Goal: Task Accomplishment & Management: Use online tool/utility

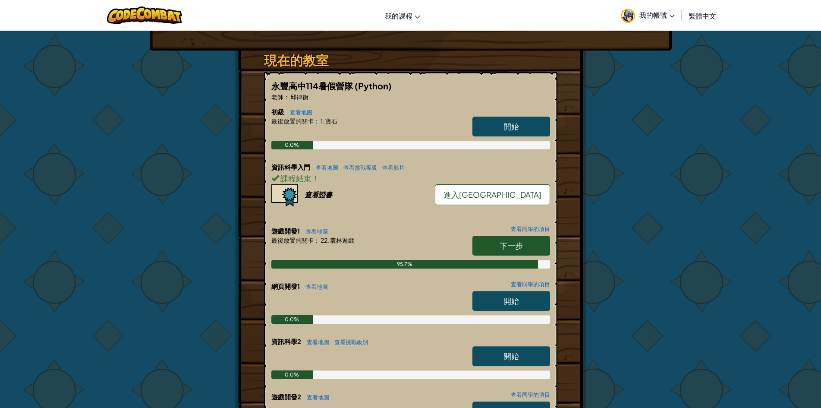
scroll to position [129, 0]
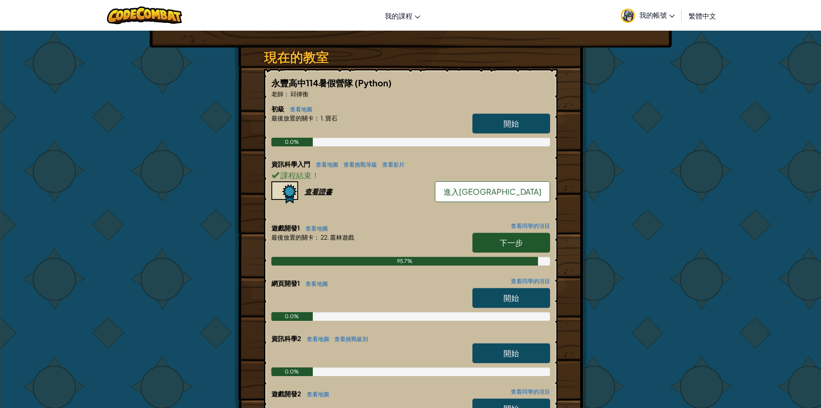
click at [491, 237] on link "下一步" at bounding box center [511, 242] width 78 height 20
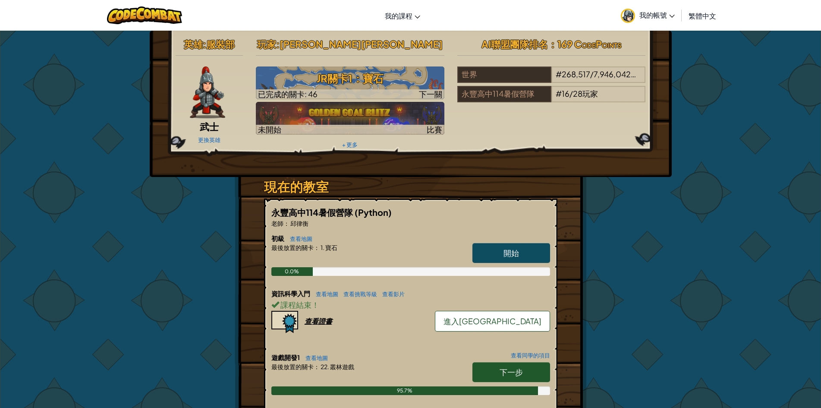
select select "zh-HANT"
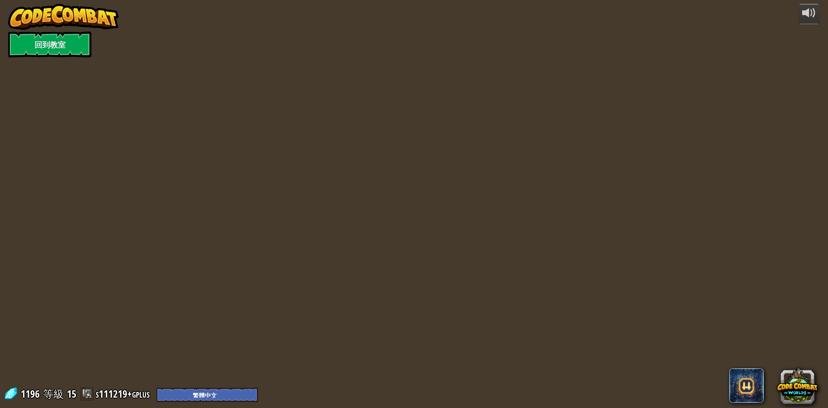
select select "zh-HANT"
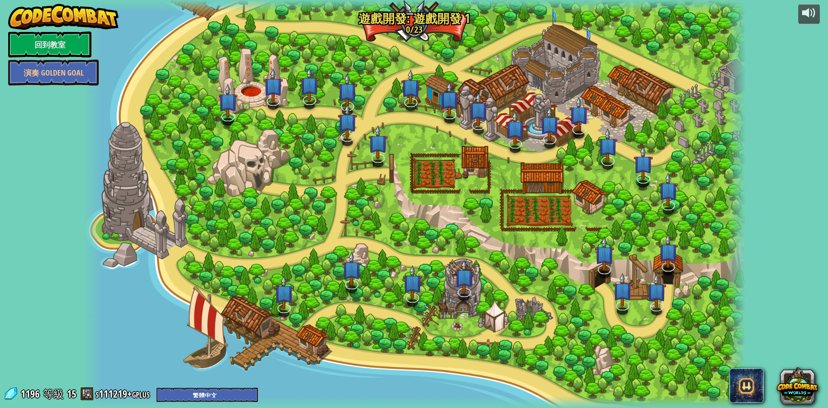
select select "zh-HANT"
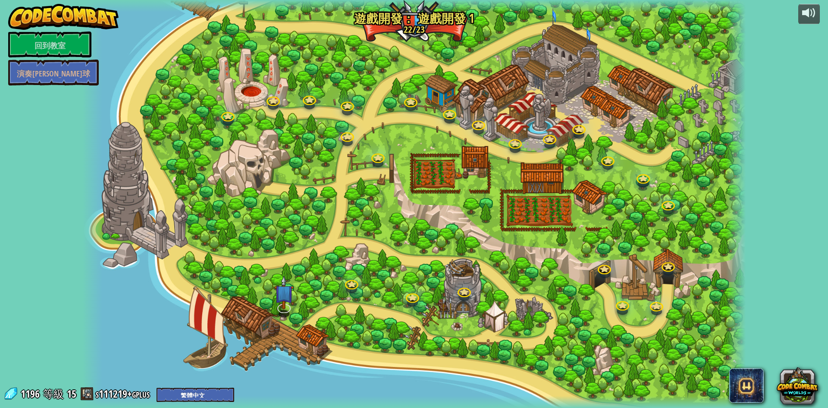
select select "zh-HANT"
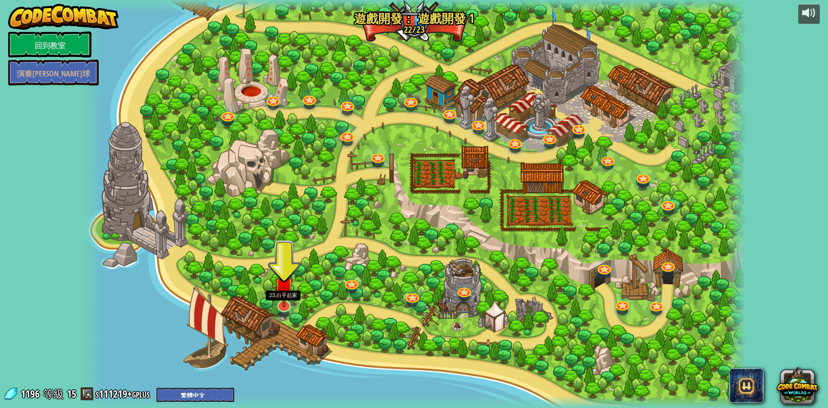
click at [285, 303] on img at bounding box center [284, 286] width 18 height 42
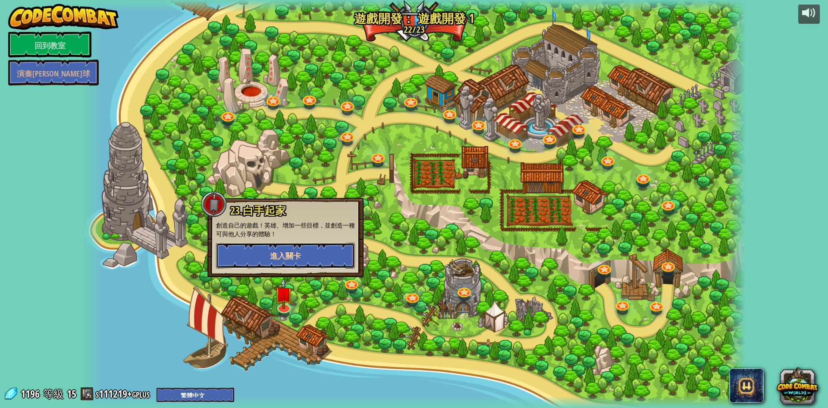
click at [290, 257] on font "進入關卡" at bounding box center [285, 255] width 31 height 11
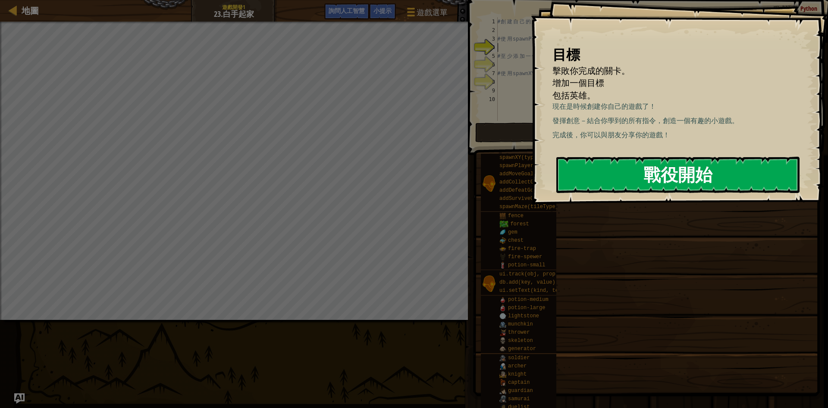
click at [753, 172] on button "戰役開始" at bounding box center [677, 175] width 243 height 36
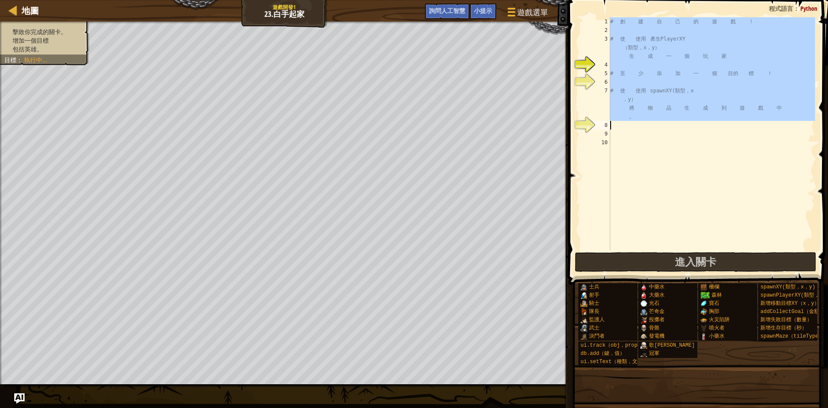
drag, startPoint x: 605, startPoint y: 20, endPoint x: 753, endPoint y: 116, distance: 176.2
click at [753, 116] on div "1 2 3 4 5 6 7 8 9 10 # 創 建 自 己 的 遊 戲 ！ # 使 使用 產生PlayerXY （類型，x，y） 生 成 一 個 玩 家 #…" at bounding box center [697, 133] width 236 height 233
type textarea "# 使用 spawnXY(type, x, y) 將物品生成到遊戲中。"
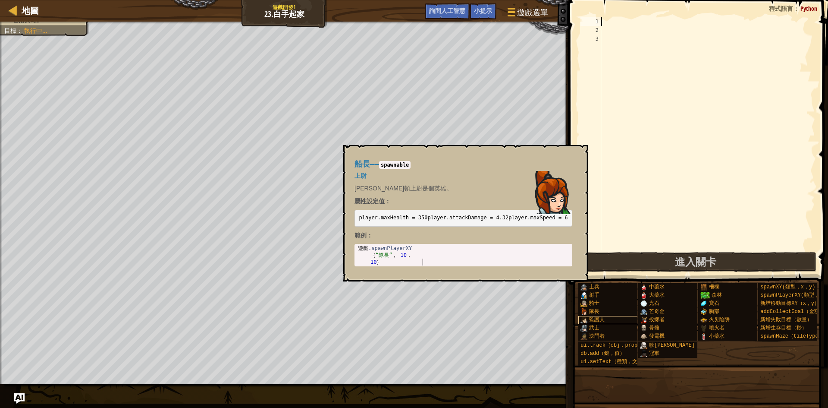
scroll to position [7, 0]
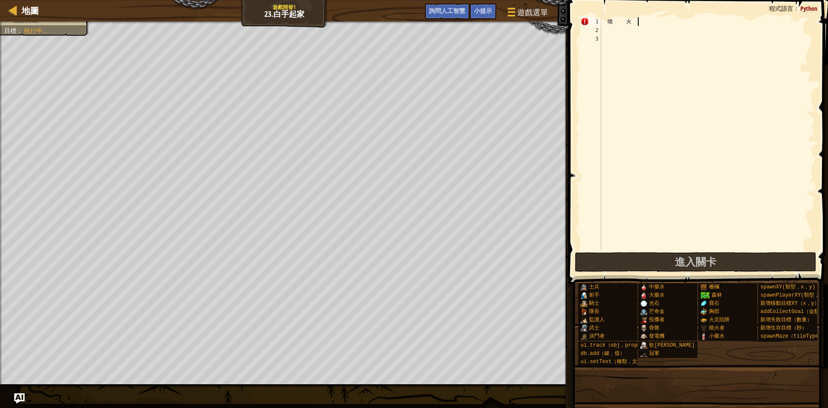
type textarea "噴"
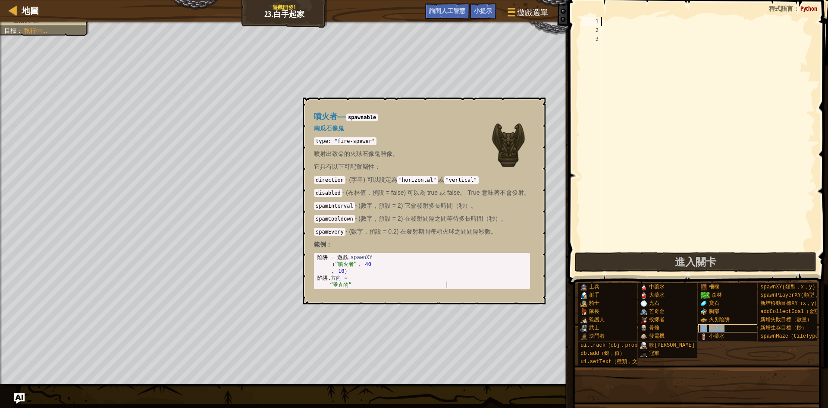
click at [724, 325] on font "噴火者" at bounding box center [717, 328] width 16 height 6
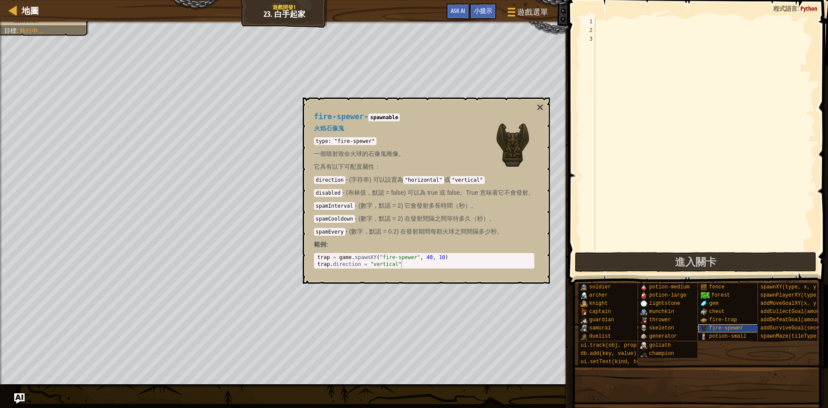
type textarea "trap = game.spawnXY("fire-spewer", 40, 10)"
drag, startPoint x: 464, startPoint y: 257, endPoint x: 315, endPoint y: 257, distance: 149.6
click at [315, 257] on div "trap = game.spawnXY("fire-spewer", 40, 10) 1 2 trap = game . spawnXY ( "fire-sp…" at bounding box center [424, 261] width 220 height 16
click at [606, 19] on div at bounding box center [704, 142] width 222 height 250
paste textarea "trap = game.spawnXY("fire-spewer", 40, 10)"
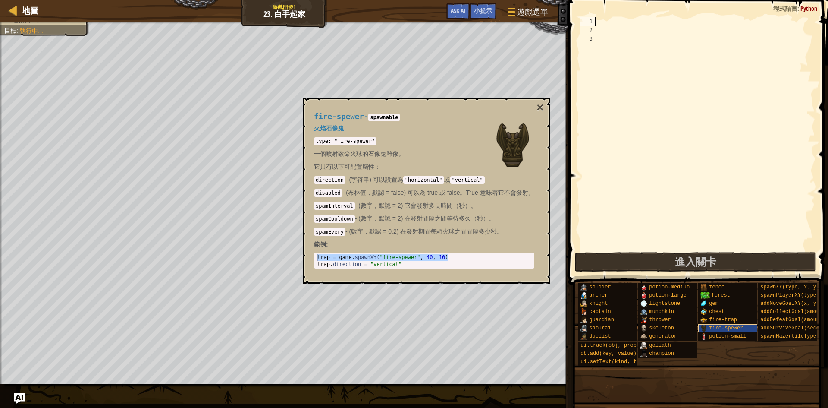
type textarea "trap = game.spawnXY("fire-spewer", 40, 10)"
click at [610, 31] on div "trap = game . spawnXY ( "fire-spewer" , 40 , 10 )" at bounding box center [704, 142] width 222 height 250
paste textarea "trap = game.spawnXY("fire-spewer", 40, 10)"
drag, startPoint x: 724, startPoint y: 29, endPoint x: 717, endPoint y: 30, distance: 7.3
click at [717, 30] on div "trap = game . spawnXY ( "fire-spewer" , 40 , 10 ) trap = game . spawnXY ( "fire…" at bounding box center [704, 142] width 222 height 250
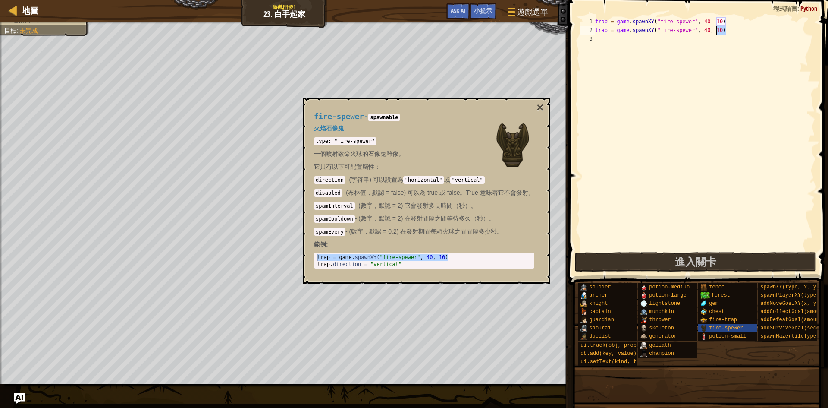
click at [722, 30] on div "trap = game . spawnXY ( "fire-spewer" , 40 , 10 ) trap = game . spawnXY ( "fire…" at bounding box center [704, 133] width 222 height 233
drag, startPoint x: 722, startPoint y: 30, endPoint x: 715, endPoint y: 30, distance: 7.3
click at [715, 30] on div "trap = game . spawnXY ( "fire-spewer" , 40 , 10 ) trap = game . spawnXY ( "fire…" at bounding box center [704, 142] width 222 height 250
click at [720, 30] on div "trap = game . spawnXY ( "fire-spewer" , 40 , 10 ) trap = game . spawnXY ( "fire…" at bounding box center [704, 133] width 222 height 233
click at [718, 30] on div "trap = game . spawnXY ( "fire-spewer" , 40 , 10 ) trap = game . spawnXY ( "fire…" at bounding box center [704, 142] width 222 height 250
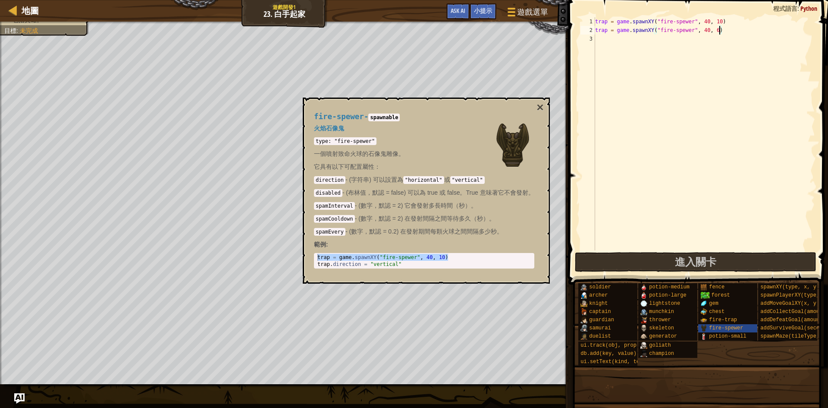
scroll to position [4, 10]
click at [540, 108] on button "×" at bounding box center [539, 107] width 7 height 12
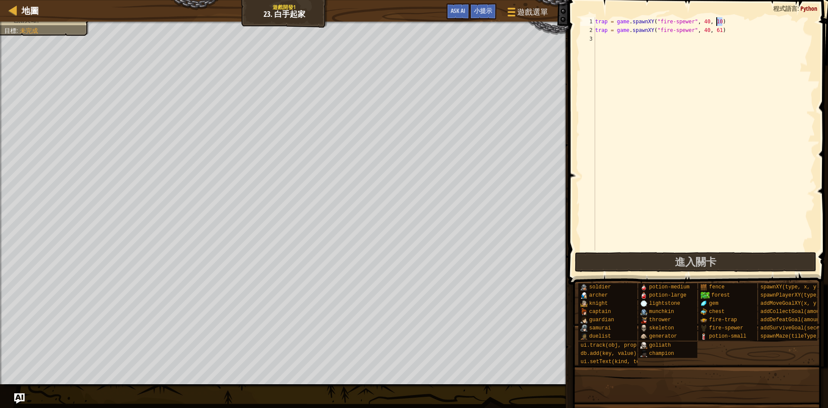
drag, startPoint x: 723, startPoint y: 23, endPoint x: 717, endPoint y: 23, distance: 5.6
click at [717, 23] on div "trap = game . spawnXY ( "fire-spewer" , 40 , 10 ) trap = game . spawnXY ( "fire…" at bounding box center [704, 142] width 222 height 250
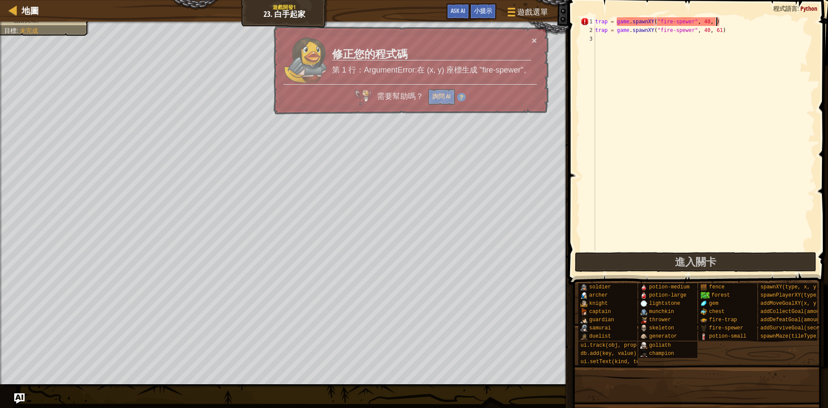
type textarea "trap = game.spawnXY("fire-spewer", 40, 6)"
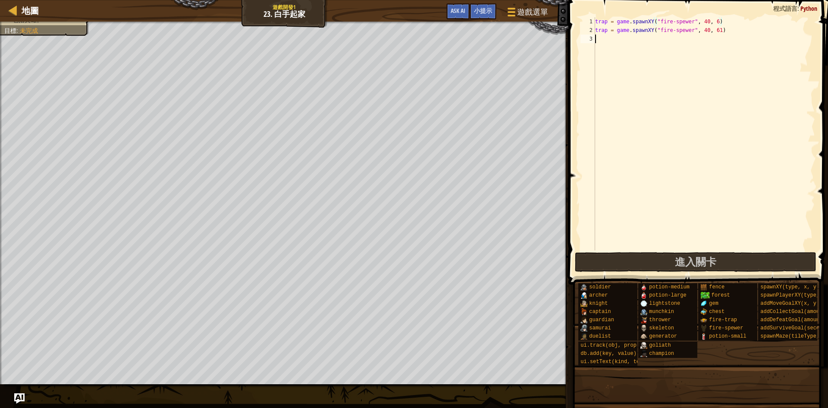
click at [711, 156] on div "trap = game . spawnXY ( "fire-spewer" , 40 , 6 ) trap = game . spawnXY ( "fire-…" at bounding box center [704, 142] width 222 height 250
click at [671, 265] on button "進入關卡" at bounding box center [696, 262] width 242 height 20
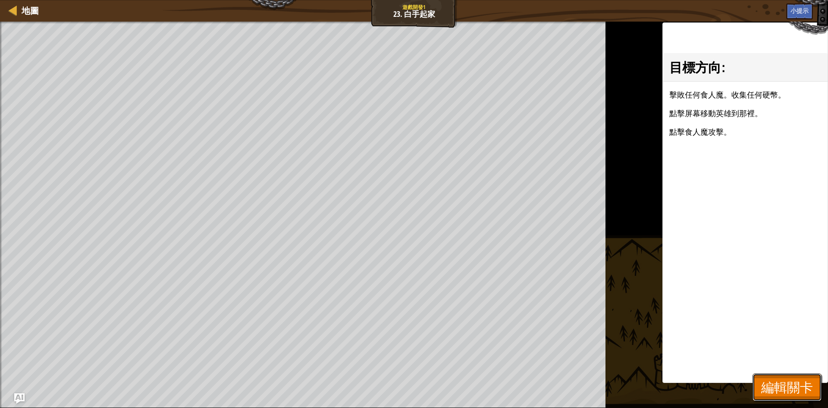
click at [790, 387] on span "編輯關卡" at bounding box center [787, 387] width 52 height 18
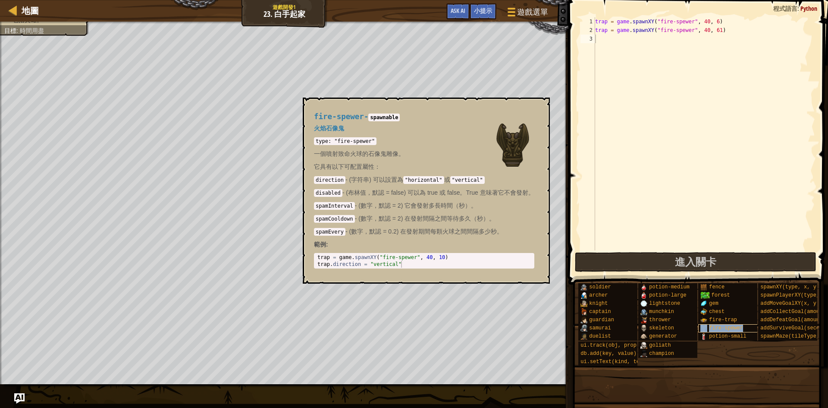
click at [716, 325] on span "fire-spewer" at bounding box center [726, 328] width 34 height 6
type textarea "trap.direction = "vertical""
drag, startPoint x: 407, startPoint y: 266, endPoint x: 317, endPoint y: 263, distance: 90.6
click at [317, 263] on div "trap = game . spawnXY ( "fire-spewer" , 40 , 10 ) trap . direction = "vertical"" at bounding box center [425, 268] width 219 height 28
click at [611, 40] on div "trap = game . spawnXY ( "fire-spewer" , 40 , 6 ) trap = game . spawnXY ( "fire-…" at bounding box center [704, 142] width 222 height 250
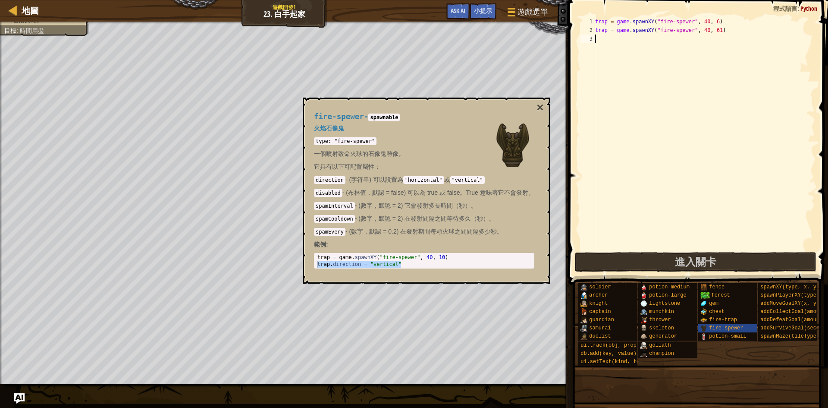
paste textarea "trap.direction = "vertical""
drag, startPoint x: 651, startPoint y: 39, endPoint x: 673, endPoint y: 40, distance: 21.6
click at [673, 40] on div "trap = game . spawnXY ( "fire-spewer" , 40 , 6 ) trap = game . spawnXY ( "fire-…" at bounding box center [704, 142] width 222 height 250
drag, startPoint x: 674, startPoint y: 40, endPoint x: 652, endPoint y: 40, distance: 22.0
click at [652, 40] on div "trap = game . spawnXY ( "fire-spewer" , 40 , 6 ) trap = game . spawnXY ( "fire-…" at bounding box center [704, 142] width 222 height 250
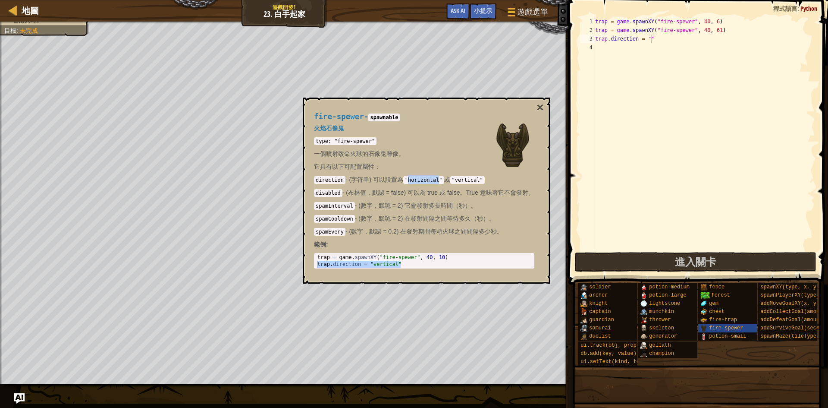
drag, startPoint x: 411, startPoint y: 178, endPoint x: 441, endPoint y: 179, distance: 30.6
click at [441, 179] on code ""horizontal"" at bounding box center [423, 180] width 41 height 8
copy code "horizontal"
click at [650, 41] on div "trap = game . spawnXY ( "fire-spewer" , 40 , 6 ) trap = game . spawnXY ( "fire-…" at bounding box center [704, 142] width 222 height 250
paste textarea "horizontal"
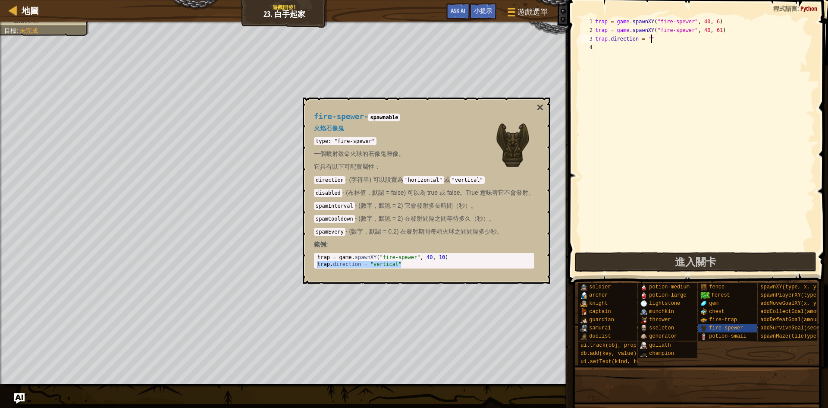
type textarea "trap.direction = "horizontal""
click at [693, 259] on span "進入關卡" at bounding box center [695, 261] width 41 height 14
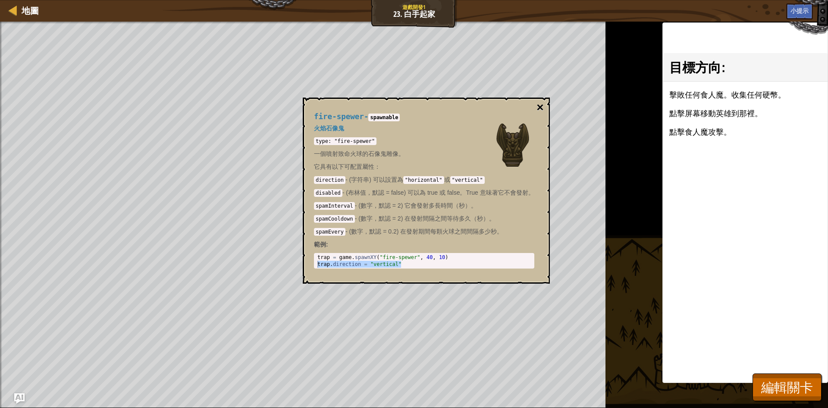
click at [542, 108] on button "×" at bounding box center [539, 107] width 7 height 12
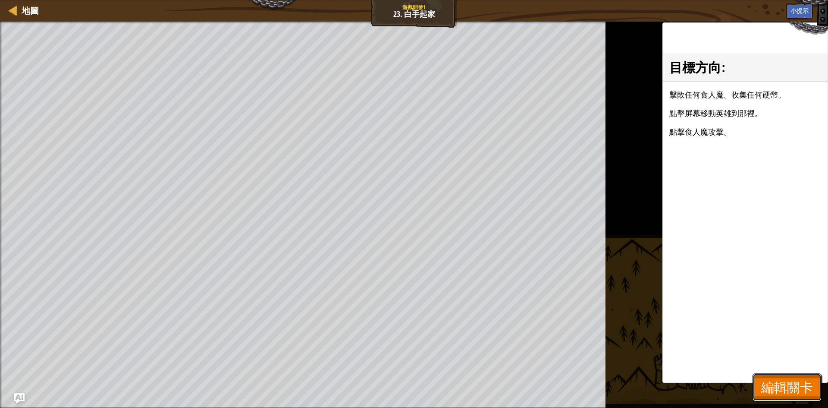
click at [781, 383] on span "編輯關卡" at bounding box center [787, 387] width 52 height 18
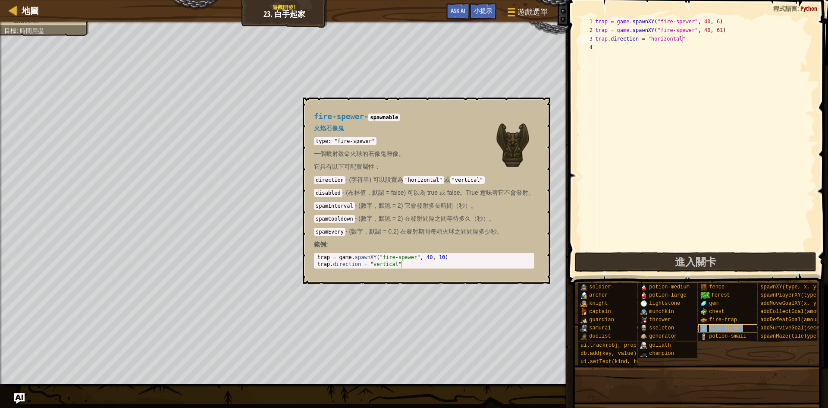
click at [730, 325] on span "fire-spewer" at bounding box center [726, 328] width 34 height 6
drag, startPoint x: 596, startPoint y: 38, endPoint x: 713, endPoint y: 43, distance: 117.0
click at [713, 43] on div "trap = game . spawnXY ( "fire-spewer" , 40 , 6 ) trap = game . spawnXY ( "fire-…" at bounding box center [704, 142] width 222 height 250
click at [541, 109] on button "×" at bounding box center [539, 107] width 7 height 12
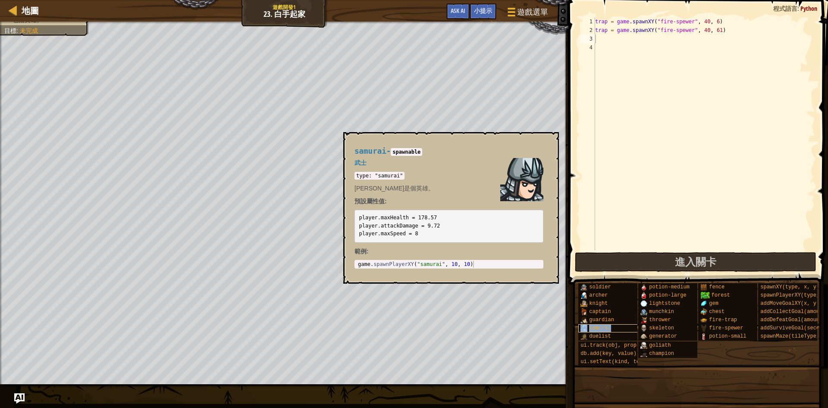
click at [594, 325] on span "samurai" at bounding box center [600, 328] width 22 height 6
type textarea "game.spawnPlayerXY("samurai", 10, 10)"
drag, startPoint x: 477, startPoint y: 263, endPoint x: 384, endPoint y: 259, distance: 93.7
click at [384, 259] on div "samurai - spawnable 武士 type: "samurai" [PERSON_NAME]是個英雄。 預設屬性值: player.maxHeal…" at bounding box center [448, 208] width 201 height 138
click at [603, 39] on div "trap = game . spawnXY ( "fire-spewer" , 40 , 6 ) trap = game . spawnXY ( "fire-…" at bounding box center [704, 142] width 222 height 250
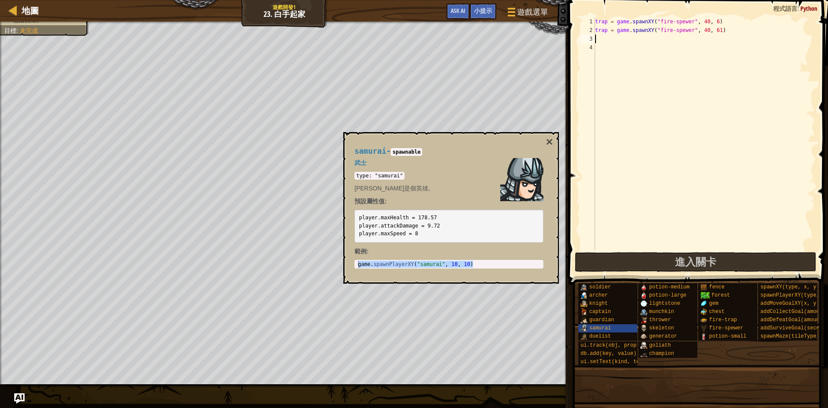
paste textarea "game.spawnPlayerXY("samurai", 10, 10)"
drag, startPoint x: 695, startPoint y: 38, endPoint x: 688, endPoint y: 39, distance: 6.9
click at [688, 39] on div "trap = game . spawnXY ( "fire-spewer" , 40 , 6 ) trap = game . spawnXY ( "fire-…" at bounding box center [704, 142] width 222 height 250
drag, startPoint x: 707, startPoint y: 38, endPoint x: 701, endPoint y: 38, distance: 6.0
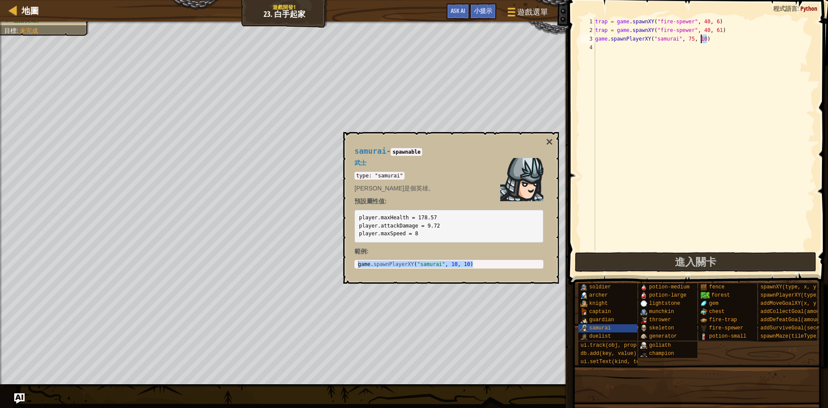
click at [701, 38] on div "trap = game . spawnXY ( "fire-spewer" , 40 , 6 ) trap = game . spawnXY ( "fire-…" at bounding box center [704, 142] width 222 height 250
type textarea "game.spawnPlayerXY("samurai", 75, 57)"
click at [548, 141] on button "×" at bounding box center [549, 142] width 7 height 12
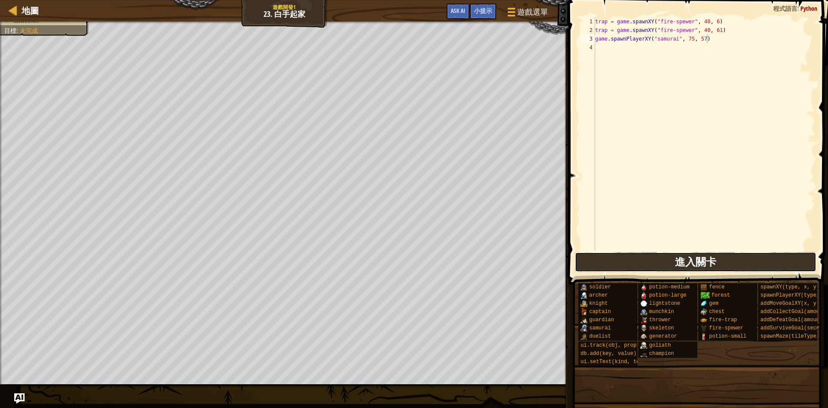
click at [710, 265] on span "進入關卡" at bounding box center [695, 261] width 41 height 14
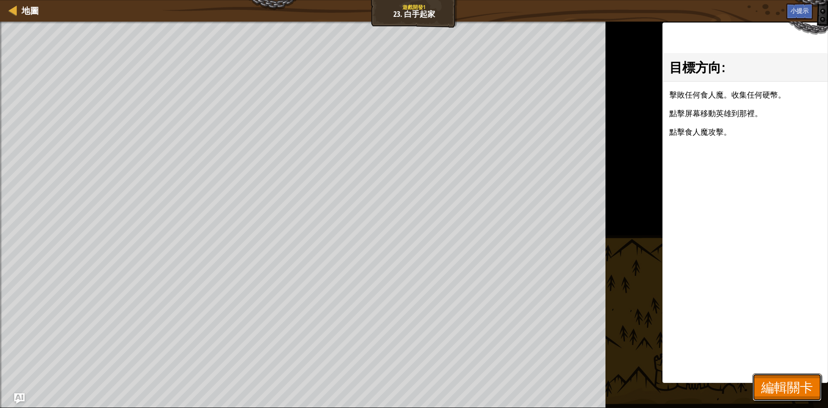
click at [819, 381] on button "編輯關卡" at bounding box center [787, 387] width 69 height 28
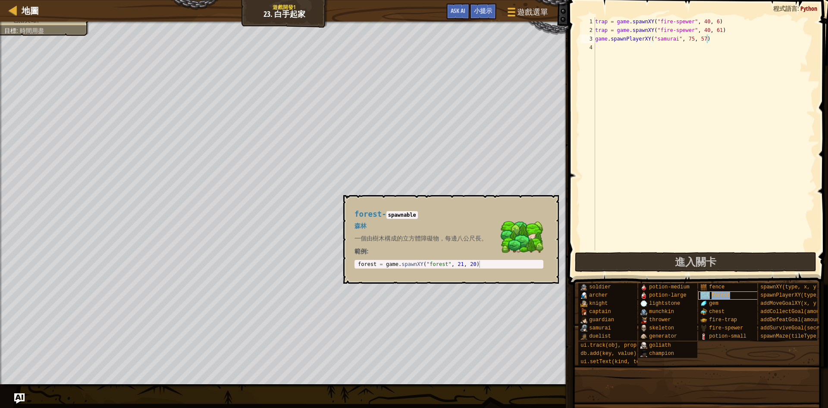
click at [721, 292] on span "forest" at bounding box center [721, 295] width 19 height 6
click at [721, 299] on div "gem" at bounding box center [739, 303] width 83 height 8
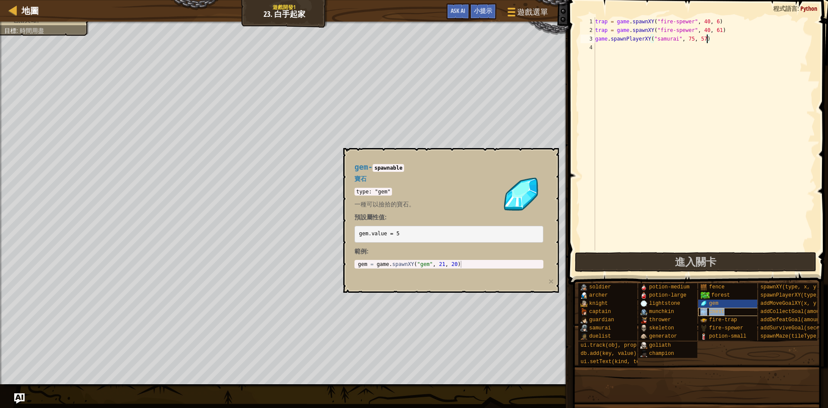
click at [726, 307] on div "chest" at bounding box center [739, 311] width 83 height 8
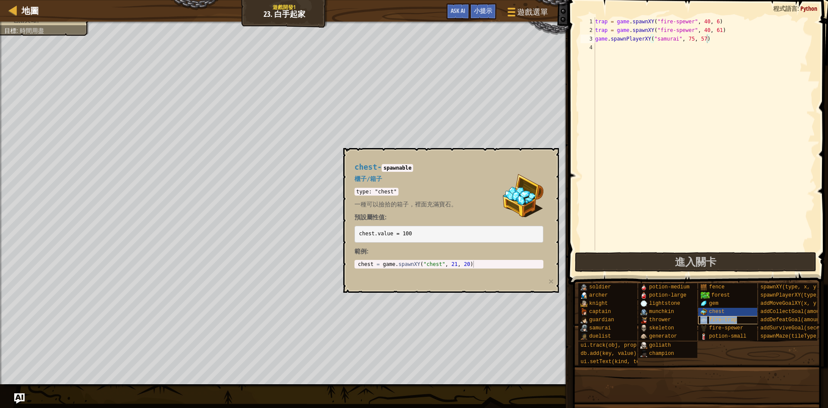
click at [730, 317] on span "fire-trap" at bounding box center [723, 320] width 28 height 6
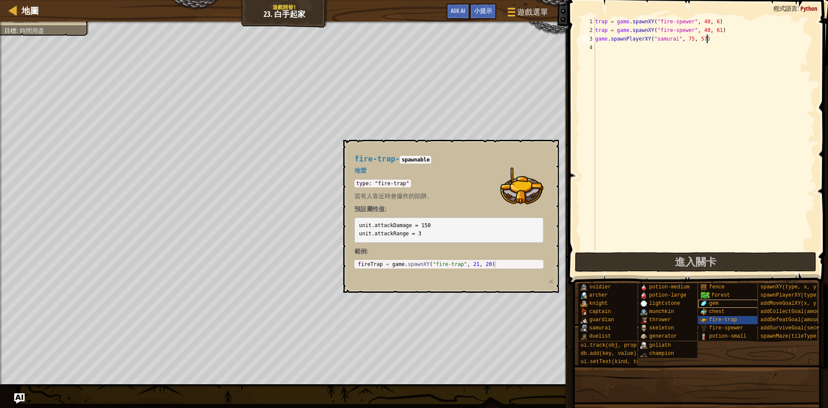
scroll to position [0, 0]
click at [727, 289] on div "fence" at bounding box center [739, 287] width 83 height 8
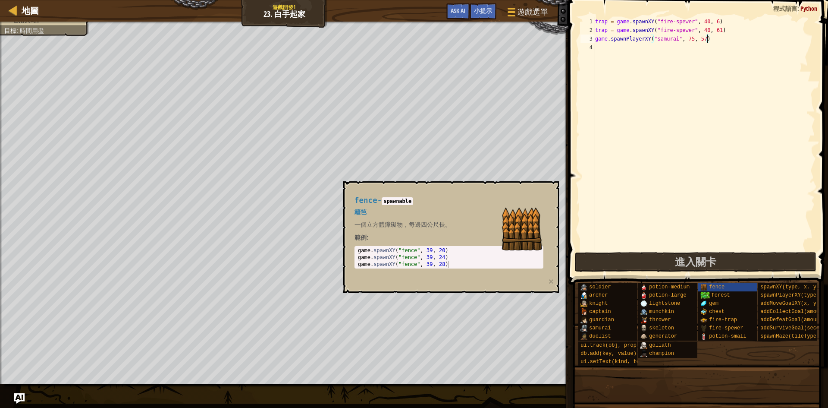
type textarea "game.spawnXY("fence", 39, 20)"
drag, startPoint x: 448, startPoint y: 251, endPoint x: 359, endPoint y: 252, distance: 89.3
click at [359, 252] on div "game . spawnXY ( "fence" , 39 , 20 ) game . spawnXY ( "fence" , 39 , 24 ) game …" at bounding box center [428, 264] width 144 height 34
click at [597, 50] on div "trap = game . spawnXY ( "fire-spewer" , 40 , 6 ) trap = game . spawnXY ( "fire-…" at bounding box center [704, 142] width 222 height 250
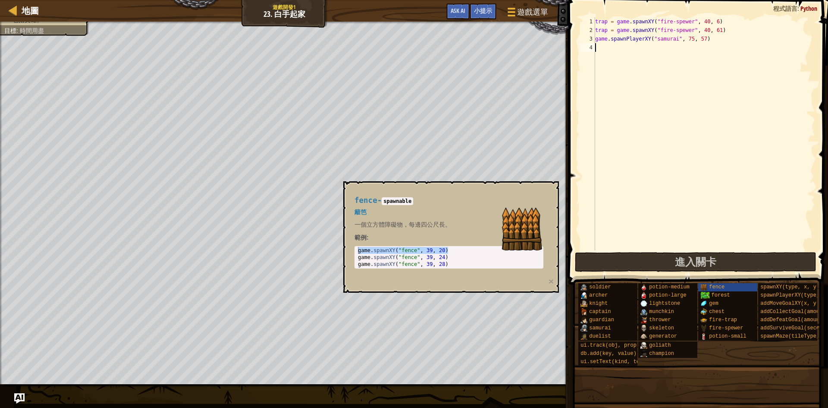
paste textarea "game.spawnXY("fence", 39, 20)"
drag, startPoint x: 669, startPoint y: 47, endPoint x: 664, endPoint y: 47, distance: 5.2
click at [664, 47] on div "trap = game . spawnXY ( "fire-spewer" , 40 , 6 ) trap = game . spawnXY ( "fire-…" at bounding box center [704, 142] width 222 height 250
drag, startPoint x: 682, startPoint y: 49, endPoint x: 677, endPoint y: 47, distance: 5.6
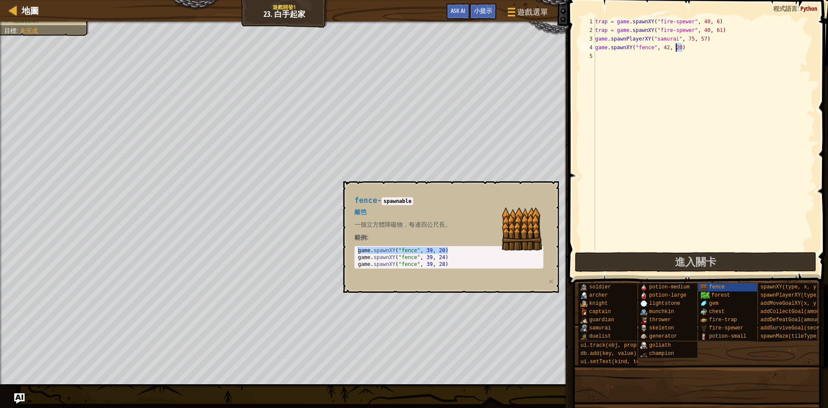
click at [677, 47] on div "trap = game . spawnXY ( "fire-spewer" , 40 , 6 ) trap = game . spawnXY ( "fire-…" at bounding box center [704, 142] width 222 height 250
click at [668, 47] on div "trap = game . spawnXY ( "fire-spewer" , 40 , 6 ) trap = game . spawnXY ( "fire-…" at bounding box center [704, 142] width 222 height 250
drag, startPoint x: 682, startPoint y: 49, endPoint x: 676, endPoint y: 47, distance: 5.9
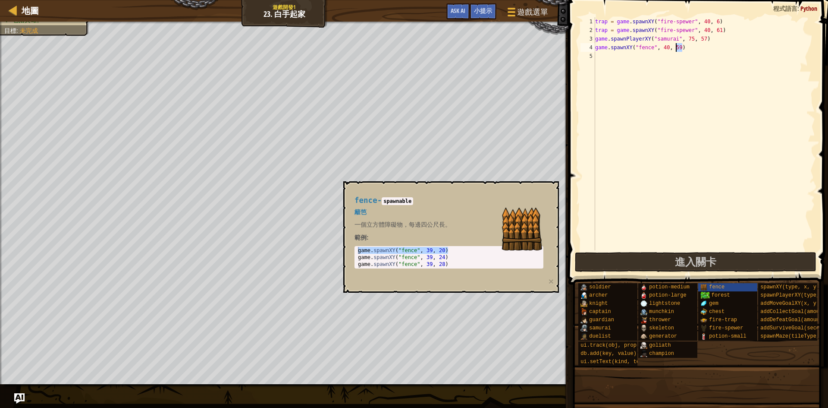
click at [676, 47] on div "trap = game . spawnXY ( "fire-spewer" , 40 , 6 ) trap = game . spawnXY ( "fire-…" at bounding box center [704, 142] width 222 height 250
type textarea "game.spawnXY("fence", 40, 61)"
click at [646, 112] on div "trap = game . spawnXY ( "fire-spewer" , 40 , 6 ) trap = game . spawnXY ( "fire-…" at bounding box center [704, 142] width 222 height 250
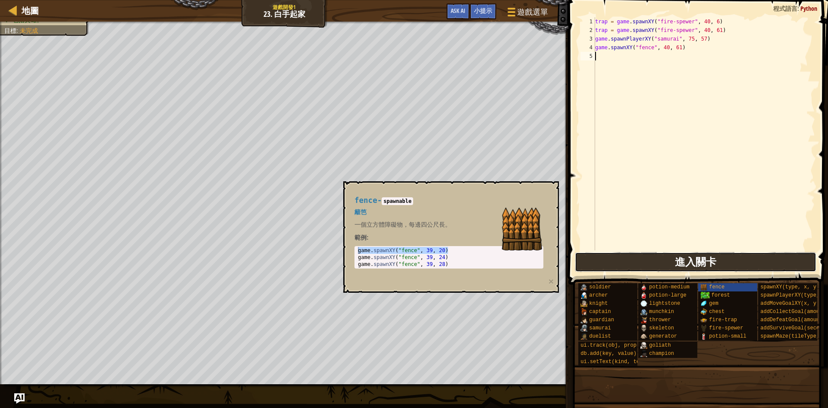
click at [694, 267] on span "進入關卡" at bounding box center [695, 261] width 41 height 14
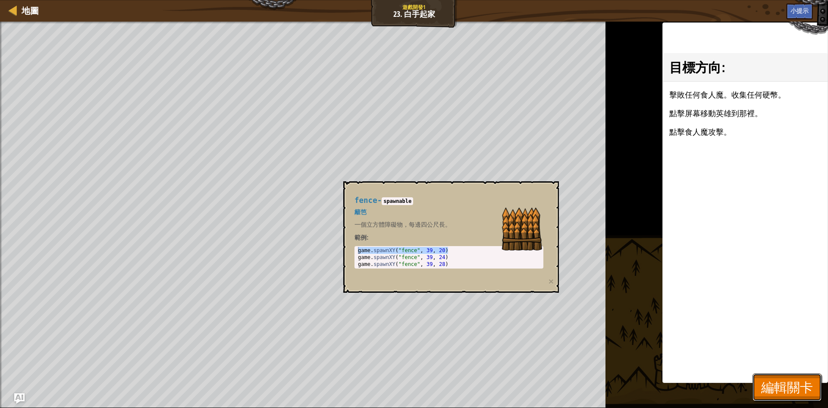
click at [799, 383] on span "編輯關卡" at bounding box center [787, 387] width 52 height 18
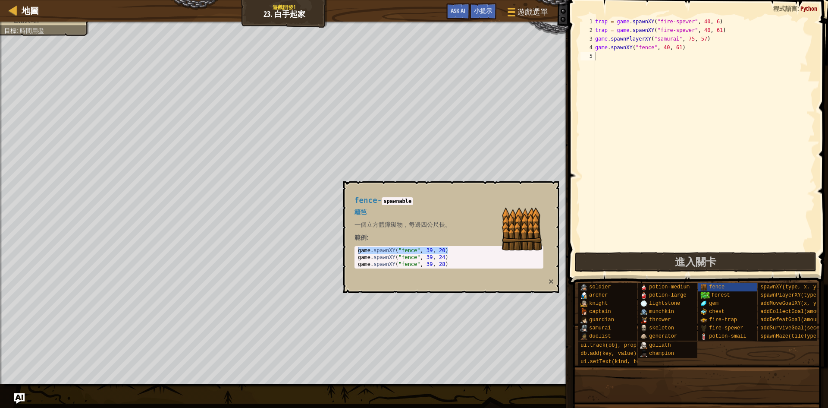
click at [553, 279] on button "×" at bounding box center [551, 280] width 5 height 9
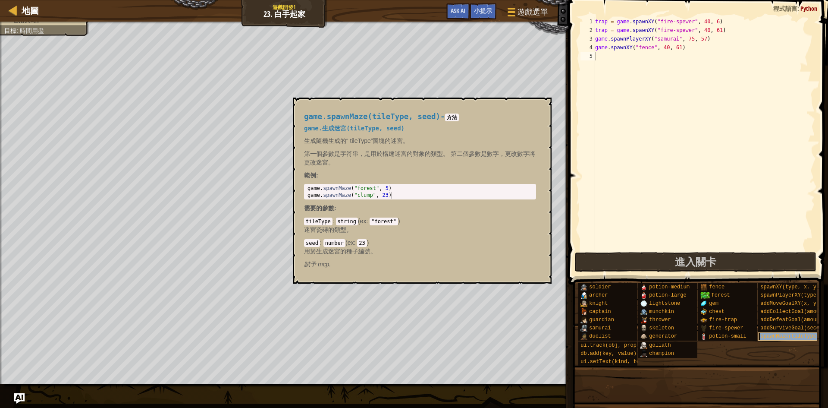
click at [793, 335] on span "spawnMaze(tileType, seed)" at bounding box center [799, 336] width 78 height 6
type textarea "game.spawnMaze("clump", 23)"
drag, startPoint x: 394, startPoint y: 194, endPoint x: 306, endPoint y: 198, distance: 88.5
click at [306, 198] on div "game . spawnMaze ( "forest" , 5 ) game . spawnMaze ( "clump" , 23 )" at bounding box center [420, 199] width 229 height 28
click at [643, 61] on div "trap = game . spawnXY ( "fire-spewer" , 40 , 6 ) trap = game . spawnXY ( "fire-…" at bounding box center [704, 142] width 222 height 250
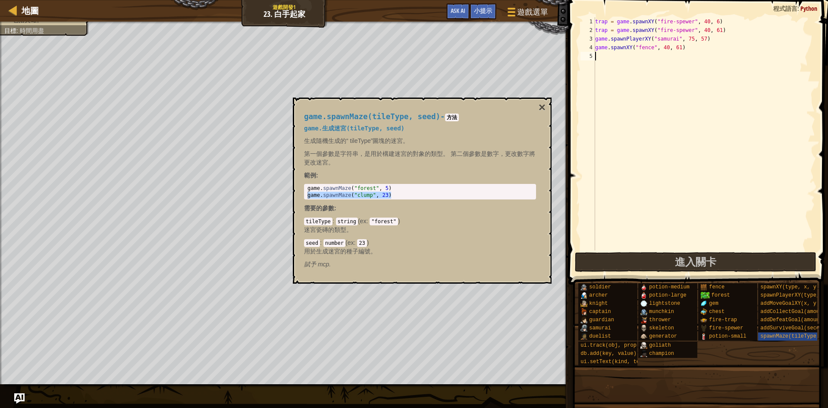
paste textarea "game.spawnMaze("clump", 23)"
click at [544, 111] on button "×" at bounding box center [542, 107] width 7 height 12
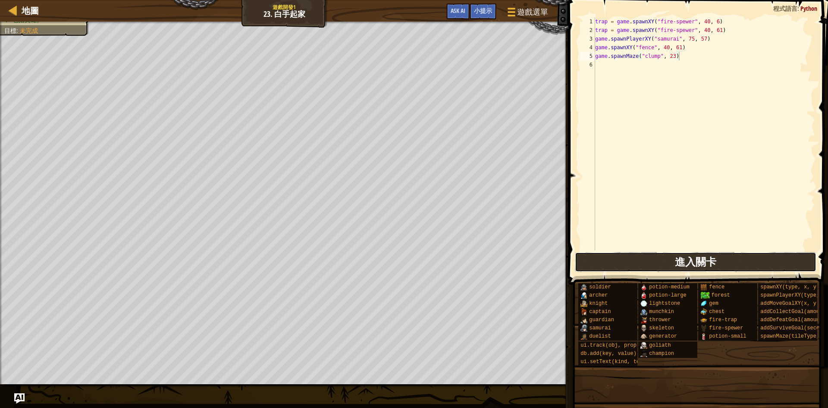
click at [734, 267] on button "進入關卡" at bounding box center [696, 262] width 242 height 20
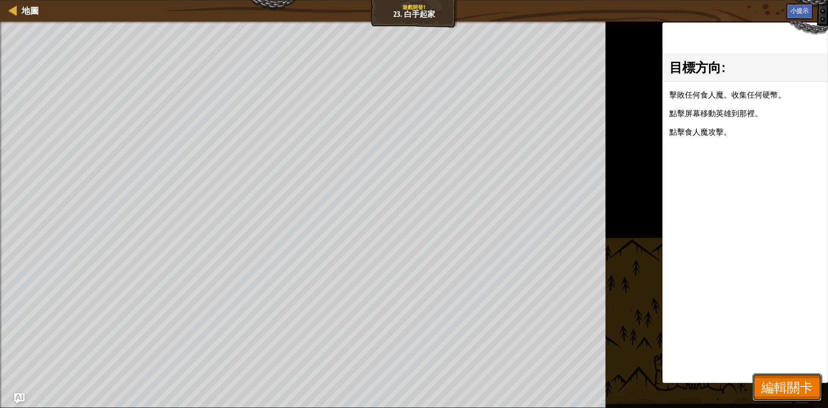
click at [759, 385] on button "編輯關卡" at bounding box center [787, 387] width 69 height 28
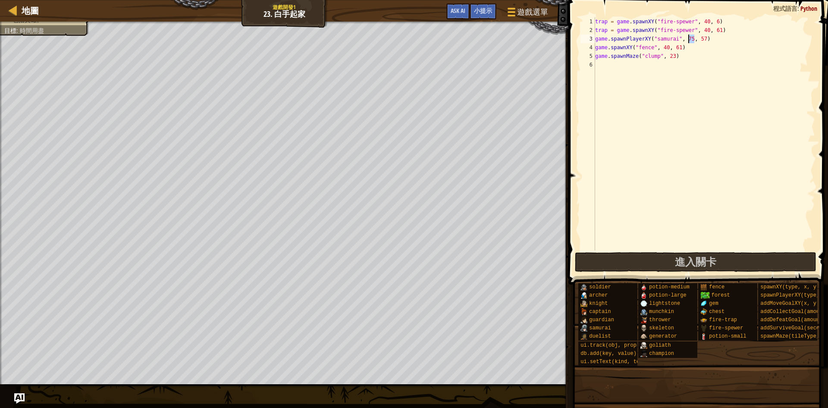
drag, startPoint x: 694, startPoint y: 36, endPoint x: 687, endPoint y: 37, distance: 7.3
click at [687, 37] on div "trap = game . spawnXY ( "fire-spewer" , 40 , 6 ) trap = game . spawnXY ( "fire-…" at bounding box center [704, 142] width 222 height 250
drag, startPoint x: 706, startPoint y: 36, endPoint x: 700, endPoint y: 35, distance: 5.7
click at [700, 35] on div "trap = game . spawnXY ( "fire-spewer" , 40 , 6 ) trap = game . spawnXY ( "fire-…" at bounding box center [704, 142] width 222 height 250
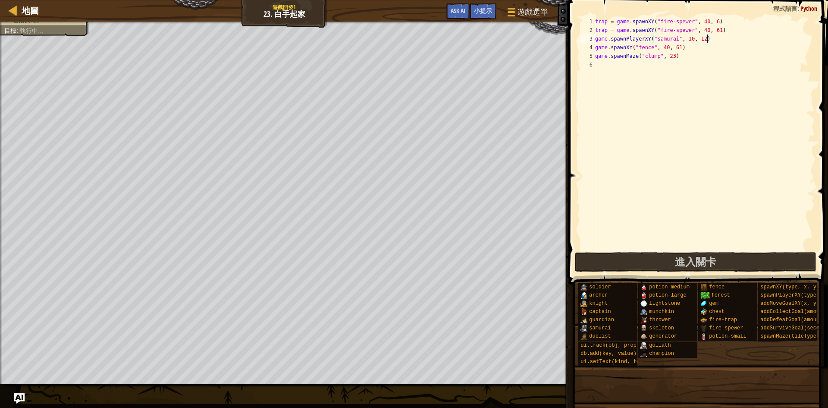
scroll to position [4, 9]
click at [734, 56] on div "trap = game . spawnXY ( "fire-spewer" , 40 , 6 ) trap = game . spawnXY ( "fire-…" at bounding box center [704, 142] width 222 height 250
click at [739, 23] on div "trap = game . spawnXY ( "fire-spewer" , 40 , 6 ) trap = game . spawnXY ( "fire-…" at bounding box center [704, 142] width 222 height 250
click at [729, 19] on div "trap = game . spawnXY ( "fire-spewer" , 40 , 6 ) trap = game . spawnXY ( "fire-…" at bounding box center [704, 142] width 222 height 250
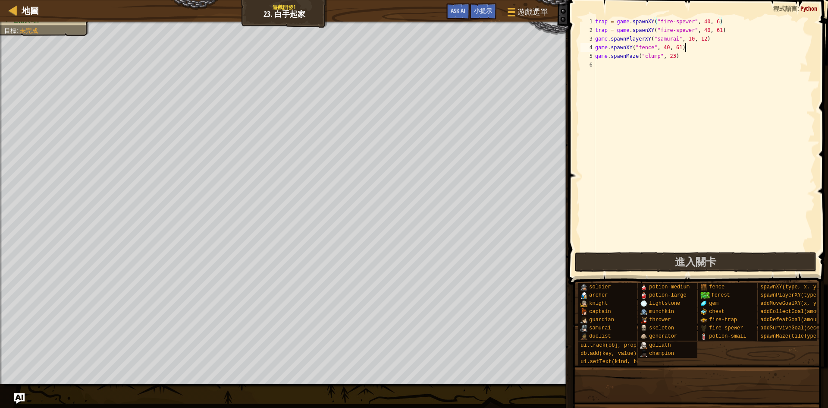
click at [749, 50] on div "trap = game . spawnXY ( "fire-spewer" , 40 , 6 ) trap = game . spawnXY ( "fire-…" at bounding box center [704, 142] width 222 height 250
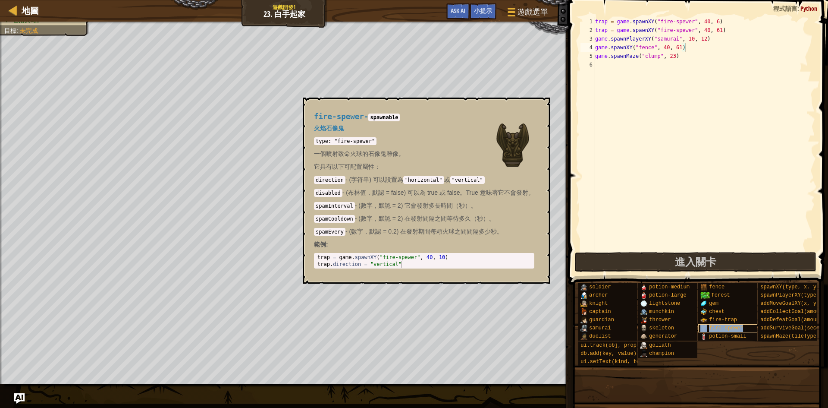
click at [729, 326] on span "fire-spewer" at bounding box center [726, 328] width 34 height 6
click at [694, 19] on div "trap = game . spawnXY ( "fire-spewer" , 40 , 6 ) trap = game . spawnXY ( "fire-…" at bounding box center [704, 142] width 222 height 250
drag, startPoint x: 728, startPoint y: 30, endPoint x: 595, endPoint y: 32, distance: 133.3
click at [595, 32] on div "trap = game.spawnXY("fire-spewer", 40, 6) 1 2 3 4 5 6 trap = game . spawnXY ( "…" at bounding box center [697, 133] width 236 height 233
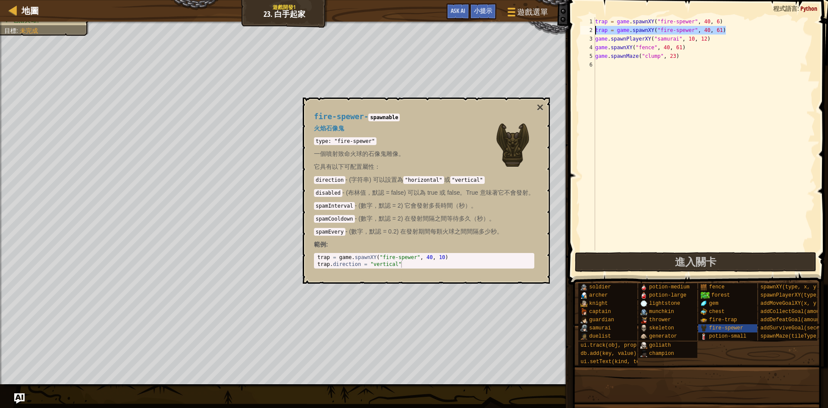
type textarea "trap = game.spawnXY("fire-spewer", 40, 61)"
type textarea "trap.direction = "vertical""
drag, startPoint x: 405, startPoint y: 263, endPoint x: 314, endPoint y: 264, distance: 91.0
click at [314, 264] on div "trap.direction = "vertical" 1 2 trap = game . spawnXY ( "fire-spewer" , 40 , 10…" at bounding box center [424, 261] width 220 height 16
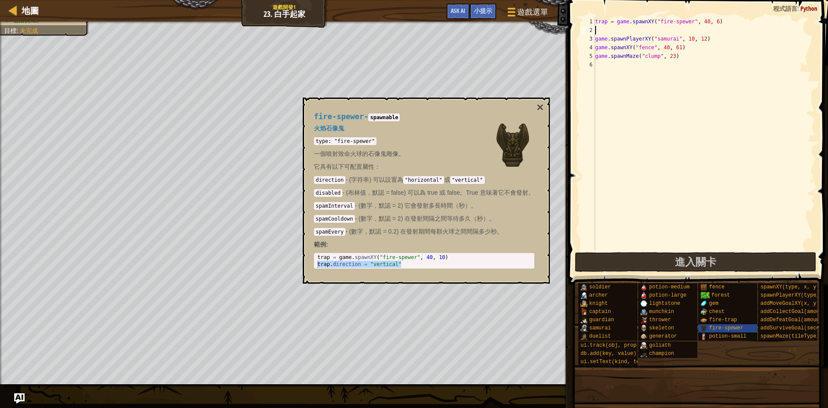
click at [601, 31] on div "trap = game . spawnXY ( "fire-spewer" , 40 , 6 ) game . spawnPlayerXY ( "samura…" at bounding box center [704, 142] width 222 height 250
paste textarea "trap.direction = "vertical""
drag, startPoint x: 651, startPoint y: 28, endPoint x: 676, endPoint y: 29, distance: 25.5
click at [676, 29] on div "trap = game . spawnXY ( "fire-spewer" , 40 , 6 ) trap . direction = "vertical" …" at bounding box center [704, 142] width 222 height 250
drag, startPoint x: 411, startPoint y: 182, endPoint x: 441, endPoint y: 179, distance: 29.8
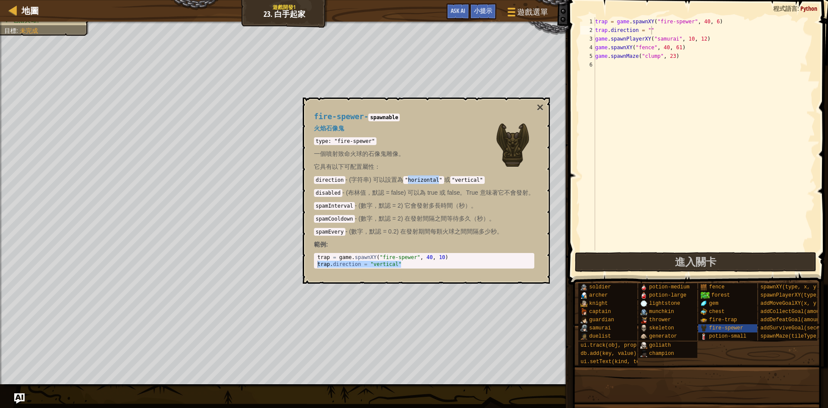
click at [441, 179] on code ""horizontal"" at bounding box center [423, 180] width 41 height 8
copy code "horizontal"
click at [650, 30] on div "trap = game . spawnXY ( "fire-spewer" , 40 , 6 ) trap . direction = "" game . s…" at bounding box center [704, 142] width 222 height 250
paste textarea "horizontal"
type textarea "trap.direction = "horizontal""
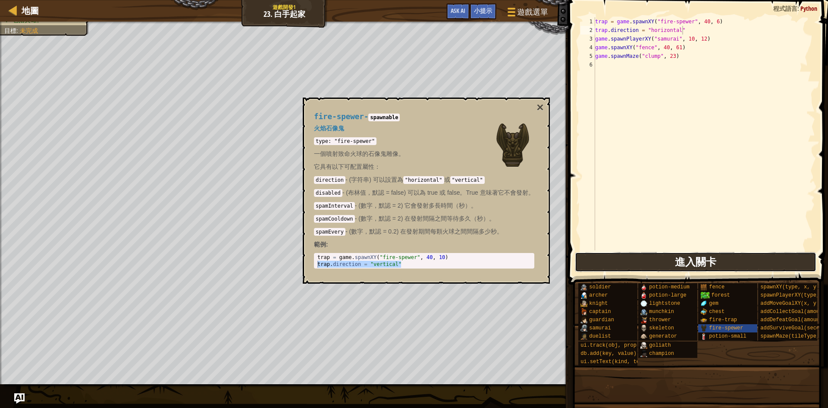
click at [633, 258] on button "進入關卡" at bounding box center [696, 262] width 242 height 20
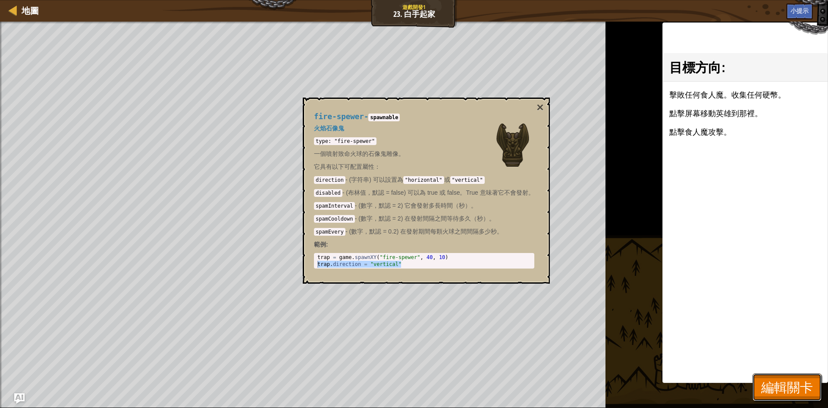
click at [779, 384] on span "編輯關卡" at bounding box center [787, 387] width 52 height 18
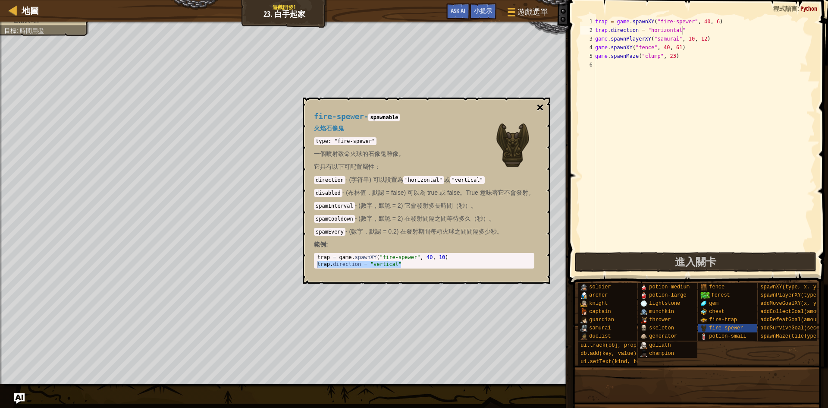
click at [543, 107] on button "×" at bounding box center [539, 107] width 7 height 12
click at [712, 328] on span "fire-spewer" at bounding box center [726, 328] width 34 height 6
drag, startPoint x: 373, startPoint y: 177, endPoint x: 510, endPoint y: 176, distance: 137.1
click at [510, 176] on p "direction - (字符串) 可以設置為 "horizontal" 或 "vertical"" at bounding box center [424, 179] width 220 height 9
click at [511, 177] on p "direction - (字符串) 可以設置為 "horizontal" 或 "vertical"" at bounding box center [424, 179] width 220 height 9
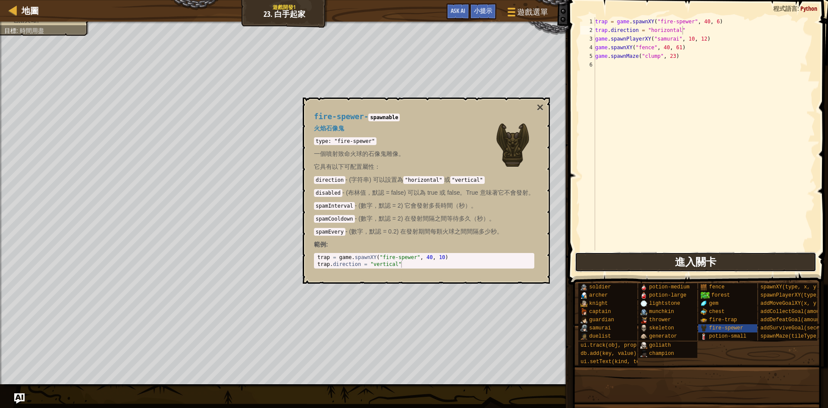
click at [750, 270] on button "進入關卡" at bounding box center [696, 262] width 242 height 20
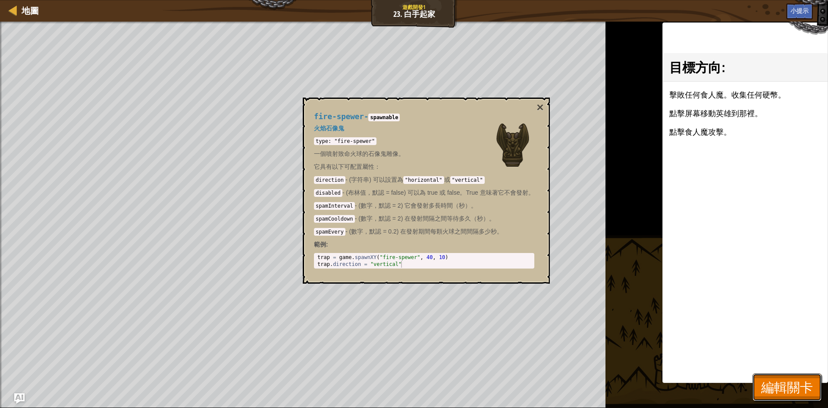
click at [785, 394] on span "編輯關卡" at bounding box center [787, 387] width 52 height 18
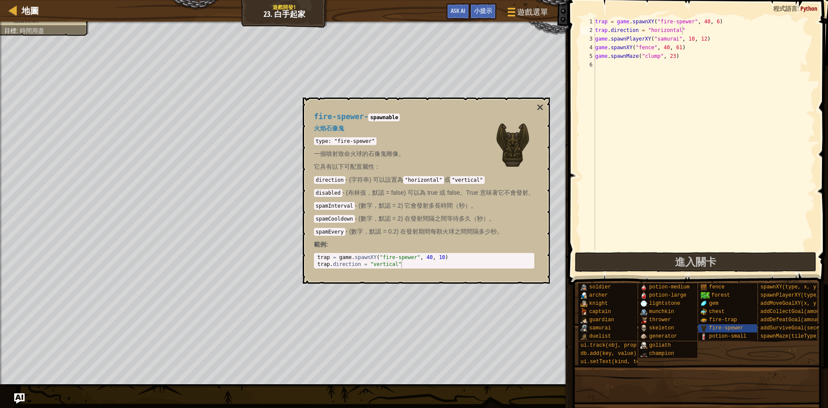
click at [700, 33] on div "trap = game . spawnXY ( "fire-spewer" , 40 , 6 ) trap . direction = "horizontal…" at bounding box center [704, 142] width 222 height 250
type textarea "trap.direction = "vertical""
drag, startPoint x: 406, startPoint y: 264, endPoint x: 456, endPoint y: 273, distance: 51.3
click at [456, 273] on div "fire-spewer - spawnable 火焰石像鬼 type: "fire-spewer" 一個噴射致命火球的石像鬼雕像。 它具有以下可配置屬性： d…" at bounding box center [424, 190] width 232 height 172
click at [461, 274] on div "fire-spewer - spawnable 火焰石像鬼 type: "fire-spewer" 一個噴射致命火球的石像鬼雕像。 它具有以下可配置屬性： d…" at bounding box center [424, 190] width 232 height 172
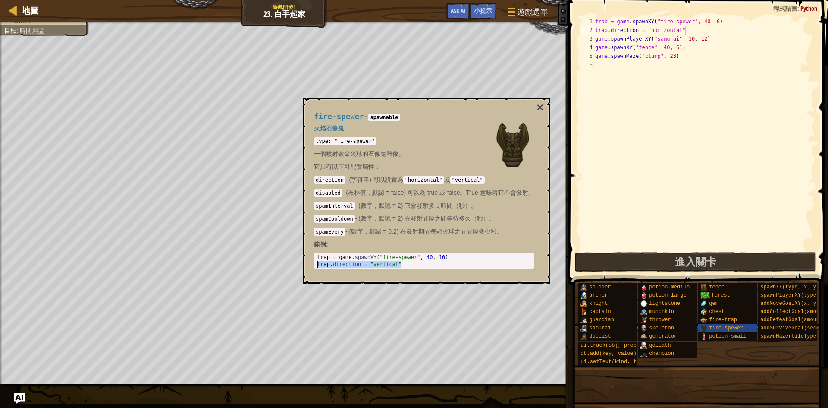
drag, startPoint x: 419, startPoint y: 263, endPoint x: 317, endPoint y: 263, distance: 102.2
click at [317, 263] on div "trap = game . spawnXY ( "fire-spewer" , 40 , 10 ) trap . direction = "vertical"" at bounding box center [425, 268] width 219 height 28
drag, startPoint x: 686, startPoint y: 28, endPoint x: 578, endPoint y: 31, distance: 107.9
click at [578, 31] on div "trap.direction = "horizontal" 1 2 3 4 5 6 trap = game . spawnXY ( "fire-spewer"…" at bounding box center [697, 159] width 262 height 310
paste textarea "trap.direction = "vertical""
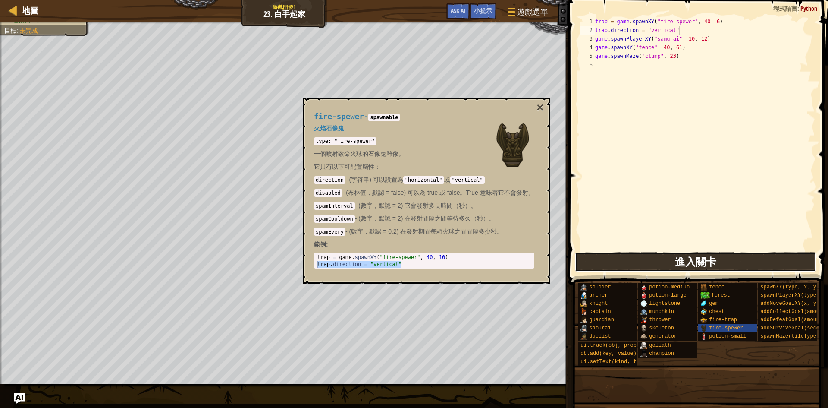
click at [754, 263] on button "進入關卡" at bounding box center [696, 262] width 242 height 20
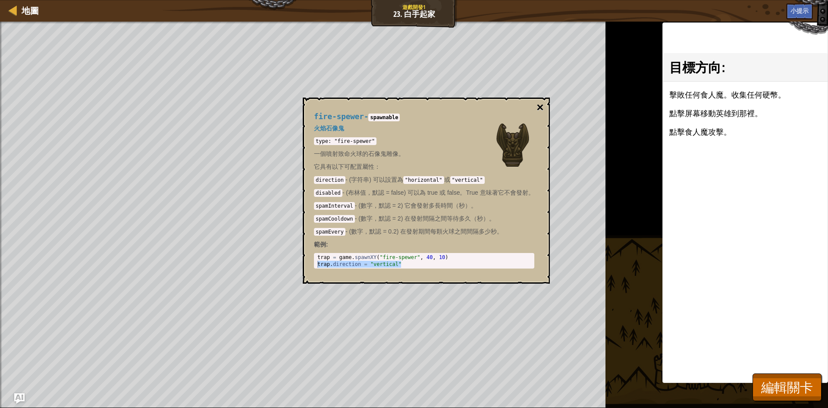
click at [543, 109] on button "×" at bounding box center [539, 107] width 7 height 12
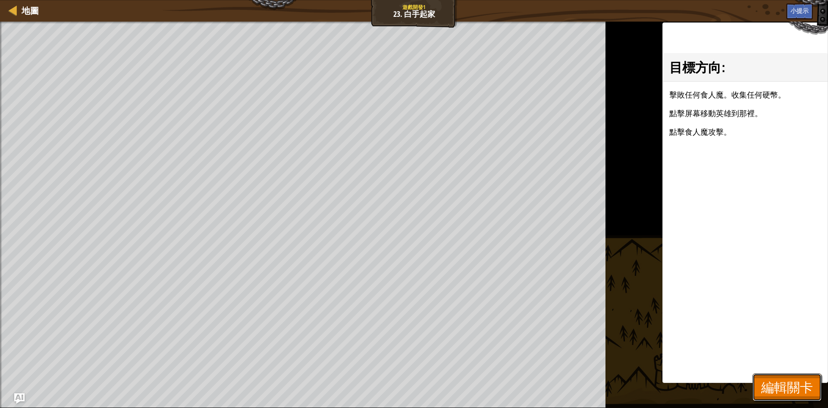
click at [787, 374] on button "編輯關卡" at bounding box center [787, 387] width 69 height 28
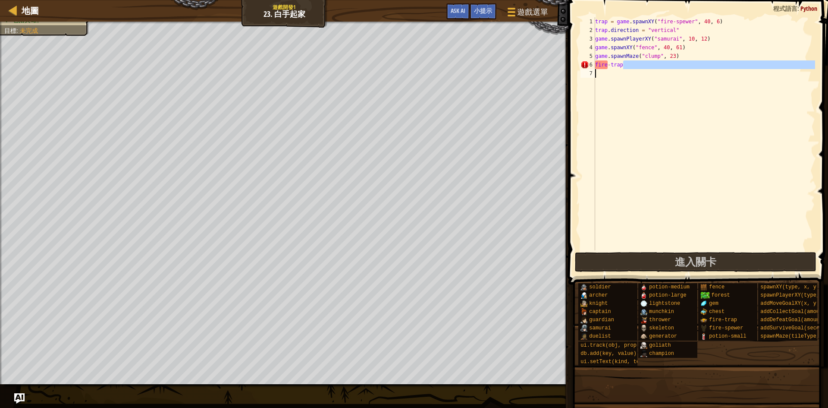
drag, startPoint x: 647, startPoint y: 64, endPoint x: 582, endPoint y: 74, distance: 65.9
click at [582, 74] on div "fire-trap 1 2 3 4 5 6 7 trap = game . spawnXY ( "fire-spewer" , 40 , 6 ) trap .…" at bounding box center [697, 133] width 236 height 233
type textarea "f"
type textarea "game.spawnMaze("clump"
select select "zh-HANT"
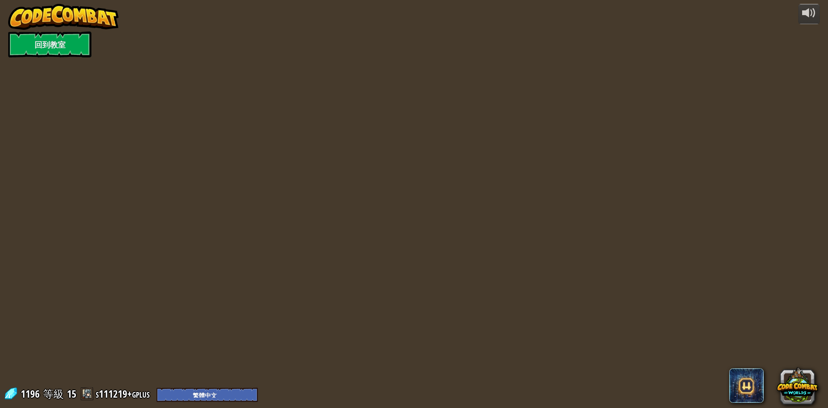
select select "zh-HANT"
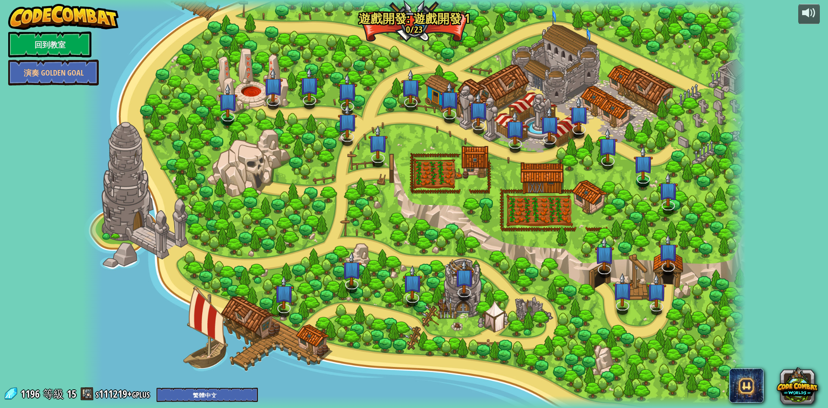
select select "zh-HANT"
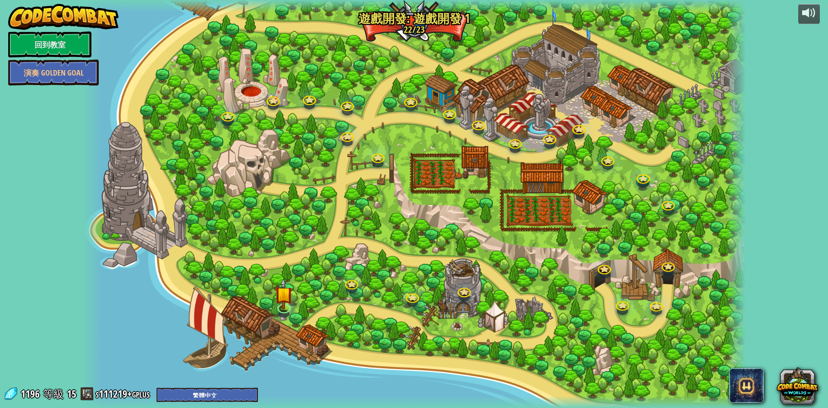
select select "zh-HANT"
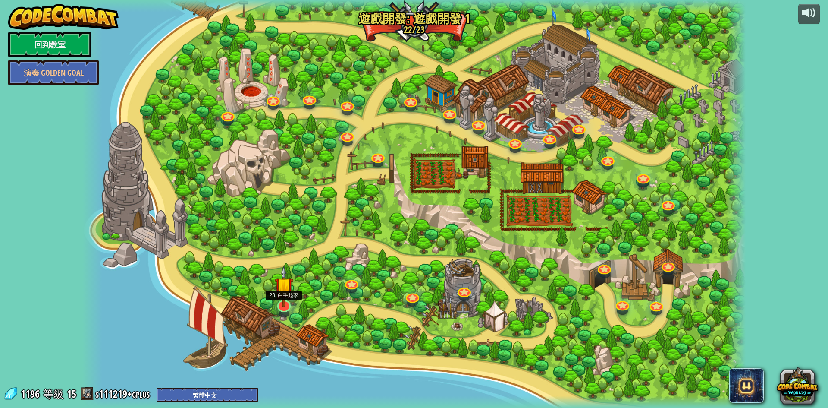
click at [284, 301] on img at bounding box center [284, 286] width 18 height 42
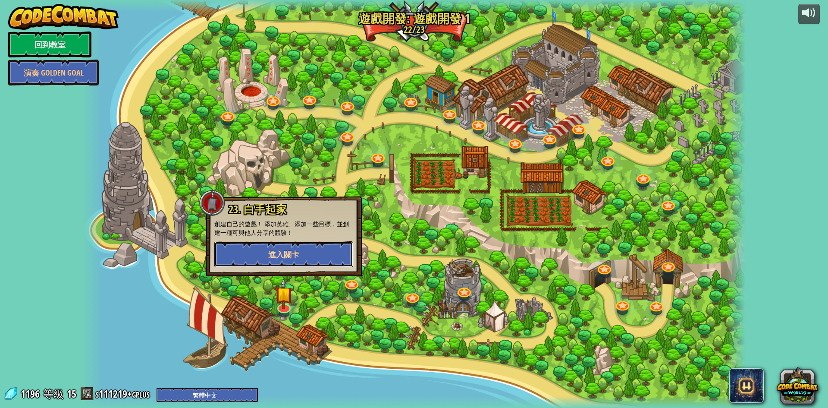
click at [298, 247] on button "進入關卡" at bounding box center [283, 254] width 139 height 26
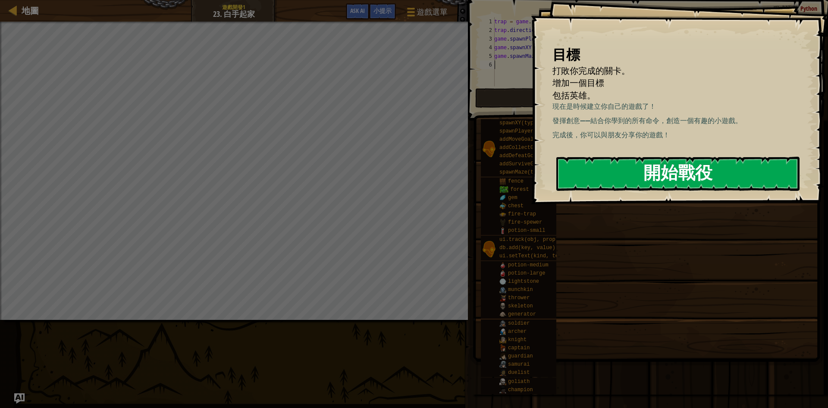
click at [661, 176] on button "開始戰役" at bounding box center [677, 174] width 243 height 34
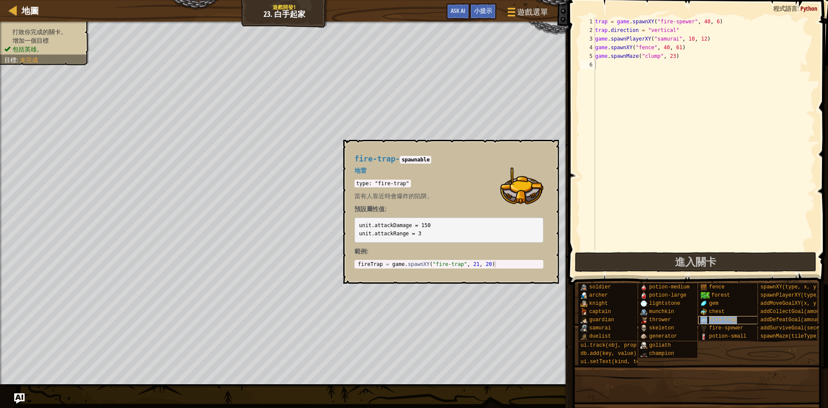
click at [721, 318] on span "fire-trap" at bounding box center [723, 320] width 28 height 6
type textarea "fireTrap = game.spawnXY("fire-trap", 21, 20)"
drag, startPoint x: 497, startPoint y: 265, endPoint x: 358, endPoint y: 263, distance: 138.9
click at [358, 263] on div "fireTrap = game . spawnXY ( "fire-trap" , 21 , 20 )" at bounding box center [448, 270] width 185 height 21
click at [603, 65] on div "trap = game . spawnXY ( "fire-spewer" , 40 , 6 ) trap . direction = "vertical" …" at bounding box center [704, 142] width 222 height 250
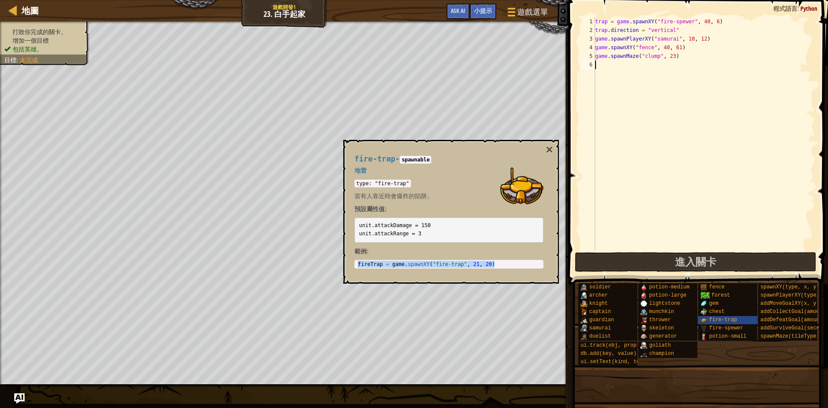
paste textarea "fireTrap = game.spawnXY("fire-trap", 21, 20)"
type textarea "fireTrap = game.spawnXY("fire-trap", 21, 20)"
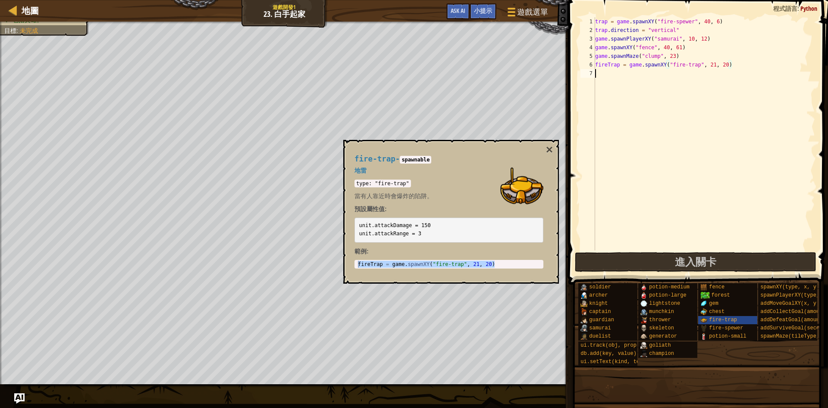
click at [624, 76] on div "trap = game . spawnXY ( "fire-spewer" , 40 , 6 ) trap . direction = "vertical" …" at bounding box center [704, 142] width 222 height 250
paste textarea "fireTrap = game.spawnXY("fire-trap", 21, 20)"
click at [715, 71] on div "trap = game . spawnXY ( "fire-spewer" , 40 , 6 ) trap . direction = "vertical" …" at bounding box center [704, 142] width 222 height 250
drag, startPoint x: 725, startPoint y: 72, endPoint x: 720, endPoint y: 72, distance: 4.7
click at [720, 72] on div "trap = game . spawnXY ( "fire-spewer" , 40 , 6 ) trap . direction = "vertical" …" at bounding box center [704, 142] width 222 height 250
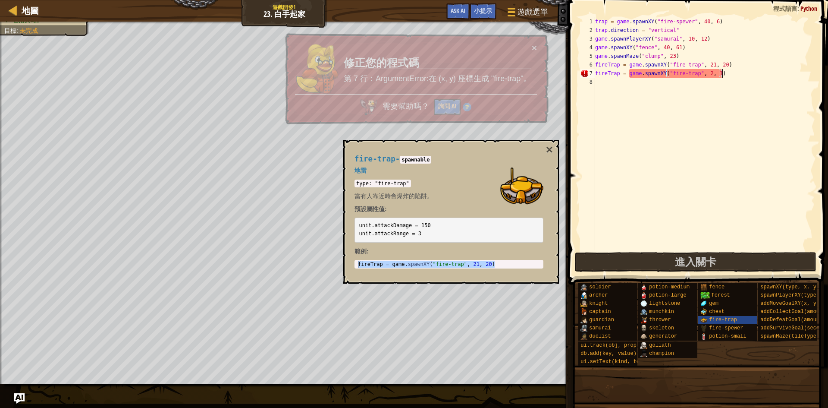
scroll to position [4, 10]
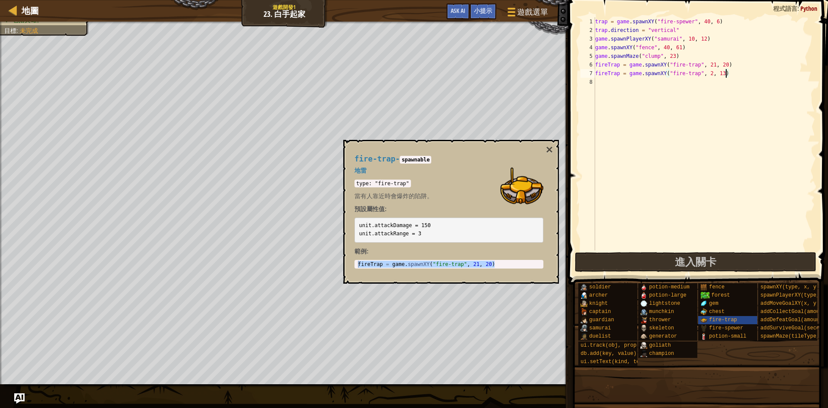
click at [713, 73] on div "trap = game . spawnXY ( "fire-spewer" , 40 , 6 ) trap . direction = "vertical" …" at bounding box center [704, 142] width 222 height 250
drag, startPoint x: 715, startPoint y: 63, endPoint x: 710, endPoint y: 63, distance: 5.2
click at [710, 63] on div "trap = game . spawnXY ( "fire-spewer" , 40 , 6 ) trap . direction = "vertical" …" at bounding box center [704, 142] width 222 height 250
click at [728, 62] on div "trap = game . spawnXY ( "fire-spewer" , 40 , 6 ) trap . direction = "vertical" …" at bounding box center [704, 142] width 222 height 250
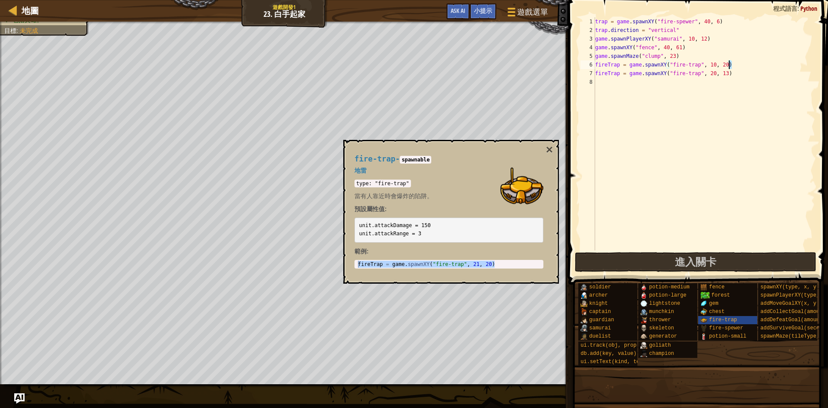
click at [728, 63] on div "trap = game . spawnXY ( "fire-spewer" , 40 , 6 ) trap . direction = "vertical" …" at bounding box center [704, 133] width 222 height 233
click at [726, 63] on div "trap = game . spawnXY ( "fire-spewer" , 40 , 6 ) trap . direction = "vertical" …" at bounding box center [704, 142] width 222 height 250
click at [742, 65] on div "trap = game . spawnXY ( "fire-spewer" , 40 , 6 ) trap . direction = "vertical" …" at bounding box center [704, 142] width 222 height 250
drag, startPoint x: 724, startPoint y: 63, endPoint x: 728, endPoint y: 64, distance: 4.4
click at [728, 64] on div "trap = game . spawnXY ( "fire-spewer" , 40 , 6 ) trap . direction = "vertical" …" at bounding box center [704, 142] width 222 height 250
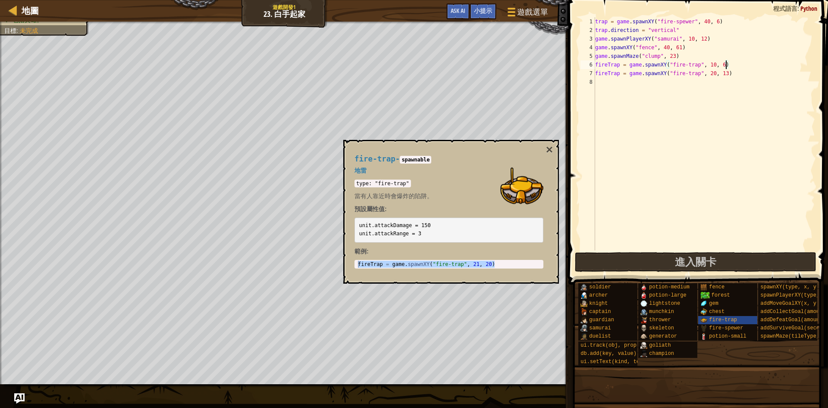
type textarea "fireTrap = game.spawnXY("fire-trap", 10, 62)"
click at [799, 132] on div "trap = game . spawnXY ( "fire-spewer" , 40 , 6 ) trap . direction = "vertical" …" at bounding box center [704, 142] width 222 height 250
click at [552, 150] on button "×" at bounding box center [549, 150] width 7 height 12
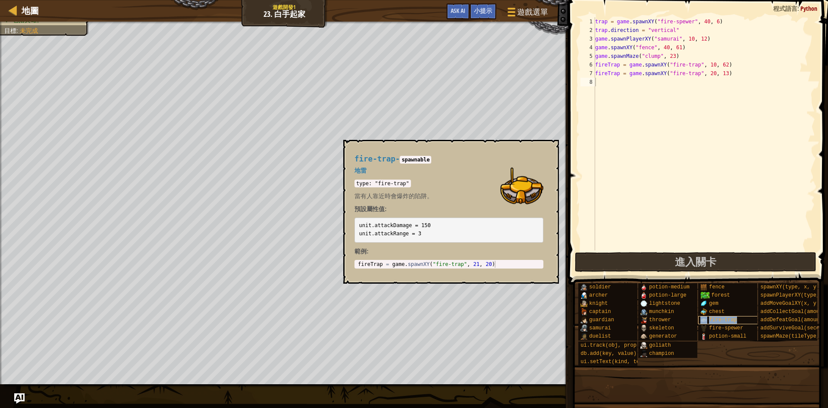
type textarea "fire-trap"
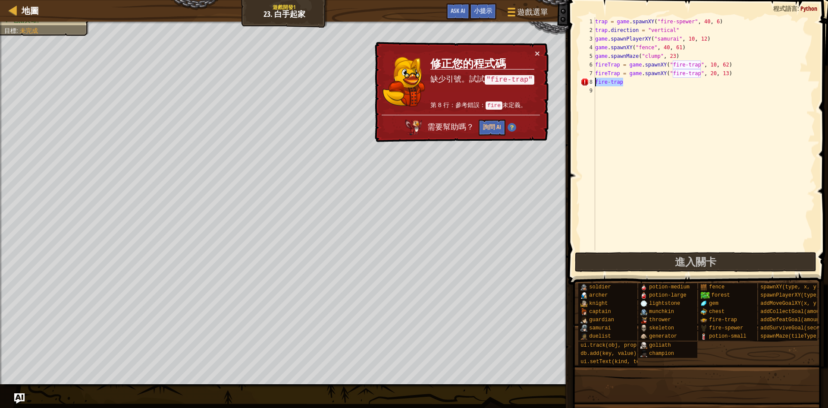
drag, startPoint x: 630, startPoint y: 81, endPoint x: 590, endPoint y: 82, distance: 40.1
click at [590, 82] on div "fire-trap 1 2 3 4 5 6 7 8 9 trap = game . spawnXY ( "fire-spewer" , 40 , 6 ) tr…" at bounding box center [697, 133] width 236 height 233
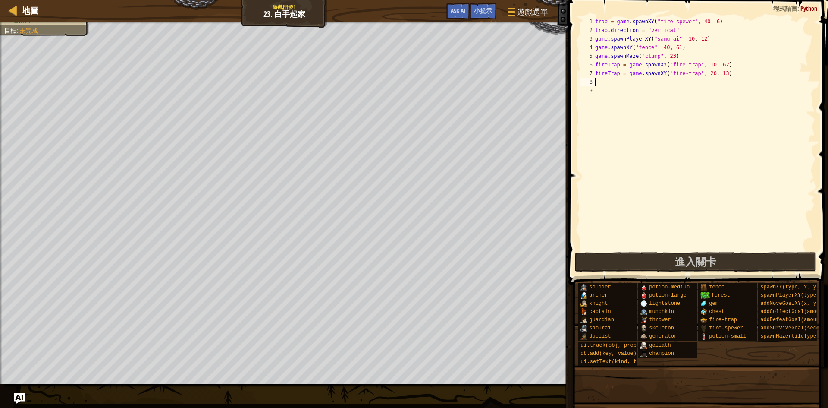
paste textarea "fireTrap = game.spawnXY("fire-trap", 21, 20)"
drag, startPoint x: 715, startPoint y: 82, endPoint x: 711, endPoint y: 82, distance: 4.8
click at [711, 82] on div "trap = game . spawnXY ( "fire-spewer" , 40 , 6 ) trap . direction = "vertical" …" at bounding box center [704, 142] width 222 height 250
drag, startPoint x: 724, startPoint y: 82, endPoint x: 728, endPoint y: 82, distance: 4.3
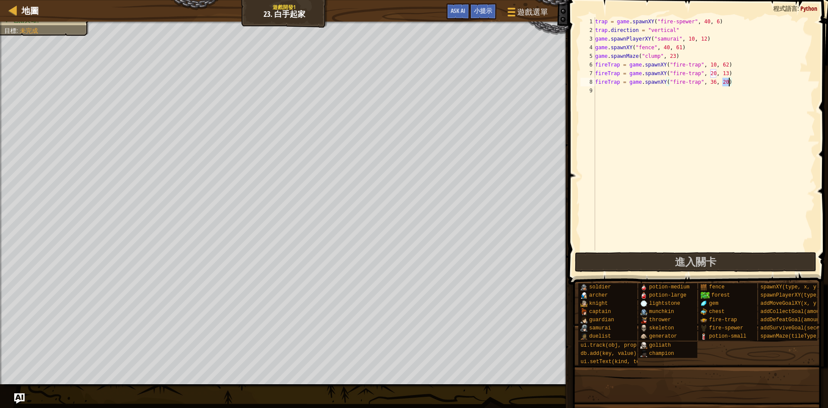
click at [728, 82] on div "trap = game . spawnXY ( "fire-spewer" , 40 , 6 ) trap . direction = "vertical" …" at bounding box center [704, 142] width 222 height 250
type textarea "fireTrap = game.spawnXY("fire-trap", 36, 28)"
click at [718, 176] on div "trap = game . spawnXY ( "fire-spewer" , 40 , 6 ) trap . direction = "vertical" …" at bounding box center [704, 142] width 222 height 250
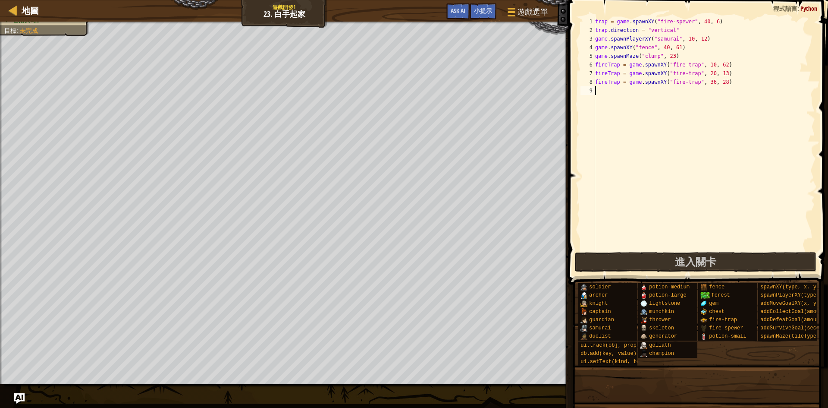
click at [716, 251] on span at bounding box center [699, 130] width 267 height 310
click at [715, 256] on span "進入關卡" at bounding box center [695, 261] width 41 height 14
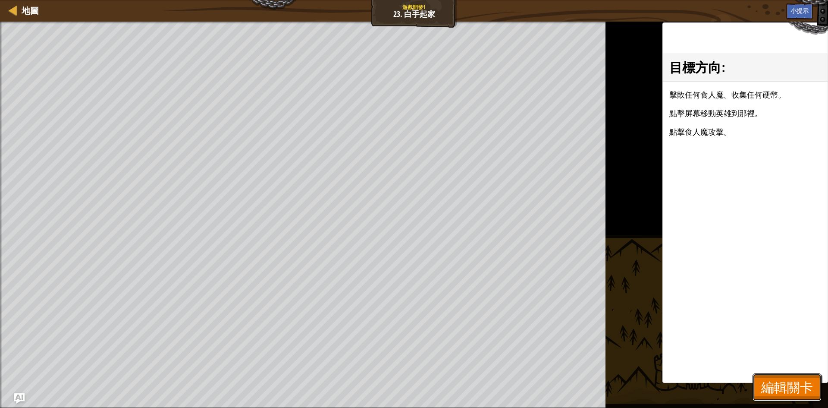
click at [815, 384] on button "編輯關卡" at bounding box center [787, 387] width 69 height 28
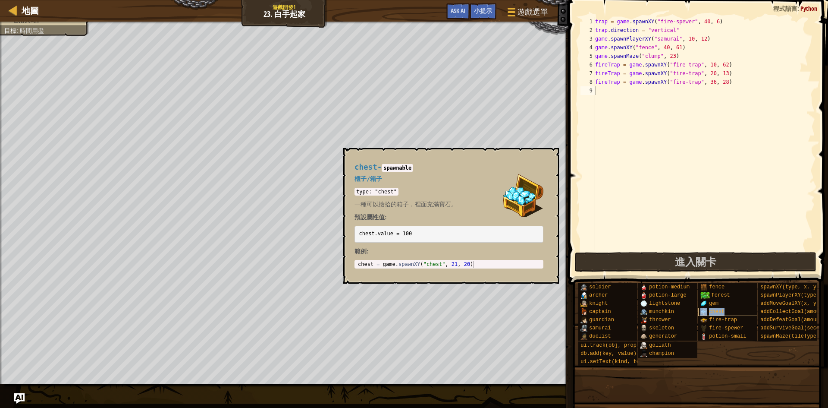
click at [735, 314] on div "chest" at bounding box center [739, 311] width 83 height 8
type textarea "chest = game.spawnXY("chest", 21, 20)"
drag, startPoint x: 482, startPoint y: 263, endPoint x: 356, endPoint y: 265, distance: 126.4
click at [356, 265] on div "chest = game.spawnXY("chest", 21, 20) 1 chest = game . spawnXY ( "chest" , 21 ,…" at bounding box center [448, 264] width 189 height 9
click at [598, 96] on div "trap = game . spawnXY ( "fire-spewer" , 40 , 6 ) trap . direction = "vertical" …" at bounding box center [704, 142] width 222 height 250
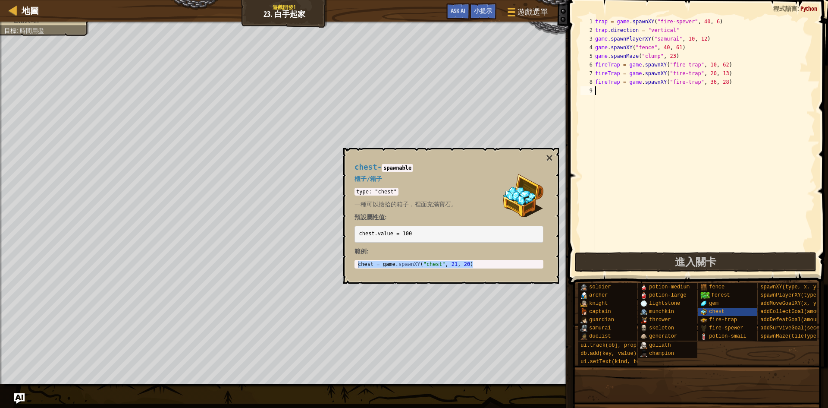
paste textarea "chest = game.spawnXY("chest", 21, 20)"
drag, startPoint x: 700, startPoint y: 88, endPoint x: 692, endPoint y: 89, distance: 7.8
click at [692, 89] on div "trap = game . spawnXY ( "fire-spewer" , 40 , 6 ) trap . direction = "vertical" …" at bounding box center [705, 142] width 219 height 250
click at [698, 89] on div "trap = game . spawnXY ( "fire-spewer" , 40 , 6 ) trap . direction = "vertical" …" at bounding box center [705, 133] width 219 height 233
click at [695, 89] on div "trap = game . spawnXY ( "fire-spewer" , 40 , 6 ) trap . direction = "vertical" …" at bounding box center [705, 142] width 219 height 250
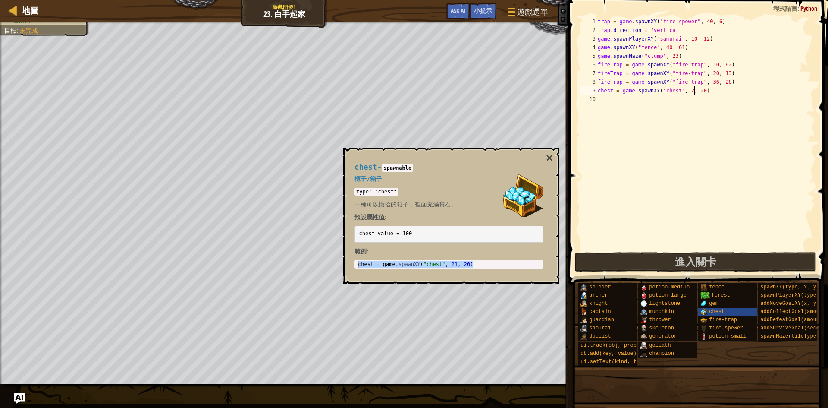
scroll to position [4, 8]
click at [704, 91] on div "trap = game . spawnXY ( "fire-spewer" , 40 , 6 ) trap . direction = "vertical" …" at bounding box center [705, 142] width 219 height 250
drag, startPoint x: 706, startPoint y: 90, endPoint x: 701, endPoint y: 90, distance: 4.7
click at [701, 90] on div "trap = game . spawnXY ( "fire-spewer" , 40 , 6 ) trap . direction = "vertical" …" at bounding box center [705, 142] width 219 height 250
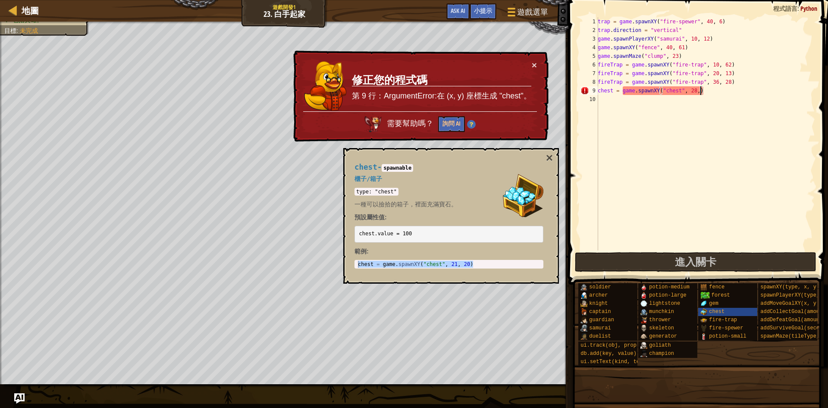
scroll to position [4, 9]
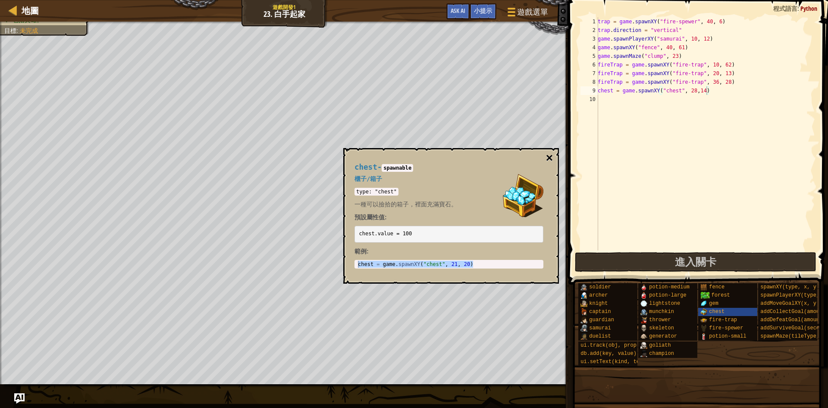
click at [549, 156] on button "×" at bounding box center [549, 158] width 7 height 12
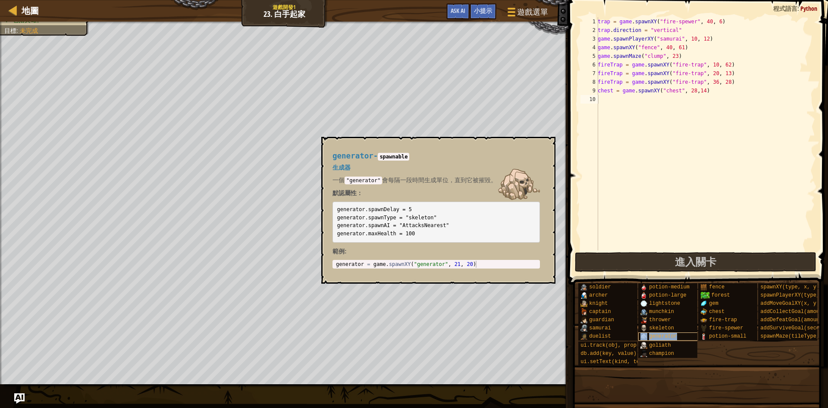
type textarea "generator"
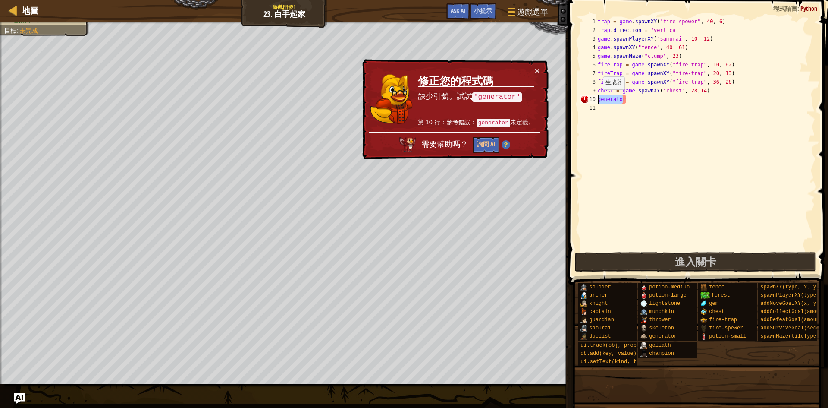
drag, startPoint x: 624, startPoint y: 98, endPoint x: 584, endPoint y: 98, distance: 40.1
click at [584, 98] on div "generator 1 2 3 4 5 6 7 8 9 10 11 trap = game . spawnXY ( "fire-spewer" , 40 , …" at bounding box center [697, 133] width 236 height 233
drag, startPoint x: 630, startPoint y: 97, endPoint x: 591, endPoint y: 98, distance: 38.8
click at [591, 98] on div "generator 1 2 3 4 5 6 7 8 9 10 11 trap = game . spawnXY ( "fire-spewer" , 40 , …" at bounding box center [697, 133] width 236 height 233
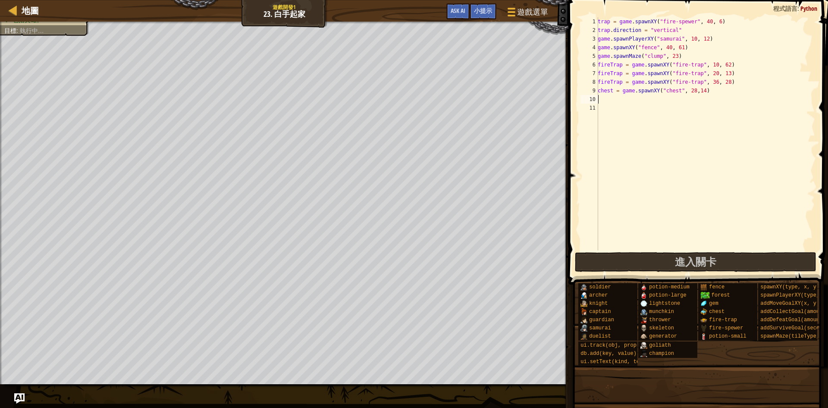
scroll to position [4, 0]
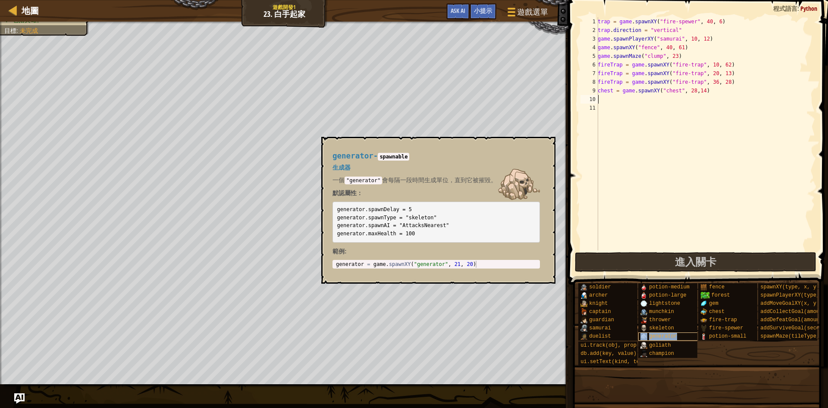
click at [680, 336] on div "generator" at bounding box center [679, 336] width 83 height 8
type textarea "generator = game.spawnXY("generator", 21, 20)"
drag, startPoint x: 476, startPoint y: 263, endPoint x: 331, endPoint y: 266, distance: 144.9
click at [331, 266] on div "generator - spawnable 生成器 一個 "generator" 會每隔一段時間生成單位，直到它被摧毀。 默認屬性： generator.sp…" at bounding box center [436, 210] width 220 height 133
click at [615, 98] on div "trap = game . spawnXY ( "fire-spewer" , 40 , 6 ) trap . direction = "vertical" …" at bounding box center [705, 142] width 219 height 250
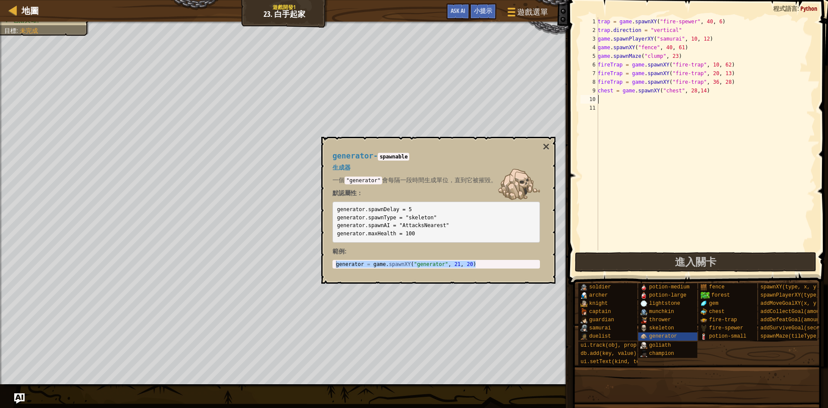
paste textarea "generator = game.spawnXY("generator", 21, 20)"
type textarea "generator = game.spawnXY("generator", 21, 20)"
click at [649, 264] on button "進入關卡" at bounding box center [696, 262] width 242 height 20
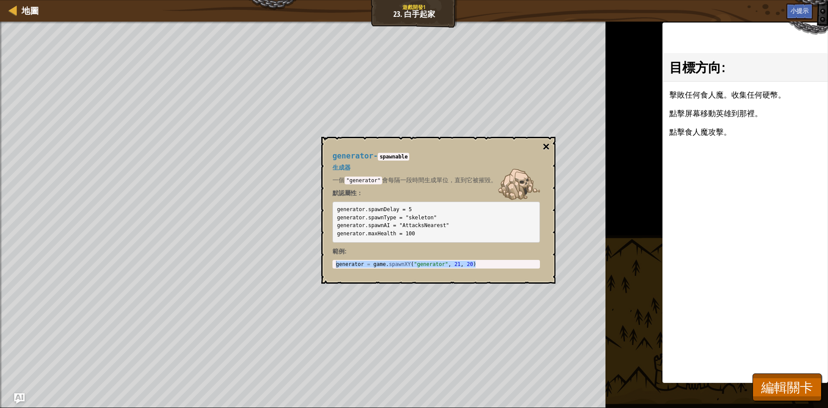
click at [549, 151] on button "×" at bounding box center [546, 147] width 7 height 12
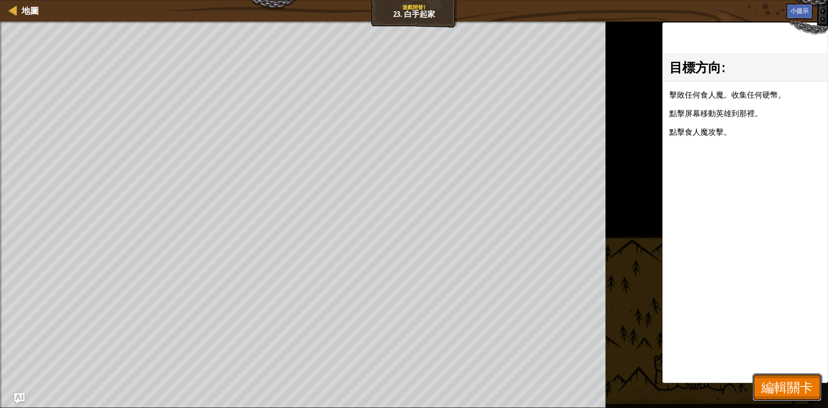
click at [776, 388] on span "編輯關卡" at bounding box center [787, 387] width 52 height 18
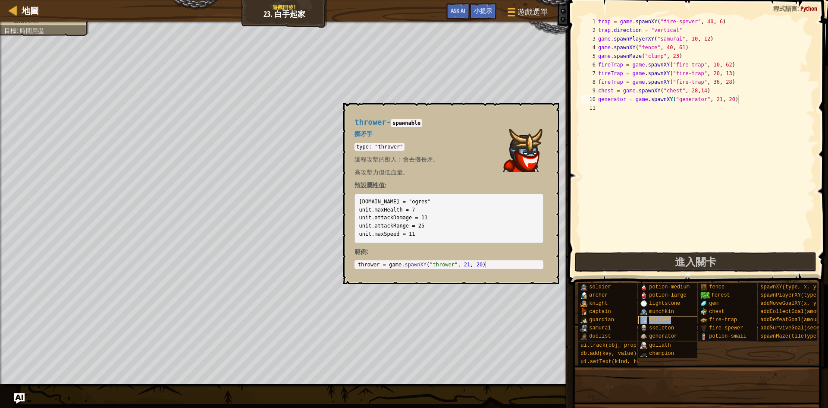
click at [650, 320] on span "thrower" at bounding box center [660, 320] width 22 height 6
type textarea "thrower = game.spawnXY("thrower", 21, 20)"
drag, startPoint x: 498, startPoint y: 263, endPoint x: 366, endPoint y: 259, distance: 132.0
click at [367, 259] on div "thrower - spawnable 擲矛手 type: "thrower" 遠程攻擊的獸人：會丟擲長矛。 高攻擊力但低血量。 預設屬性值: [DOMAIN…" at bounding box center [448, 193] width 201 height 167
click at [665, 336] on span "generator" at bounding box center [663, 336] width 28 height 6
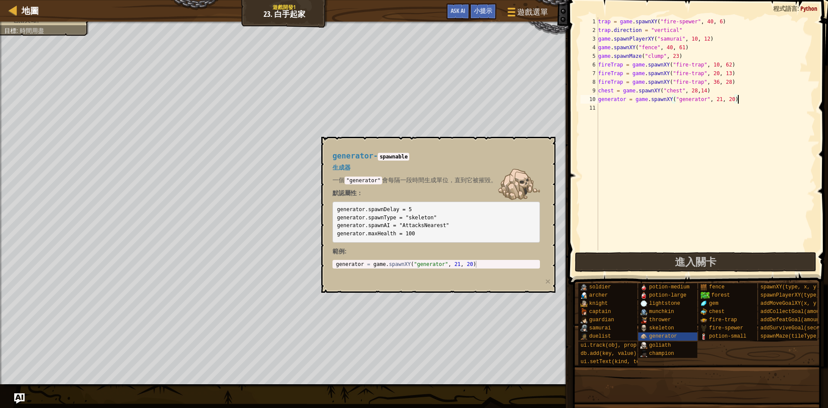
type textarea "generator = game.spawnXY("generator", 21, 20)"
drag, startPoint x: 487, startPoint y: 262, endPoint x: 328, endPoint y: 266, distance: 159.2
click at [328, 266] on div "generator - spawnable 生成器 一個 "generator" 會每隔一段時間生成單位，直到它被摧毀。 默認屬性： generator.sp…" at bounding box center [436, 210] width 220 height 133
click at [608, 107] on div "trap = game . spawnXY ( "fire-spewer" , 40 , 6 ) trap . direction = "vertical" …" at bounding box center [705, 142] width 219 height 250
paste textarea "generator = game.spawnXY("generator", 21, 20)"
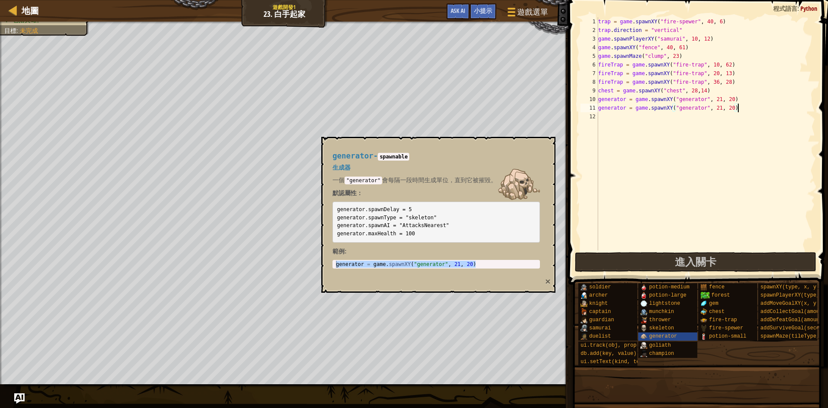
click at [550, 279] on button "×" at bounding box center [547, 280] width 5 height 9
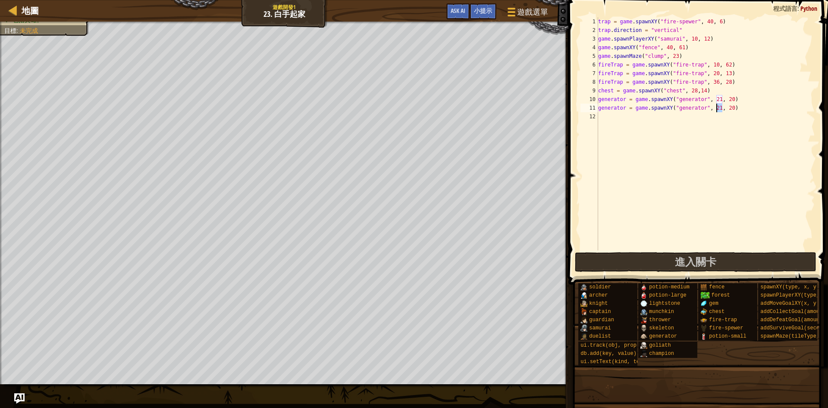
drag, startPoint x: 721, startPoint y: 108, endPoint x: 715, endPoint y: 107, distance: 5.7
click at [715, 107] on div "trap = game . spawnXY ( "fire-spewer" , 40 , 6 ) trap . direction = "vertical" …" at bounding box center [705, 142] width 219 height 250
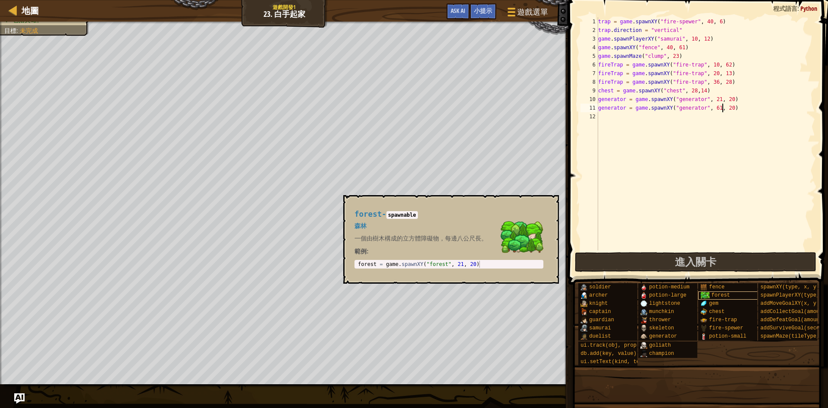
type textarea "generator = game.spawnXY("generator", 61, 20)"
click at [722, 296] on span "forest" at bounding box center [721, 295] width 19 height 6
type textarea "forest = game.spawnXY("forest", 21, 20)"
drag, startPoint x: 494, startPoint y: 265, endPoint x: 366, endPoint y: 257, distance: 128.7
click at [366, 257] on div "forest - spawnable 森林 一個由樹木構成的立方體障礙物，每邊八公尺長。 範例 : forest = game.spawnXY("forest…" at bounding box center [448, 239] width 201 height 75
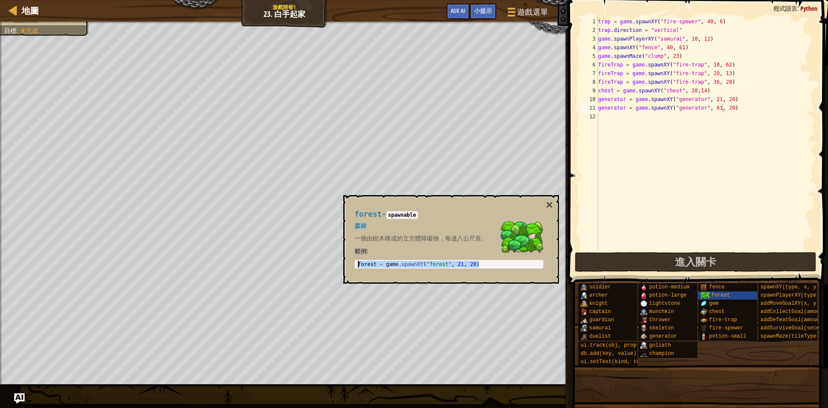
click at [610, 117] on div "trap = game . spawnXY ( "fire-spewer" , 40 , 6 ) trap . direction = "vertical" …" at bounding box center [705, 142] width 219 height 250
paste textarea "forest = game.spawnXY("forest", 21, 20)"
drag, startPoint x: 703, startPoint y: 118, endPoint x: 697, endPoint y: 116, distance: 6.4
click at [697, 116] on div "trap = game . spawnXY ( "fire-spewer" , 40 , 6 ) trap . direction = "vertical" …" at bounding box center [705, 142] width 219 height 250
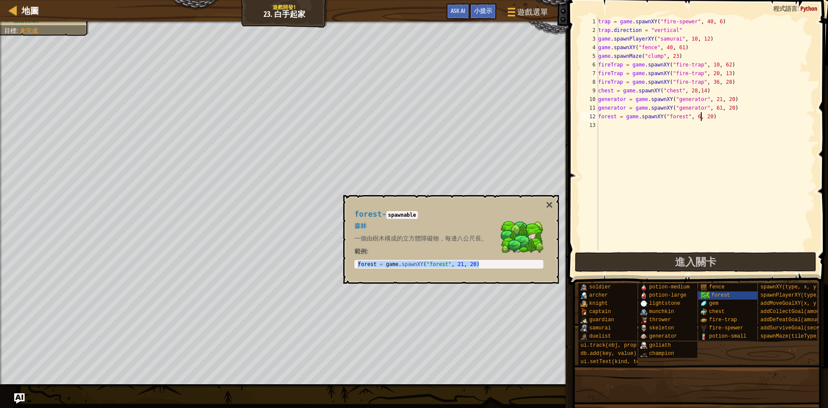
scroll to position [4, 9]
click at [547, 207] on button "×" at bounding box center [549, 205] width 7 height 12
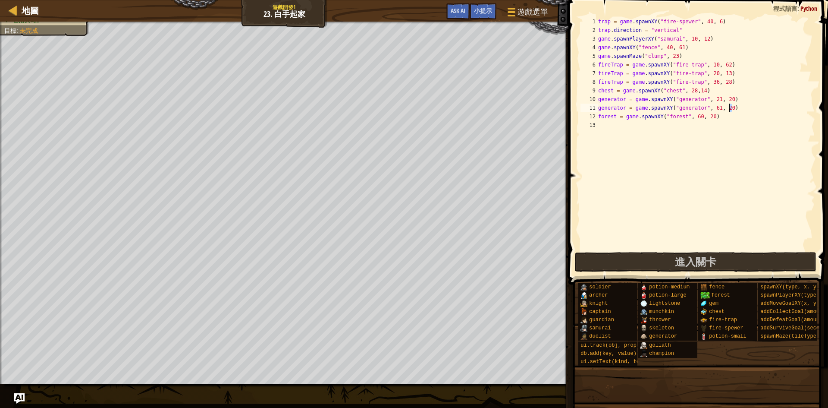
click at [728, 109] on div "trap = game . spawnXY ( "fire-spewer" , 40 , 6 ) trap . direction = "vertical" …" at bounding box center [705, 142] width 219 height 250
click at [712, 116] on div "trap = game . spawnXY ( "fire-spewer" , 40 , 6 ) trap . direction = "vertical" …" at bounding box center [705, 142] width 219 height 250
click at [712, 116] on div "trap = game . spawnXY ( "fire-spewer" , 40 , 6 ) trap . direction = "vertical" …" at bounding box center [705, 133] width 219 height 233
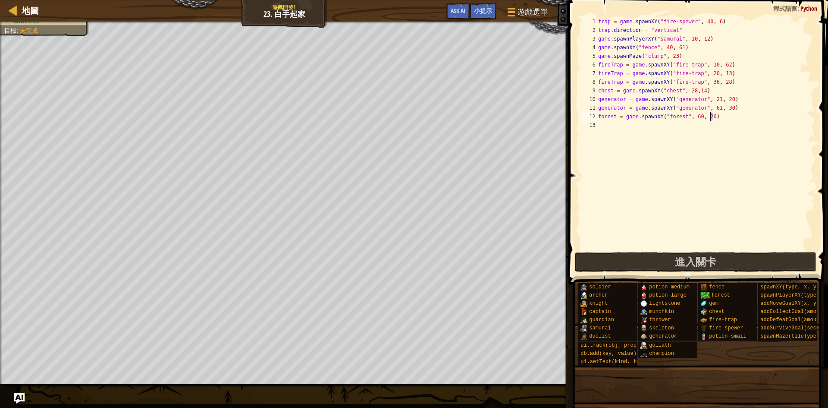
click at [711, 116] on div "trap = game . spawnXY ( "fire-spewer" , 40 , 6 ) trap . direction = "vertical" …" at bounding box center [705, 142] width 219 height 250
type textarea "forest = game.spawnXY("forest", 60, 30)"
click at [695, 191] on div "trap = game . spawnXY ( "fire-spewer" , 40 , 6 ) trap . direction = "vertical" …" at bounding box center [705, 142] width 219 height 250
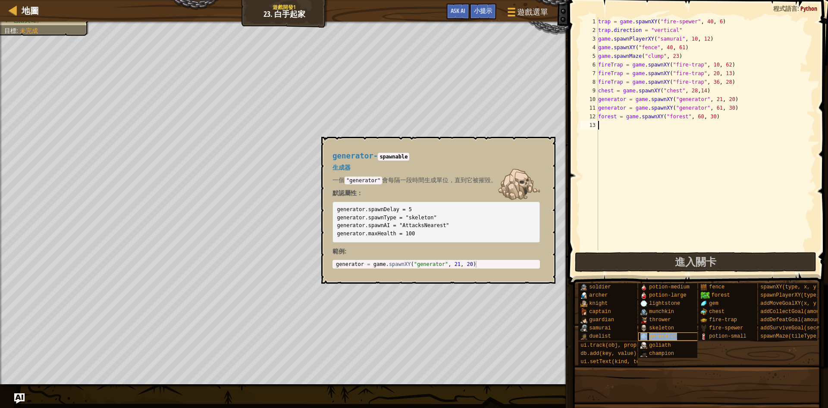
click at [665, 334] on span "generator" at bounding box center [663, 336] width 28 height 6
drag, startPoint x: 336, startPoint y: 218, endPoint x: 436, endPoint y: 218, distance: 100.0
click at [436, 218] on pre "generator.spawnDelay = 5 generator.spawnType = "skeleton" generator.spawnAI = "…" at bounding box center [435, 221] width 207 height 41
copy code "generator.spawnType = "skeleton""
type textarea "generator = game.spawnXY("generator", 61, 30)"
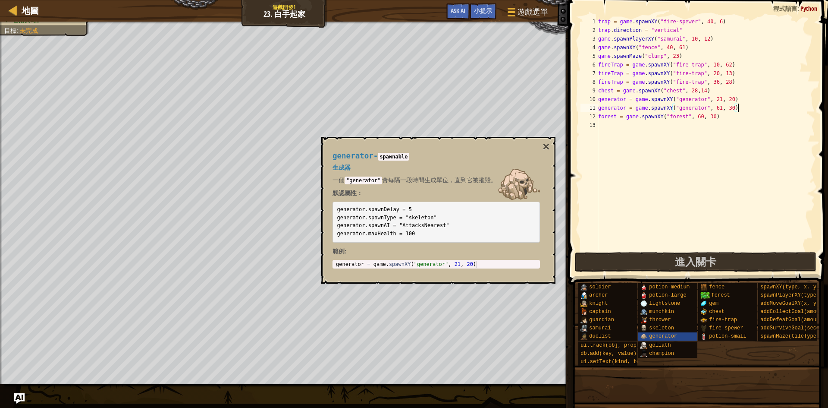
click at [740, 109] on div "trap = game . spawnXY ( "fire-spewer" , 40 , 6 ) trap . direction = "vertical" …" at bounding box center [705, 142] width 219 height 250
paste textarea "generator.spawnType = "skeleton""
drag, startPoint x: 694, startPoint y: 115, endPoint x: 671, endPoint y: 115, distance: 22.9
click at [671, 115] on div "trap = game . spawnXY ( "fire-spewer" , 40 , 6 ) trap . direction = "vertical" …" at bounding box center [705, 142] width 219 height 250
click at [667, 318] on span "thrower" at bounding box center [660, 320] width 22 height 6
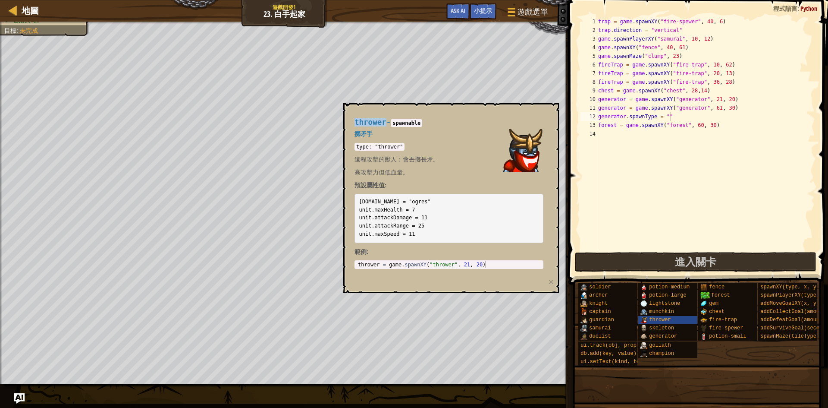
drag, startPoint x: 386, startPoint y: 123, endPoint x: 354, endPoint y: 119, distance: 32.6
click at [354, 119] on div "thrower - spawnable 擲矛手 type: "thrower" 遠程攻擊的獸人：會丟擲長矛。 高攻擊力但低血量。 預設屬性值: [DOMAIN…" at bounding box center [448, 193] width 201 height 167
copy span "thrower"
click at [668, 114] on div "trap = game . spawnXY ( "fire-spewer" , 40 , 6 ) trap . direction = "vertical" …" at bounding box center [705, 142] width 219 height 250
paste textarea "thrower"
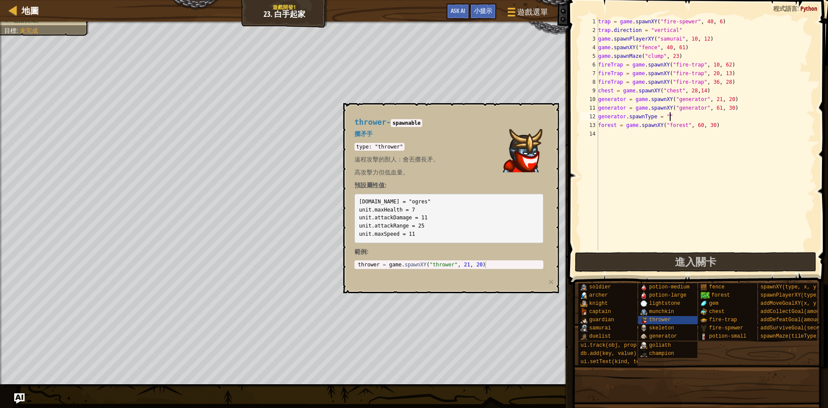
type textarea "generator.spawnType = "thrower""
click at [696, 259] on span "進入關卡" at bounding box center [695, 261] width 41 height 14
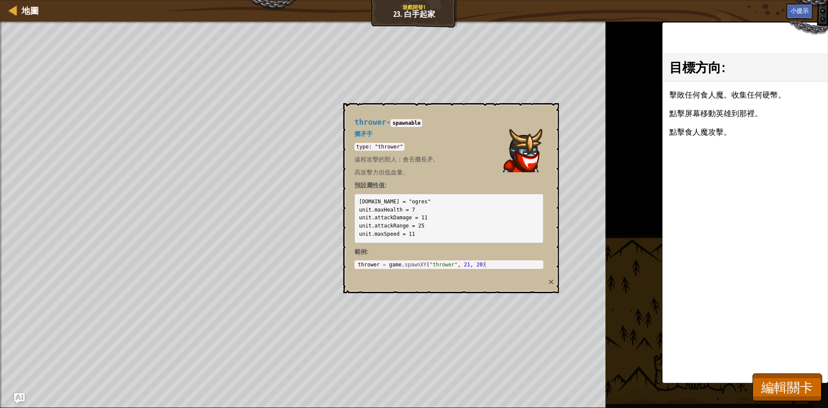
click at [552, 280] on button "×" at bounding box center [551, 281] width 5 height 9
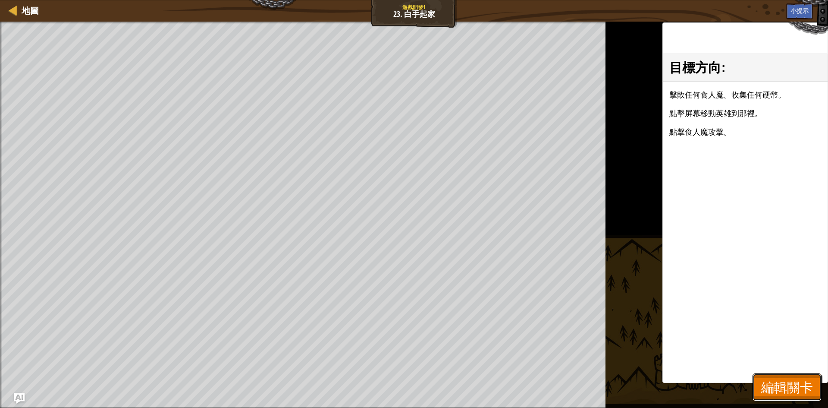
click at [769, 397] on button "編輯關卡" at bounding box center [787, 387] width 69 height 28
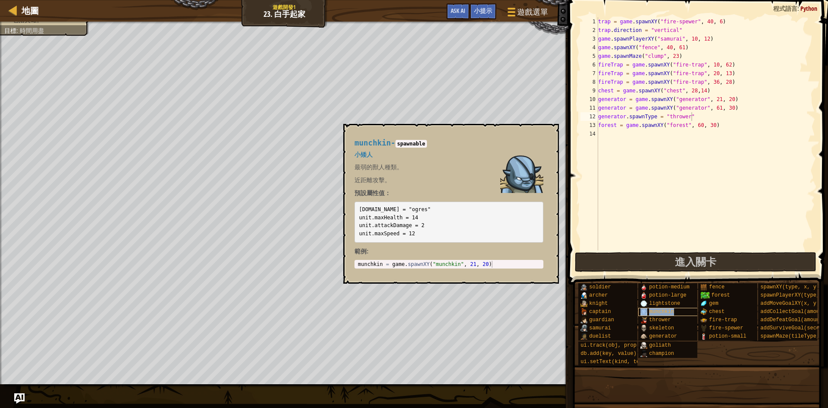
click at [672, 311] on span "munchkin" at bounding box center [661, 311] width 25 height 6
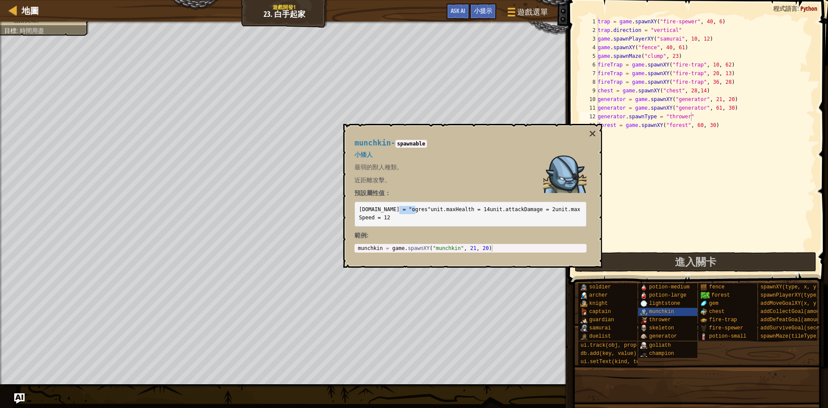
drag, startPoint x: 414, startPoint y: 212, endPoint x: 399, endPoint y: 210, distance: 15.6
click at [399, 210] on code "[DOMAIN_NAME] = "ogres" unit.maxHealth = 14 unit.attackDamage = 2 unit.maxSpeed…" at bounding box center [469, 213] width 221 height 14
copy code "ogres"
click at [457, 218] on pre "[DOMAIN_NAME] = "ogres" unit.maxHealth = 14 unit.attackDamage = 2 unit.maxSpeed…" at bounding box center [470, 213] width 232 height 25
click at [677, 302] on span "lightstone" at bounding box center [664, 303] width 31 height 6
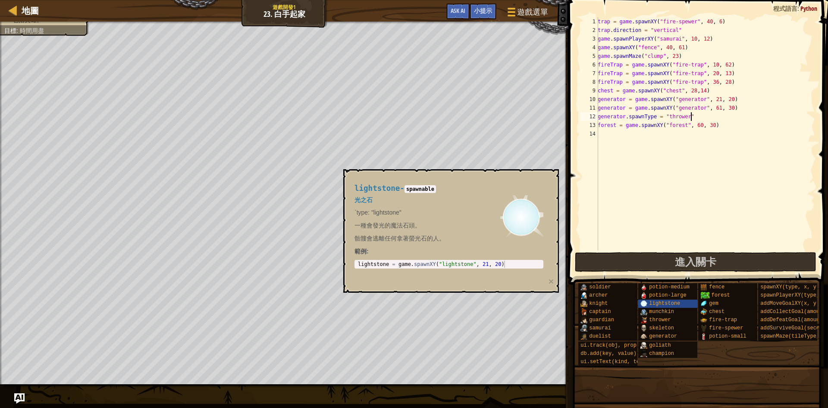
type textarea "lightstone = game.spawnXY("lightstone", 21, 20)"
click at [336, 0] on body "地圖 遊戲開發1 23. 白手起家 遊戲選單 完成 小提示 Ask AI 1 הההההההההההההההההההההההההההההההההההההההה…" at bounding box center [414, 0] width 828 height 0
click at [621, 137] on div "trap = game . spawnXY ( "fire-spewer" , 40 , 6 ) trap . direction = "vertical" …" at bounding box center [705, 142] width 219 height 250
paste textarea "lightstone = game.spawnXY("lightstone", 21, 20)"
drag, startPoint x: 728, startPoint y: 133, endPoint x: 721, endPoint y: 133, distance: 6.5
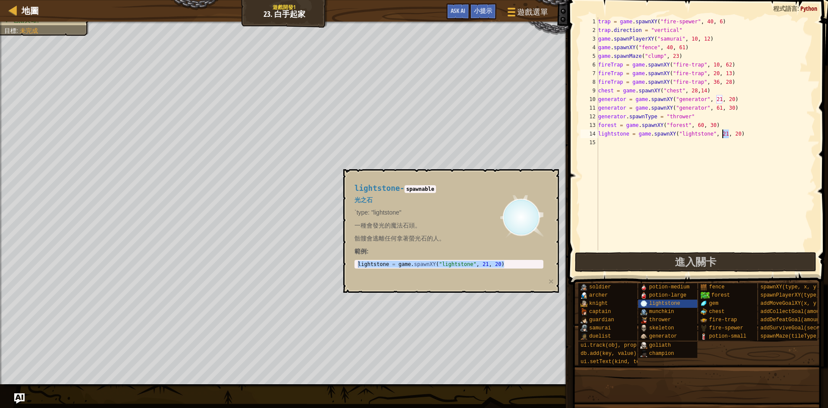
click at [721, 133] on div "trap = game . spawnXY ( "fire-spewer" , 40 , 6 ) trap . direction = "vertical" …" at bounding box center [705, 142] width 219 height 250
drag, startPoint x: 735, startPoint y: 133, endPoint x: 741, endPoint y: 133, distance: 6.0
click at [741, 133] on div "trap = game . spawnXY ( "fire-spewer" , 40 , 6 ) trap . direction = "vertical" …" at bounding box center [705, 142] width 219 height 250
type textarea "lightstone = game.spawnXY("lightstone", 17, 13)"
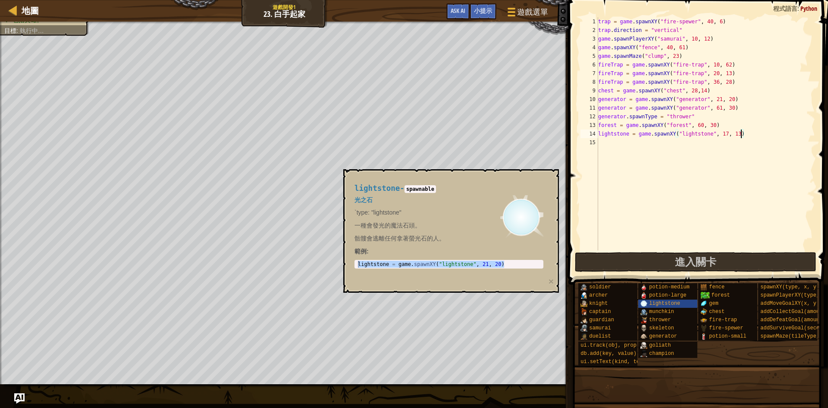
scroll to position [4, 12]
click at [631, 214] on div "trap = game . spawnXY ( "fire-spewer" , 40 , 6 ) trap . direction = "vertical" …" at bounding box center [705, 142] width 219 height 250
click at [553, 285] on button "×" at bounding box center [551, 280] width 5 height 9
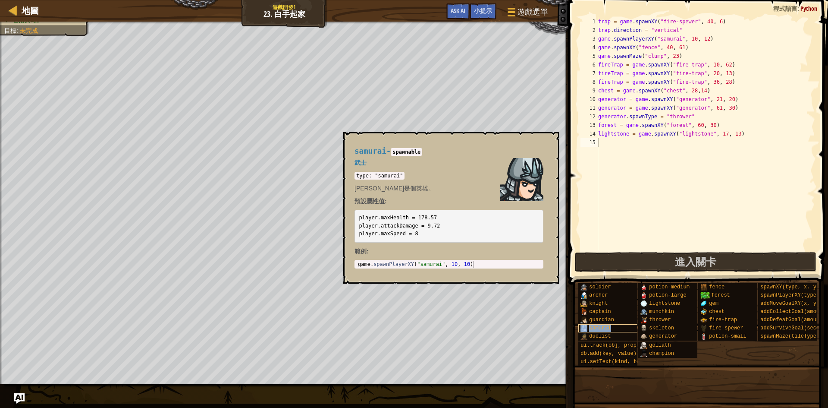
click at [610, 326] on span "samurai" at bounding box center [600, 328] width 22 height 6
drag, startPoint x: 442, startPoint y: 226, endPoint x: 357, endPoint y: 226, distance: 85.0
click at [357, 226] on pre "player.maxHealth = 178.57 player.attackDamage = 9.72 player.maxSpeed = 8" at bounding box center [448, 226] width 189 height 33
copy code "player.attackDamage = 9.72"
click at [602, 144] on div "trap = game . spawnXY ( "fire-spewer" , 40 , 6 ) trap . direction = "vertical" …" at bounding box center [705, 142] width 219 height 250
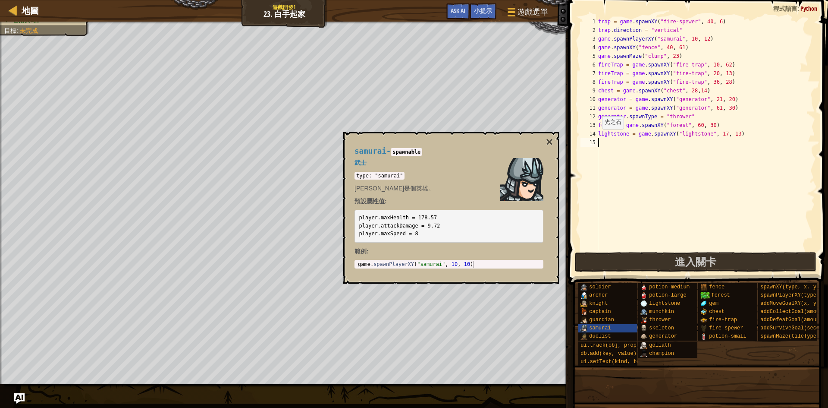
paste textarea "player.attackDamage = 9.72"
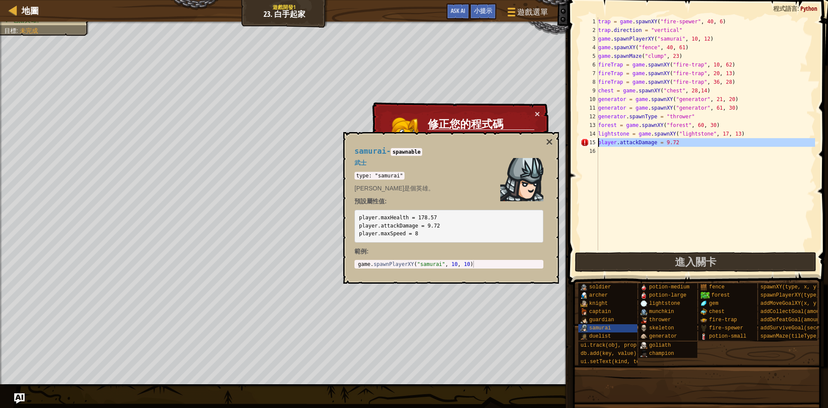
click at [598, 142] on div "15" at bounding box center [589, 142] width 18 height 9
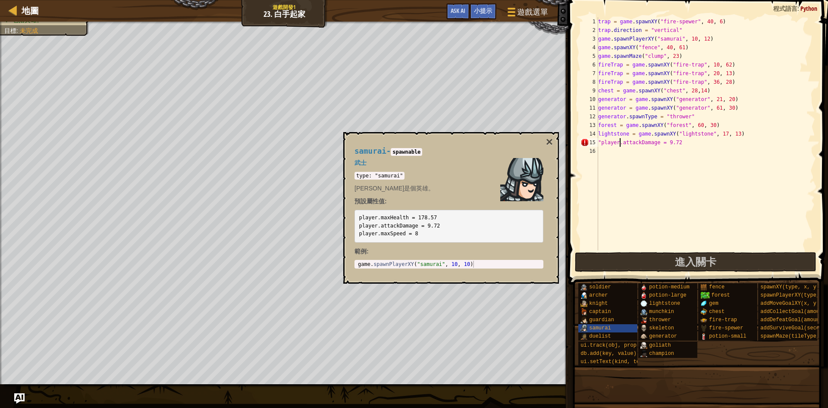
click at [620, 138] on div "trap = game . spawnXY ( "fire-spewer" , 40 , 6 ) trap . direction = "vertical" …" at bounding box center [705, 142] width 219 height 250
drag, startPoint x: 672, startPoint y: 142, endPoint x: 691, endPoint y: 144, distance: 18.7
click at [691, 144] on div "trap = game . spawnXY ( "fire-spewer" , 40 , 6 ) trap . direction = "vertical" …" at bounding box center [705, 142] width 219 height 250
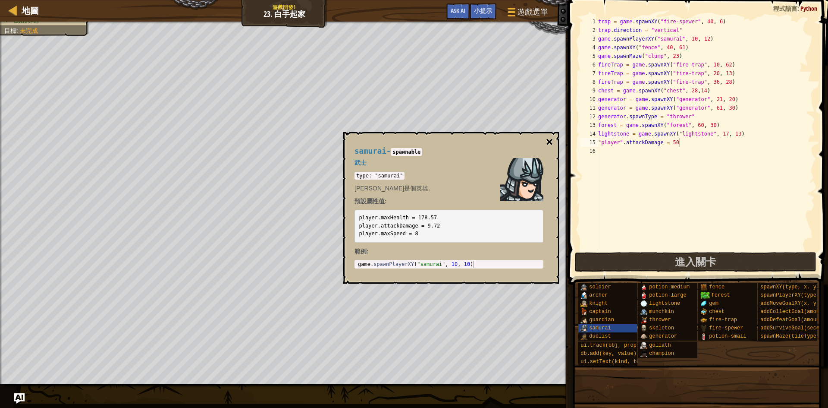
click at [548, 145] on button "×" at bounding box center [549, 142] width 7 height 12
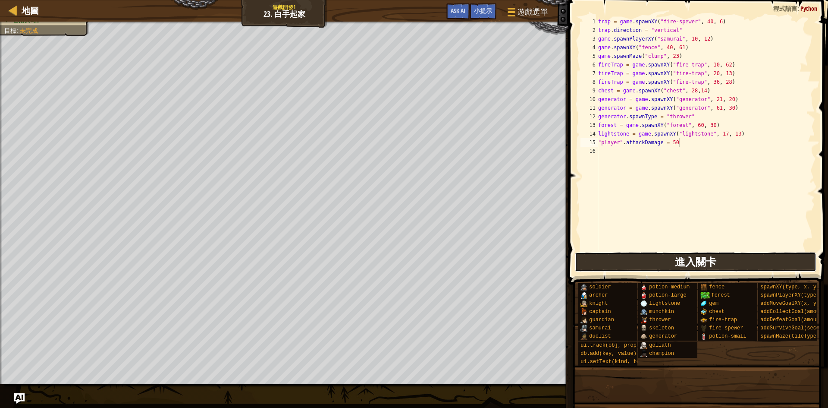
click at [642, 262] on button "進入關卡" at bounding box center [696, 262] width 242 height 20
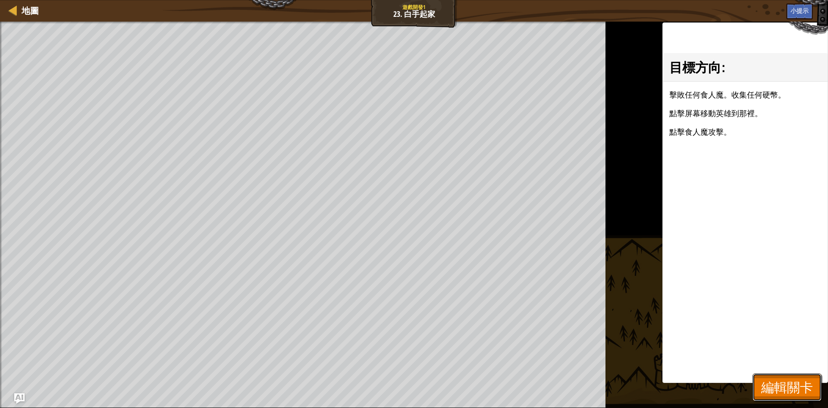
click at [809, 381] on span "編輯關卡" at bounding box center [787, 387] width 52 height 18
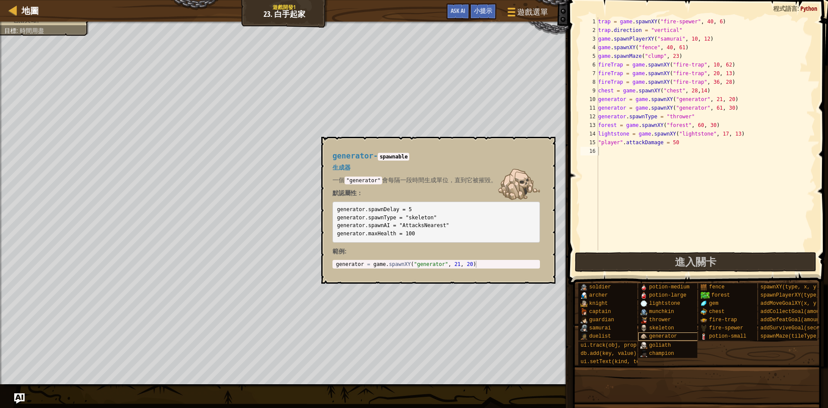
scroll to position [4, 2]
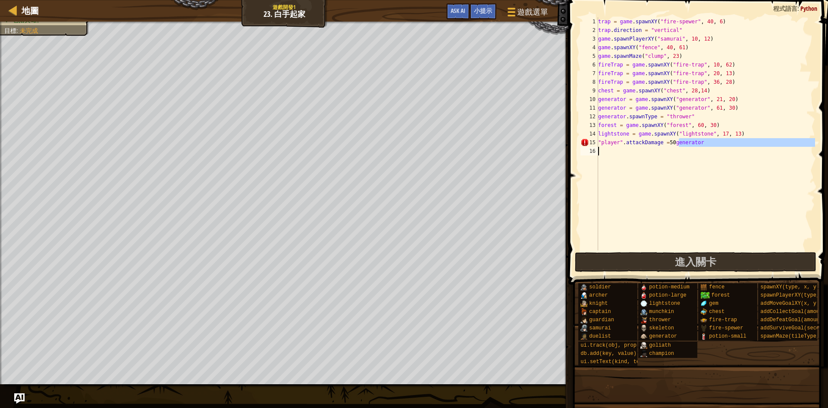
drag, startPoint x: 678, startPoint y: 141, endPoint x: 713, endPoint y: 147, distance: 35.7
click at [713, 147] on div "trap = game . spawnXY ( "fire-spewer" , 40 , 6 ) trap . direction = "vertical" …" at bounding box center [705, 142] width 219 height 250
type textarea ""player".attackDamage = 50"
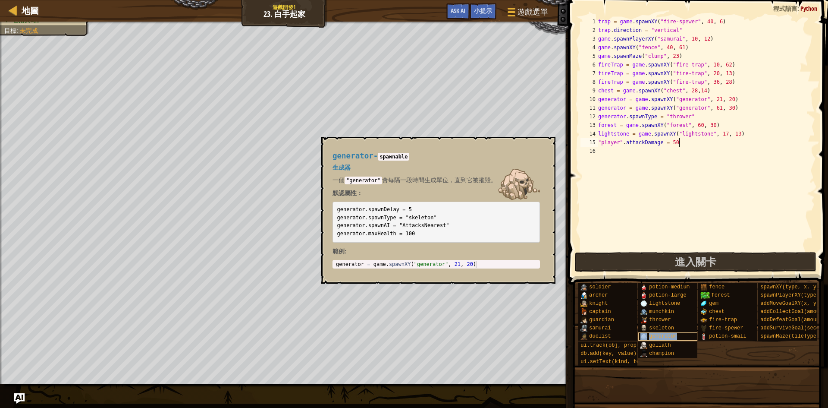
click at [659, 335] on span "generator" at bounding box center [663, 336] width 28 height 6
type textarea "generator = game.spawnXY("generator", 21, 20)"
drag, startPoint x: 486, startPoint y: 265, endPoint x: 339, endPoint y: 260, distance: 147.1
click at [339, 260] on div "generator = game . spawnXY ( "generator" , 21 , 20 )" at bounding box center [437, 270] width 207 height 21
drag, startPoint x: 335, startPoint y: 264, endPoint x: 489, endPoint y: 268, distance: 154.0
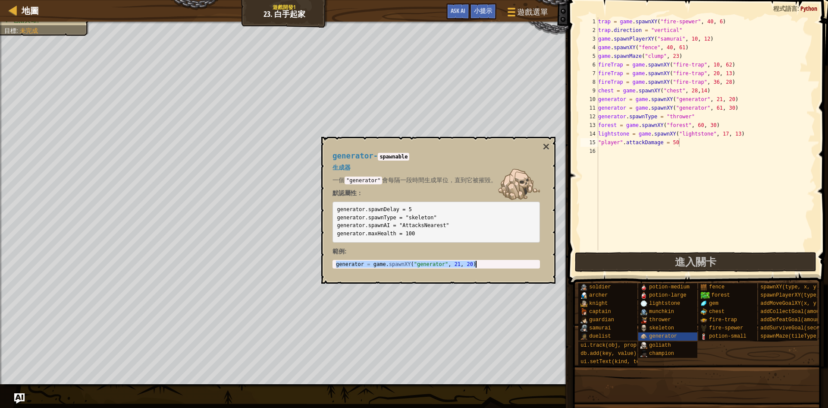
click at [489, 268] on div "generator = game.spawnXY("generator", 21, 20) 1 generator = game . spawnXY ( "g…" at bounding box center [435, 264] width 207 height 9
click at [612, 155] on div "trap = game . spawnXY ( "fire-spewer" , 40 , 6 ) trap . direction = "vertical" …" at bounding box center [705, 142] width 219 height 250
paste textarea "generator = game.spawnXY("generator", 21, 20)"
drag, startPoint x: 713, startPoint y: 151, endPoint x: 722, endPoint y: 151, distance: 8.6
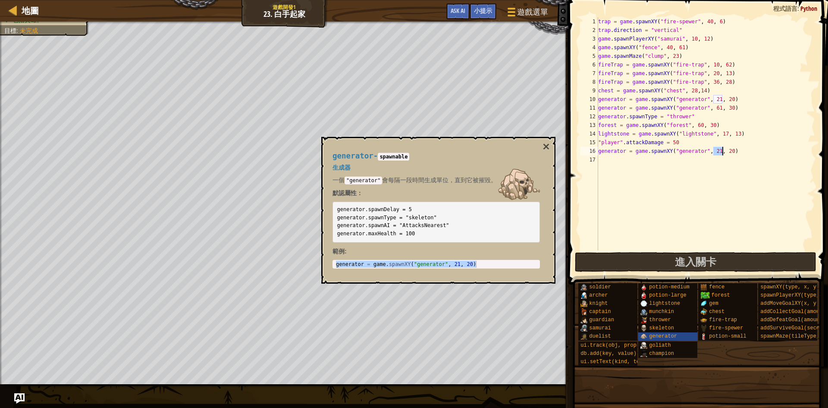
click at [722, 151] on div "trap = game . spawnXY ( "fire-spewer" , 40 , 6 ) trap . direction = "vertical" …" at bounding box center [705, 142] width 219 height 250
drag, startPoint x: 726, startPoint y: 153, endPoint x: 732, endPoint y: 152, distance: 6.1
click at [732, 152] on div "trap = game . spawnXY ( "fire-spewer" , 40 , 6 ) trap . direction = "vertical" …" at bounding box center [705, 142] width 219 height 250
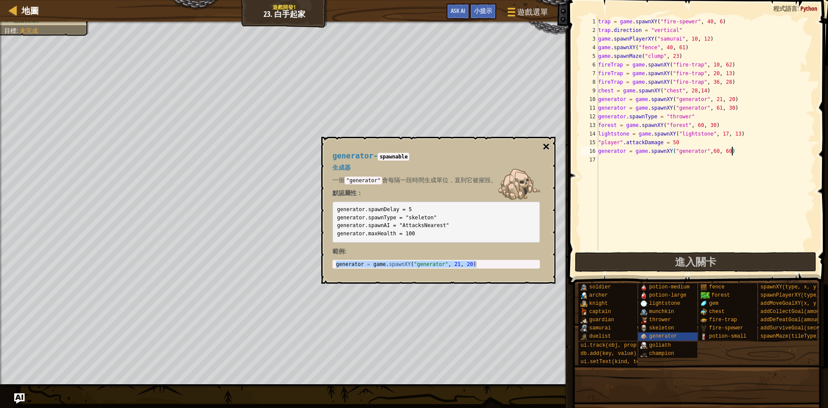
type textarea "generator = game.spawnXY("generator",60, 60)"
click at [548, 148] on button "×" at bounding box center [546, 147] width 7 height 12
click at [655, 335] on span "generator" at bounding box center [663, 336] width 28 height 6
drag, startPoint x: 437, startPoint y: 217, endPoint x: 337, endPoint y: 219, distance: 100.5
click at [337, 219] on pre "generator.spawnDelay = 5 generator.spawnType = "skeleton" generator.spawnAI = "…" at bounding box center [435, 221] width 207 height 41
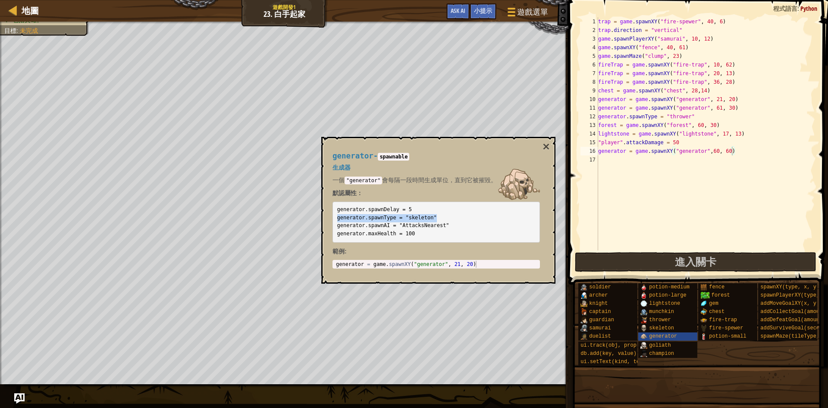
copy code "generator.spawnType = "skeleton""
click at [620, 165] on div "trap = game . spawnXY ( "fire-spewer" , 40 , 6 ) trap . direction = "vertical" …" at bounding box center [705, 142] width 219 height 250
paste textarea "generator.spawnType = "skeleton""
drag, startPoint x: 669, startPoint y: 161, endPoint x: 695, endPoint y: 161, distance: 25.9
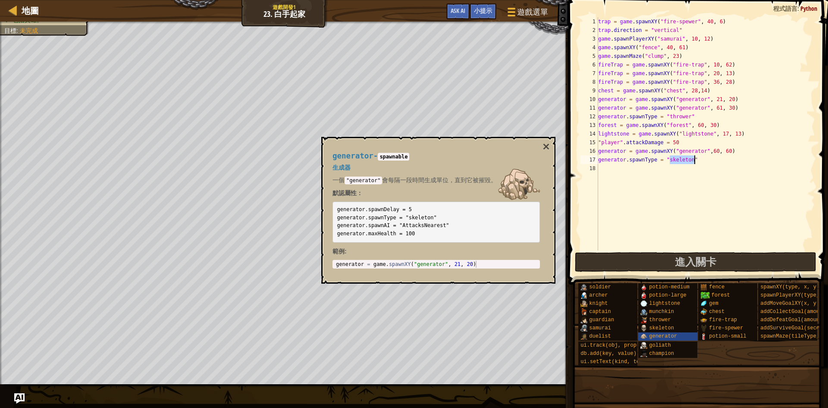
click at [695, 161] on div "trap = game . spawnXY ( "fire-spewer" , 40 , 6 ) trap . direction = "vertical" …" at bounding box center [705, 142] width 219 height 250
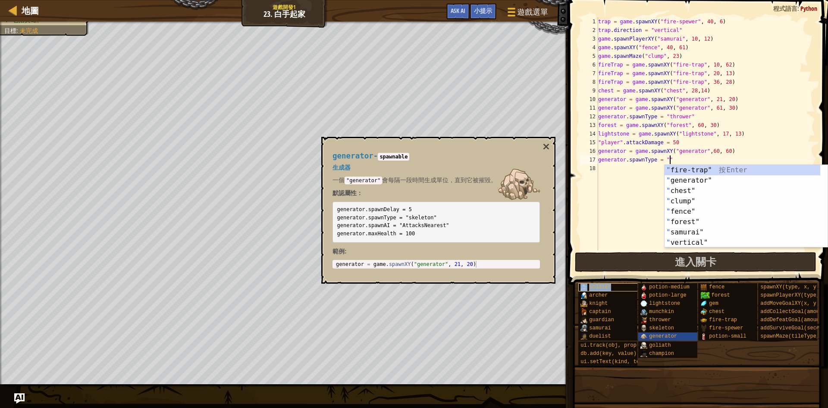
click at [602, 285] on span "soldier" at bounding box center [600, 287] width 22 height 6
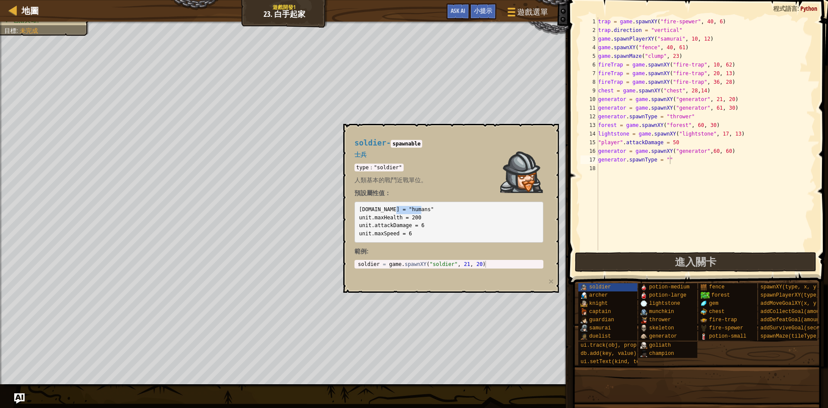
drag, startPoint x: 398, startPoint y: 207, endPoint x: 423, endPoint y: 211, distance: 26.2
click at [423, 211] on pre "[DOMAIN_NAME] = "humans" unit.maxHealth = 200 unit.attackDamage = 6 unit.maxSpe…" at bounding box center [448, 221] width 189 height 41
copy code ""humans""
drag, startPoint x: 664, startPoint y: 159, endPoint x: 675, endPoint y: 159, distance: 11.6
click at [675, 159] on div "trap = game . spawnXY ( "fire-spewer" , 40 , 6 ) trap . direction = "vertical" …" at bounding box center [705, 142] width 219 height 250
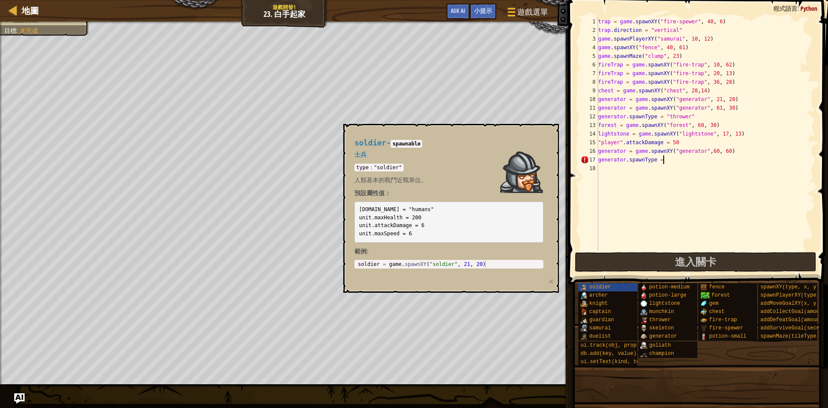
paste textarea ""humans""
click at [550, 279] on button "×" at bounding box center [551, 280] width 5 height 9
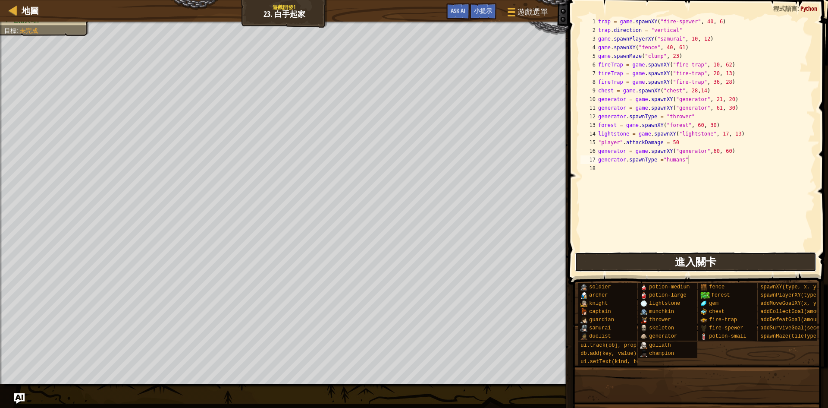
click at [622, 269] on button "進入關卡" at bounding box center [696, 262] width 242 height 20
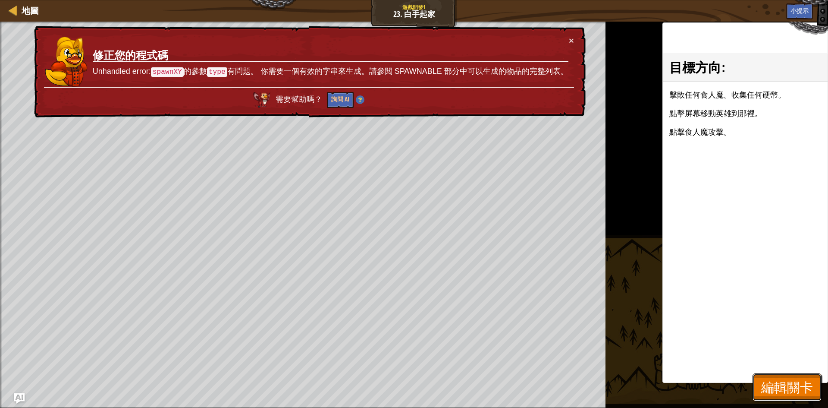
click at [786, 377] on button "編輯關卡" at bounding box center [787, 387] width 69 height 28
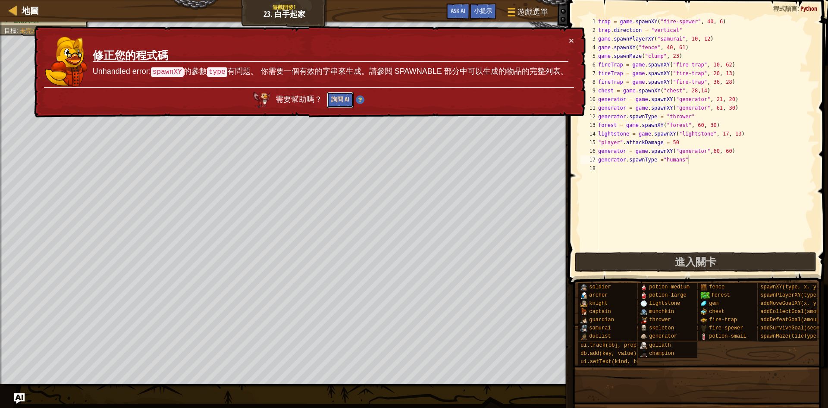
click at [340, 94] on button "詢問 AI" at bounding box center [339, 100] width 27 height 16
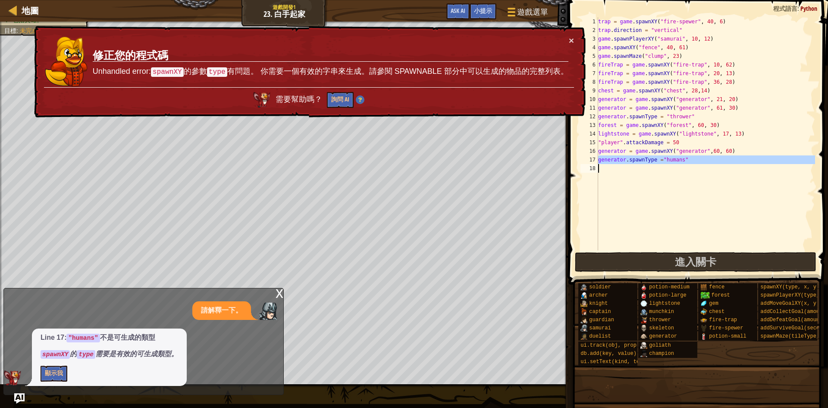
drag, startPoint x: 597, startPoint y: 160, endPoint x: 699, endPoint y: 160, distance: 102.6
click at [699, 160] on div "generator.spawnType ="humans" 1 2 3 4 5 6 7 8 9 10 11 12 13 14 15 16 17 18 trap…" at bounding box center [697, 133] width 236 height 233
type textarea "generator.spawnType ="humans""
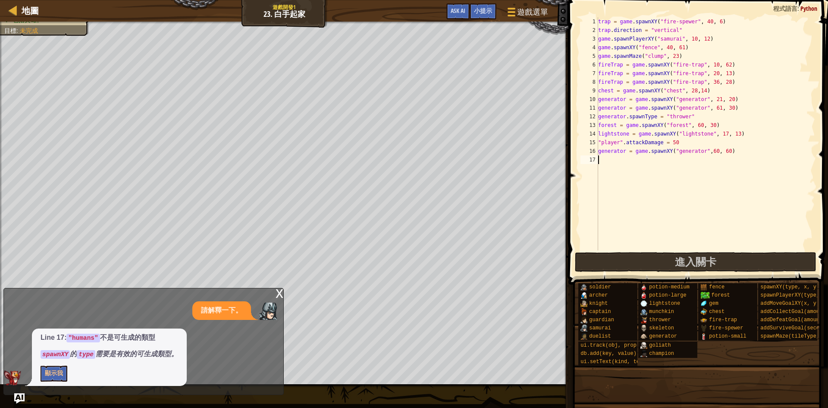
click at [280, 292] on div "x" at bounding box center [280, 292] width 8 height 9
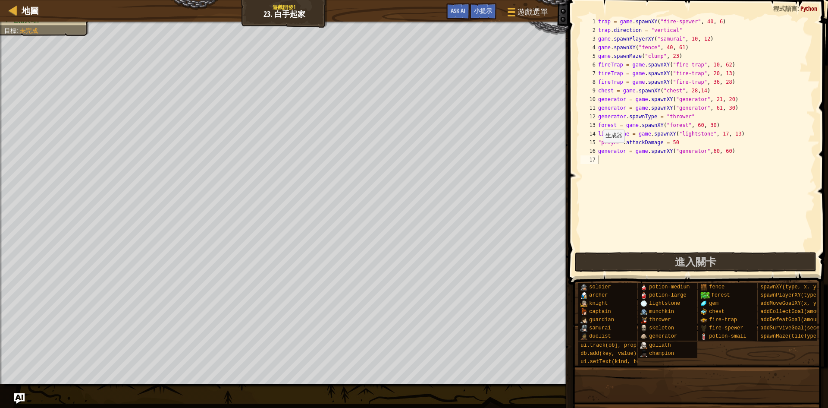
type textarea "generator = game.spawnXY("generator",60, 60)"
drag, startPoint x: 599, startPoint y: 151, endPoint x: 743, endPoint y: 153, distance: 144.0
click at [743, 153] on div "trap = game . spawnXY ( "fire-spewer" , 40 , 6 ) trap . direction = "vertical" …" at bounding box center [705, 142] width 219 height 250
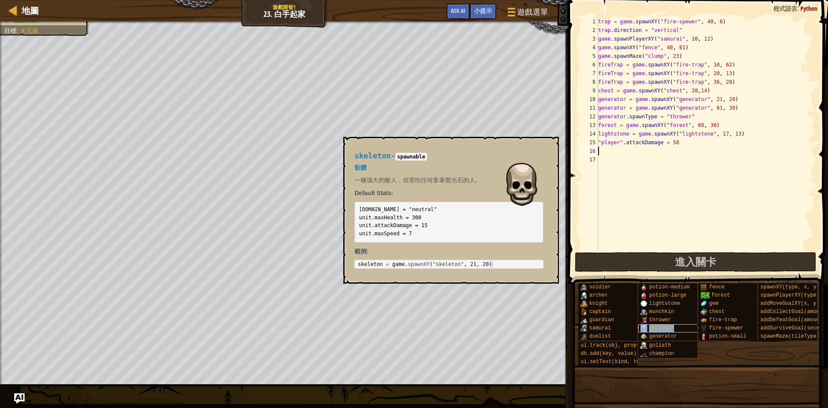
click at [668, 326] on span "skeleton" at bounding box center [661, 328] width 25 height 6
drag, startPoint x: 360, startPoint y: 217, endPoint x: 423, endPoint y: 219, distance: 63.0
click at [423, 219] on pre "[DOMAIN_NAME] = "neutral" unit.maxHealth = 300 unit.attackDamage = 15 unit.maxS…" at bounding box center [448, 221] width 189 height 41
copy code "unit.maxHealth = 300"
click at [550, 151] on button "×" at bounding box center [549, 147] width 7 height 12
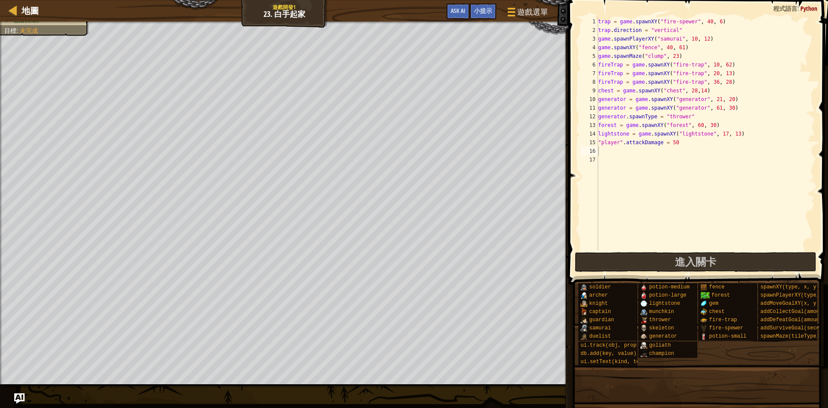
type textarea "generator = game.spawnXY("generator", 21, 20)"
click at [743, 97] on div "trap = game . spawnXY ( "fire-spewer" , 40 , 6 ) trap . direction = "vertical" …" at bounding box center [705, 142] width 219 height 250
paste textarea "unit.maxHealth = 300"
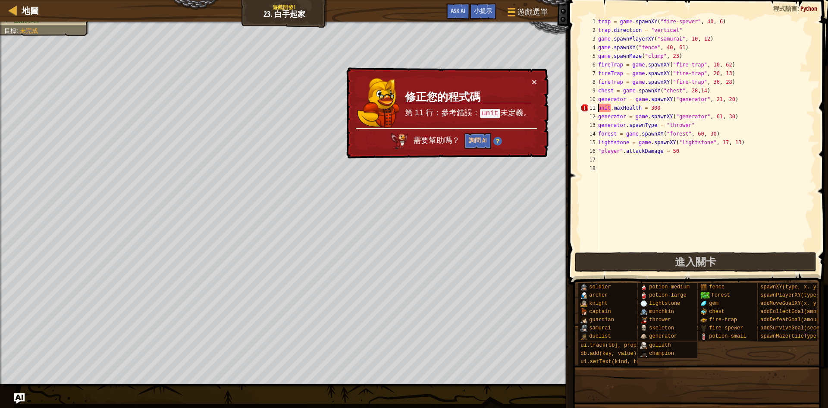
click at [598, 106] on div "trap = game . spawnXY ( "fire-spewer" , 40 , 6 ) trap . direction = "vertical" …" at bounding box center [705, 142] width 219 height 250
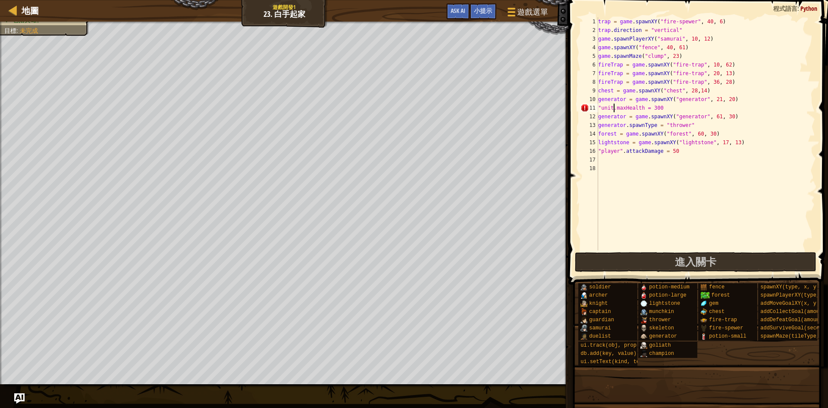
click at [612, 106] on div "trap = game . spawnXY ( "fire-spewer" , 40 , 6 ) trap . direction = "vertical" …" at bounding box center [705, 142] width 219 height 250
drag, startPoint x: 656, startPoint y: 104, endPoint x: 674, endPoint y: 106, distance: 18.2
click at [674, 106] on div "trap = game . spawnXY ( "fire-spewer" , 40 , 6 ) trap . direction = "vertical" …" at bounding box center [705, 142] width 219 height 250
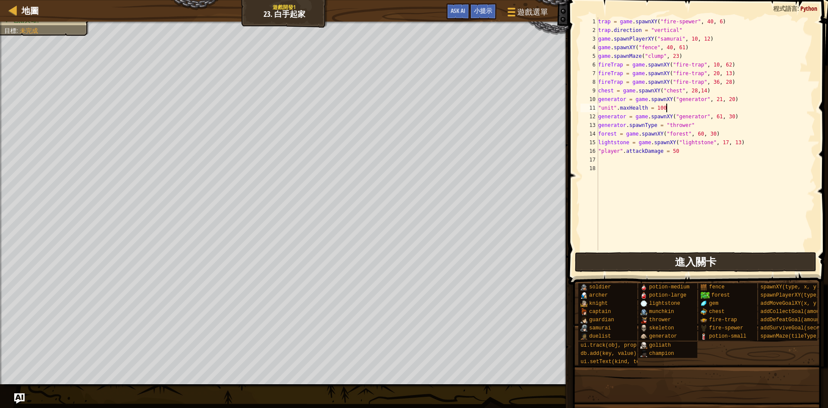
type textarea ""unit".maxHealth = 100"
click at [660, 271] on button "進入關卡" at bounding box center [696, 262] width 242 height 20
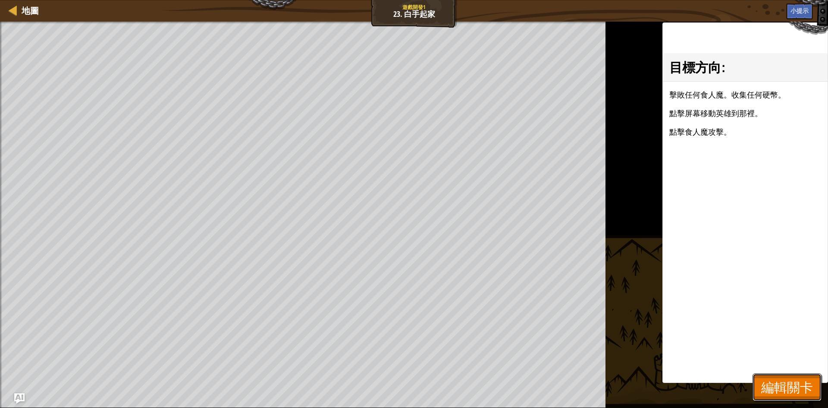
click at [758, 377] on button "編輯關卡" at bounding box center [787, 387] width 69 height 28
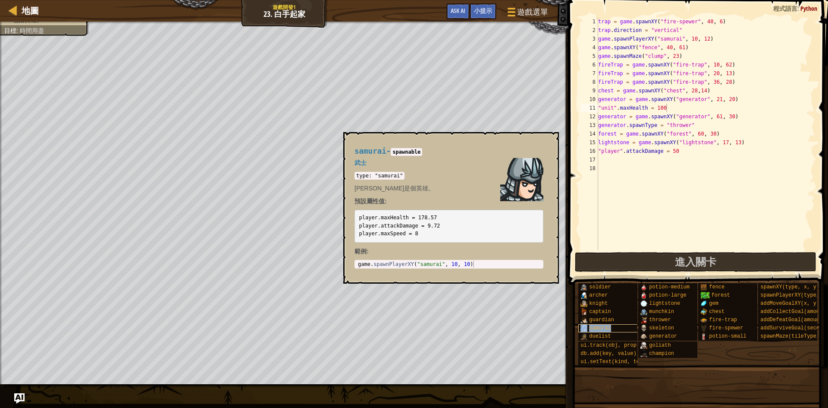
click at [598, 327] on span "samurai" at bounding box center [600, 328] width 22 height 6
drag, startPoint x: 436, startPoint y: 216, endPoint x: 354, endPoint y: 217, distance: 81.9
click at [354, 217] on div "samurai - spawnable 武士 type: "samurai" [PERSON_NAME]是個英雄。 預設屬性值: player.maxHeal…" at bounding box center [448, 208] width 201 height 138
copy code "player.maxHealth = 178.57"
click at [607, 160] on div "trap = game . spawnXY ( "fire-spewer" , 40 , 6 ) trap . direction = "vertical" …" at bounding box center [705, 142] width 219 height 250
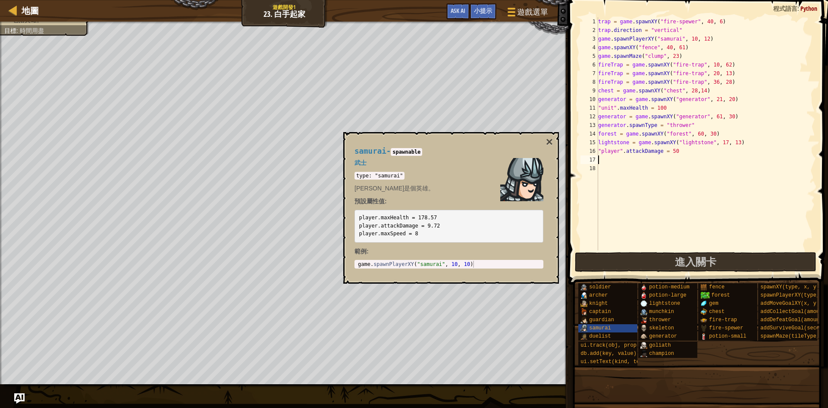
scroll to position [4, 0]
paste textarea "player.maxHealth = 178.57"
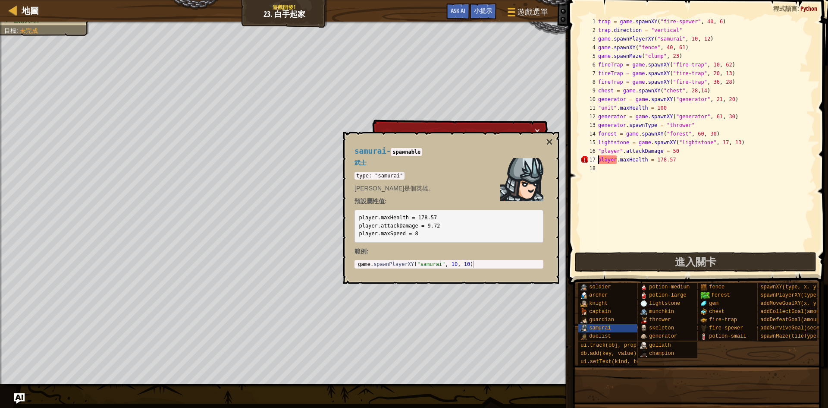
click at [599, 159] on div "trap = game . spawnXY ( "fire-spewer" , 40 , 6 ) trap . direction = "vertical" …" at bounding box center [705, 142] width 219 height 250
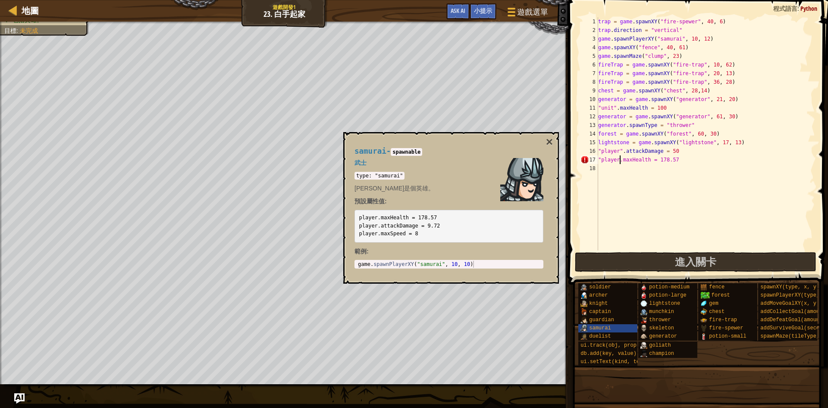
click at [619, 159] on div "trap = game . spawnXY ( "fire-spewer" , 40 , 6 ) trap . direction = "vertical" …" at bounding box center [705, 142] width 219 height 250
drag, startPoint x: 662, startPoint y: 160, endPoint x: 687, endPoint y: 159, distance: 24.6
click at [687, 159] on div "trap = game . spawnXY ( "fire-spewer" , 40 , 6 ) trap . direction = "vertical" …" at bounding box center [705, 142] width 219 height 250
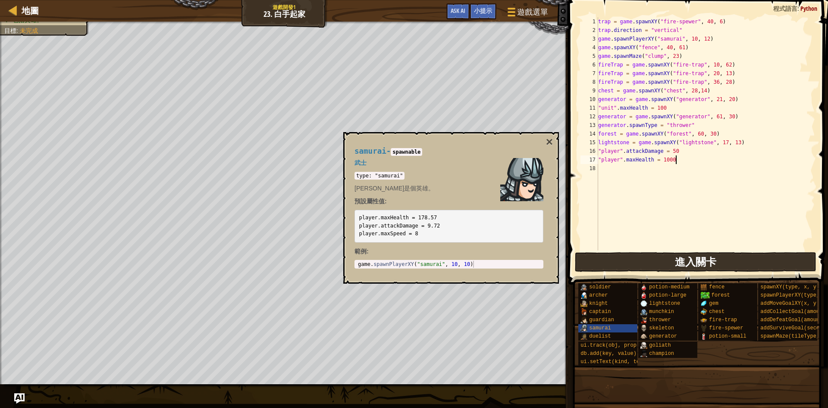
type textarea ""player".maxHealth = 1000"
click at [688, 258] on span "進入關卡" at bounding box center [695, 261] width 41 height 14
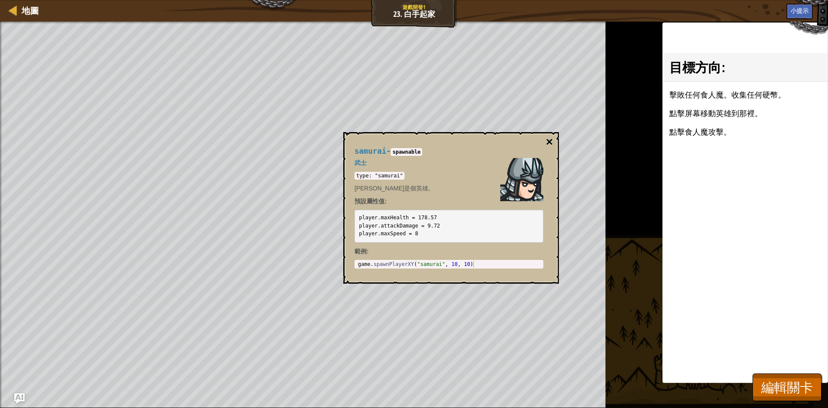
click at [552, 143] on button "×" at bounding box center [549, 142] width 7 height 12
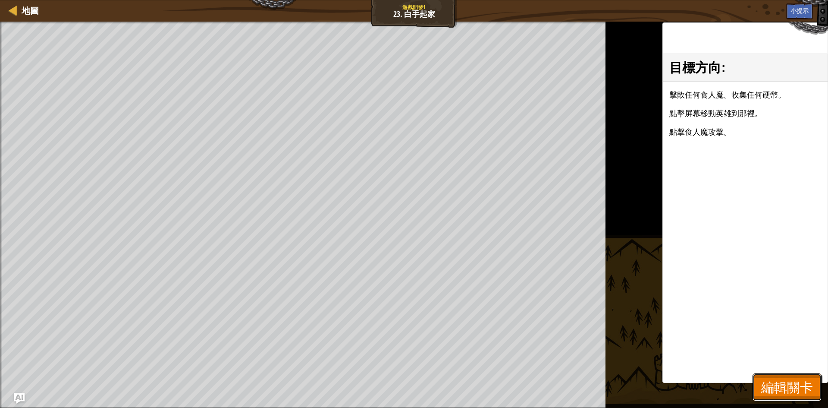
click at [775, 382] on span "編輯關卡" at bounding box center [787, 387] width 52 height 18
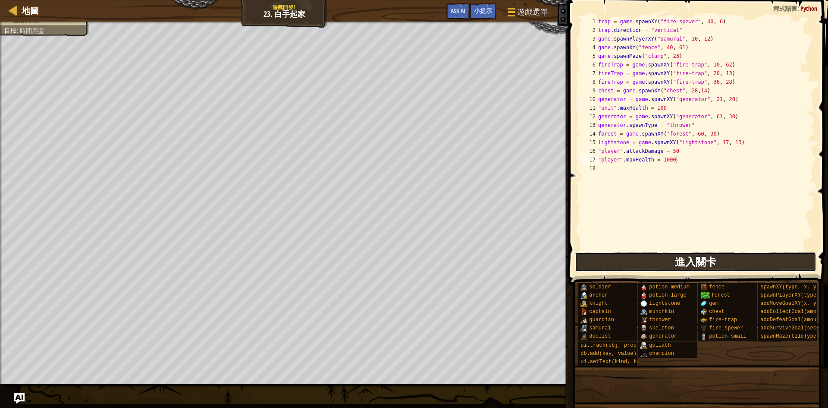
click at [626, 269] on button "進入關卡" at bounding box center [696, 262] width 242 height 20
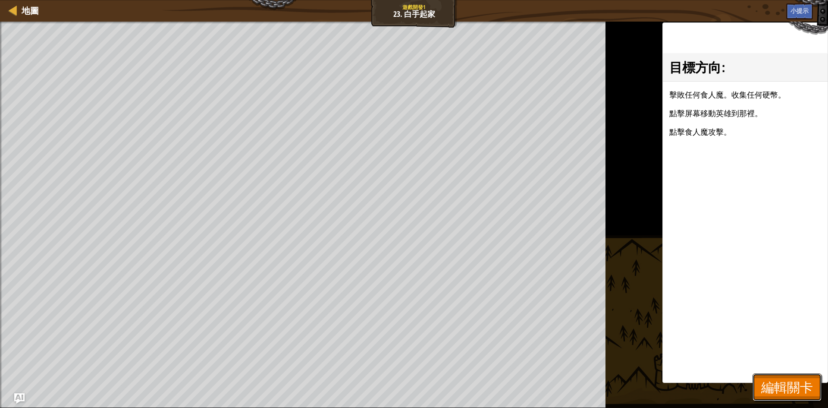
click at [806, 386] on span "編輯關卡" at bounding box center [787, 387] width 52 height 18
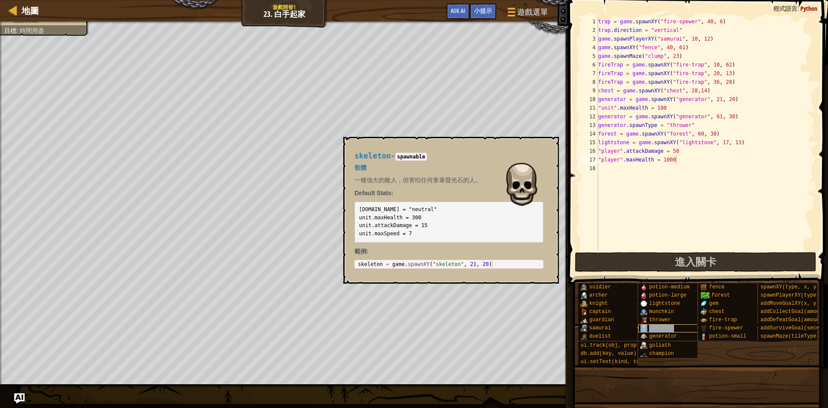
click at [668, 326] on span "skeleton" at bounding box center [661, 328] width 25 height 6
drag, startPoint x: 427, startPoint y: 226, endPoint x: 358, endPoint y: 228, distance: 69.0
click at [358, 228] on pre "[DOMAIN_NAME] = "neutral" unit.maxHealth = 300 unit.attackDamage = 15 unit.maxS…" at bounding box center [448, 221] width 189 height 41
click at [610, 170] on div "trap = game . spawnXY ( "fire-spewer" , 40 , 6 ) trap . direction = "vertical" …" at bounding box center [705, 142] width 219 height 250
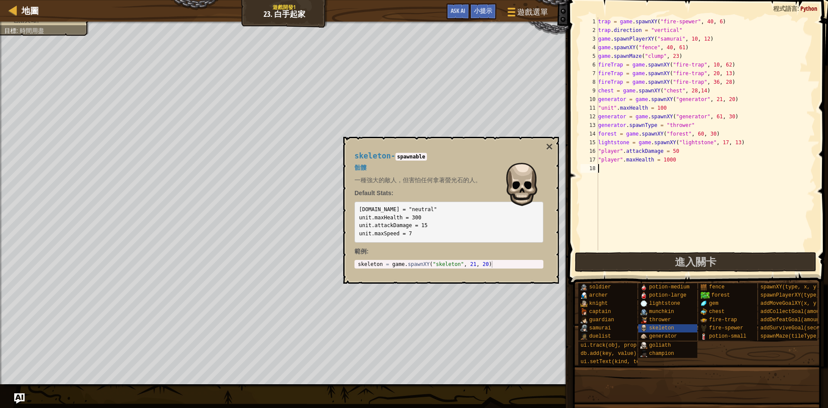
paste textarea "unit.attackDamage = 15"
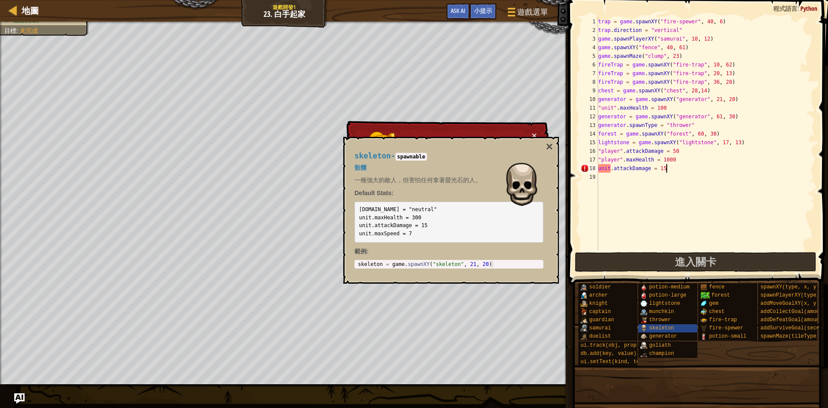
click at [597, 167] on div "18" at bounding box center [589, 168] width 18 height 9
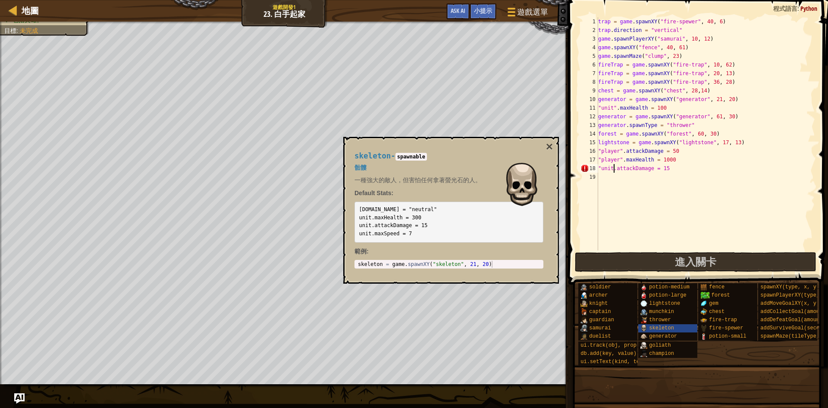
click at [613, 167] on div "trap = game . spawnXY ( "fire-spewer" , 40 , 6 ) trap . direction = "vertical" …" at bounding box center [705, 142] width 219 height 250
drag, startPoint x: 666, startPoint y: 168, endPoint x: 672, endPoint y: 168, distance: 6.5
click at [672, 168] on div "trap = game . spawnXY ( "fire-spewer" , 40 , 6 ) trap . direction = "vertical" …" at bounding box center [705, 142] width 219 height 250
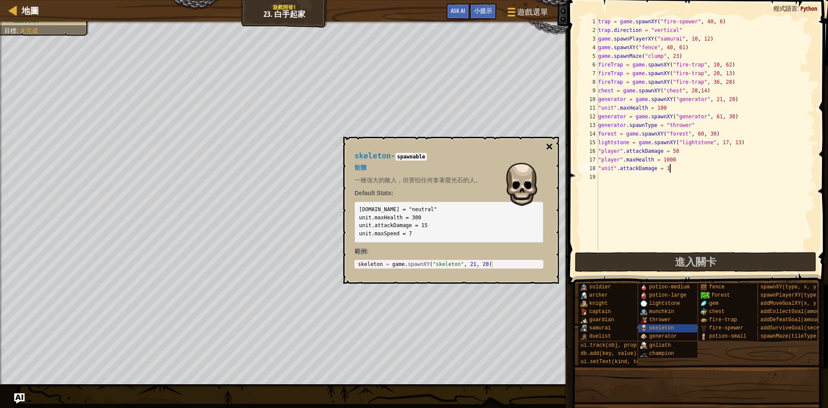
type textarea ""unit".attackDamage = 1"
click at [550, 147] on button "×" at bounding box center [549, 147] width 7 height 12
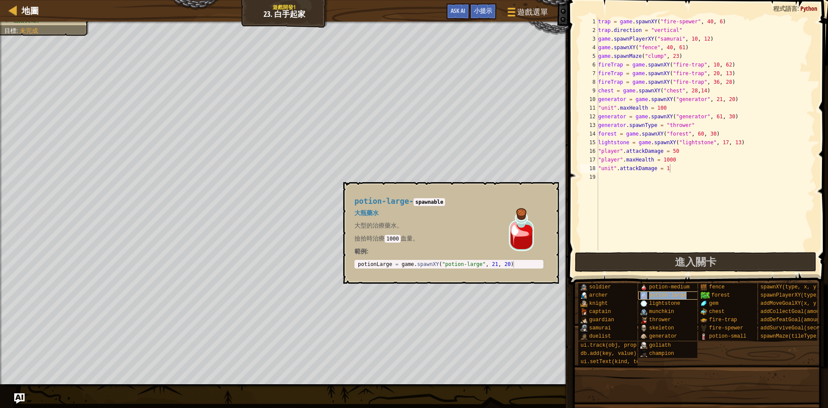
click at [662, 295] on span "potion-large" at bounding box center [667, 295] width 37 height 6
type textarea "potionLarge = game.spawnXY("potion-large", 21, 20)"
drag, startPoint x: 514, startPoint y: 266, endPoint x: 357, endPoint y: 264, distance: 157.4
click at [357, 264] on div "potionLarge = game . spawnXY ( "potion-large" , 21 , 20 )" at bounding box center [448, 270] width 185 height 21
click at [612, 177] on div "trap = game . spawnXY ( "fire-spewer" , 40 , 6 ) trap . direction = "vertical" …" at bounding box center [705, 142] width 219 height 250
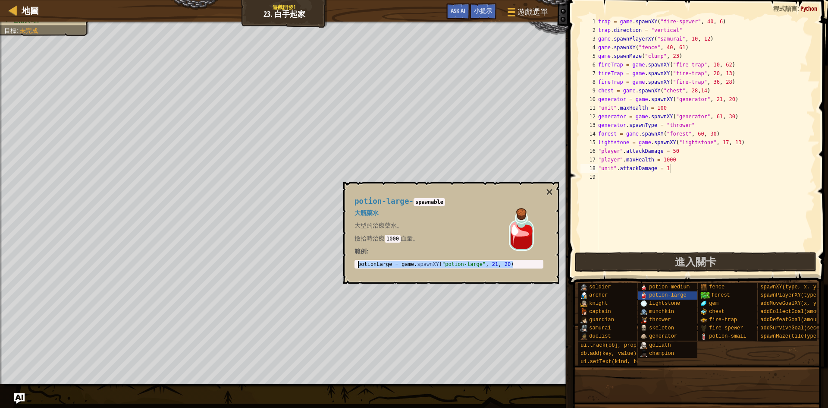
scroll to position [4, 0]
paste textarea "potionLarge = game.spawnXY("potion-large", 21, 20)"
drag, startPoint x: 729, startPoint y: 176, endPoint x: 737, endPoint y: 176, distance: 8.2
click at [737, 176] on div "trap = game . spawnXY ( "fire-spewer" , 40 , 6 ) trap . direction = "vertical" …" at bounding box center [705, 142] width 219 height 250
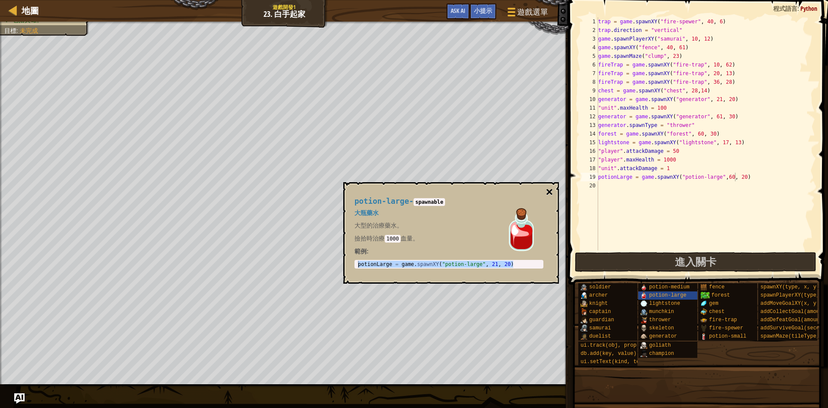
click at [546, 195] on button "×" at bounding box center [549, 192] width 7 height 12
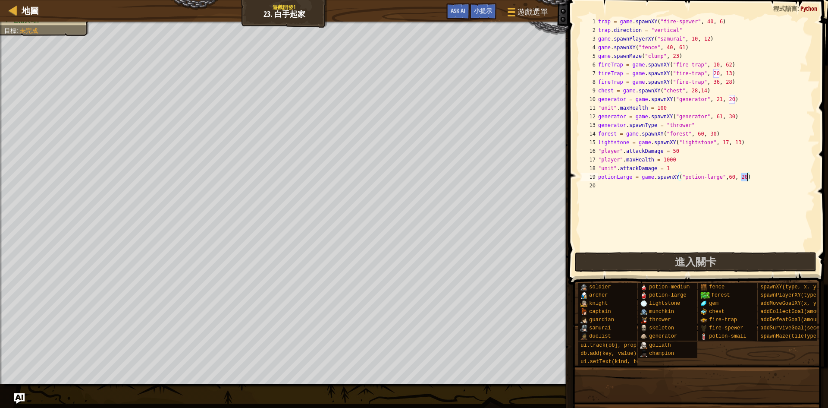
drag, startPoint x: 741, startPoint y: 177, endPoint x: 747, endPoint y: 177, distance: 6.0
click at [747, 177] on div "trap = game . spawnXY ( "fire-spewer" , 40 , 6 ) trap . direction = "vertical" …" at bounding box center [705, 142] width 219 height 250
type textarea "potionLarge = game.spawnXY("potion-large",60, 60)"
click at [657, 224] on div "trap = game . spawnXY ( "fire-spewer" , 40 , 6 ) trap . direction = "vertical" …" at bounding box center [705, 142] width 219 height 250
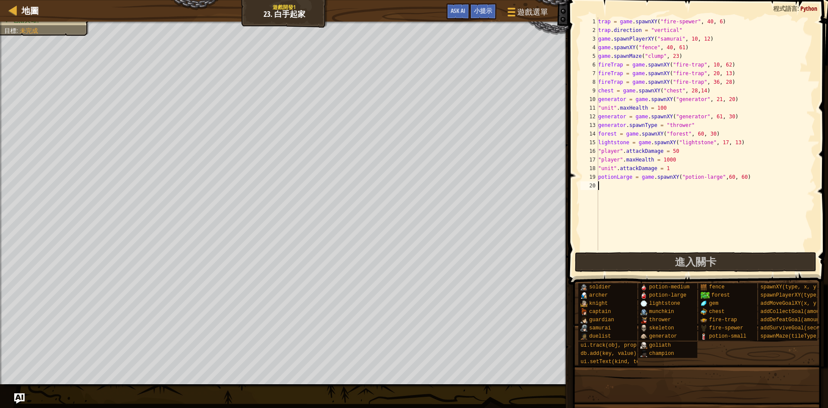
scroll to position [4, 0]
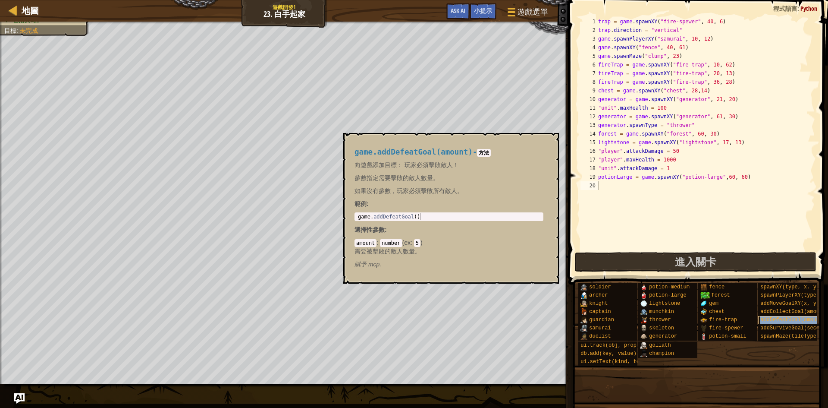
click at [780, 320] on span "addDefeatGoal(amount)" at bounding box center [792, 320] width 65 height 6
type textarea "game.addDefeatGoal()"
drag, startPoint x: 423, startPoint y: 214, endPoint x: 344, endPoint y: 212, distance: 79.8
click at [344, 212] on div "game.addDefeatGoal(amount) - 方法 向遊戲添加目標： 玩家必須擊敗敵人！ 參數指定需要擊敗的敵人數量。 如果沒有參數，玩家必須擊敗…" at bounding box center [451, 208] width 216 height 151
click at [611, 188] on div "trap = game . spawnXY ( "fire-spewer" , 40 , 6 ) trap . direction = "vertical" …" at bounding box center [705, 142] width 219 height 250
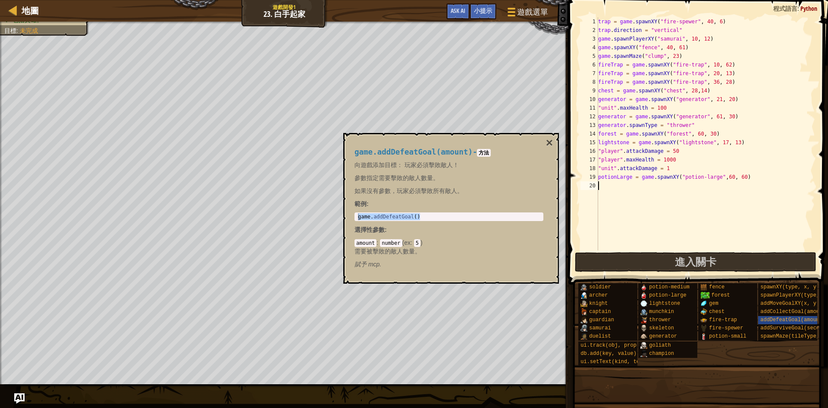
paste textarea "game.addDefeatGoal()"
click at [658, 183] on div "trap = game . spawnXY ( "fire-spewer" , 40 , 6 ) trap . direction = "vertical" …" at bounding box center [705, 142] width 219 height 250
click at [551, 145] on button "×" at bounding box center [549, 143] width 7 height 12
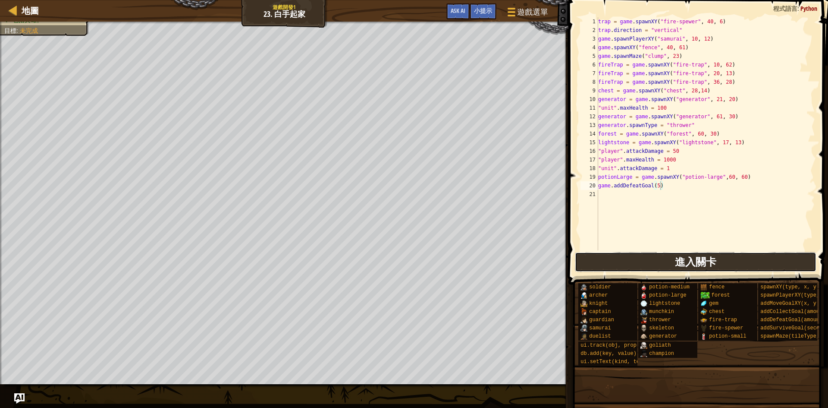
click at [635, 267] on button "進入關卡" at bounding box center [696, 262] width 242 height 20
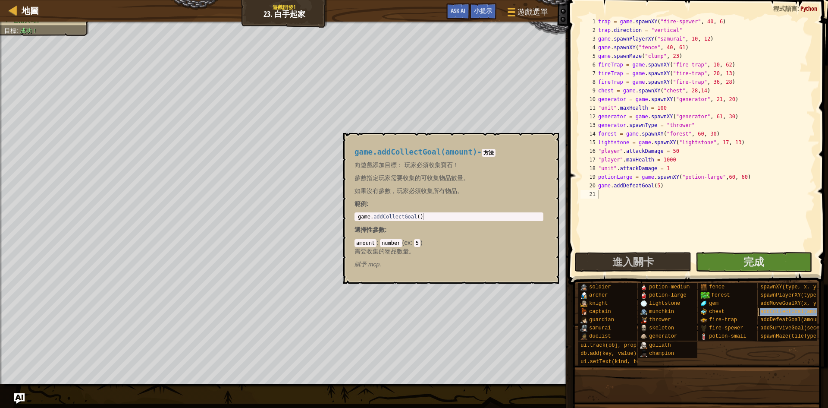
type textarea "addCollectGoal(amount)"
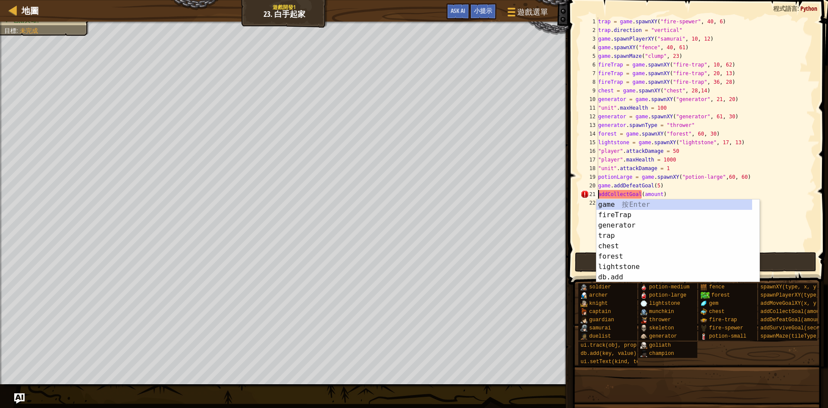
click at [790, 223] on div "trap = game . spawnXY ( "fire-spewer" , 40 , 6 ) trap . direction = "vertical" …" at bounding box center [705, 142] width 219 height 250
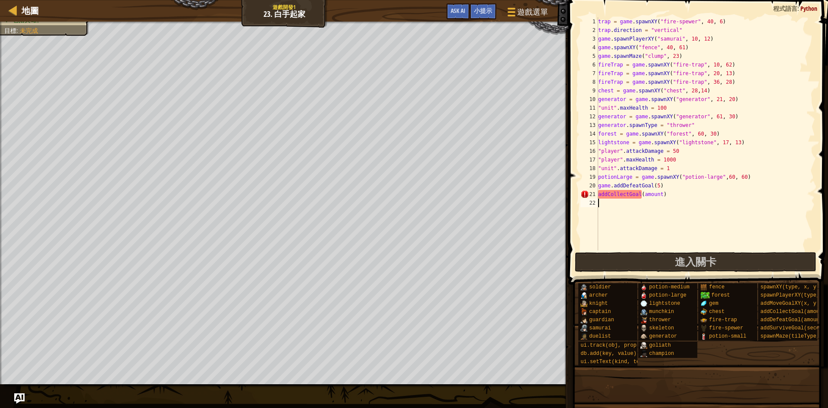
scroll to position [4, 0]
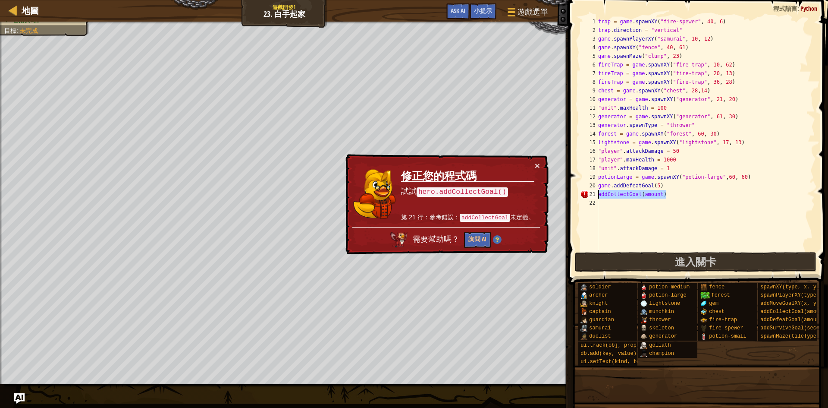
drag, startPoint x: 710, startPoint y: 194, endPoint x: 586, endPoint y: 191, distance: 124.6
click at [586, 191] on div "1 2 3 4 5 6 7 8 9 10 11 12 13 14 15 16 17 18 19 20 21 22 trap = game . spawnXY …" at bounding box center [697, 133] width 236 height 233
type textarea "addCollectGoal(amount)"
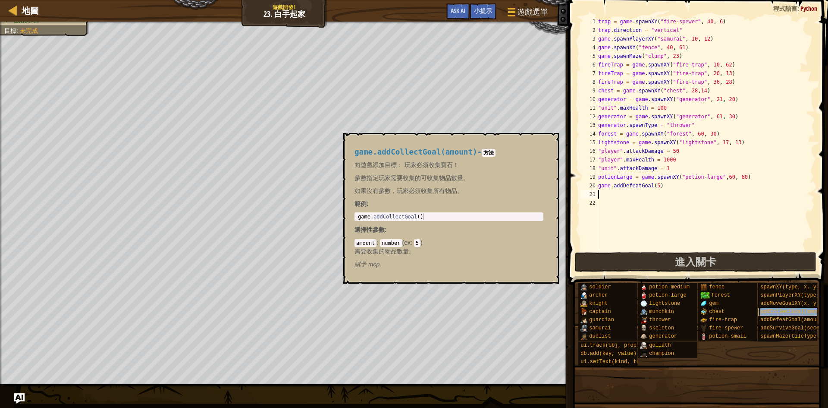
click at [784, 314] on span "addCollectGoal(amount)" at bounding box center [794, 311] width 68 height 6
type textarea "game.addCollectGoal()"
drag, startPoint x: 427, startPoint y: 218, endPoint x: 357, endPoint y: 218, distance: 70.3
click at [357, 218] on div "game . addCollectGoal ( )" at bounding box center [448, 223] width 185 height 21
click at [601, 195] on div "trap = game . spawnXY ( "fire-spewer" , 40 , 6 ) trap . direction = "vertical" …" at bounding box center [705, 142] width 219 height 250
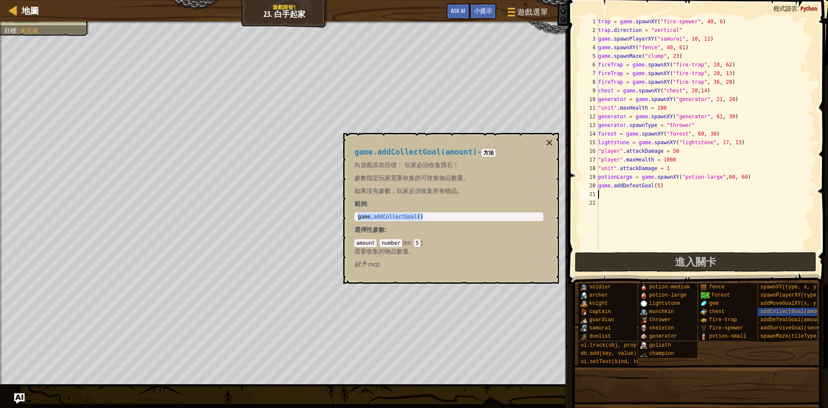
paste textarea "game.addCollectGoal()"
click at [659, 193] on div "trap = game . spawnXY ( "fire-spewer" , 40 , 6 ) trap . direction = "vertical" …" at bounding box center [705, 142] width 219 height 250
type textarea "game.addCollectGoal(1)"
click at [725, 203] on div "trap = game . spawnXY ( "fire-spewer" , 40 , 6 ) trap . direction = "vertical" …" at bounding box center [705, 142] width 219 height 250
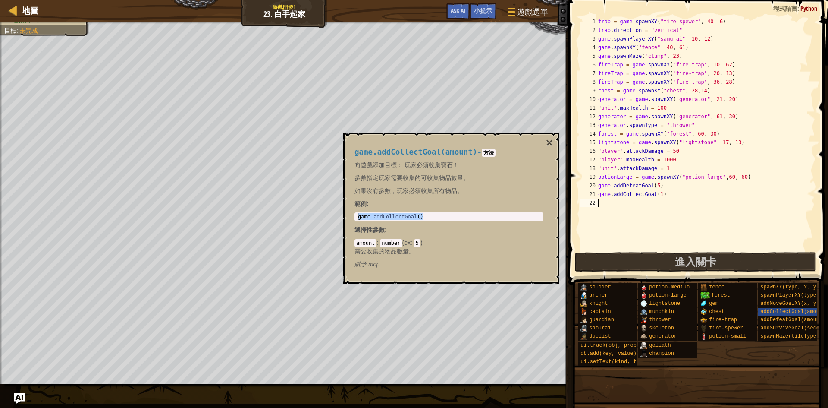
scroll to position [4, 0]
click at [552, 147] on button "×" at bounding box center [549, 143] width 7 height 12
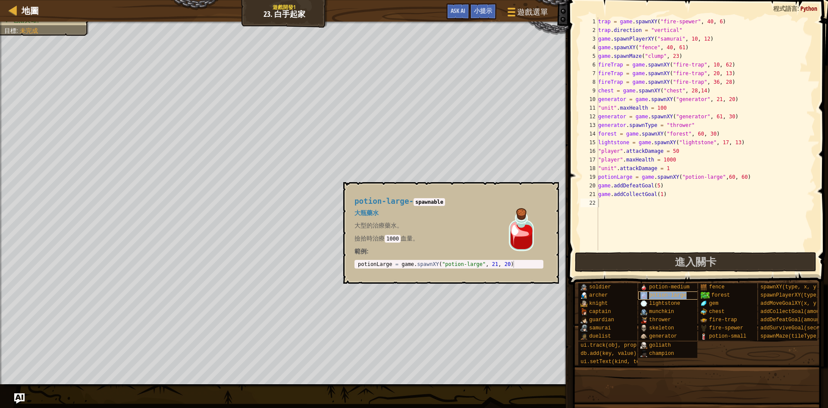
click at [666, 296] on span "potion-large" at bounding box center [667, 295] width 37 height 6
type textarea "potionLarge = game.spawnXY("potion-large", 21, 20)"
drag, startPoint x: 515, startPoint y: 263, endPoint x: 345, endPoint y: 263, distance: 170.8
click at [345, 263] on div "potion-large - spawnable 大瓶藥水 大型的治療藥水。 撿拾時治療 1000 血量。 範例 : potionLarge = game.s…" at bounding box center [451, 232] width 216 height 101
click at [612, 208] on div "trap = game . spawnXY ( "fire-spewer" , 40 , 6 ) trap . direction = "vertical" …" at bounding box center [705, 142] width 219 height 250
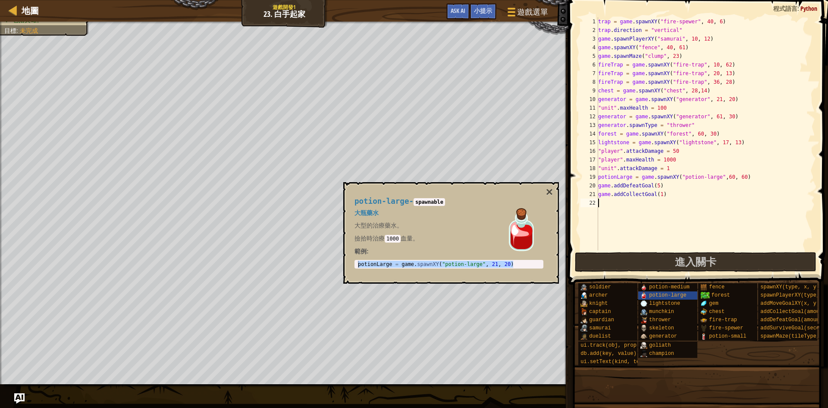
paste textarea "potionLarge = game.spawnXY("potion-large", 21, 20)"
drag, startPoint x: 731, startPoint y: 203, endPoint x: 737, endPoint y: 202, distance: 5.6
click at [737, 202] on div "trap = game . spawnXY ( "fire-spewer" , 40 , 6 ) trap . direction = "vertical" …" at bounding box center [705, 142] width 219 height 250
drag, startPoint x: 744, startPoint y: 201, endPoint x: 751, endPoint y: 201, distance: 7.3
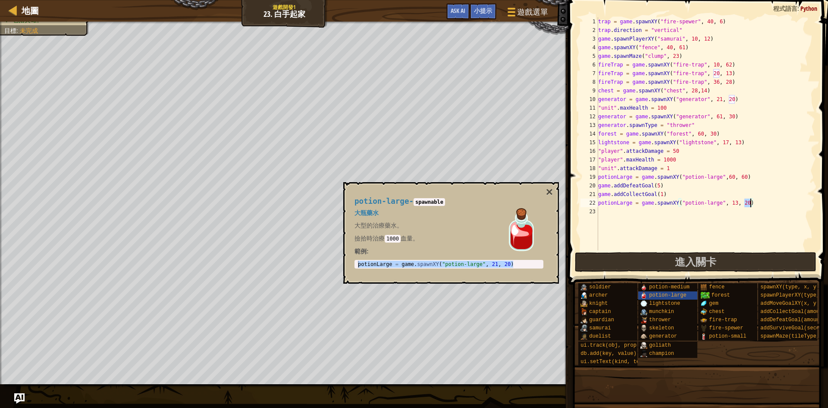
click at [751, 201] on div "trap = game . spawnXY ( "fire-spewer" , 40 , 6 ) trap . direction = "vertical" …" at bounding box center [705, 142] width 219 height 250
type textarea "potionLarge = game.spawnXY("potion-large", 13, 60)"
click at [608, 212] on div "trap = game . spawnXY ( "fire-spewer" , 40 , 6 ) trap . direction = "vertical" …" at bounding box center [705, 142] width 219 height 250
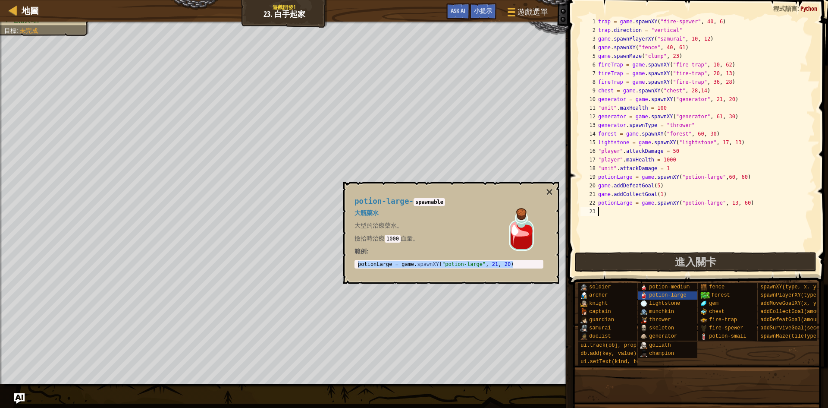
paste textarea "potionLarge = game.spawnXY("potion-large", 21, 20)"
drag, startPoint x: 731, startPoint y: 211, endPoint x: 737, endPoint y: 211, distance: 5.6
click at [737, 211] on div "trap = game . spawnXY ( "fire-spewer" , 40 , 6 ) trap . direction = "vertical" …" at bounding box center [705, 142] width 219 height 250
drag, startPoint x: 745, startPoint y: 212, endPoint x: 750, endPoint y: 212, distance: 5.6
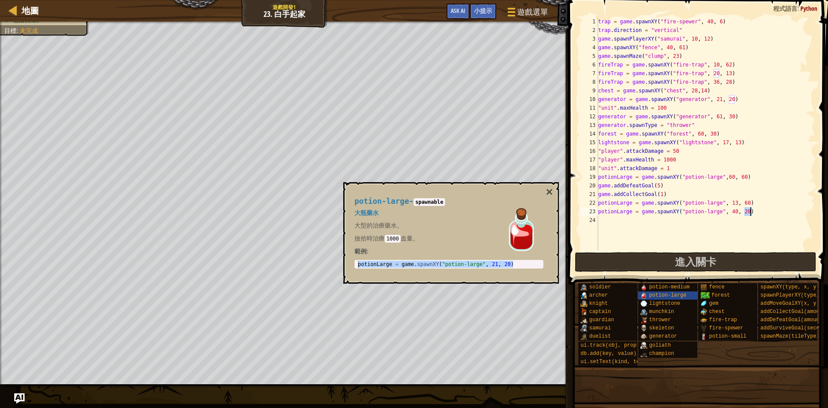
click at [750, 212] on div "trap = game . spawnXY ( "fire-spewer" , 40 , 6 ) trap . direction = "vertical" …" at bounding box center [705, 142] width 219 height 250
click at [694, 263] on span "進入關卡" at bounding box center [695, 261] width 41 height 14
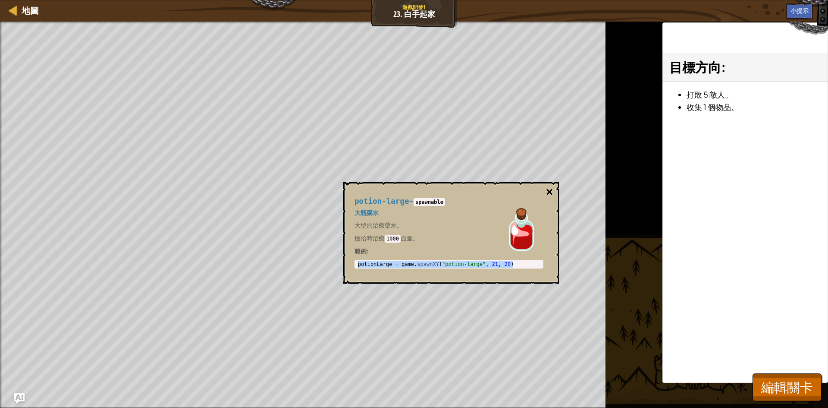
click at [546, 195] on button "×" at bounding box center [549, 192] width 7 height 12
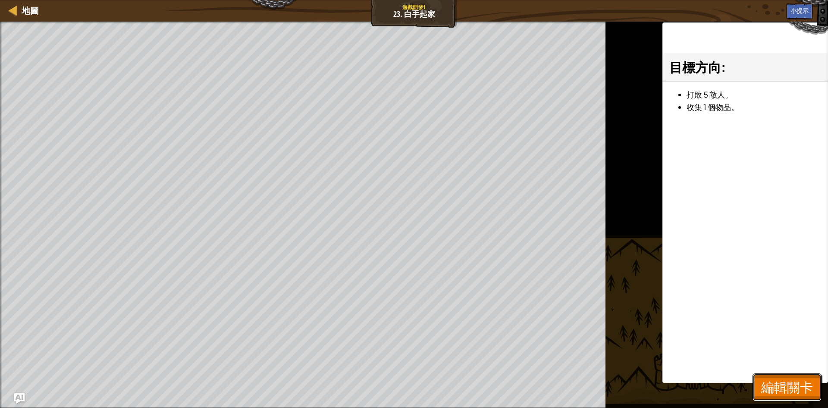
click at [774, 378] on span "編輯關卡" at bounding box center [787, 387] width 52 height 18
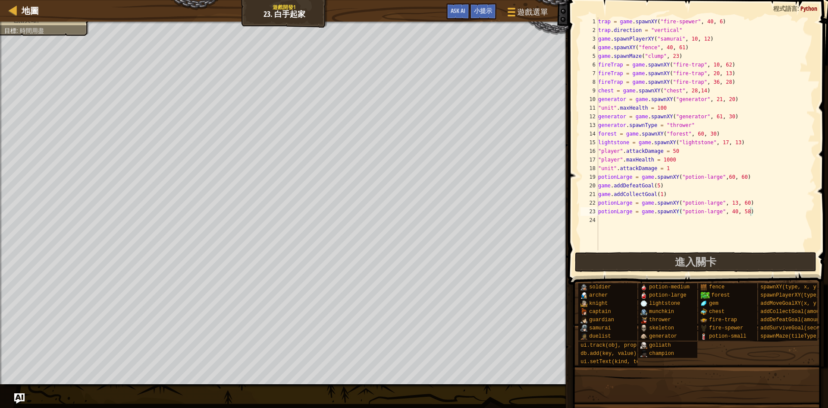
scroll to position [4, 6]
drag, startPoint x: 613, startPoint y: 169, endPoint x: 602, endPoint y: 168, distance: 11.7
click at [602, 168] on div "trap = game . spawnXY ( "fire-spewer" , 40 , 6 ) trap . direction = "vertical" …" at bounding box center [705, 142] width 219 height 250
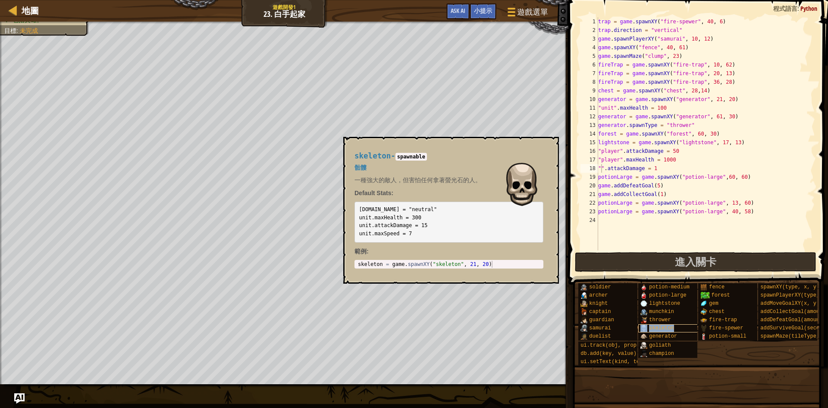
click at [674, 329] on div "skeleton" at bounding box center [679, 328] width 83 height 8
drag, startPoint x: 354, startPoint y: 158, endPoint x: 390, endPoint y: 160, distance: 35.8
click at [390, 160] on div "skeleton - spawnable 骷髏 一種強大的敵人，但害怕任何拿著螢光石的人。 Default Stats: [DOMAIN_NAME] = "n…" at bounding box center [448, 210] width 201 height 133
click at [601, 165] on div "trap = game . spawnXY ( "fire-spewer" , 40 , 6 ) trap . direction = "vertical" …" at bounding box center [705, 142] width 219 height 250
paste textarea "skeleton"
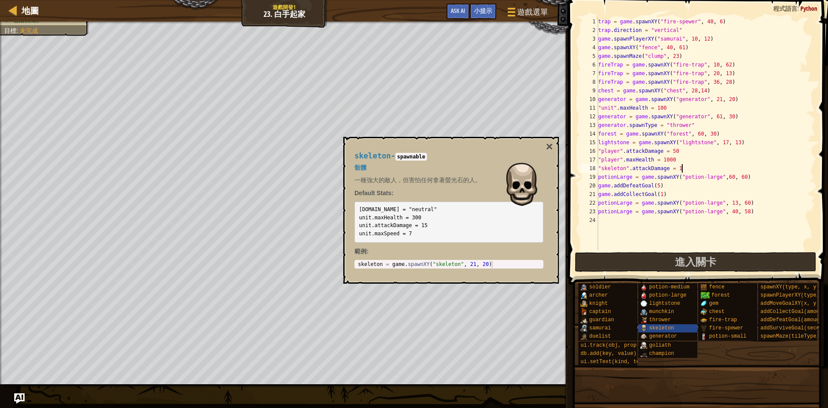
click at [718, 167] on div "trap = game . spawnXY ( "fire-spewer" , 40 , 6 ) trap . direction = "vertical" …" at bounding box center [705, 142] width 219 height 250
drag, startPoint x: 613, startPoint y: 109, endPoint x: 602, endPoint y: 108, distance: 11.2
click at [602, 108] on div "trap = game . spawnXY ( "fire-spewer" , 40 , 6 ) trap . direction = "vertical" …" at bounding box center [705, 142] width 219 height 250
click at [606, 327] on span "samurai" at bounding box center [600, 328] width 22 height 6
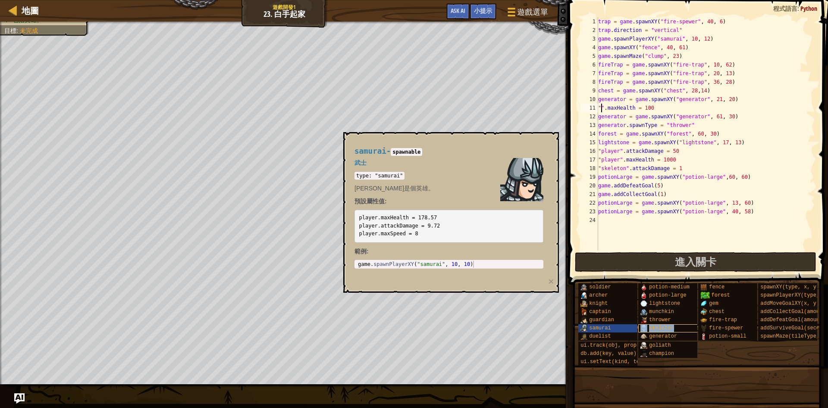
click at [652, 326] on span "skeleton" at bounding box center [661, 328] width 25 height 6
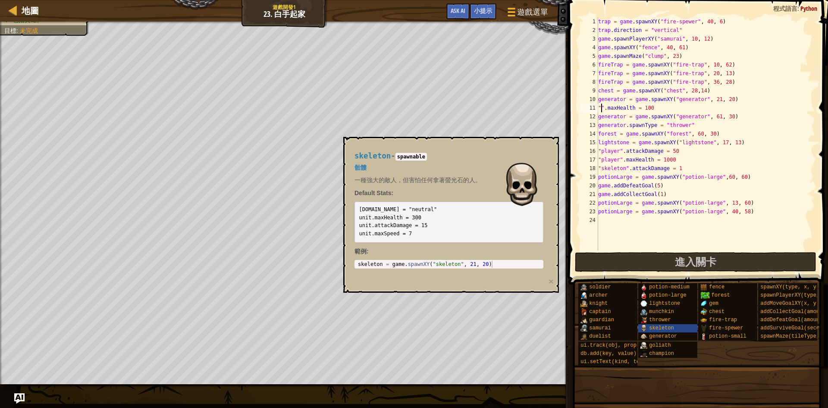
paste textarea "skeleton"
click at [681, 260] on span "進入關卡" at bounding box center [695, 261] width 41 height 14
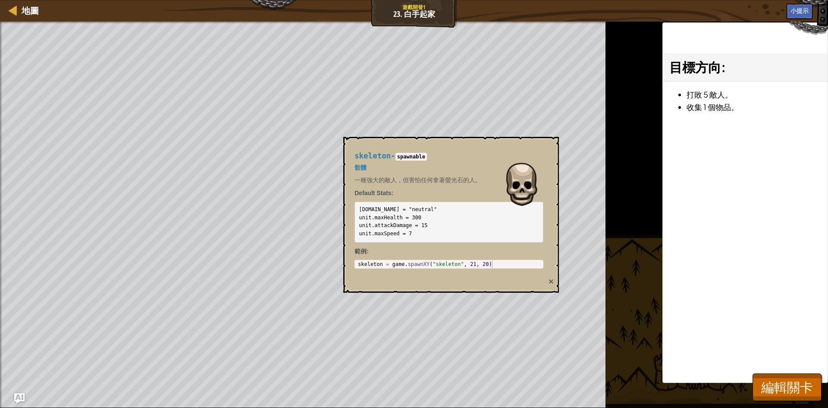
click at [551, 279] on button "×" at bounding box center [551, 280] width 5 height 9
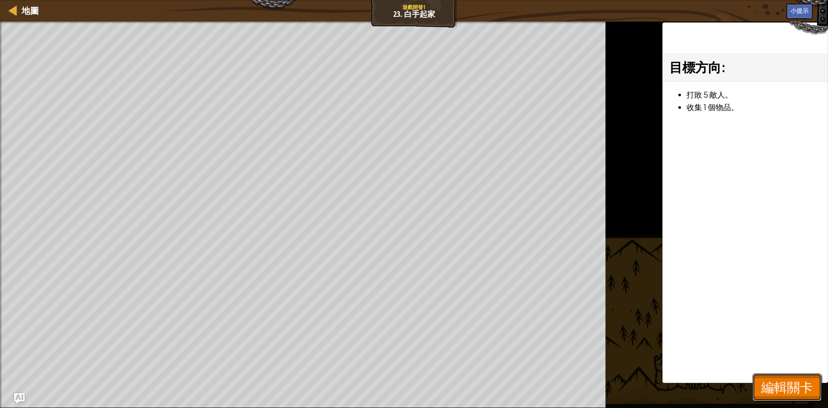
click at [774, 377] on button "編輯關卡" at bounding box center [787, 387] width 69 height 28
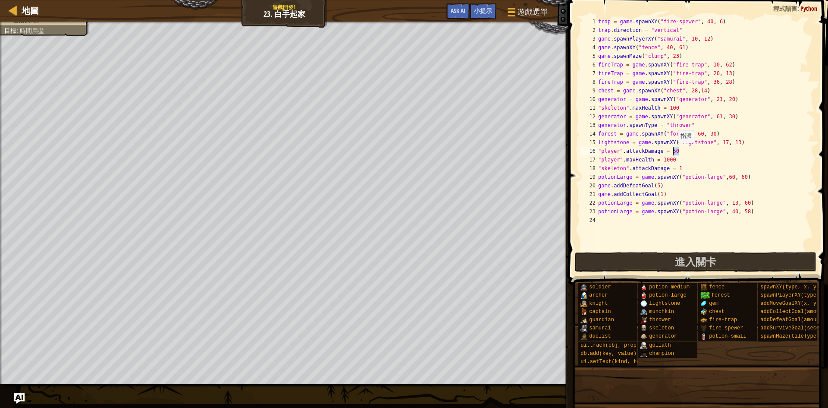
drag, startPoint x: 681, startPoint y: 150, endPoint x: 674, endPoint y: 151, distance: 7.1
click at [674, 151] on div "trap = game . spawnXY ( "fire-spewer" , 40 , 6 ) trap . direction = "vertical" …" at bounding box center [705, 142] width 219 height 250
click at [679, 255] on span "進入關卡" at bounding box center [695, 261] width 41 height 14
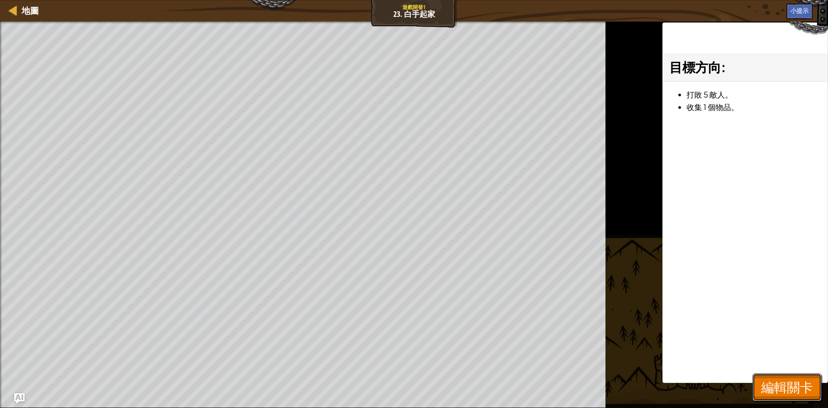
click at [772, 386] on span "編輯關卡" at bounding box center [787, 387] width 52 height 18
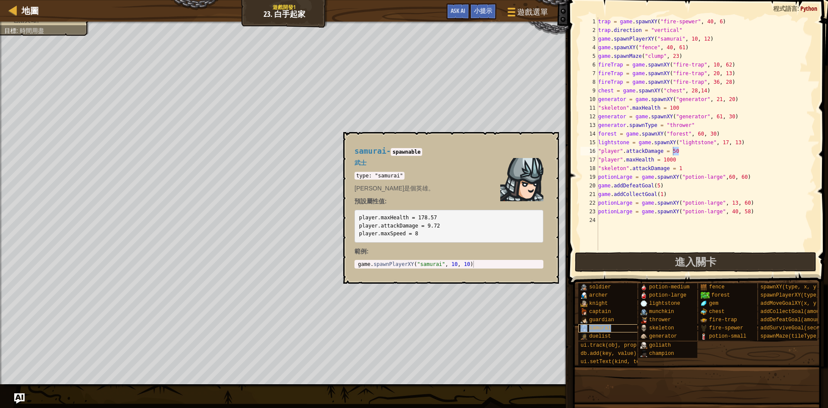
click at [598, 325] on span "samurai" at bounding box center [600, 328] width 22 height 6
click at [662, 327] on span "skeleton" at bounding box center [661, 328] width 25 height 6
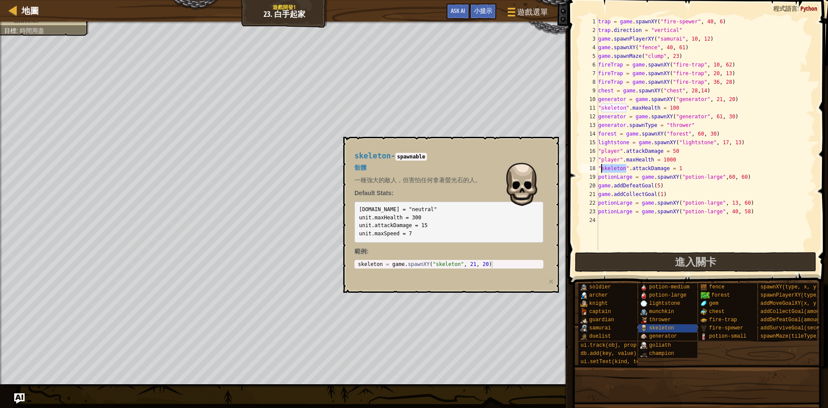
drag, startPoint x: 625, startPoint y: 168, endPoint x: 601, endPoint y: 170, distance: 24.7
click at [601, 170] on div "trap = game . spawnXY ( "fire-spewer" , 40 , 6 ) trap . direction = "vertical" …" at bounding box center [705, 142] width 219 height 250
drag, startPoint x: 358, startPoint y: 224, endPoint x: 373, endPoint y: 226, distance: 14.9
click at [373, 226] on pre "[DOMAIN_NAME] = "neutral" unit.maxHealth = 300 unit.attackDamage = 15 unit.maxS…" at bounding box center [448, 221] width 189 height 41
click at [600, 165] on div "trap = game . spawnXY ( "fire-spewer" , 40 , 6 ) trap . direction = "vertical" …" at bounding box center [705, 142] width 219 height 250
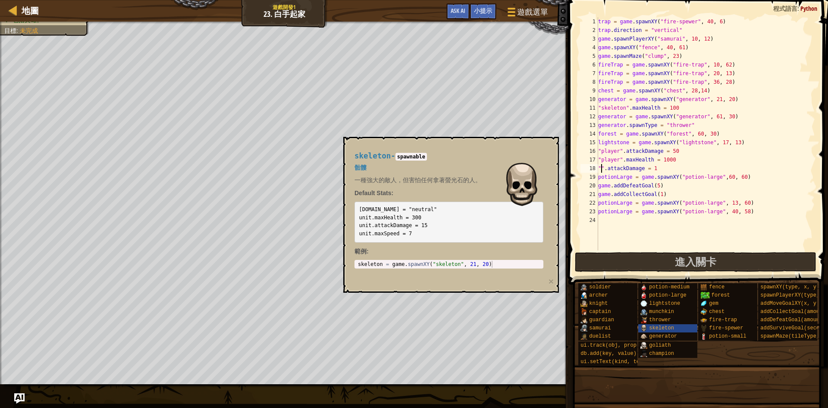
paste textarea "unit"
click at [674, 304] on span "lightstone" at bounding box center [664, 303] width 31 height 6
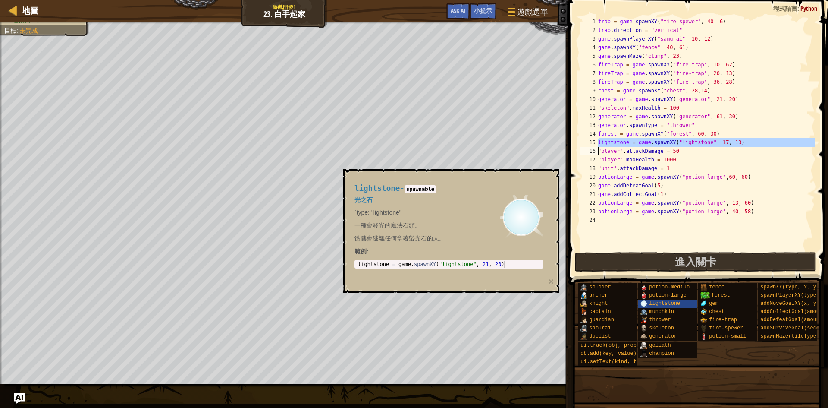
drag, startPoint x: 598, startPoint y: 143, endPoint x: 755, endPoint y: 146, distance: 157.4
click at [755, 146] on div ""unit".attackDamage = 1 1 2 3 4 5 6 7 8 9 10 11 12 13 14 15 16 17 18 19 20 21 2…" at bounding box center [697, 133] width 236 height 233
type textarea "lightstone = game.spawnXY("lightstone", 17, 13) "player".attackDamage = 50"
click at [610, 220] on div "trap = game . spawnXY ( "fire-spewer" , 40 , 6 ) trap . direction = "vertical" …" at bounding box center [705, 142] width 219 height 250
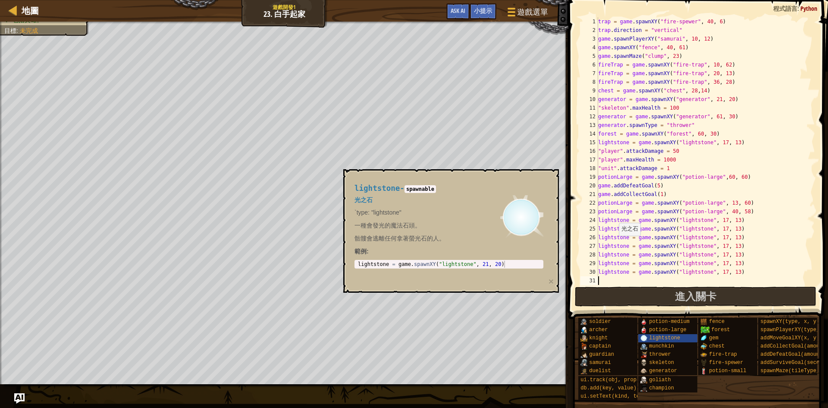
scroll to position [9, 0]
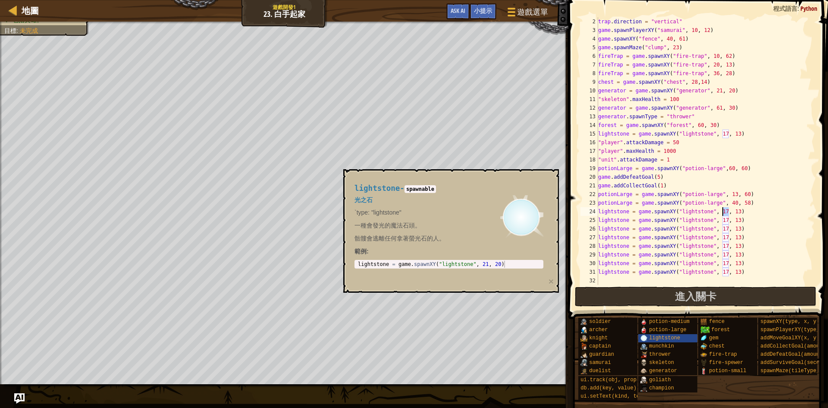
drag, startPoint x: 728, startPoint y: 212, endPoint x: 724, endPoint y: 210, distance: 4.6
click at [724, 210] on div "trap . direction = "vertical" game . spawnPlayerXY ( "samurai" , 10 , 12 ) game…" at bounding box center [701, 159] width 211 height 285
drag, startPoint x: 735, startPoint y: 210, endPoint x: 740, endPoint y: 210, distance: 4.7
click at [740, 210] on div "trap . direction = "vertical" game . spawnPlayerXY ( "samurai" , 10 , 12 ) game…" at bounding box center [701, 159] width 211 height 285
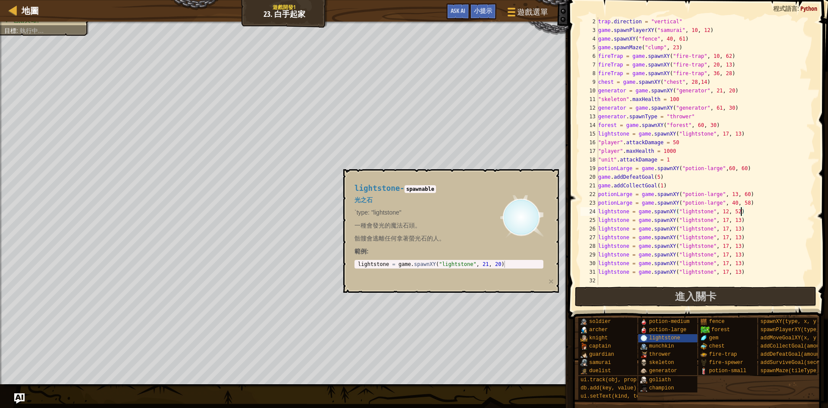
scroll to position [4, 12]
drag, startPoint x: 728, startPoint y: 218, endPoint x: 724, endPoint y: 218, distance: 4.7
click at [724, 218] on div "trap . direction = "vertical" game . spawnPlayerXY ( "samurai" , 10 , 12 ) game…" at bounding box center [701, 159] width 211 height 285
drag, startPoint x: 734, startPoint y: 220, endPoint x: 743, endPoint y: 221, distance: 8.2
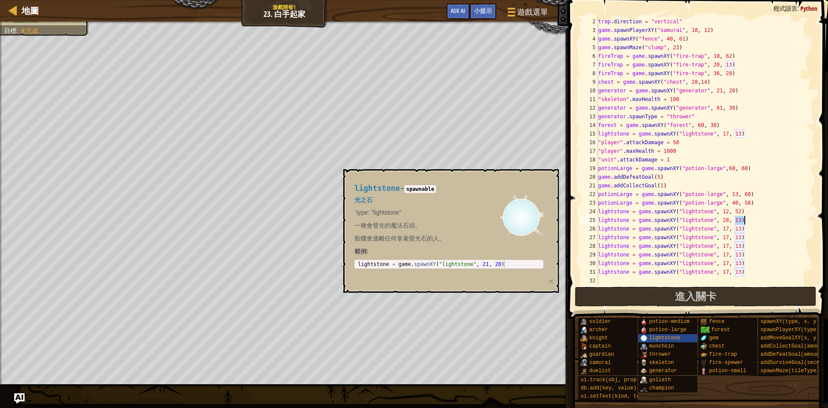
click at [743, 221] on div "trap . direction = "vertical" game . spawnPlayerXY ( "samurai" , 10 , 12 ) game…" at bounding box center [701, 159] width 211 height 285
click at [741, 218] on div "trap . direction = "vertical" game . spawnPlayerXY ( "samurai" , 10 , 12 ) game…" at bounding box center [701, 150] width 211 height 267
drag, startPoint x: 741, startPoint y: 218, endPoint x: 735, endPoint y: 217, distance: 6.5
click at [735, 217] on div "trap . direction = "vertical" game . spawnPlayerXY ( "samurai" , 10 , 12 ) game…" at bounding box center [701, 159] width 211 height 285
click at [734, 217] on div "trap . direction = "vertical" game . spawnPlayerXY ( "samurai" , 10 , 12 ) game…" at bounding box center [701, 150] width 211 height 267
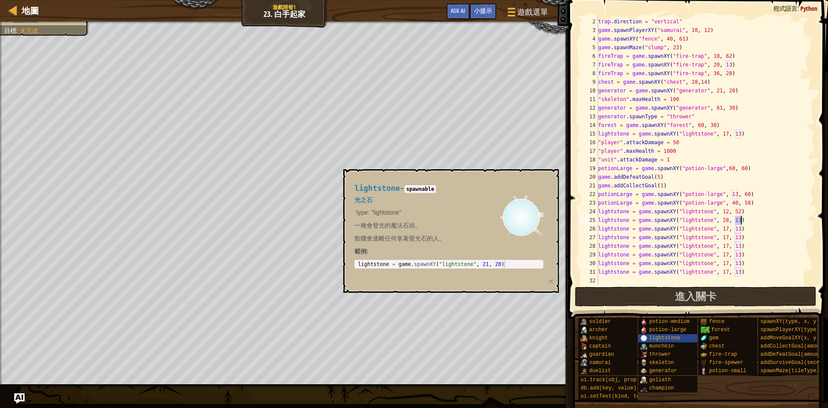
drag, startPoint x: 734, startPoint y: 218, endPoint x: 741, endPoint y: 220, distance: 6.8
click at [741, 220] on div "trap . direction = "vertical" game . spawnPlayerXY ( "samurai" , 10 , 12 ) game…" at bounding box center [701, 159] width 211 height 285
drag, startPoint x: 722, startPoint y: 228, endPoint x: 729, endPoint y: 229, distance: 7.4
click at [729, 229] on div "trap . direction = "vertical" game . spawnPlayerXY ( "samurai" , 10 , 12 ) game…" at bounding box center [701, 159] width 211 height 285
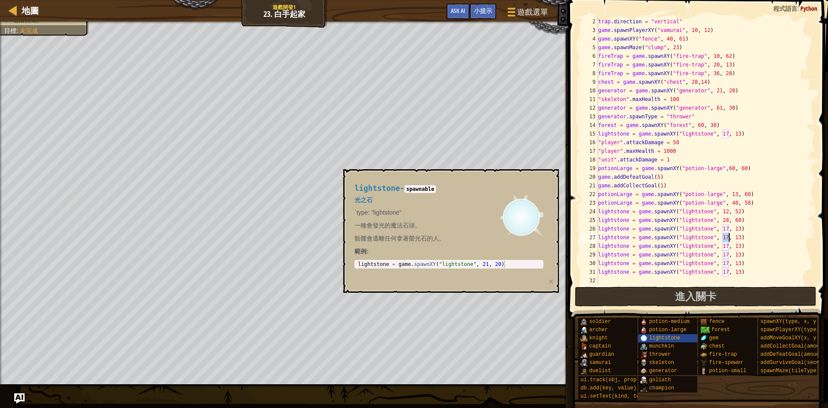
drag, startPoint x: 722, startPoint y: 237, endPoint x: 728, endPoint y: 236, distance: 5.6
click at [728, 236] on div "trap . direction = "vertical" game . spawnPlayerXY ( "samurai" , 10 , 12 ) game…" at bounding box center [701, 159] width 211 height 285
drag, startPoint x: 721, startPoint y: 226, endPoint x: 728, endPoint y: 226, distance: 7.8
click at [728, 226] on div "trap . direction = "vertical" game . spawnPlayerXY ( "samurai" , 10 , 12 ) game…" at bounding box center [701, 159] width 211 height 285
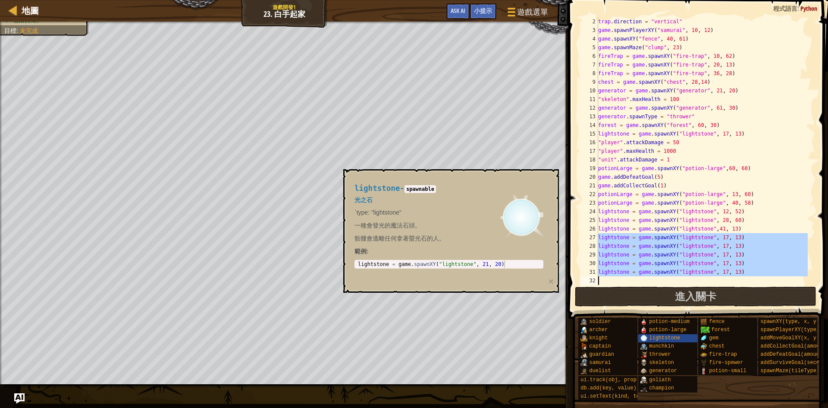
drag, startPoint x: 598, startPoint y: 236, endPoint x: 752, endPoint y: 272, distance: 158.4
click at [752, 272] on div "lightstone = game.spawnXY("lightstone",41, 13) 2 3 4 5 6 7 8 9 10 11 12 13 14 1…" at bounding box center [697, 150] width 236 height 267
type textarea "lightstone = game.spawnXY("lightstone", 17, 13)"
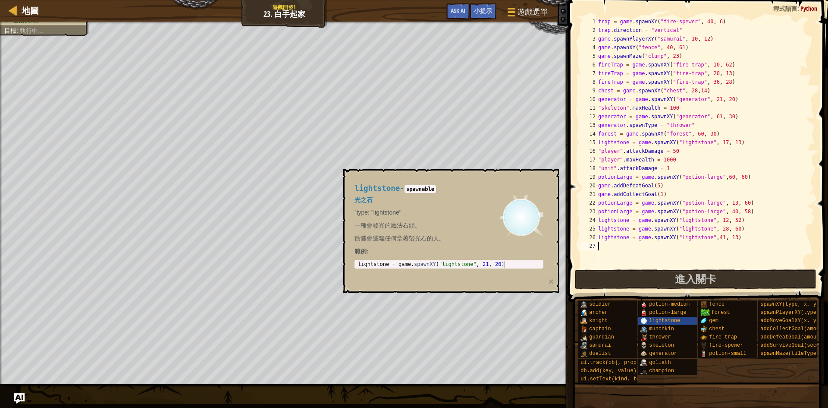
scroll to position [4, 0]
click at [551, 279] on button "×" at bounding box center [551, 280] width 5 height 9
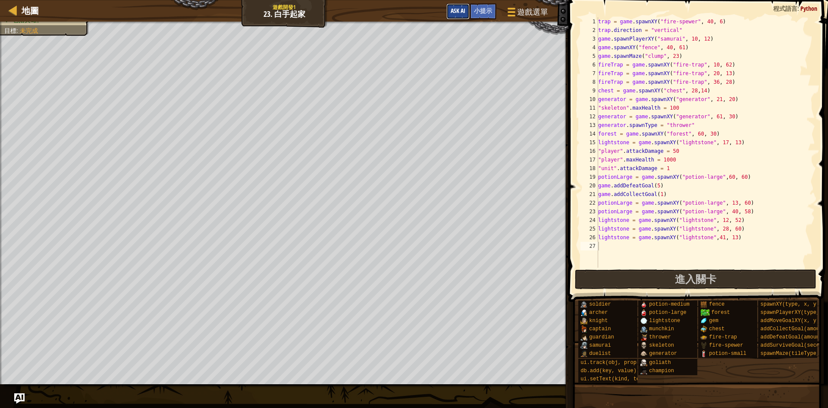
click at [460, 17] on button "Ask AI" at bounding box center [457, 11] width 23 height 16
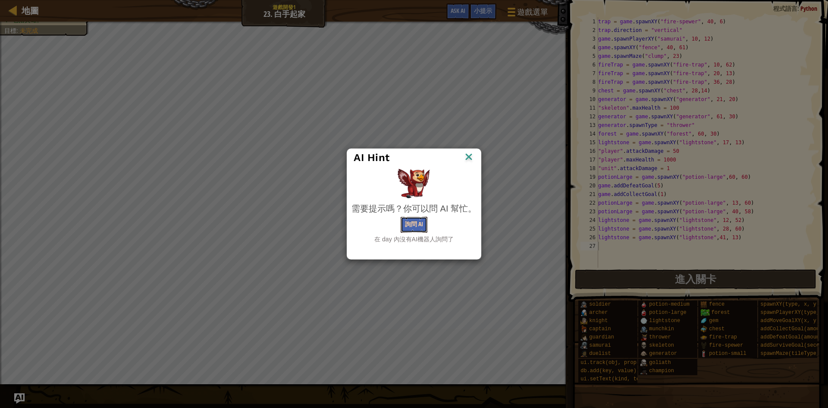
click at [420, 230] on button "詢問 AI" at bounding box center [414, 224] width 27 height 16
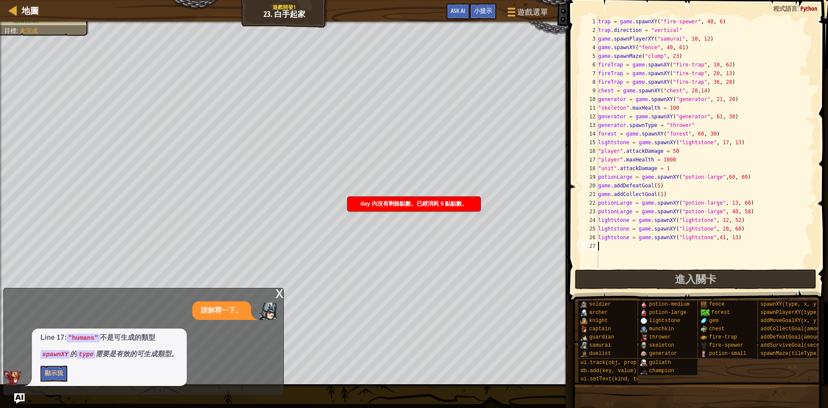
click at [278, 293] on div "x" at bounding box center [280, 292] width 8 height 9
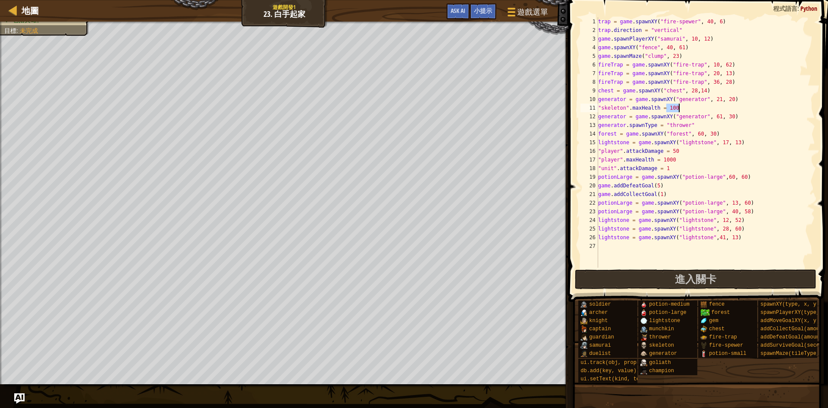
drag, startPoint x: 668, startPoint y: 107, endPoint x: 684, endPoint y: 109, distance: 16.0
click at [684, 109] on div "trap = game . spawnXY ( "fire-spewer" , 40 , 6 ) trap . direction = "vertical" …" at bounding box center [705, 150] width 219 height 267
click at [745, 282] on button "進入關卡" at bounding box center [696, 279] width 242 height 20
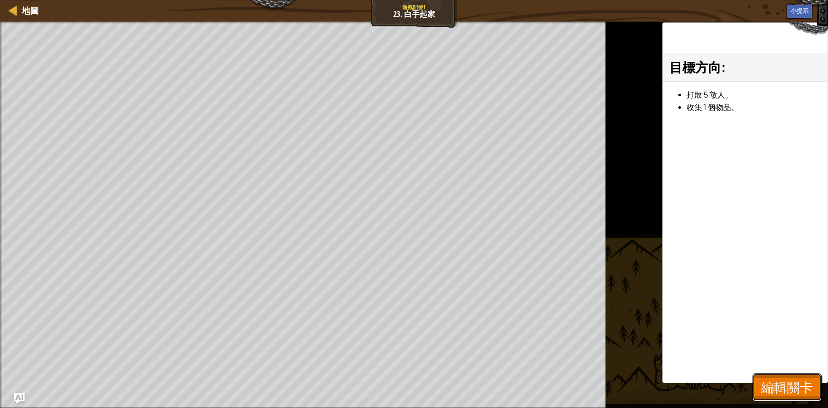
click at [794, 389] on span "編輯關卡" at bounding box center [787, 387] width 52 height 18
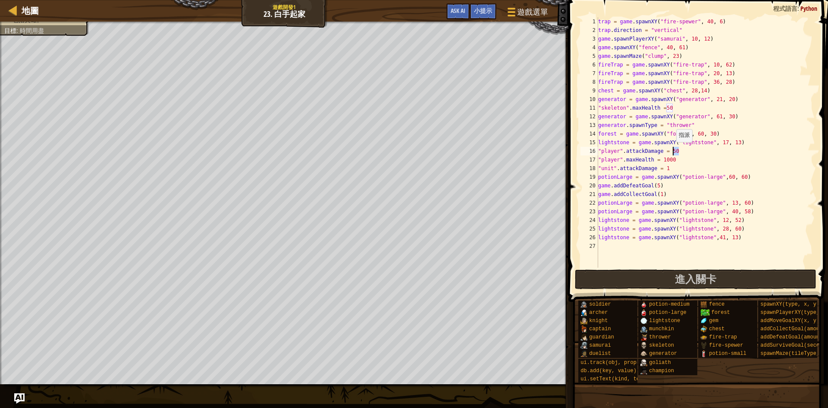
drag, startPoint x: 681, startPoint y: 151, endPoint x: 672, endPoint y: 151, distance: 8.6
click at [672, 151] on div "trap = game . spawnXY ( "fire-spewer" , 40 , 6 ) trap . direction = "vertical" …" at bounding box center [705, 150] width 219 height 267
click at [627, 286] on button "進入關卡" at bounding box center [696, 279] width 242 height 20
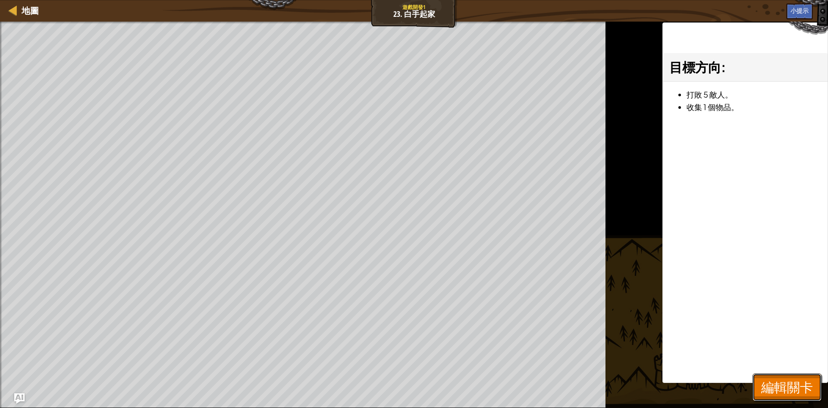
click at [805, 380] on span "編輯關卡" at bounding box center [787, 387] width 52 height 18
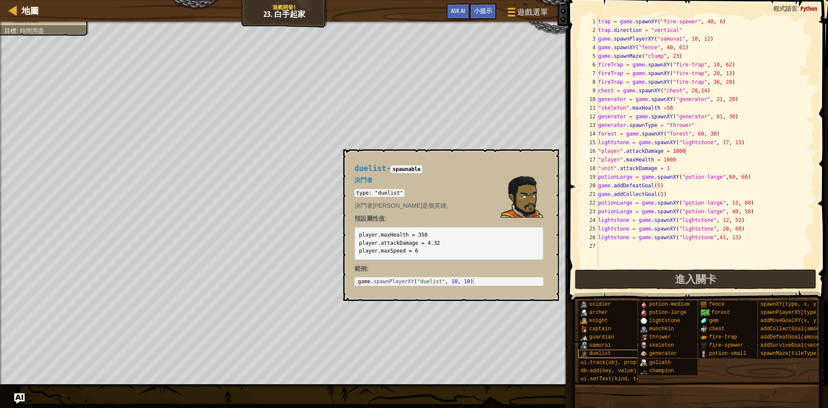
scroll to position [0, 0]
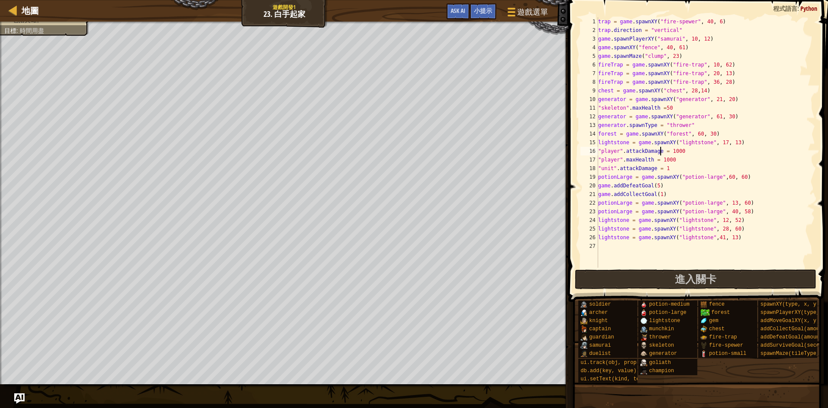
click at [659, 152] on div "trap = game . spawnXY ( "fire-spewer" , 40 , 6 ) trap . direction = "vertical" …" at bounding box center [705, 150] width 219 height 267
click at [652, 162] on div "trap = game . spawnXY ( "fire-spewer" , 40 , 6 ) trap . direction = "vertical" …" at bounding box center [705, 150] width 219 height 267
click at [649, 162] on div "trap = game . spawnXY ( "fire-spewer" , 40 , 6 ) trap . direction = "vertical" …" at bounding box center [705, 150] width 219 height 267
click at [651, 166] on div "trap = game . spawnXY ( "fire-spewer" , 40 , 6 ) trap . direction = "vertical" …" at bounding box center [705, 150] width 219 height 267
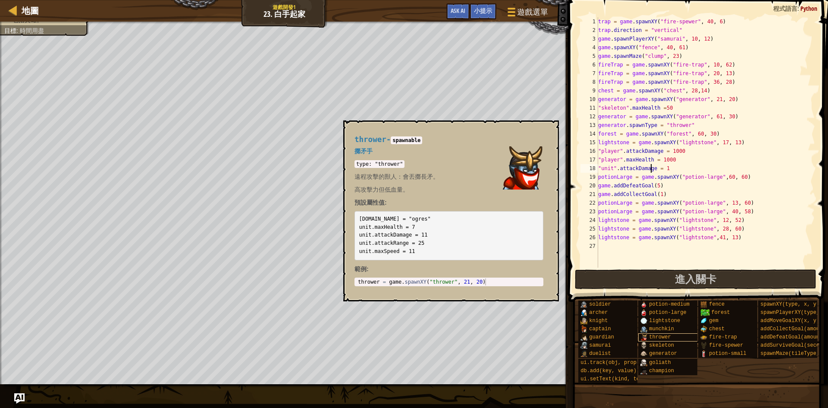
scroll to position [7, 0]
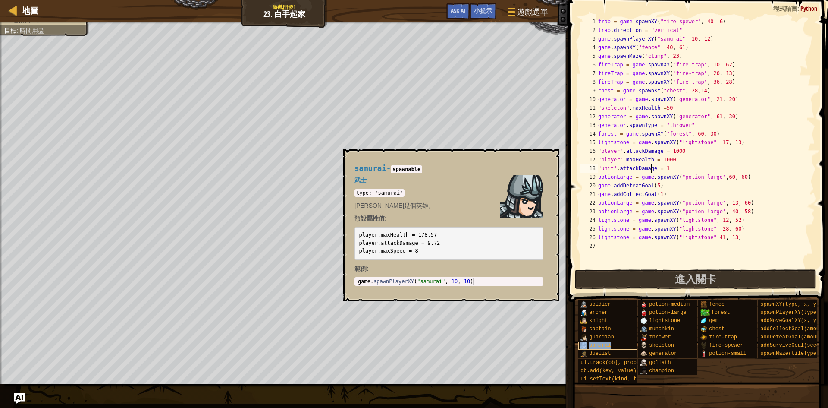
click at [613, 341] on div "samurai" at bounding box center [619, 345] width 83 height 8
drag, startPoint x: 602, startPoint y: 150, endPoint x: 618, endPoint y: 153, distance: 16.7
click at [618, 153] on div "trap = game . spawnXY ( "fire-spewer" , 40 , 6 ) trap . direction = "vertical" …" at bounding box center [705, 150] width 219 height 267
drag, startPoint x: 354, startPoint y: 167, endPoint x: 388, endPoint y: 169, distance: 33.7
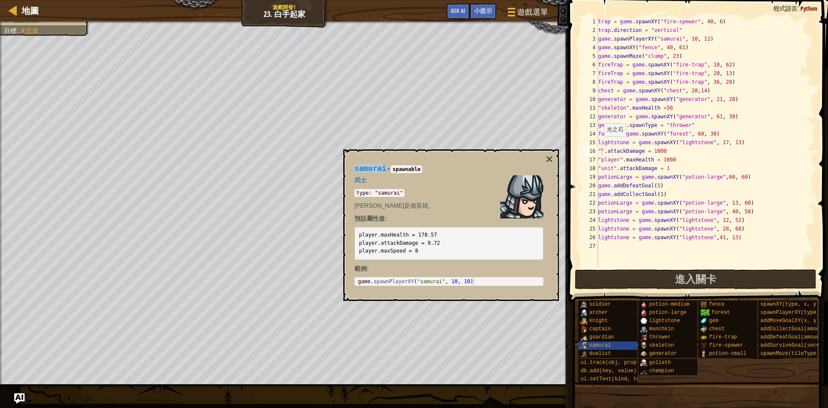
click at [388, 169] on div "samurai - spawnable 武士 type: "samurai" [PERSON_NAME]是個英雄。 預設屬性值: player.maxHeal…" at bounding box center [448, 225] width 201 height 138
click at [601, 149] on div "trap = game . spawnXY ( "fire-spewer" , 40 , 6 ) trap . direction = "vertical" …" at bounding box center [705, 150] width 219 height 267
paste textarea "samurai"
drag, startPoint x: 601, startPoint y: 161, endPoint x: 619, endPoint y: 161, distance: 18.1
click at [619, 161] on div "trap = game . spawnXY ( "fire-spewer" , 40 , 6 ) trap . direction = "vertical" …" at bounding box center [705, 150] width 219 height 267
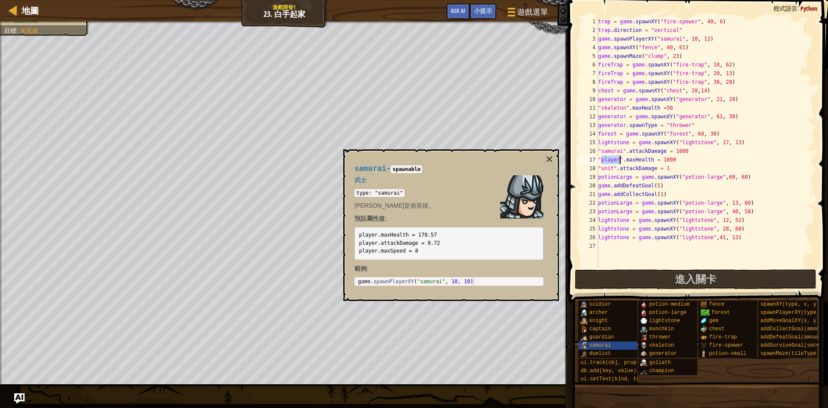
scroll to position [4, 4]
paste textarea "samurai"
drag, startPoint x: 612, startPoint y: 168, endPoint x: 602, endPoint y: 166, distance: 10.4
click at [602, 166] on div "trap = game . spawnXY ( "fire-spewer" , 40 , 6 ) trap . direction = "vertical" …" at bounding box center [705, 150] width 219 height 267
click at [662, 272] on button "進入關卡" at bounding box center [696, 279] width 242 height 20
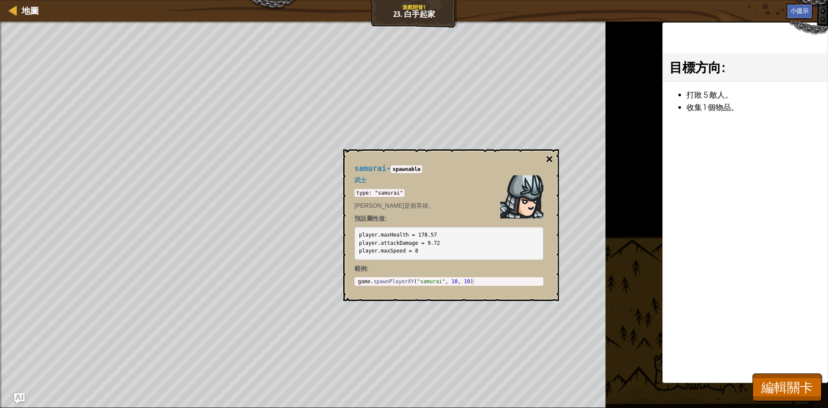
click at [552, 160] on button "×" at bounding box center [549, 159] width 7 height 12
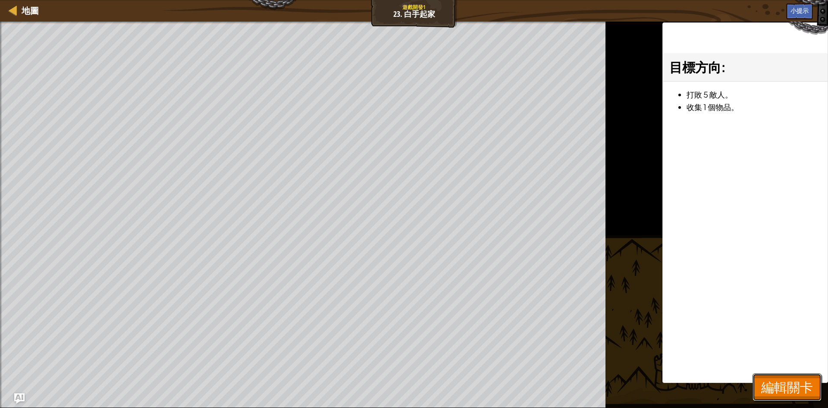
click at [774, 385] on span "編輯關卡" at bounding box center [787, 387] width 52 height 18
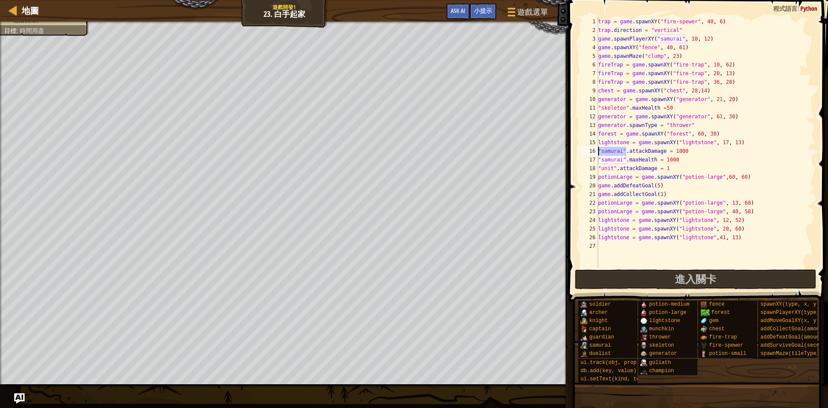
drag, startPoint x: 626, startPoint y: 151, endPoint x: 599, endPoint y: 151, distance: 27.2
click at [599, 151] on div "trap = game . spawnXY ( "fire-spewer" , 40 , 6 ) trap . direction = "vertical" …" at bounding box center [705, 150] width 219 height 267
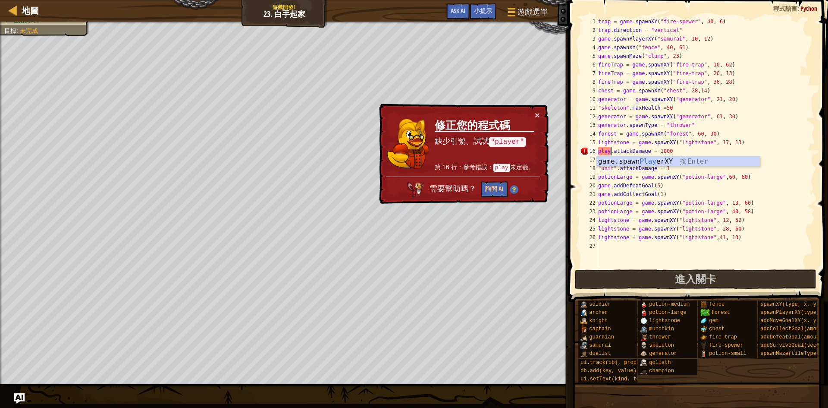
scroll to position [4, 1]
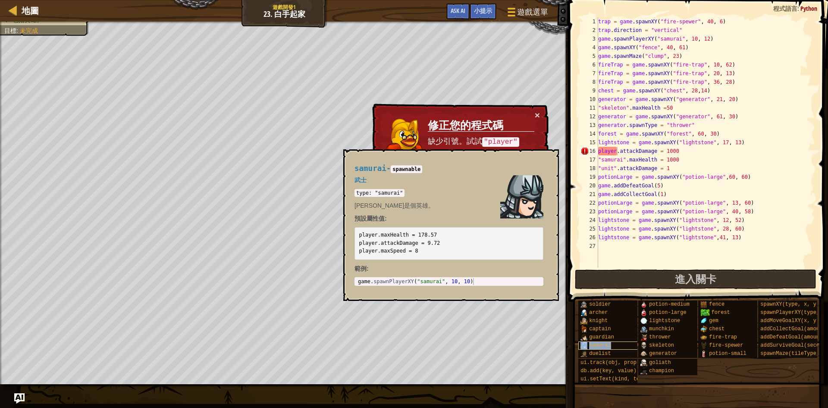
click at [612, 341] on div "samurai" at bounding box center [619, 345] width 83 height 8
drag, startPoint x: 416, startPoint y: 234, endPoint x: 480, endPoint y: 235, distance: 63.4
click at [480, 235] on pre "player.maxHealth = 178.57 player.attackDamage = 9.72 player.maxSpeed = 8" at bounding box center [448, 243] width 189 height 33
drag, startPoint x: 428, startPoint y: 245, endPoint x: 446, endPoint y: 247, distance: 18.3
click at [446, 247] on pre "player.maxHealth = 178.57 player.attackDamage = 9.72 player.maxSpeed = 8" at bounding box center [448, 243] width 189 height 33
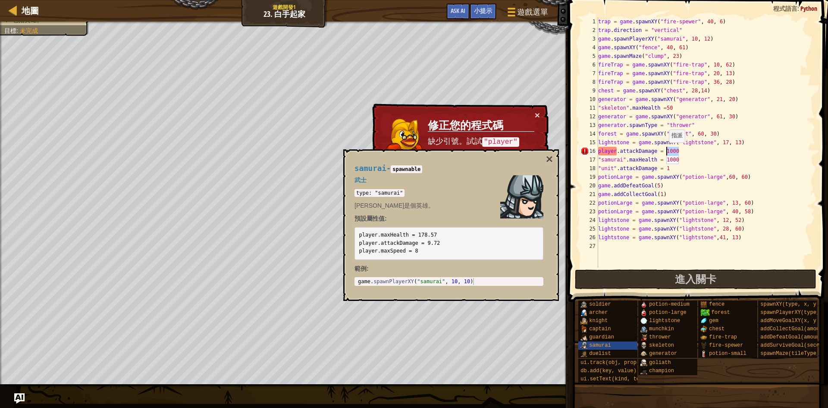
drag, startPoint x: 681, startPoint y: 152, endPoint x: 665, endPoint y: 151, distance: 16.0
click at [665, 151] on div "trap = game . spawnXY ( "fire-spewer" , 40 , 6 ) trap . direction = "vertical" …" at bounding box center [705, 150] width 219 height 267
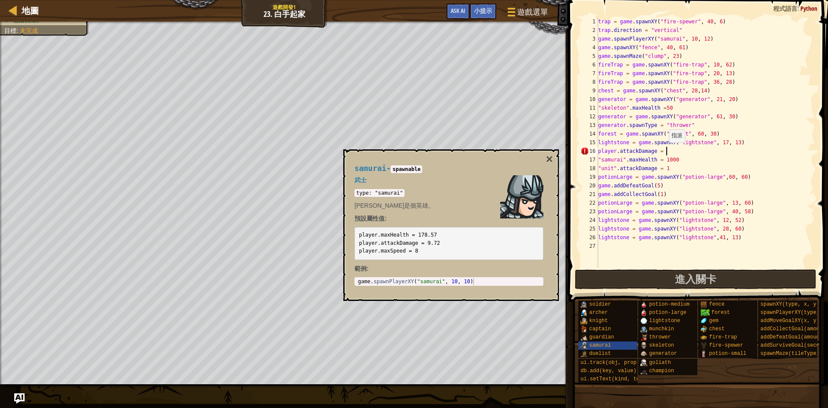
paste textarea "9.72"
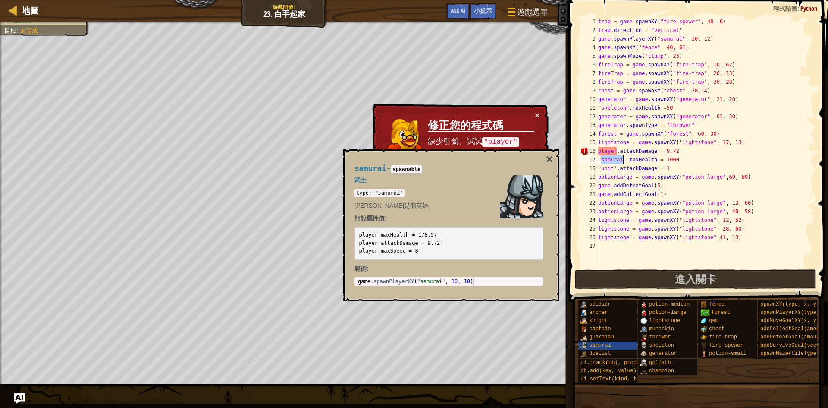
drag, startPoint x: 602, startPoint y: 159, endPoint x: 624, endPoint y: 161, distance: 22.1
click at [624, 161] on div "trap = game . spawnXY ( "fire-spewer" , 40 , 6 ) trap . direction = "vertical" …" at bounding box center [705, 150] width 219 height 267
drag, startPoint x: 358, startPoint y: 242, endPoint x: 376, endPoint y: 242, distance: 19.0
click at [376, 242] on pre "player.maxHealth = 178.57 player.attackDamage = 9.72 player.maxSpeed = 8" at bounding box center [448, 243] width 189 height 33
click at [601, 158] on div "trap = game . spawnXY ( "fire-spewer" , 40 , 6 ) trap . direction = "vertical" …" at bounding box center [705, 150] width 219 height 267
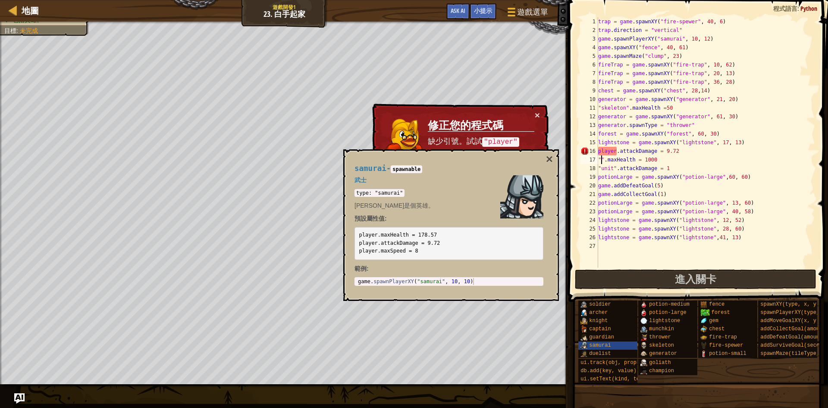
paste textarea "player"
drag, startPoint x: 663, startPoint y: 159, endPoint x: 676, endPoint y: 159, distance: 12.5
click at [676, 159] on div "trap = game . spawnXY ( "fire-spewer" , 40 , 6 ) trap . direction = "vertical" …" at bounding box center [705, 150] width 219 height 267
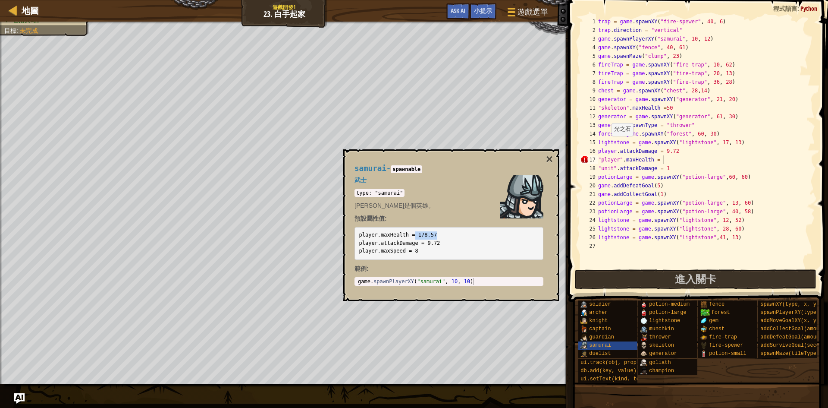
drag, startPoint x: 416, startPoint y: 234, endPoint x: 438, endPoint y: 234, distance: 22.0
click at [438, 234] on pre "player.maxHealth = 178.57 player.attackDamage = 9.72 player.maxSpeed = 8" at bounding box center [448, 243] width 189 height 33
click at [662, 159] on div "trap = game . spawnXY ( "fire-spewer" , 40 , 6 ) trap . direction = "vertical" …" at bounding box center [705, 150] width 219 height 267
paste textarea "178.57"
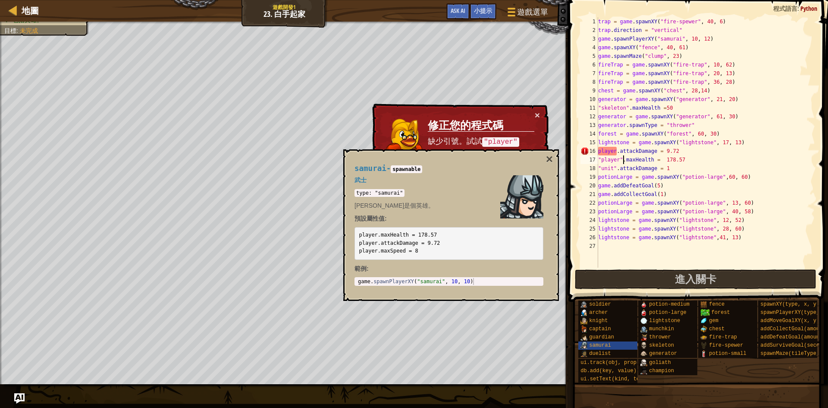
click at [622, 159] on div "trap = game . spawnXY ( "fire-spewer" , 40 , 6 ) trap . direction = "vertical" …" at bounding box center [705, 150] width 219 height 267
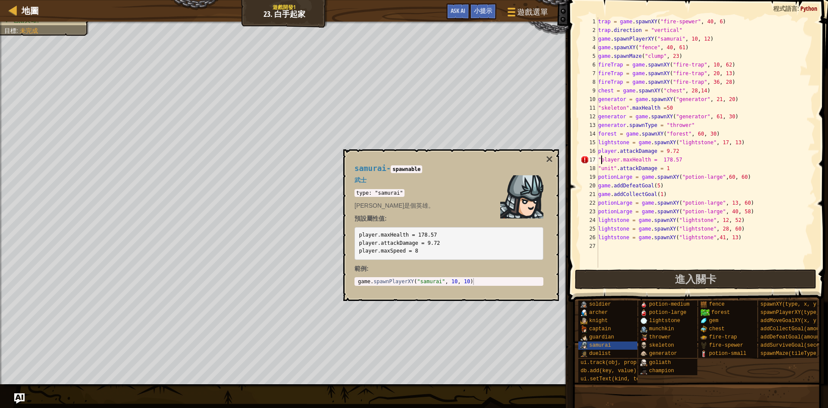
click at [602, 160] on div "trap = game . spawnXY ( "fire-spewer" , 40 , 6 ) trap . direction = "vertical" …" at bounding box center [705, 150] width 219 height 267
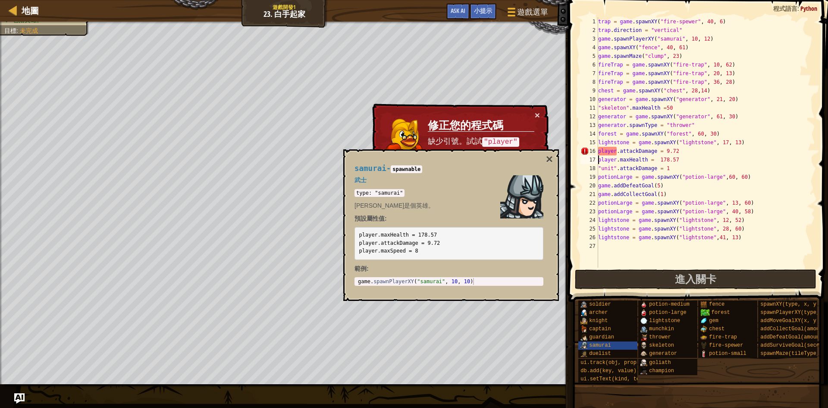
click at [772, 185] on div "trap = game . spawnXY ( "fire-spewer" , 40 , 6 ) trap . direction = "vertical" …" at bounding box center [705, 150] width 219 height 267
type textarea "game.addDefeatGoal(5)"
drag, startPoint x: 358, startPoint y: 252, endPoint x: 419, endPoint y: 255, distance: 61.3
click at [419, 255] on pre "player.maxHealth = 178.57 player.attackDamage = 9.72 player.maxSpeed = 8" at bounding box center [448, 243] width 189 height 33
click at [613, 248] on div "trap = game . spawnXY ( "fire-spewer" , 40 , 6 ) trap . direction = "vertical" …" at bounding box center [705, 150] width 219 height 267
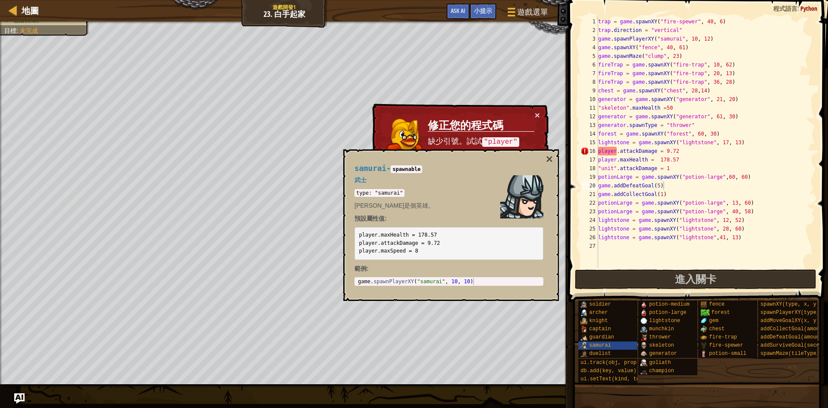
scroll to position [4, 0]
paste textarea "player.maxSpeed = 8"
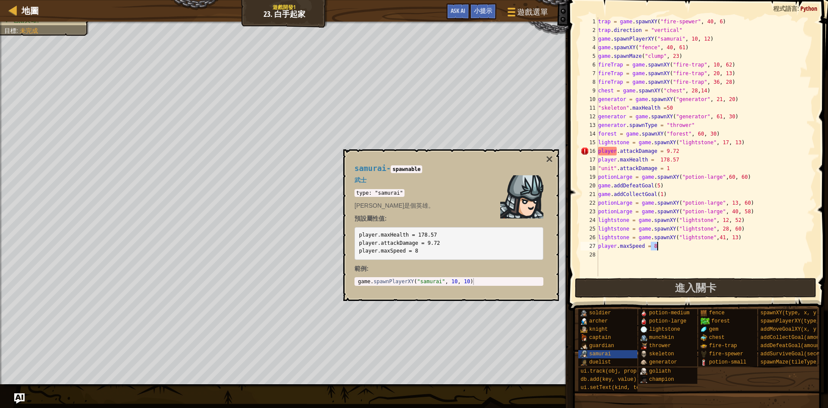
drag, startPoint x: 652, startPoint y: 247, endPoint x: 660, endPoint y: 247, distance: 7.8
click at [660, 247] on div "trap = game . spawnXY ( "fire-spewer" , 40 , 6 ) trap . direction = "vertical" …" at bounding box center [705, 155] width 219 height 276
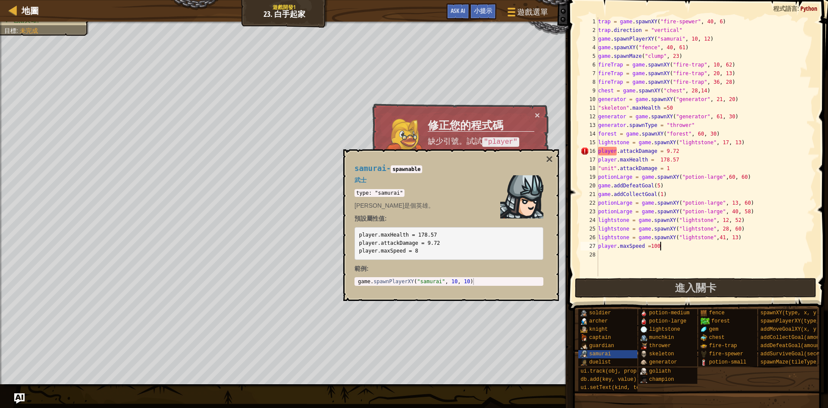
scroll to position [4, 5]
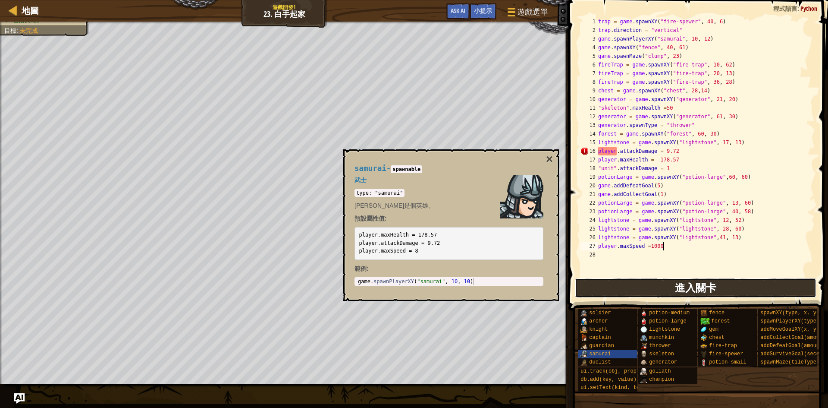
click at [661, 289] on button "進入關卡" at bounding box center [696, 288] width 242 height 20
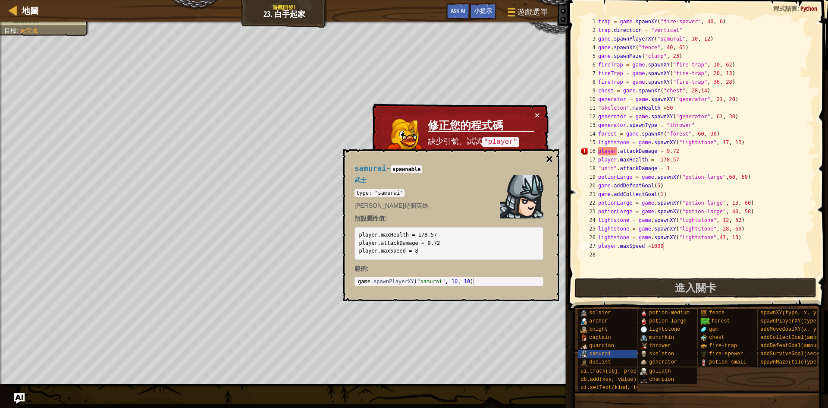
click at [550, 158] on button "×" at bounding box center [549, 159] width 7 height 12
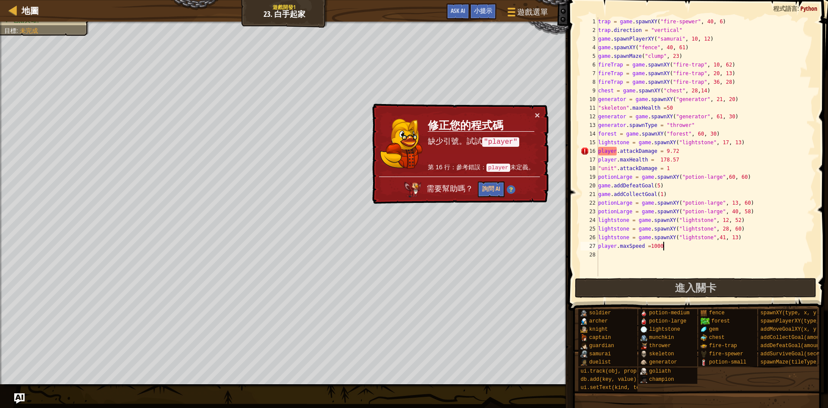
click at [598, 150] on div "trap = game . spawnXY ( "fire-spewer" , 40 , 6 ) trap . direction = "vertical" …" at bounding box center [705, 155] width 219 height 276
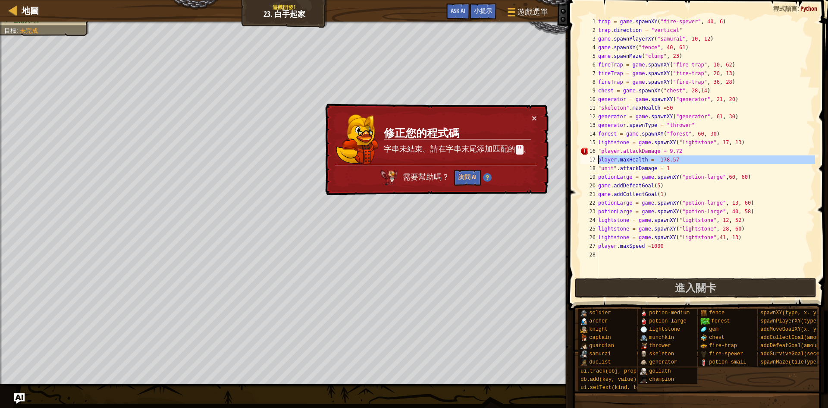
click at [598, 159] on div "17" at bounding box center [589, 159] width 18 height 9
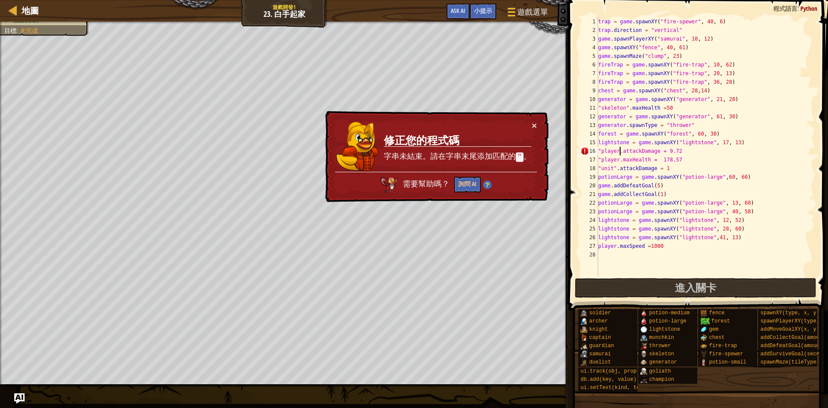
click at [620, 151] on div "trap = game . spawnXY ( "fire-spewer" , 40 , 6 ) trap . direction = "vertical" …" at bounding box center [705, 155] width 219 height 276
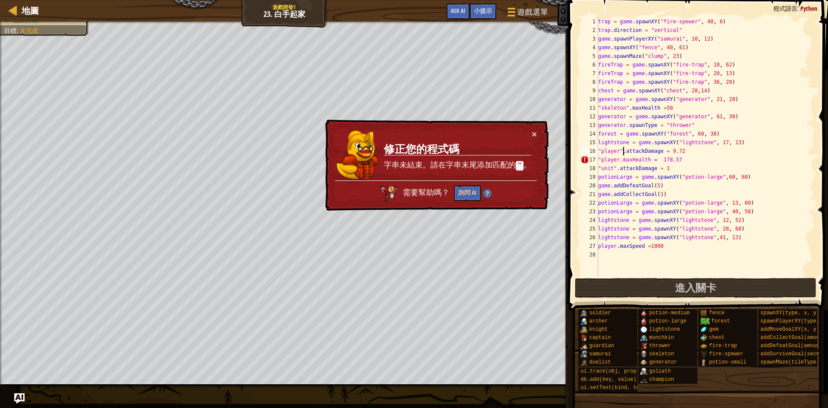
click at [618, 161] on div "trap = game . spawnXY ( "fire-spewer" , 40 , 6 ) trap . direction = "vertical" …" at bounding box center [705, 155] width 219 height 276
click at [620, 160] on div "trap = game . spawnXY ( "fire-spewer" , 40 , 6 ) trap . direction = "vertical" …" at bounding box center [705, 155] width 219 height 276
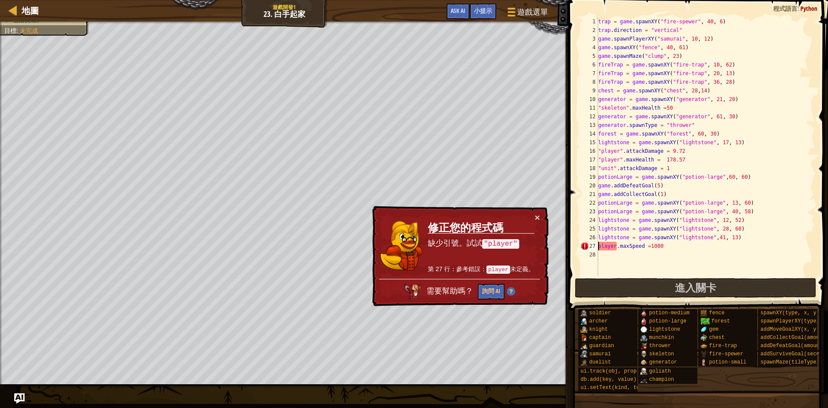
click at [599, 245] on div "trap = game . spawnXY ( "fire-spewer" , 40 , 6 ) trap . direction = "vertical" …" at bounding box center [705, 155] width 219 height 276
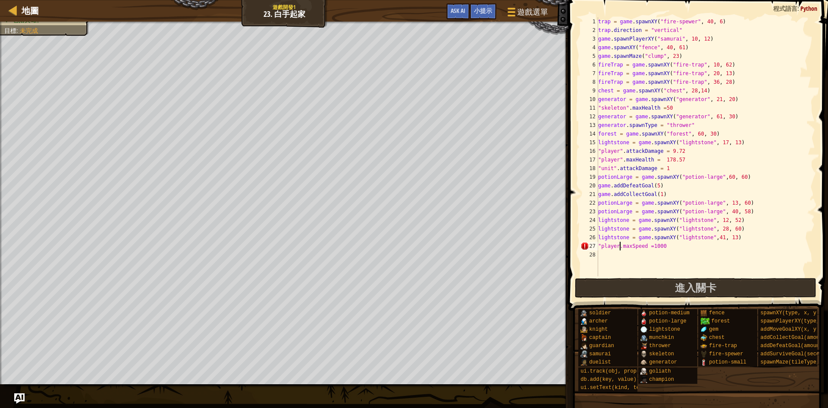
click at [620, 243] on div "trap = game . spawnXY ( "fire-spewer" , 40 , 6 ) trap . direction = "vertical" …" at bounding box center [705, 155] width 219 height 276
type textarea ""player".maxSpeed =1000"
click at [644, 286] on button "進入關卡" at bounding box center [696, 288] width 242 height 20
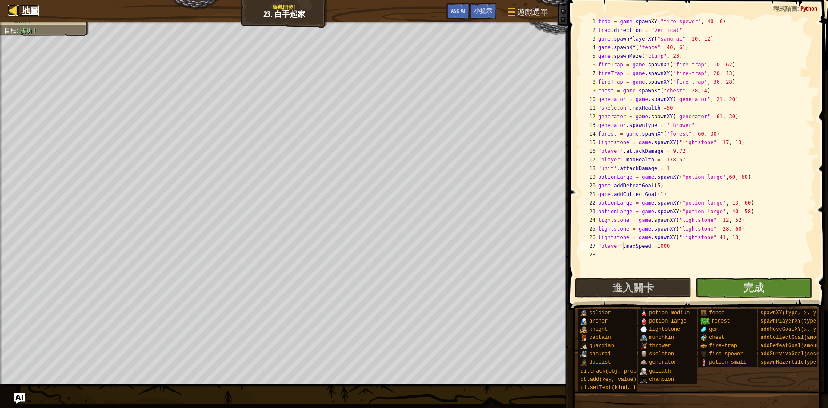
click at [35, 8] on span "地圖" at bounding box center [30, 11] width 17 height 12
select select "zh-HANT"
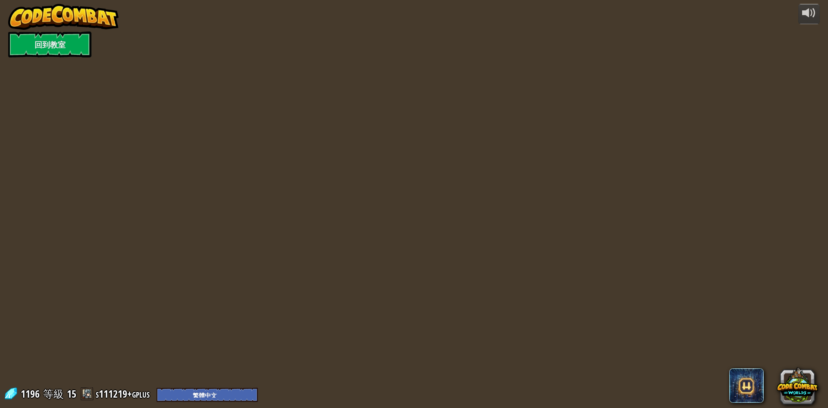
select select "zh-HANT"
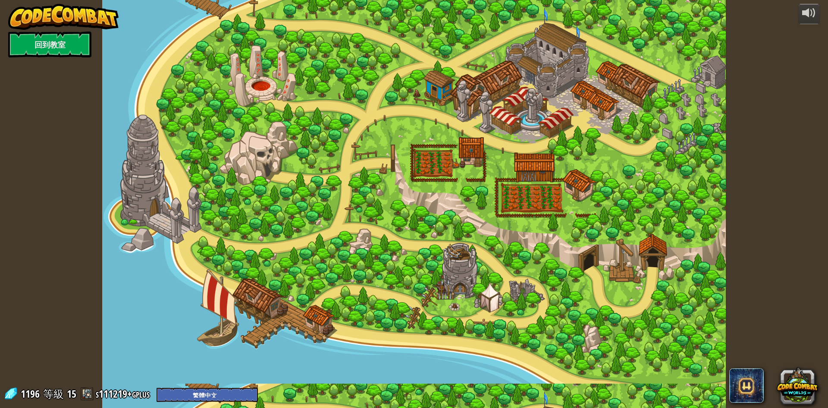
select select "zh-HANT"
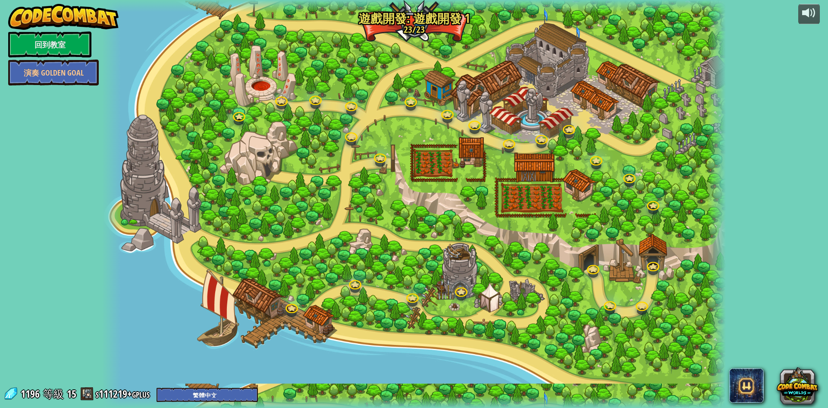
select select "zh-HANT"
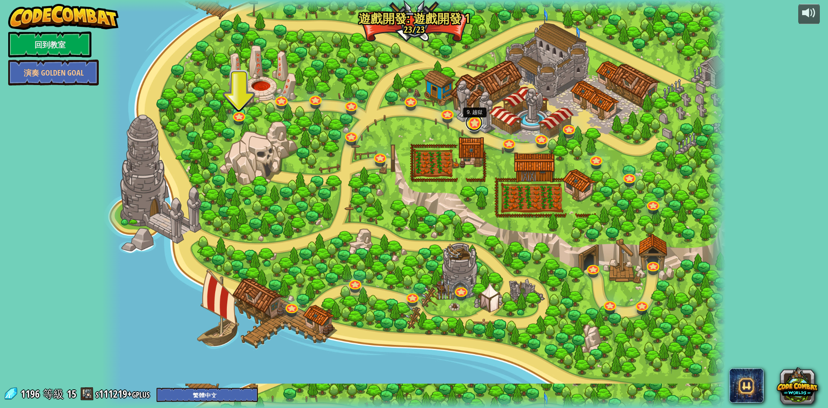
click at [475, 125] on link at bounding box center [473, 122] width 17 height 17
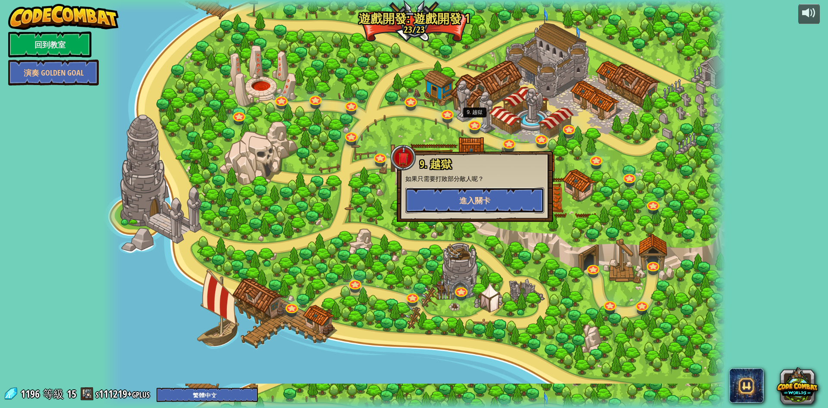
click at [469, 199] on span "進入關卡" at bounding box center [474, 200] width 31 height 11
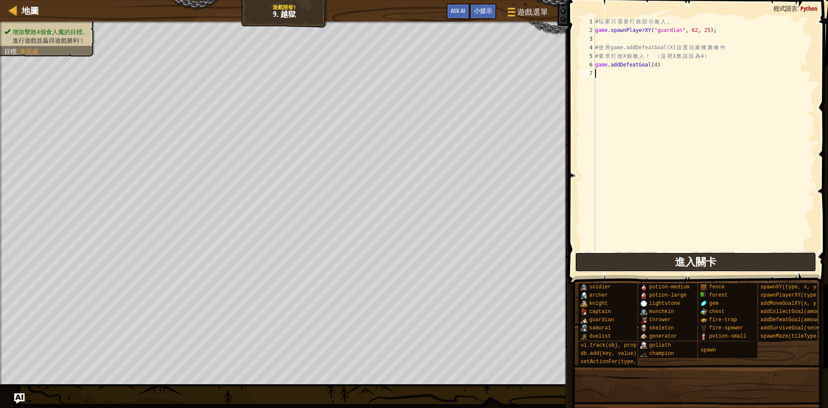
click at [641, 267] on button "進入關卡" at bounding box center [696, 262] width 242 height 20
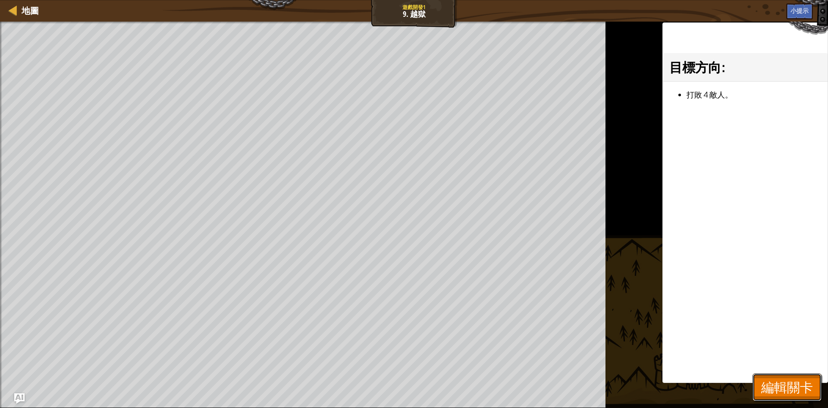
click at [797, 380] on span "編輯關卡" at bounding box center [787, 387] width 52 height 18
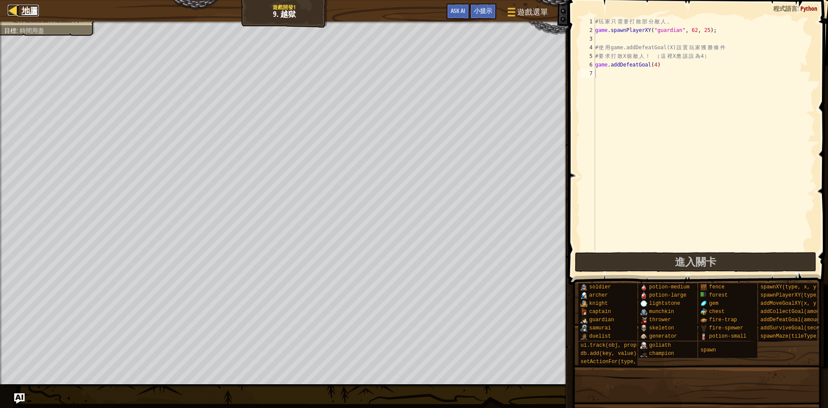
click at [26, 13] on span "地圖" at bounding box center [30, 11] width 17 height 12
select select "zh-HANT"
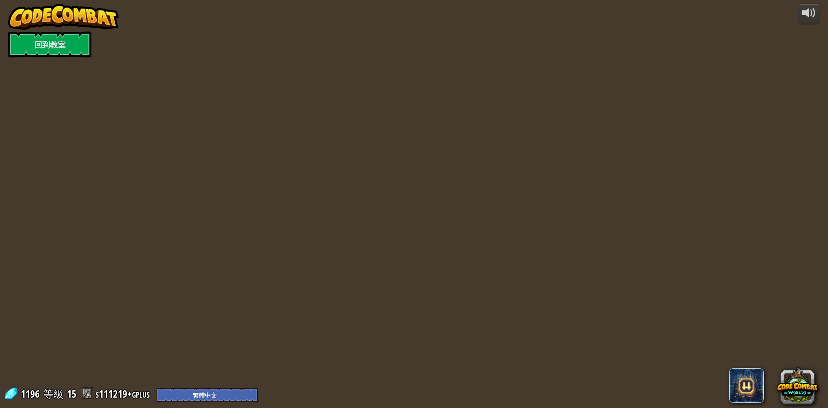
select select "zh-HANT"
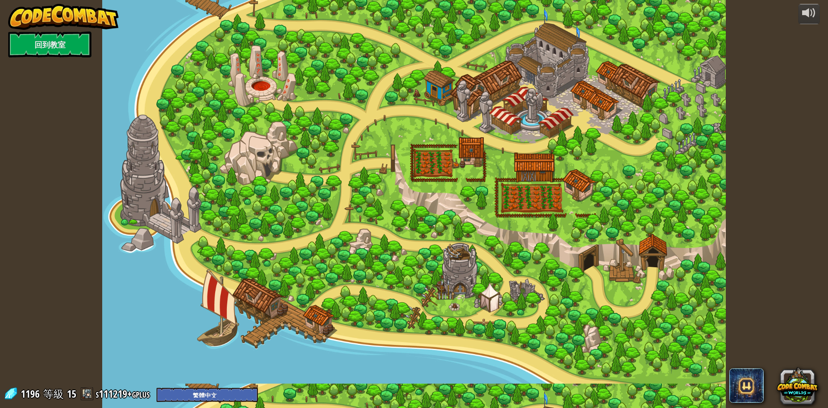
select select "zh-HANT"
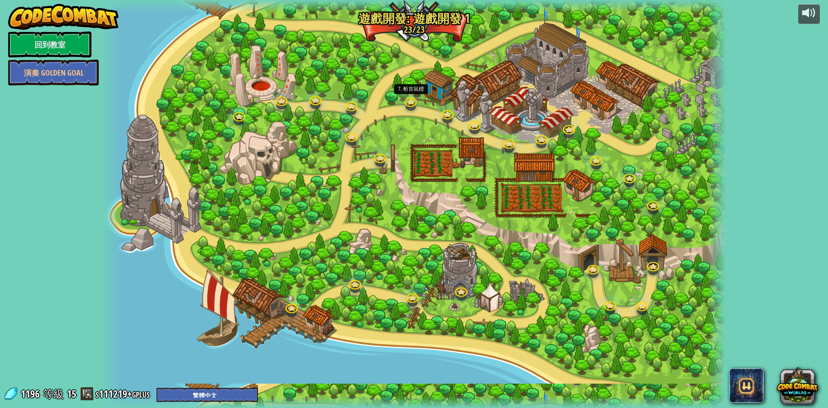
select select "zh-HANT"
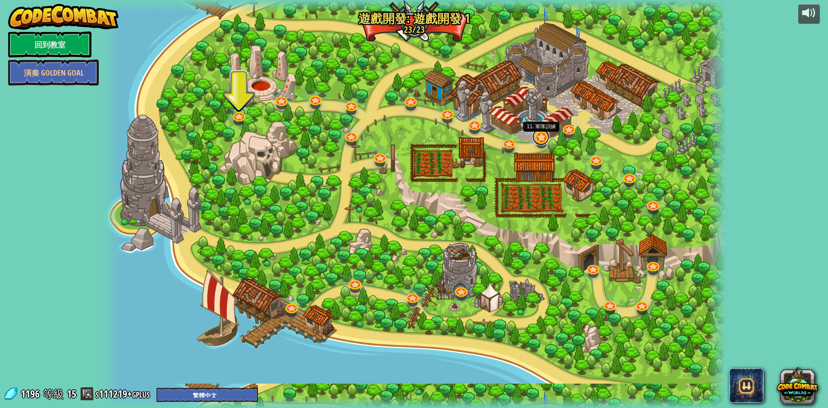
click at [540, 138] on link at bounding box center [540, 136] width 17 height 17
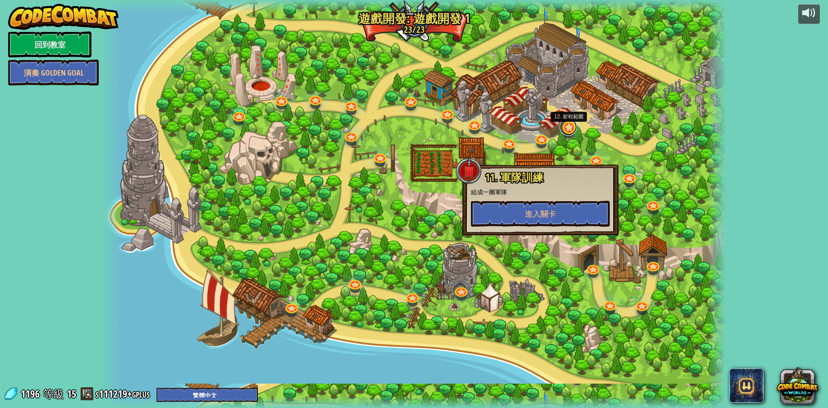
click at [571, 127] on link at bounding box center [568, 126] width 17 height 17
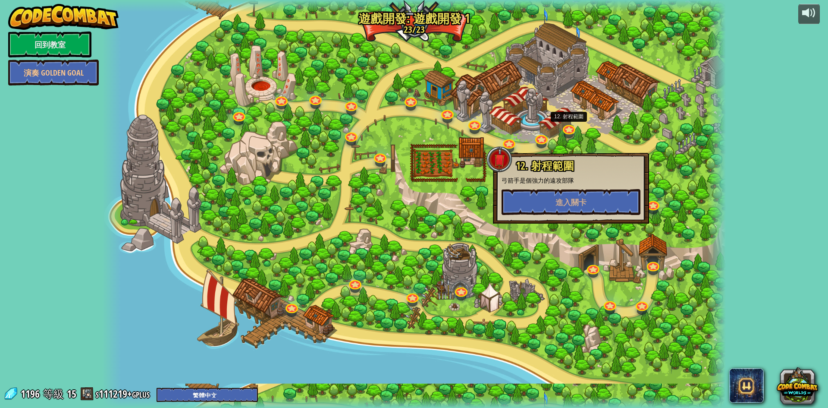
click at [625, 138] on div at bounding box center [414, 204] width 624 height 408
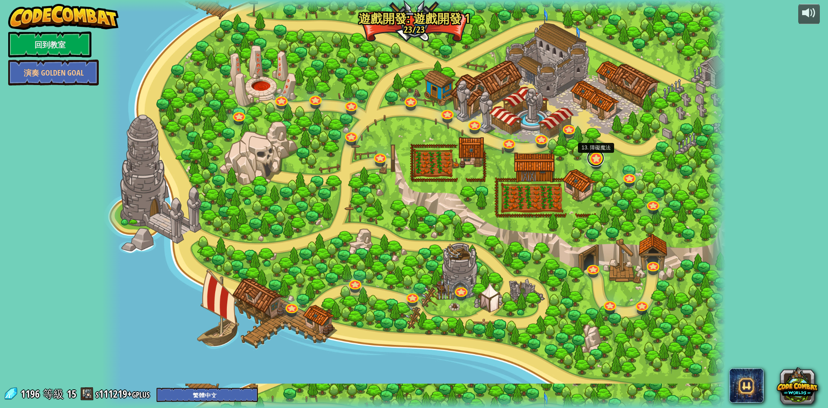
click at [593, 163] on link at bounding box center [595, 157] width 17 height 17
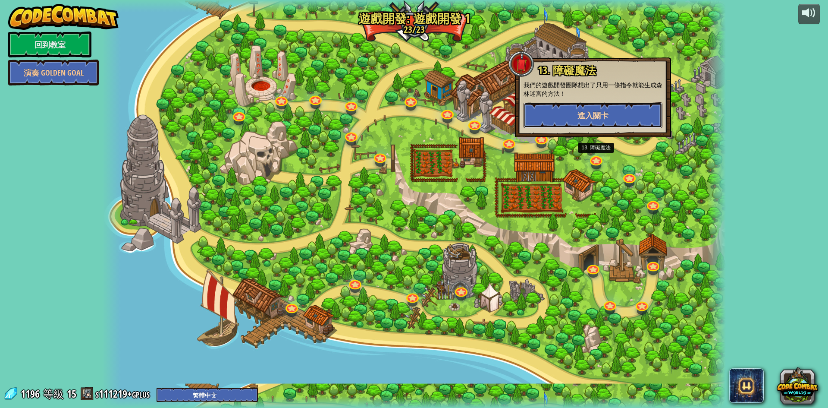
click at [586, 119] on span "進入關卡" at bounding box center [592, 115] width 31 height 11
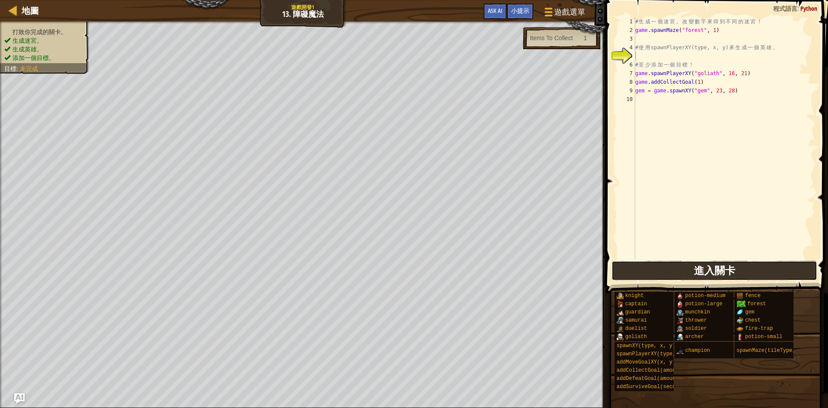
click at [683, 267] on button "進入關卡" at bounding box center [715, 270] width 206 height 20
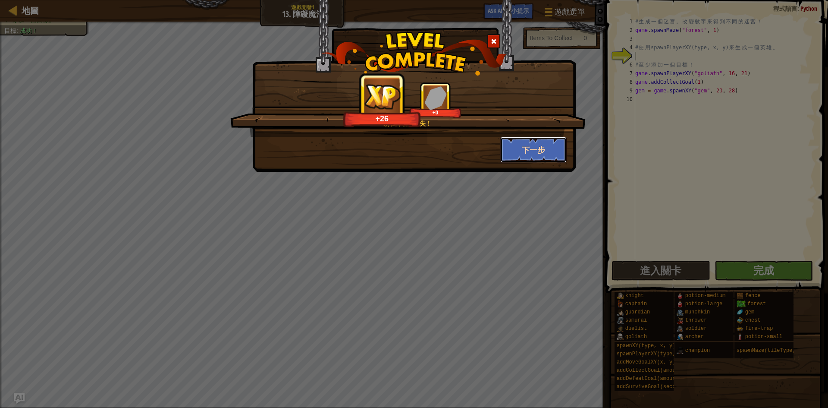
click at [548, 155] on button "下一步" at bounding box center [533, 150] width 67 height 26
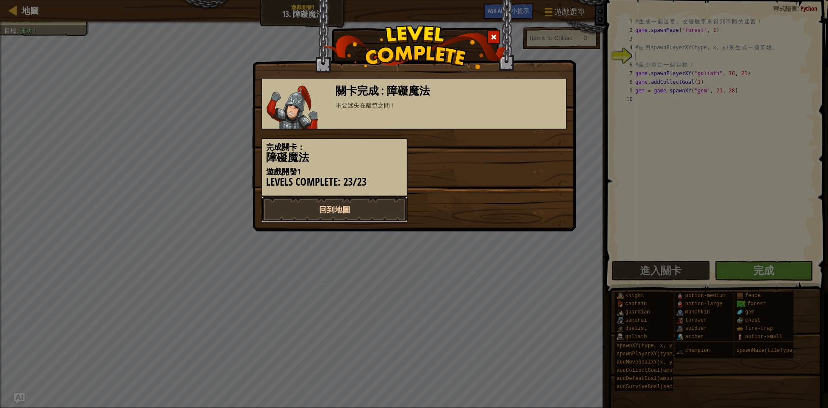
click at [348, 212] on link "回到地圖" at bounding box center [334, 209] width 146 height 26
select select "zh-HANT"
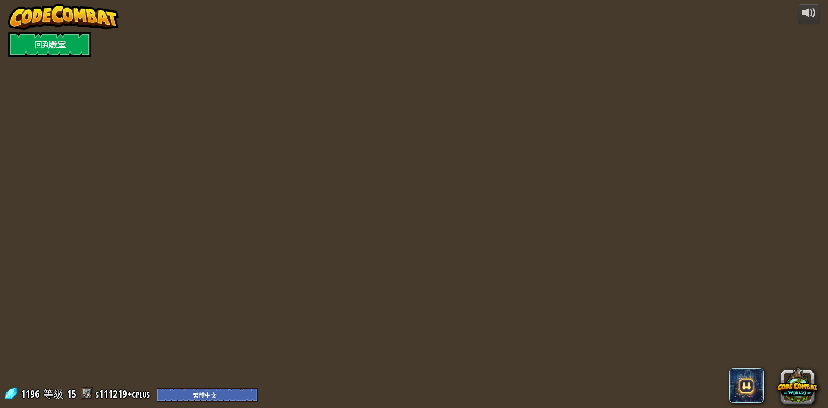
select select "zh-HANT"
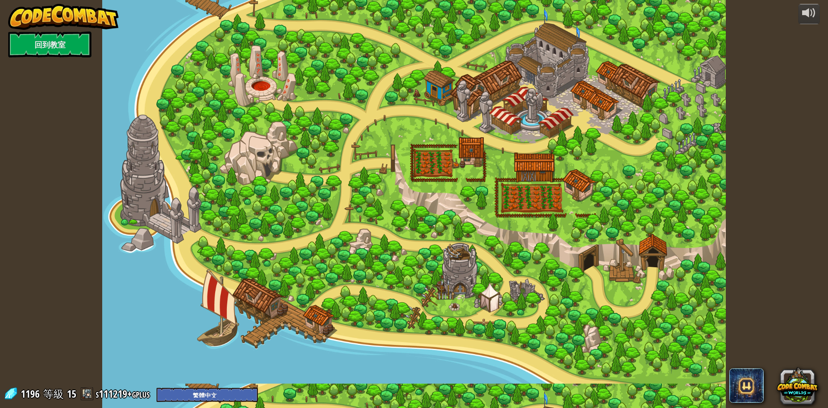
select select "zh-HANT"
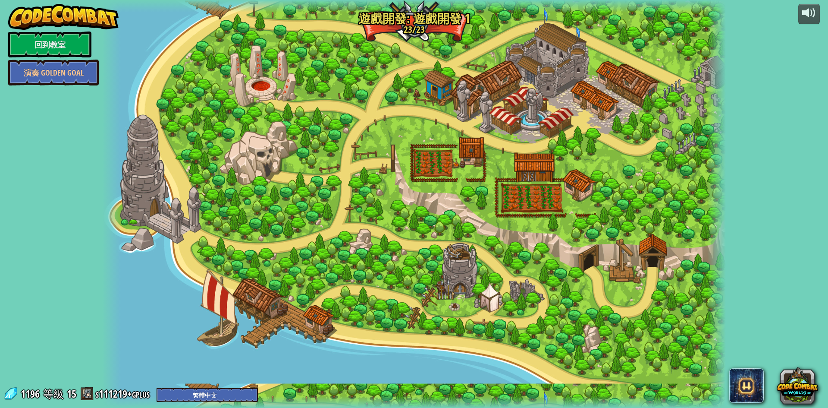
select select "zh-HANT"
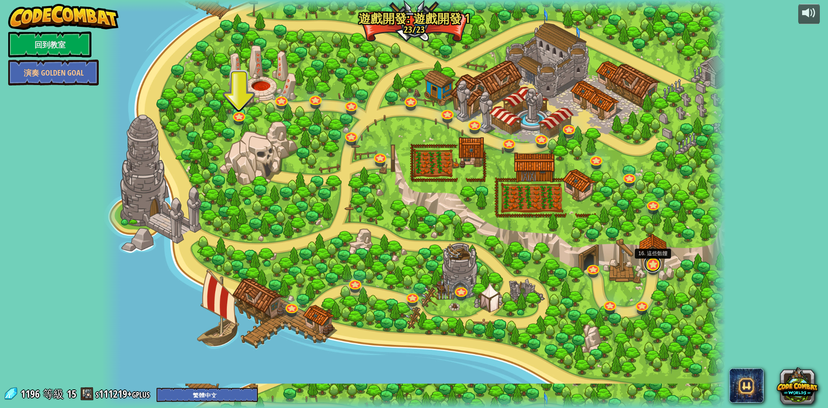
click at [654, 264] on link at bounding box center [652, 263] width 17 height 17
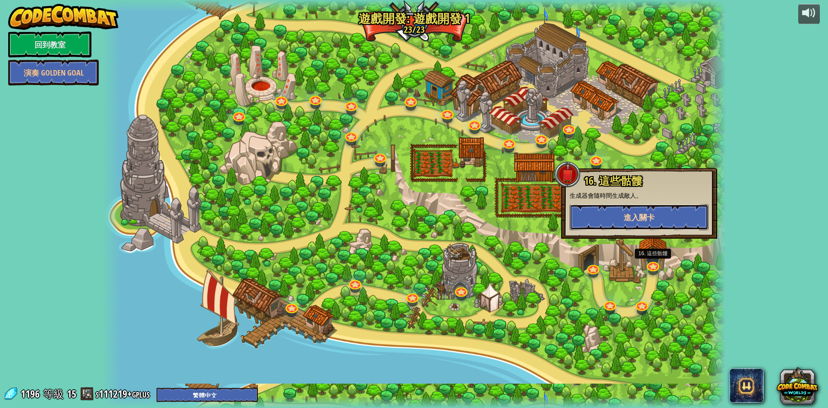
click at [643, 223] on button "進入關卡" at bounding box center [639, 217] width 139 height 26
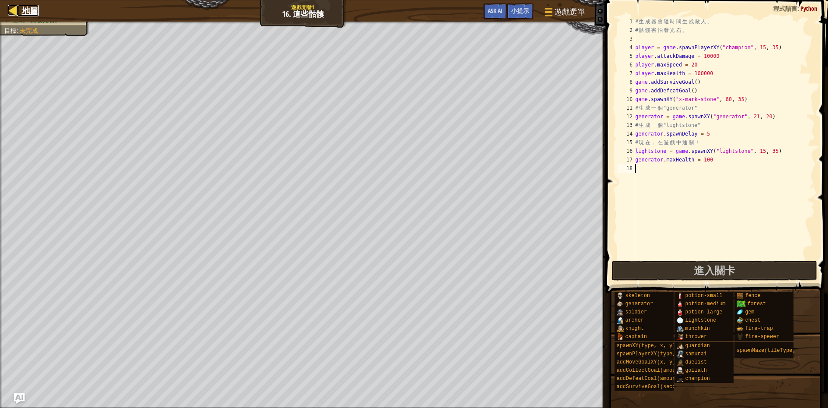
click at [19, 14] on link "地圖" at bounding box center [28, 11] width 22 height 12
select select "zh-HANT"
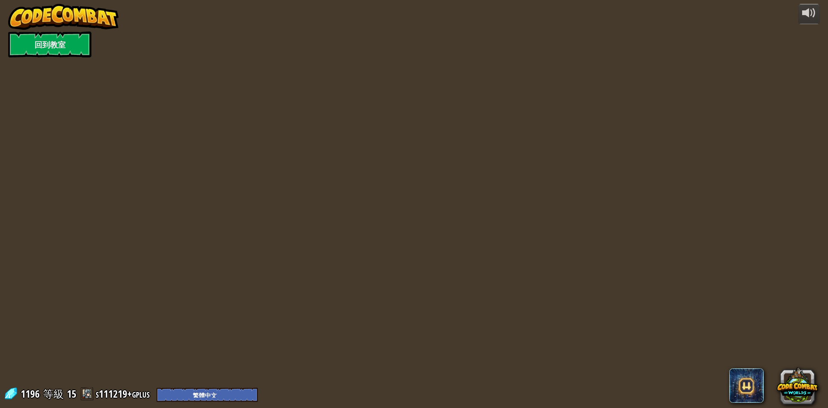
select select "zh-HANT"
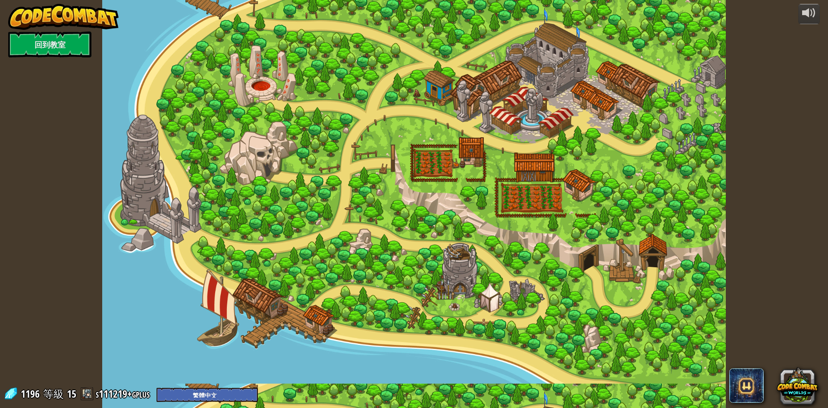
select select "zh-HANT"
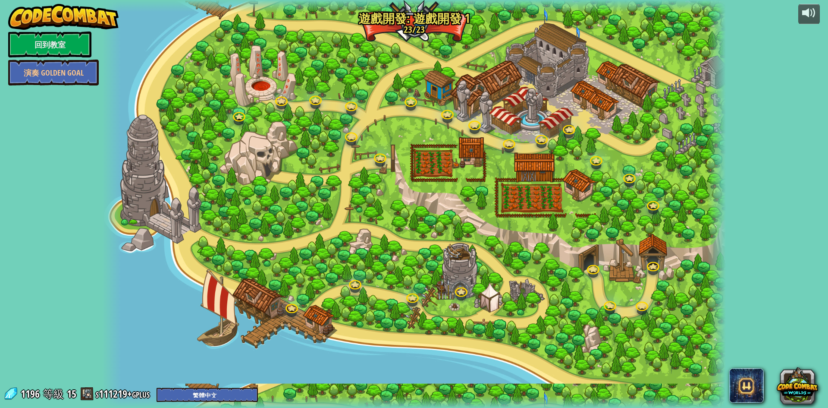
select select "zh-HANT"
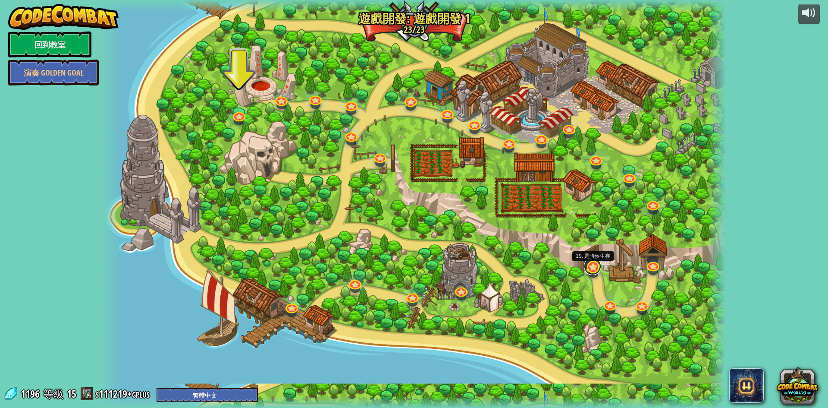
click at [597, 268] on link at bounding box center [592, 265] width 17 height 17
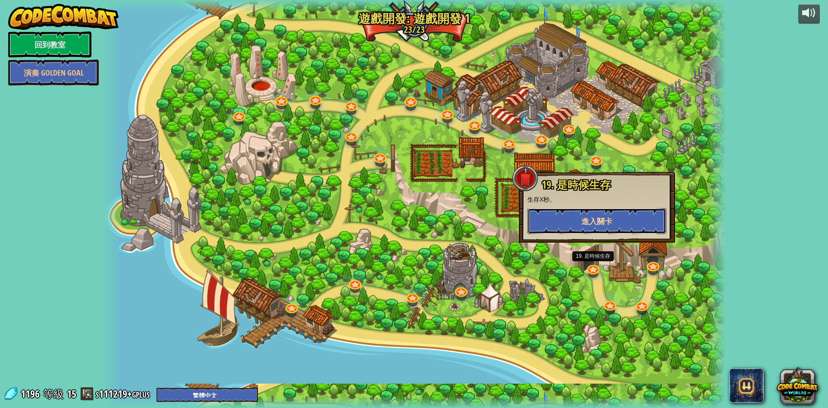
click at [603, 229] on button "進入關卡" at bounding box center [596, 221] width 139 height 26
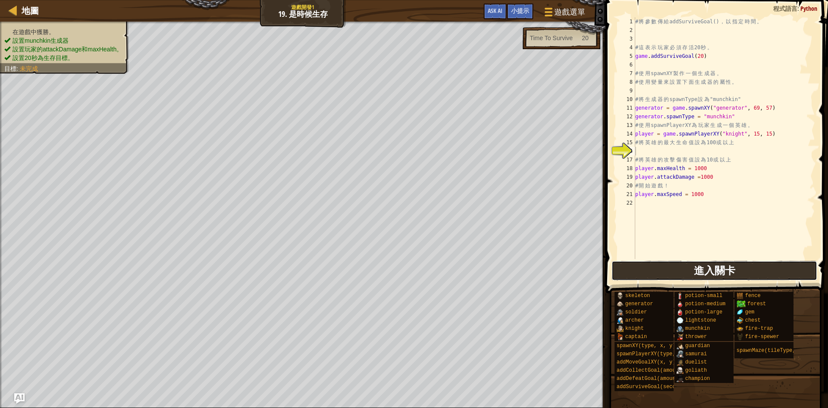
click at [684, 275] on button "進入關卡" at bounding box center [715, 270] width 206 height 20
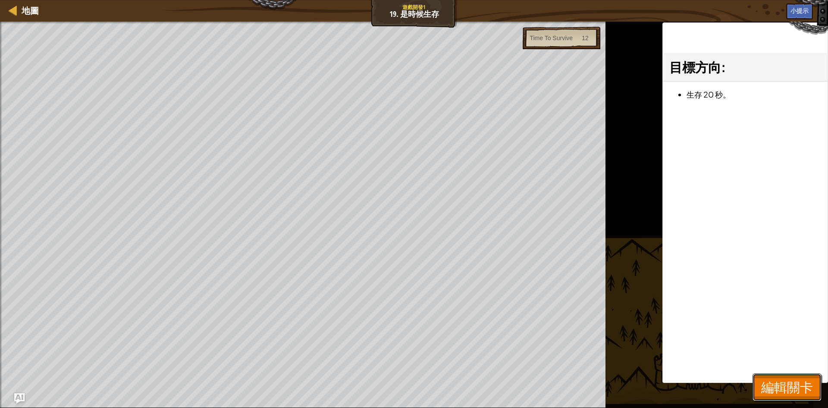
click at [779, 388] on span "編輯關卡" at bounding box center [787, 387] width 52 height 18
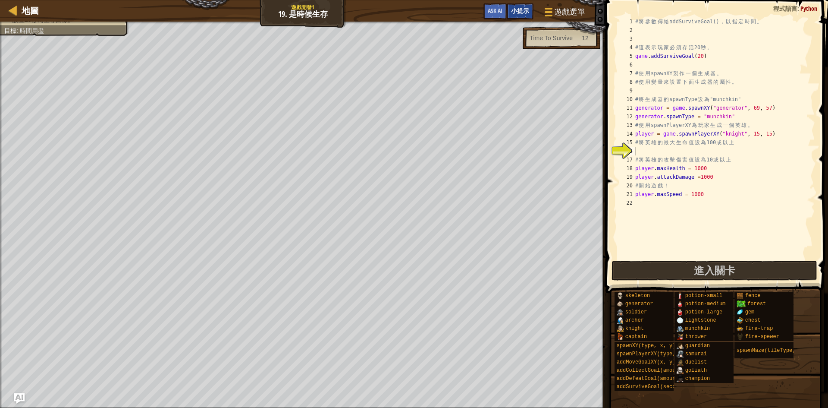
click at [523, 4] on div "小提示" at bounding box center [520, 11] width 27 height 16
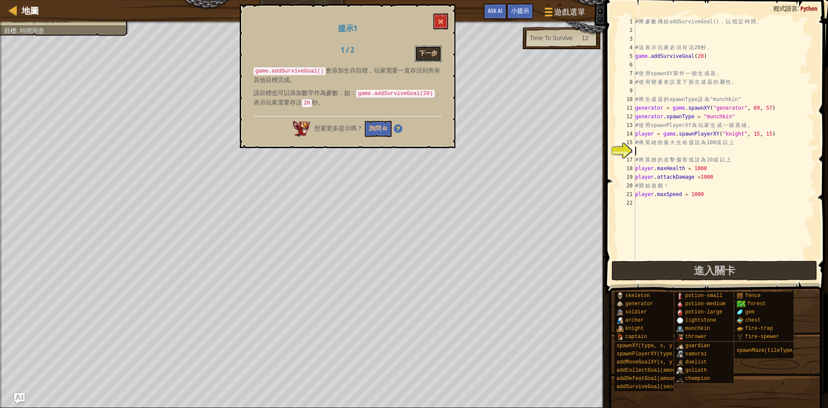
click at [436, 47] on button "下一步" at bounding box center [428, 54] width 27 height 16
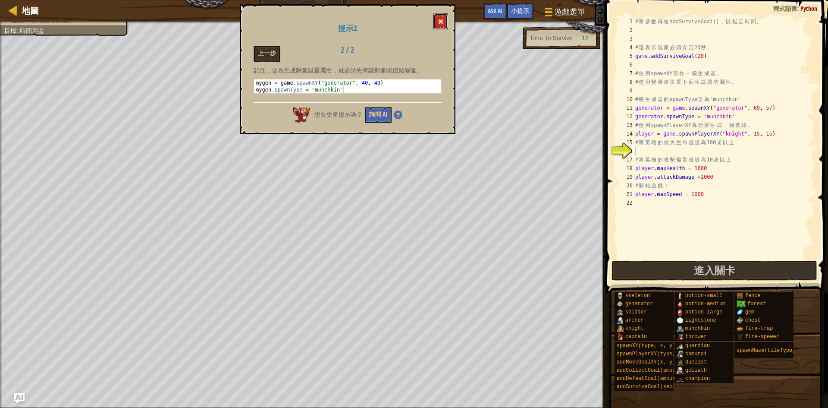
click at [441, 23] on span at bounding box center [441, 22] width 6 height 6
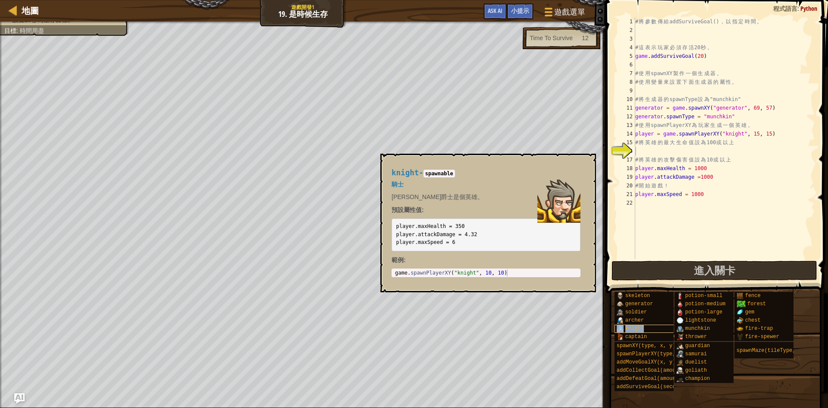
click at [643, 327] on span "knight" at bounding box center [634, 328] width 19 height 6
drag, startPoint x: 456, startPoint y: 241, endPoint x: 393, endPoint y: 245, distance: 62.7
click at [393, 245] on pre "player.maxHealth = 350 player.attackDamage = 4.32 player.maxSpeed = 6" at bounding box center [486, 234] width 189 height 33
type textarea "player.maxSpeed = 1000"
drag, startPoint x: 707, startPoint y: 190, endPoint x: 622, endPoint y: 197, distance: 85.7
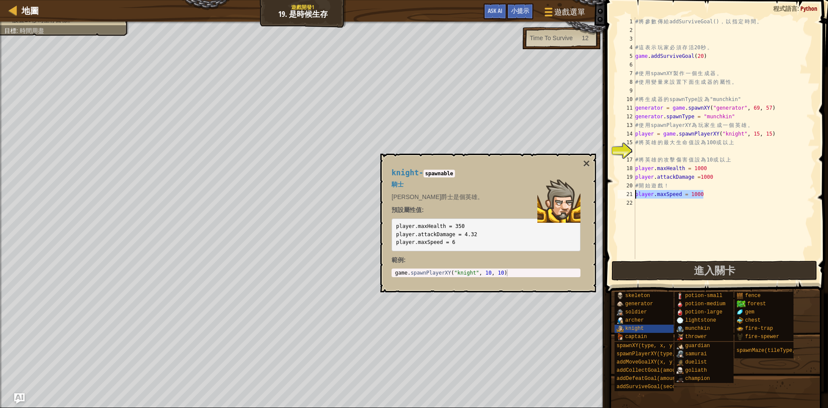
click at [622, 197] on div "player.maxSpeed = 1000 1 2 3 4 5 6 7 8 9 10 11 12 13 14 15 16 17 18 19 20 21 22…" at bounding box center [715, 137] width 199 height 241
paste textarea "player.maxSpeed = 6"
drag, startPoint x: 689, startPoint y: 194, endPoint x: 696, endPoint y: 194, distance: 7.8
click at [696, 194] on div "# 將 參 數 傳 給 addSurviveGoal() ， 以 指 定 時 間 。 # 這 表 示 玩 家 必 須 存 活 20 秒 。 game . ad…" at bounding box center [724, 146] width 182 height 259
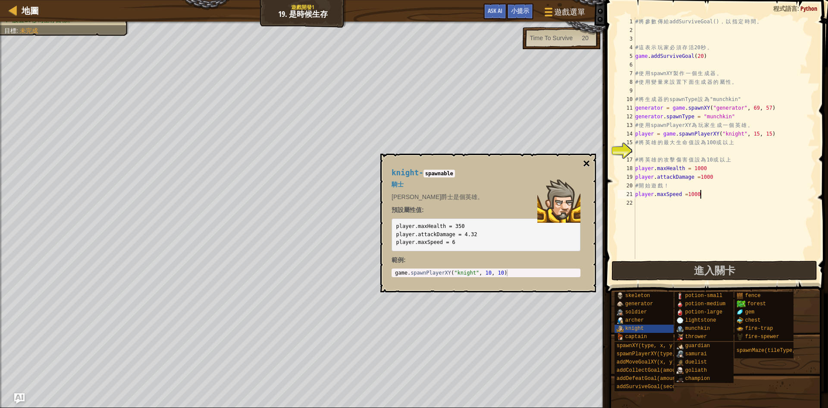
type textarea "player.maxSpeed =1000"
click at [588, 163] on button "×" at bounding box center [586, 163] width 7 height 12
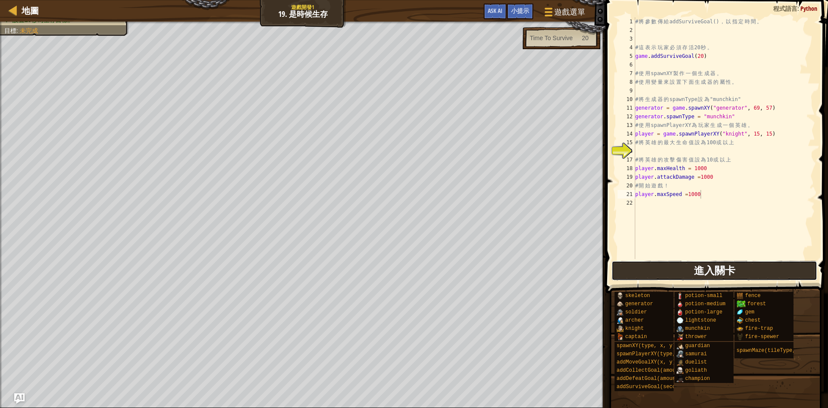
click at [668, 269] on button "進入關卡" at bounding box center [715, 270] width 206 height 20
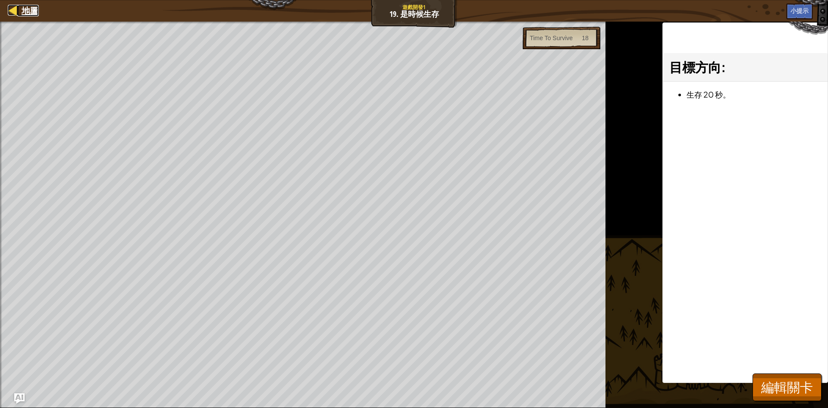
click at [35, 13] on span "地圖" at bounding box center [30, 11] width 17 height 12
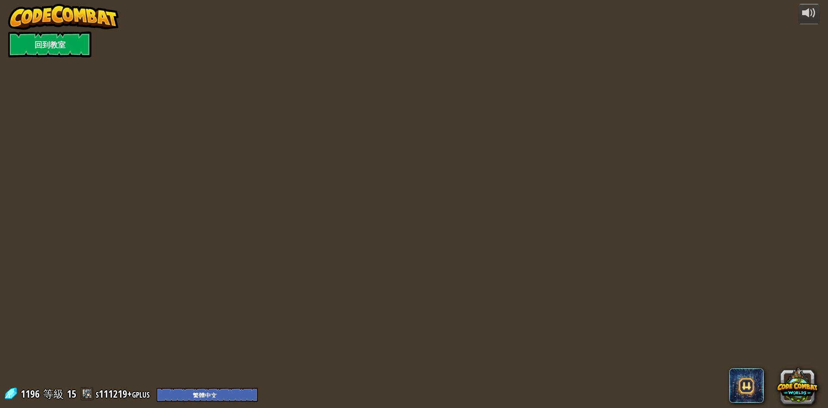
select select "zh-HANT"
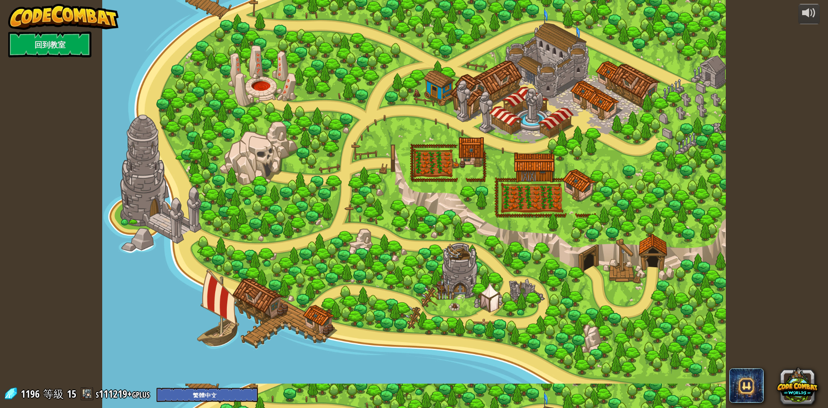
select select "zh-HANT"
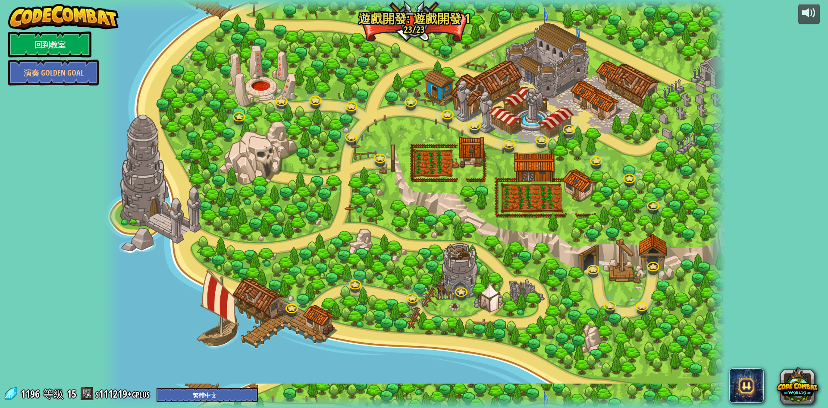
select select "zh-HANT"
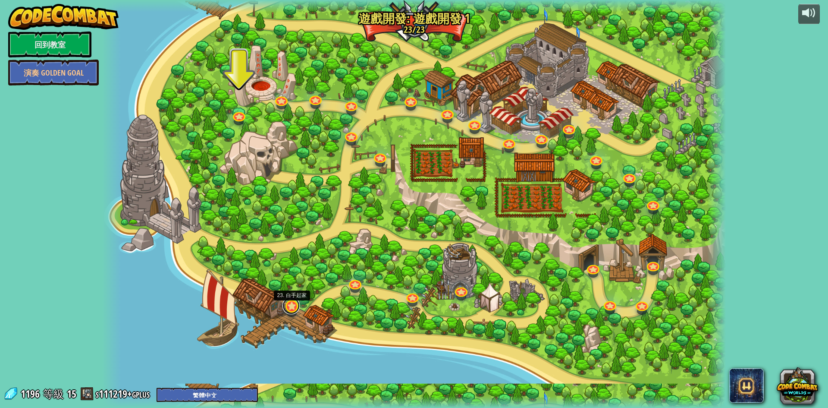
click at [289, 308] on link at bounding box center [290, 305] width 17 height 17
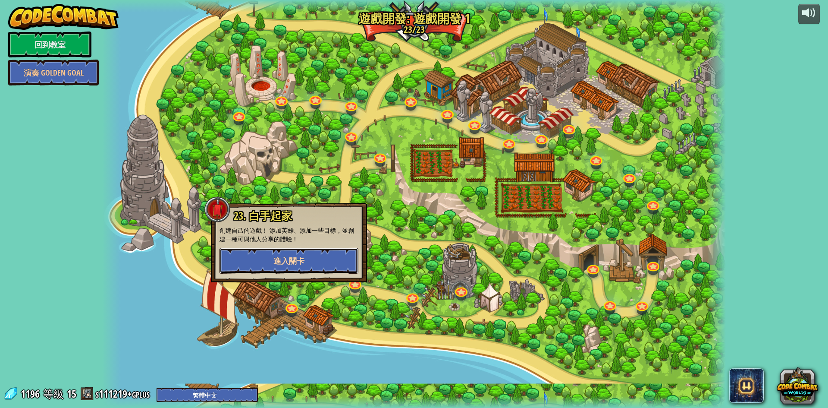
click at [300, 258] on span "進入關卡" at bounding box center [288, 260] width 31 height 11
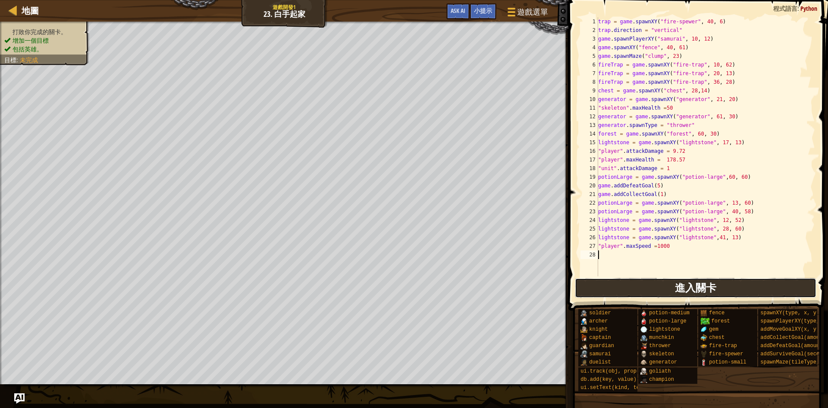
click at [686, 292] on span "進入關卡" at bounding box center [695, 287] width 41 height 14
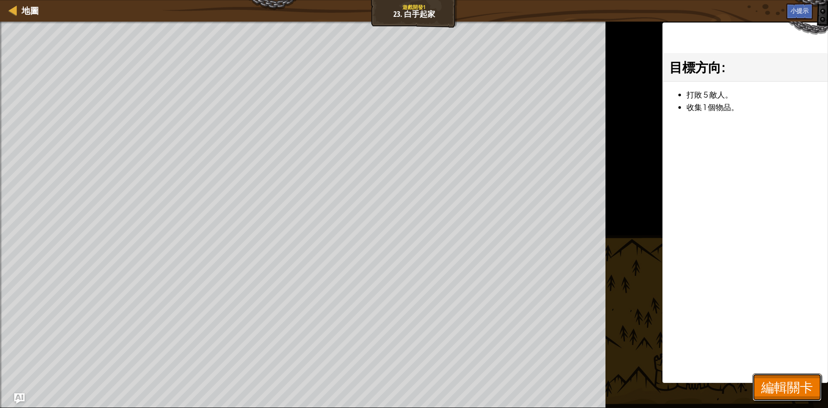
click at [778, 381] on span "編輯關卡" at bounding box center [787, 387] width 52 height 18
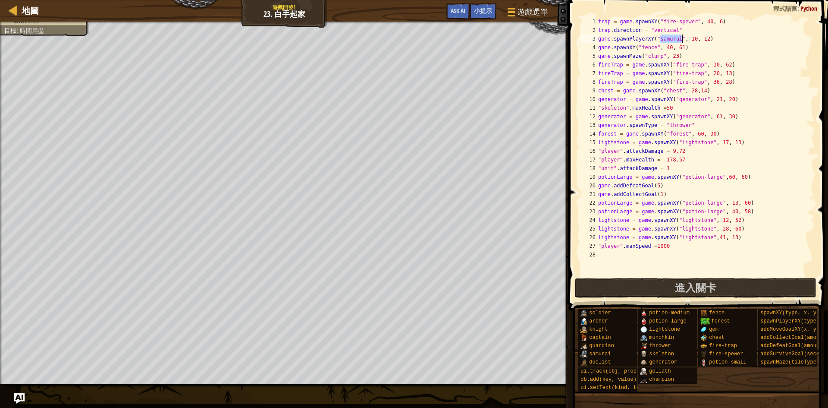
drag, startPoint x: 660, startPoint y: 38, endPoint x: 682, endPoint y: 39, distance: 22.4
click at [682, 39] on div "trap = game . spawnXY ( "fire-spewer" , 40 , 6 ) trap . direction = "vertical" …" at bounding box center [705, 155] width 219 height 276
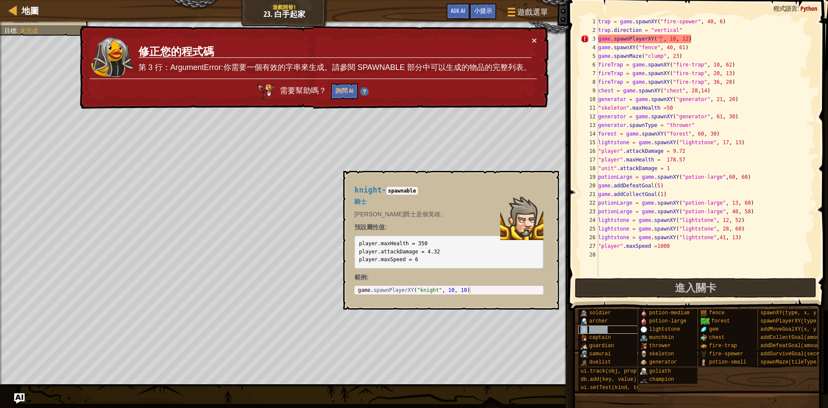
click at [597, 329] on span "knight" at bounding box center [598, 329] width 19 height 6
drag, startPoint x: 381, startPoint y: 189, endPoint x: 355, endPoint y: 189, distance: 25.9
click at [355, 189] on span "knight" at bounding box center [367, 189] width 27 height 9
click at [661, 39] on div "trap = game . spawnXY ( "fire-spewer" , 40 , 6 ) trap . direction = "vertical" …" at bounding box center [705, 155] width 219 height 276
paste textarea "knight"
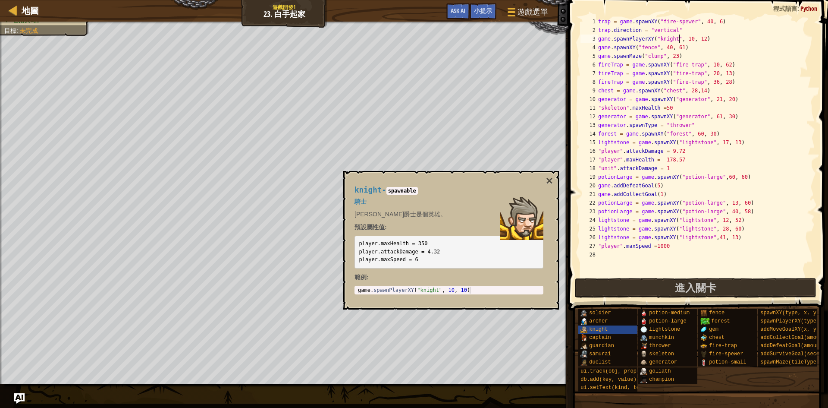
click at [807, 97] on div "trap = game . spawnXY ( "fire-spewer" , 40 , 6 ) trap . direction = "vertical" …" at bounding box center [705, 155] width 219 height 276
click at [681, 284] on span "進入關卡" at bounding box center [695, 287] width 41 height 14
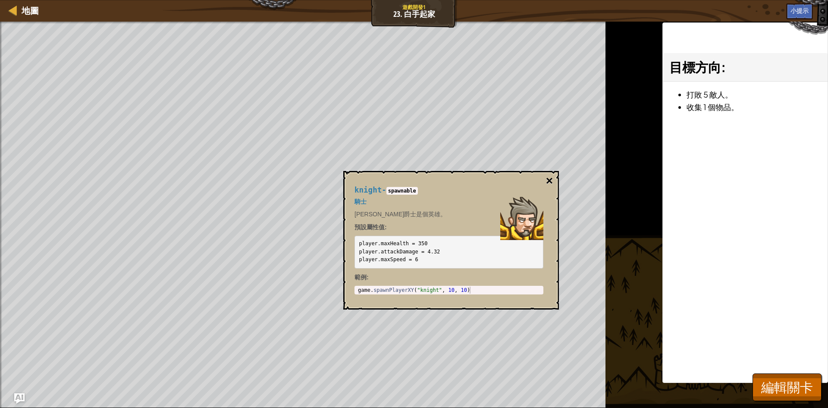
click at [550, 178] on button "×" at bounding box center [549, 181] width 7 height 12
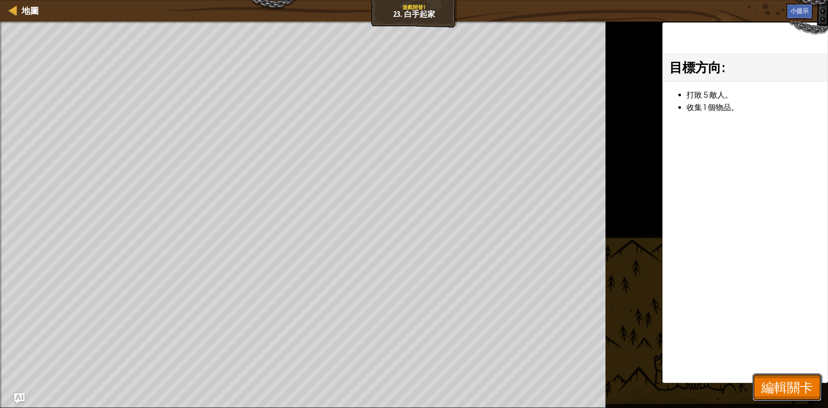
click at [797, 398] on button "編輯關卡" at bounding box center [787, 387] width 69 height 28
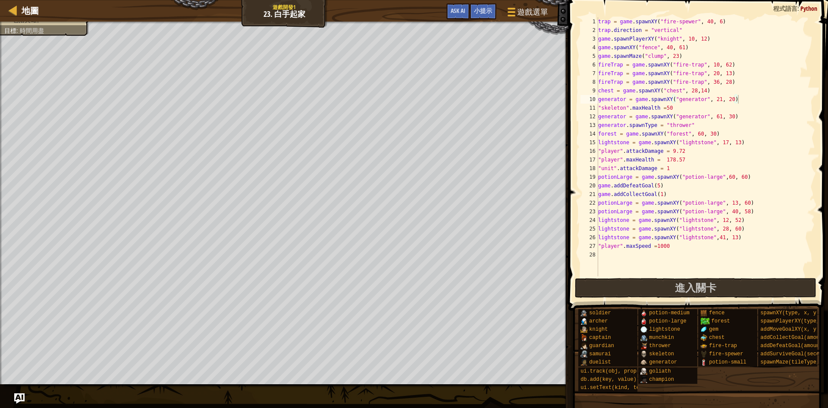
type textarea ""player".maxSpeed =1000"
drag, startPoint x: 671, startPoint y: 245, endPoint x: 594, endPoint y: 250, distance: 77.4
click at [594, 250] on div ""player".maxSpeed =1000 1 2 3 4 5 6 7 8 9 10 11 12 13 14 15 16 17 18 19 20 21 2…" at bounding box center [697, 146] width 236 height 259
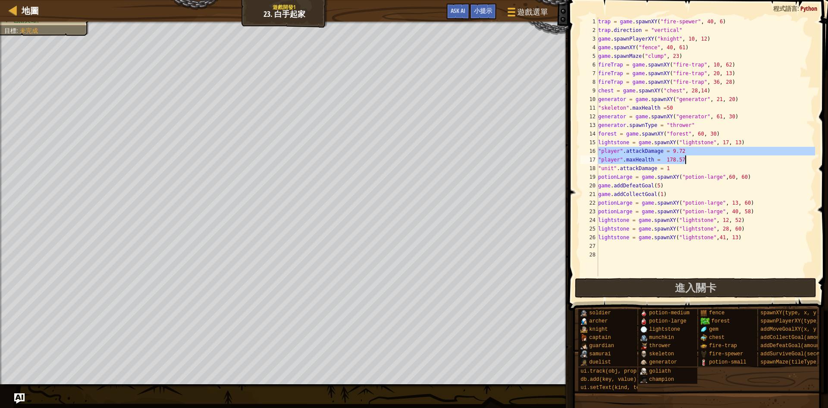
drag, startPoint x: 598, startPoint y: 152, endPoint x: 690, endPoint y: 162, distance: 92.3
click at [690, 162] on div "trap = game . spawnXY ( "fire-spewer" , 40 , 6 ) trap . direction = "vertical" …" at bounding box center [705, 155] width 219 height 276
type textarea ""player".attackDamage = 9.72 "player".maxHealth = 178.57"
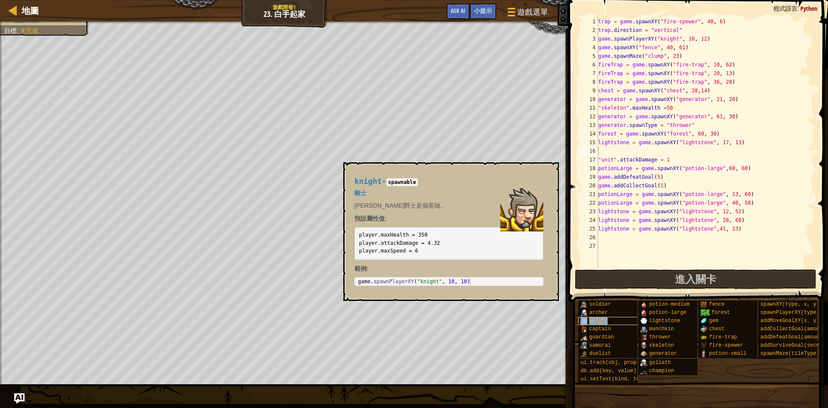
click at [617, 320] on div "knight" at bounding box center [619, 321] width 83 height 8
drag, startPoint x: 424, startPoint y: 235, endPoint x: 405, endPoint y: 238, distance: 20.0
click at [405, 238] on code "player.maxHealth = 350 player.attackDamage = 4.32 player.maxSpeed = 6" at bounding box center [399, 243] width 81 height 22
drag, startPoint x: 359, startPoint y: 235, endPoint x: 432, endPoint y: 235, distance: 73.3
click at [432, 235] on pre "player.maxHealth = 350 player.attackDamage = 4.32 player.maxSpeed = 6" at bounding box center [448, 243] width 189 height 33
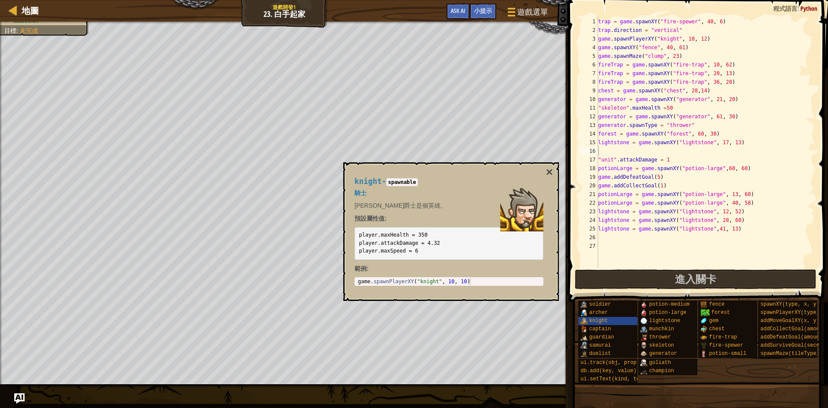
click at [606, 148] on div "trap = game . spawnXY ( "fire-spewer" , 40 , 6 ) trap . direction = "vertical" …" at bounding box center [705, 150] width 219 height 267
paste textarea "player.maxHealth = 350"
type textarea "player.maxHealth = 350"
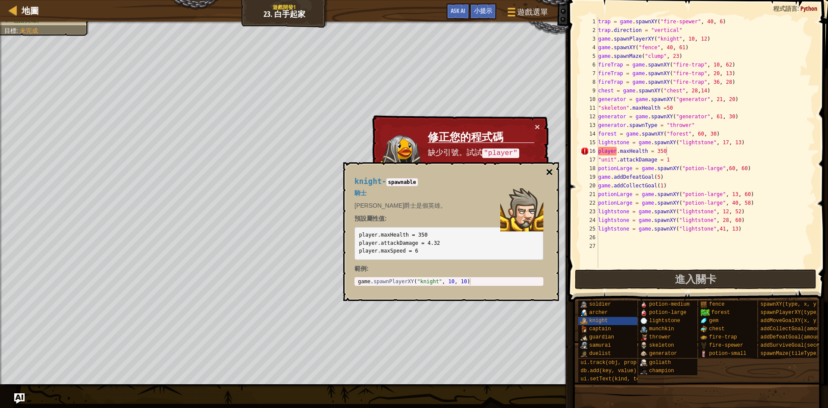
click at [546, 173] on button "×" at bounding box center [549, 172] width 7 height 12
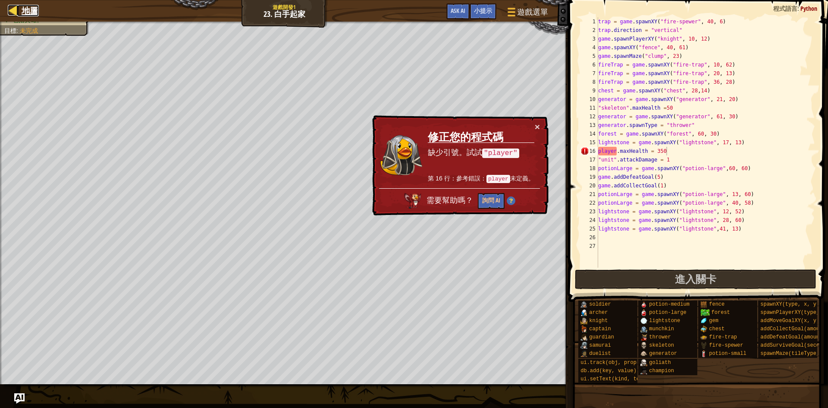
click at [21, 13] on link "地圖" at bounding box center [28, 11] width 22 height 12
select select "zh-HANT"
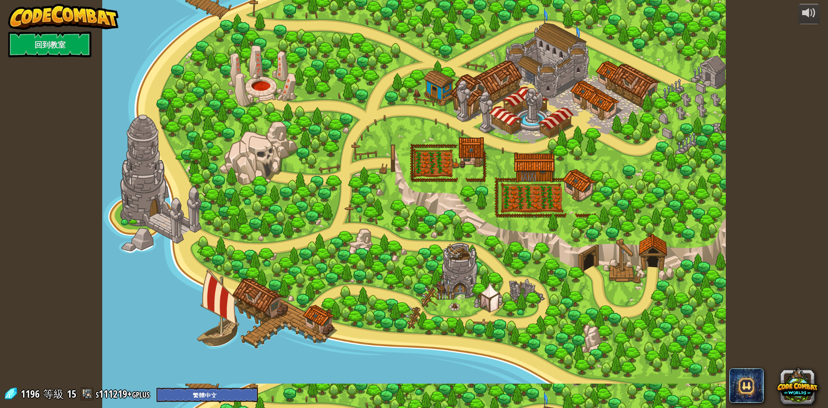
select select "zh-HANT"
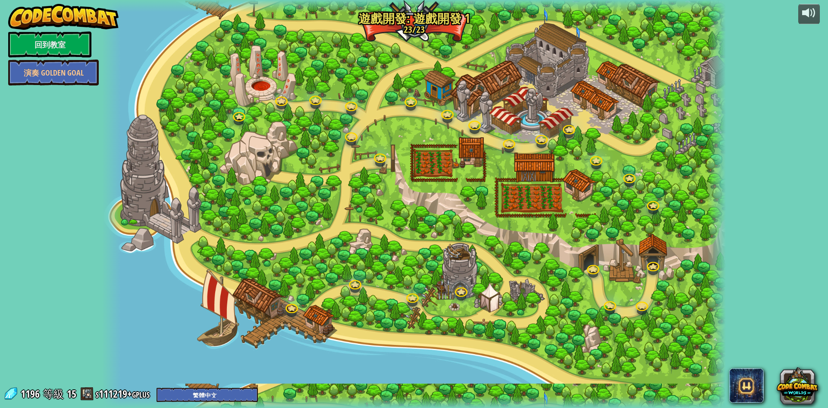
select select "zh-HANT"
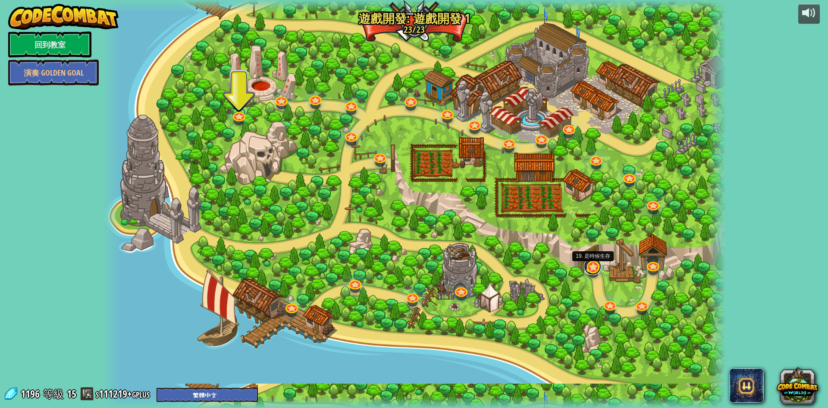
click at [594, 268] on link at bounding box center [592, 265] width 17 height 17
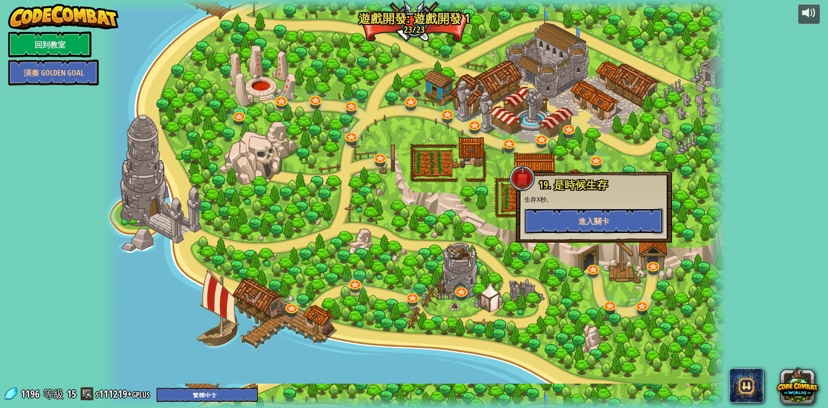
click at [593, 218] on span "進入關卡" at bounding box center [593, 221] width 31 height 11
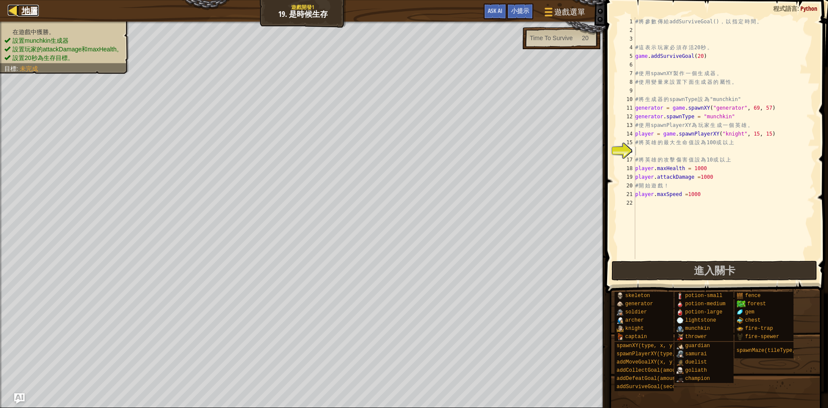
click at [31, 5] on span "地圖" at bounding box center [30, 11] width 17 height 12
select select "zh-HANT"
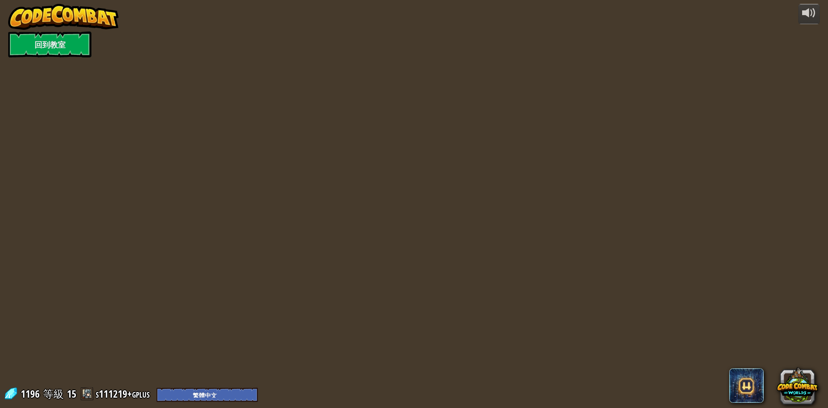
select select "zh-HANT"
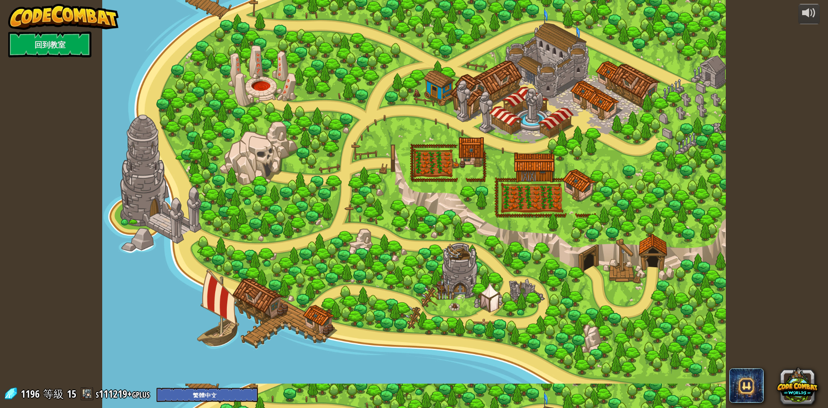
select select "zh-HANT"
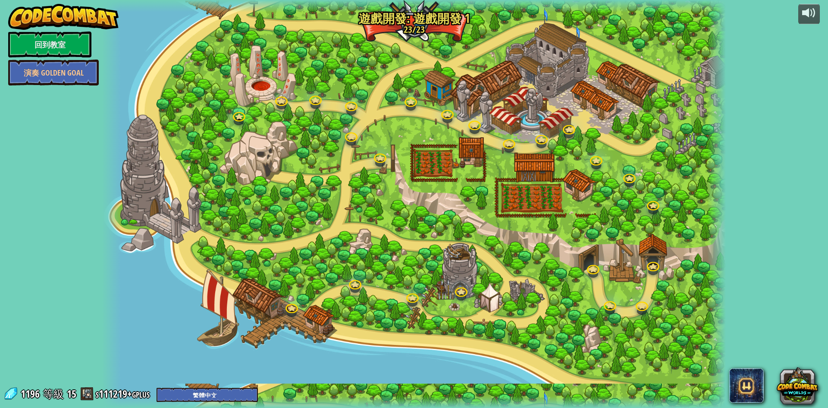
select select "zh-HANT"
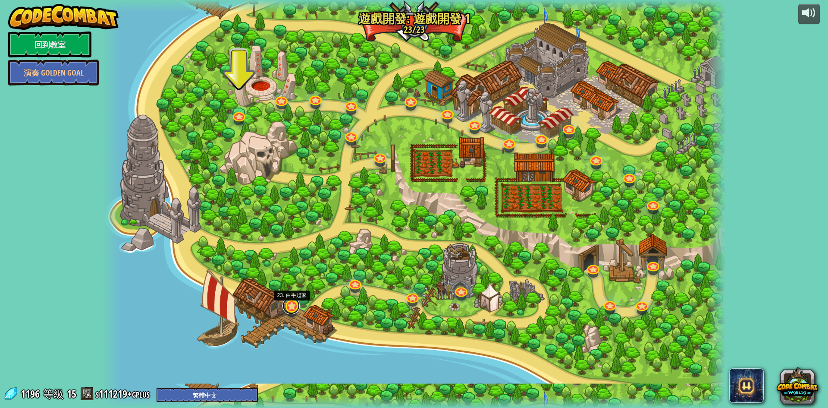
click at [293, 305] on link at bounding box center [290, 305] width 17 height 17
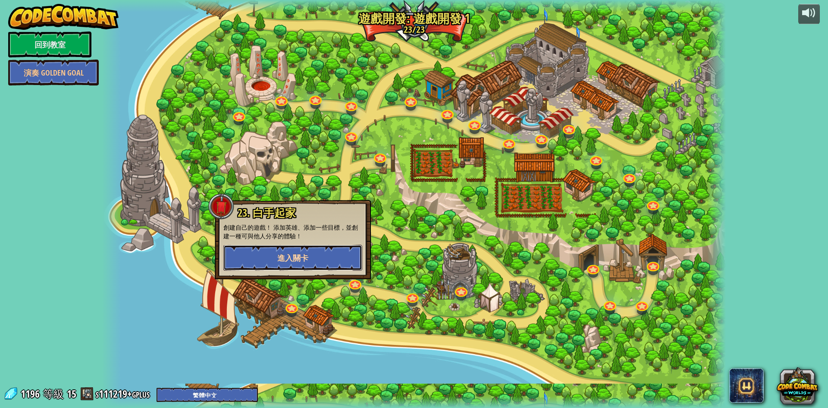
click at [296, 256] on span "進入關卡" at bounding box center [292, 257] width 31 height 11
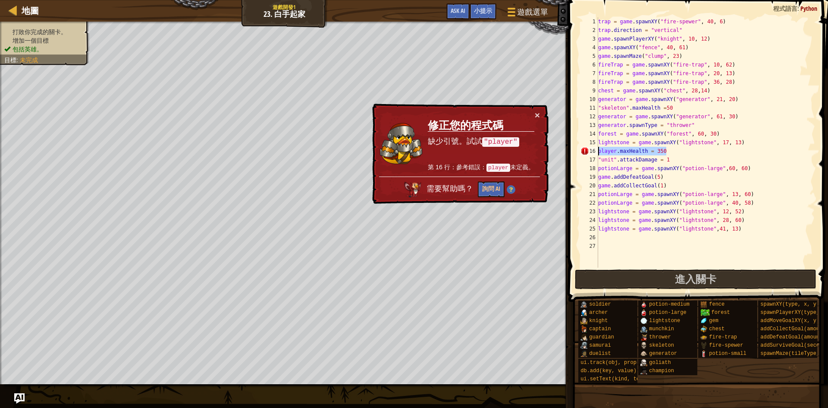
drag, startPoint x: 673, startPoint y: 154, endPoint x: 597, endPoint y: 150, distance: 75.5
click at [597, 150] on div "1 2 3 4 5 6 7 8 9 10 11 12 13 14 15 16 17 18 19 20 21 22 23 24 25 26 27 trap = …" at bounding box center [697, 142] width 236 height 250
type textarea "player.maxHealth = 350"
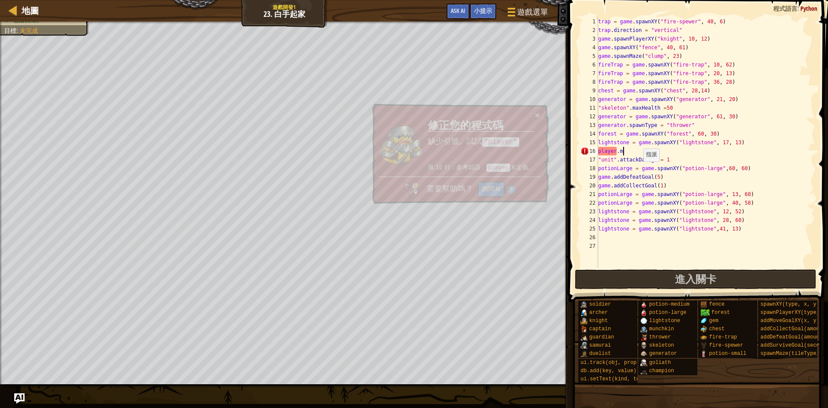
scroll to position [4, 1]
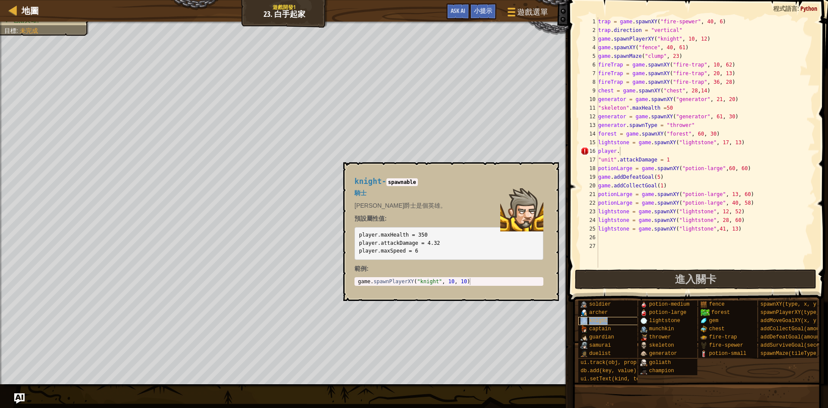
click at [610, 324] on div "knight" at bounding box center [619, 321] width 83 height 8
drag, startPoint x: 380, startPoint y: 251, endPoint x: 406, endPoint y: 254, distance: 25.6
click at [406, 254] on code "player.maxHealth = 350 player.attackDamage = 4.32 player.maxSpeed = 6" at bounding box center [399, 243] width 81 height 22
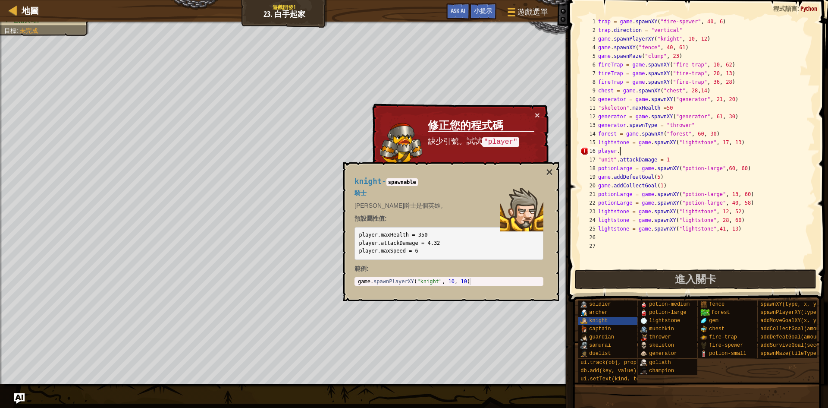
click at [631, 153] on div "trap = game . spawnXY ( "fire-spewer" , 40 , 6 ) trap . direction = "vertical" …" at bounding box center [705, 150] width 219 height 267
paste textarea "maxSpeed"
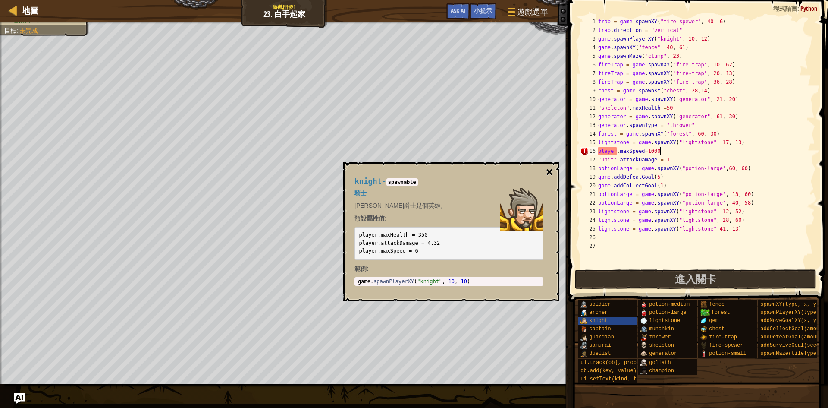
click at [548, 173] on button "×" at bounding box center [549, 172] width 7 height 12
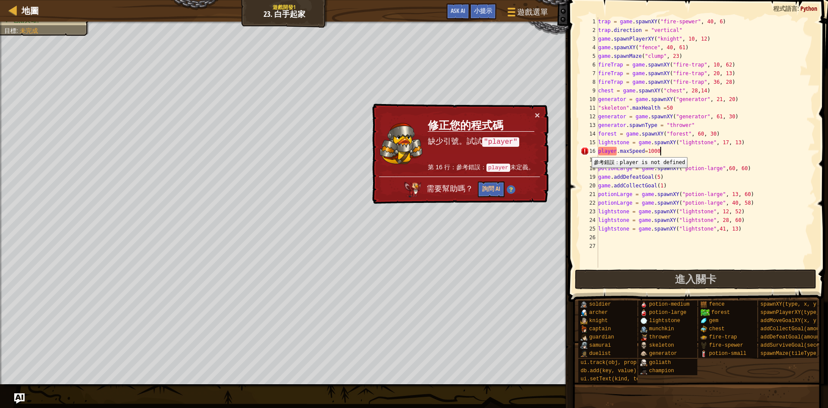
click at [585, 151] on div "16" at bounding box center [589, 151] width 18 height 9
click at [599, 151] on div "trap = game . spawnXY ( "fire-spewer" , 40 , 6 ) trap . direction = "vertical" …" at bounding box center [705, 150] width 219 height 267
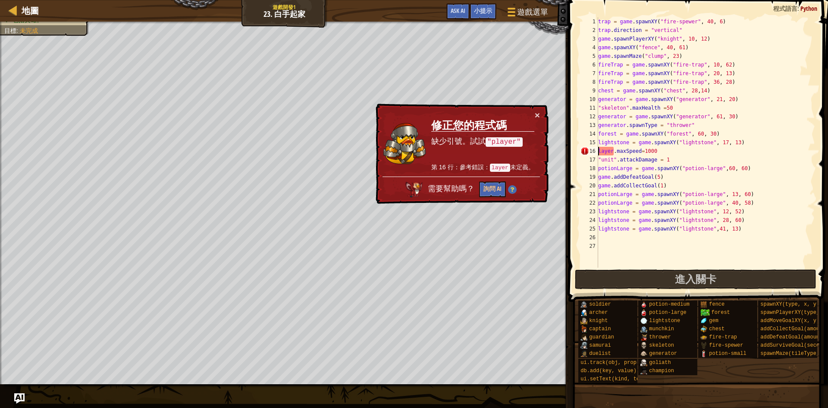
scroll to position [4, 0]
type textarea "player.maxSpeed=1000"
click at [643, 237] on div "trap = game . spawnXY ( "fire-spewer" , 40 , 6 ) trap . direction = "vertical" …" at bounding box center [705, 150] width 219 height 267
click at [496, 184] on button "詢問 AI" at bounding box center [490, 190] width 27 height 16
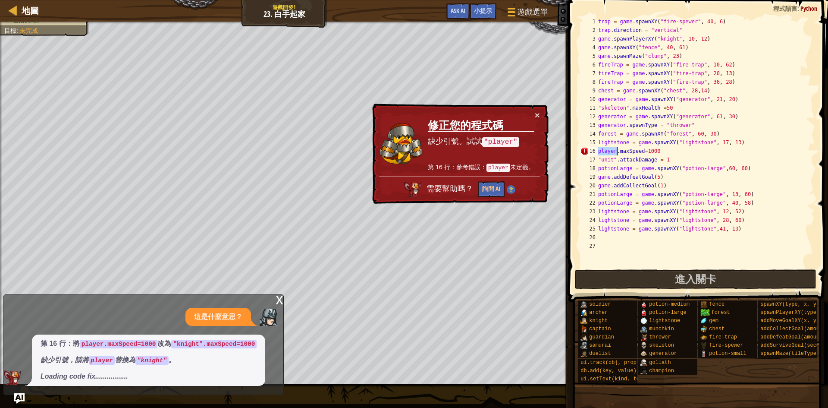
drag, startPoint x: 599, startPoint y: 151, endPoint x: 617, endPoint y: 151, distance: 17.7
click at [617, 151] on div "trap = game . spawnXY ( "fire-spewer" , 40 , 6 ) trap . direction = "vertical" …" at bounding box center [705, 150] width 219 height 267
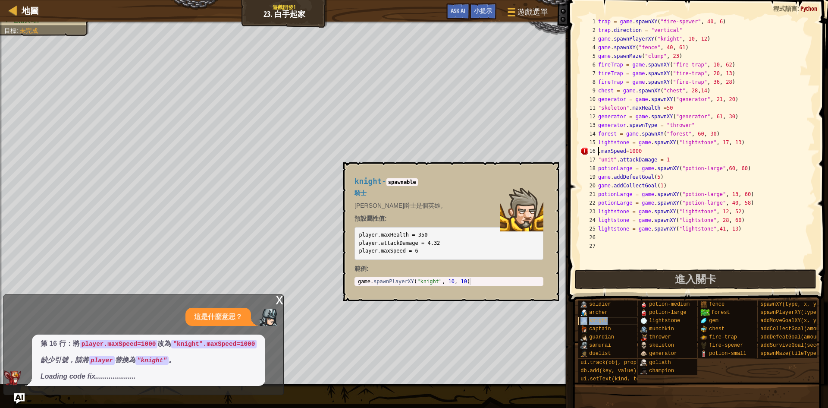
click at [607, 317] on div "knight" at bounding box center [619, 321] width 83 height 8
drag, startPoint x: 381, startPoint y: 181, endPoint x: 347, endPoint y: 180, distance: 34.5
click at [347, 180] on div "knight - spawnable 騎士 [PERSON_NAME]爵士是個英雄。 預設屬性值: player.maxHealth = 350 player…" at bounding box center [451, 231] width 216 height 138
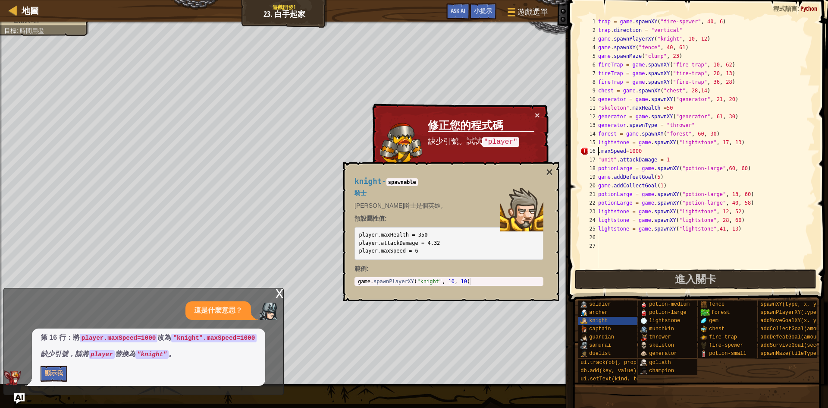
paste textarea "maxSpeed"
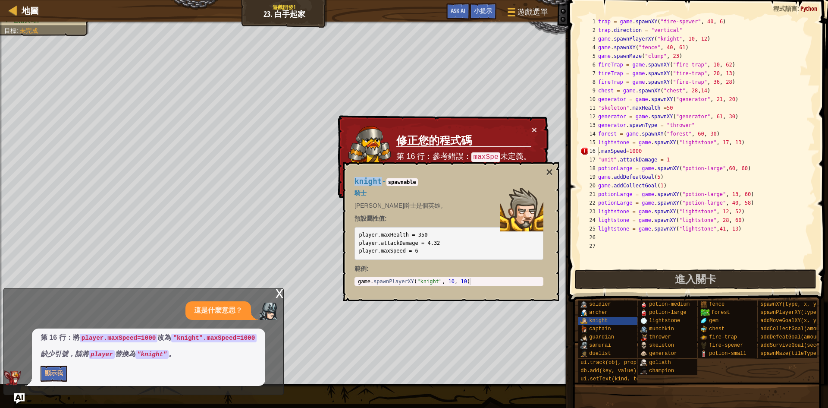
drag, startPoint x: 380, startPoint y: 182, endPoint x: 355, endPoint y: 182, distance: 25.0
click at [355, 182] on span "knight" at bounding box center [367, 181] width 27 height 9
click at [599, 150] on div "trap = game . spawnXY ( "fire-spewer" , 40 , 6 ) trap . direction = "vertical" …" at bounding box center [705, 150] width 219 height 267
paste textarea "knight"
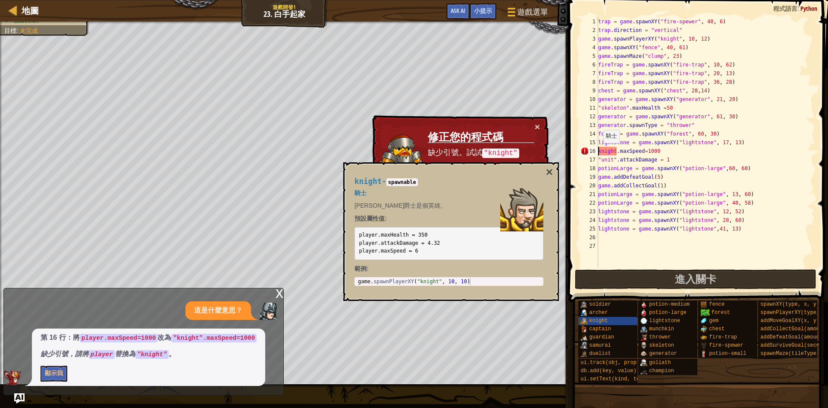
click at [599, 151] on div "trap = game . spawnXY ( "fire-spewer" , 40 , 6 ) trap . direction = "vertical" …" at bounding box center [705, 150] width 219 height 267
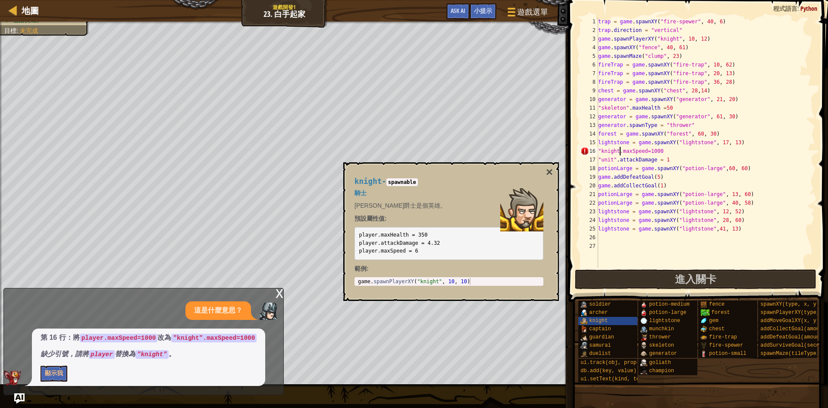
click at [619, 152] on div "trap = game . spawnXY ( "fire-spewer" , 40 , 6 ) trap . direction = "vertical" …" at bounding box center [705, 150] width 219 height 267
click at [768, 179] on div "trap = game . spawnXY ( "fire-spewer" , 40 , 6 ) trap . direction = "vertical" …" at bounding box center [705, 150] width 219 height 267
type textarea "game.addDefeatGoal(5)"
click at [546, 176] on button "×" at bounding box center [549, 172] width 7 height 12
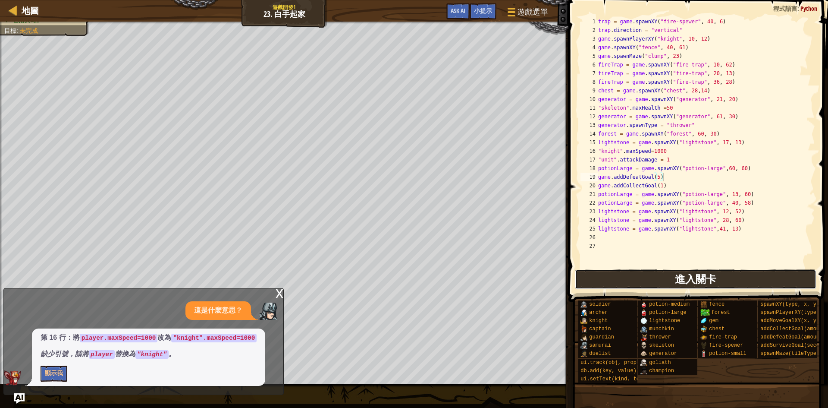
click at [648, 276] on button "進入關卡" at bounding box center [696, 279] width 242 height 20
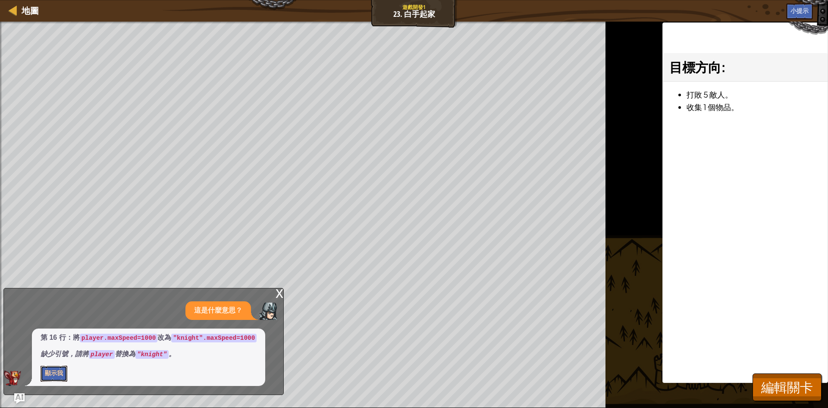
click at [63, 371] on button "顯示我" at bounding box center [54, 373] width 27 height 16
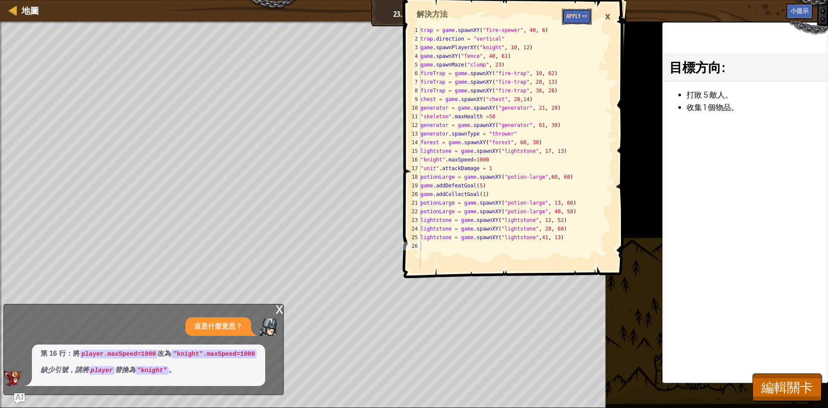
click at [576, 16] on button "Apply =>" at bounding box center [577, 17] width 30 height 16
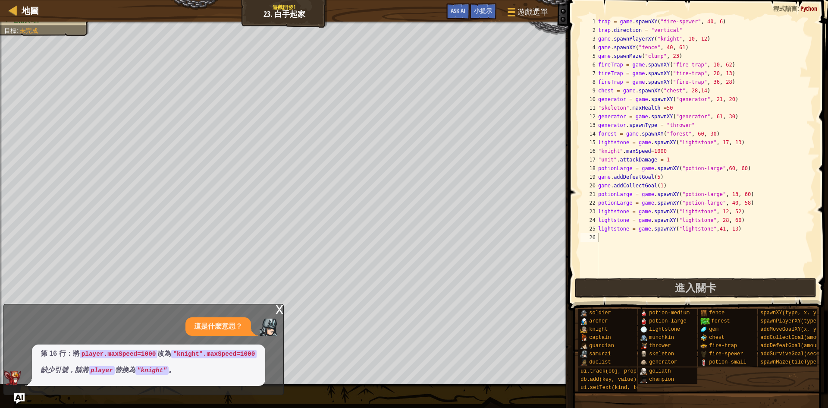
drag, startPoint x: 767, startPoint y: 6, endPoint x: 814, endPoint y: 6, distance: 46.6
click at [814, 6] on div "game.addDefeatGoal(5) 1 2 3 4 5 6 7 8 9 10 11 12 13 14 15 16 17 18 19 20 21 22 …" at bounding box center [697, 172] width 262 height 336
click at [527, 11] on span "遊戲選單" at bounding box center [533, 12] width 33 height 12
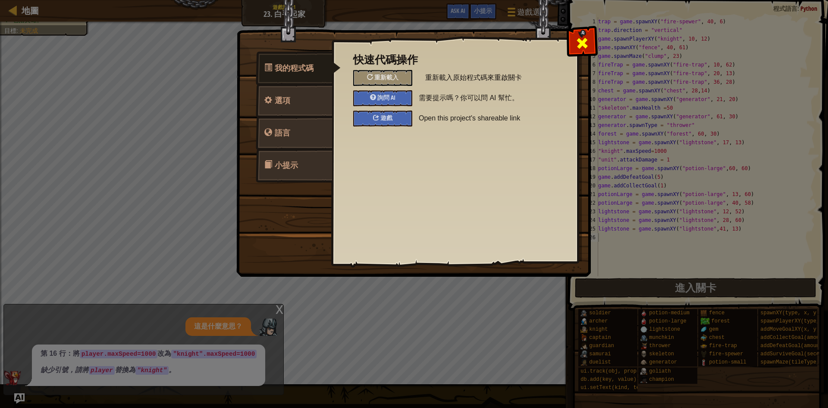
click at [589, 35] on div at bounding box center [581, 41] width 27 height 27
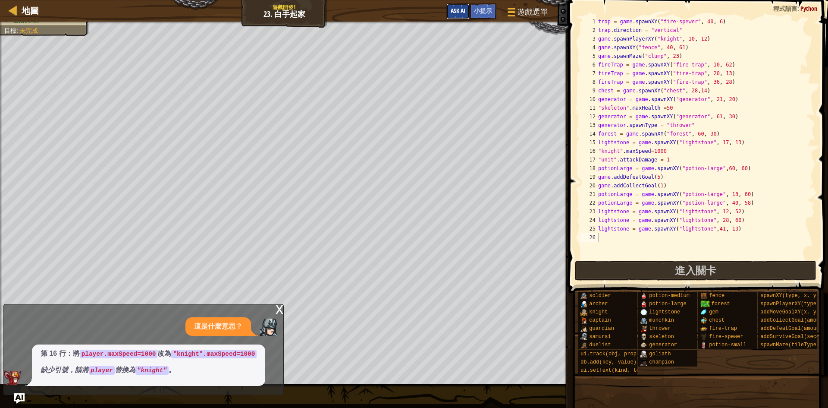
click at [460, 9] on span "Ask AI" at bounding box center [458, 10] width 15 height 8
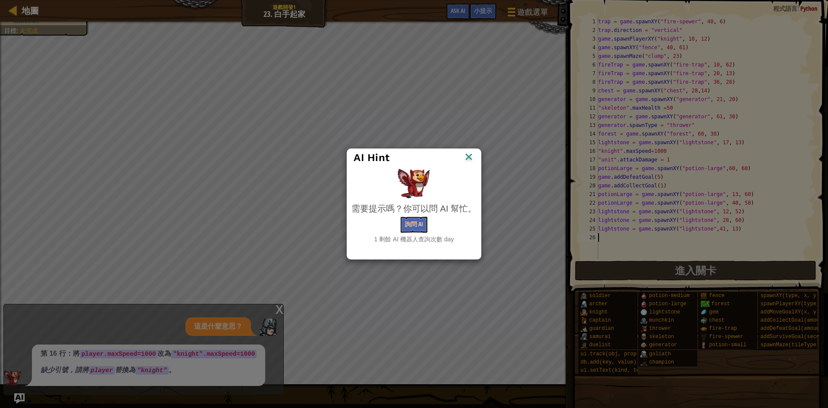
click at [470, 154] on img at bounding box center [468, 157] width 11 height 13
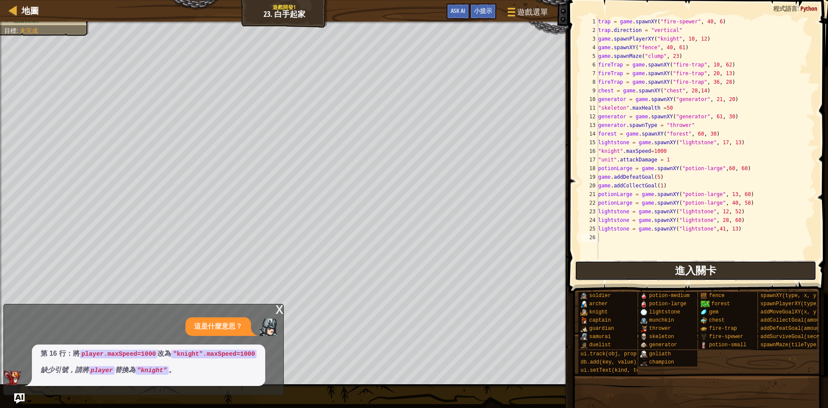
click at [629, 269] on button "進入關卡" at bounding box center [696, 270] width 242 height 20
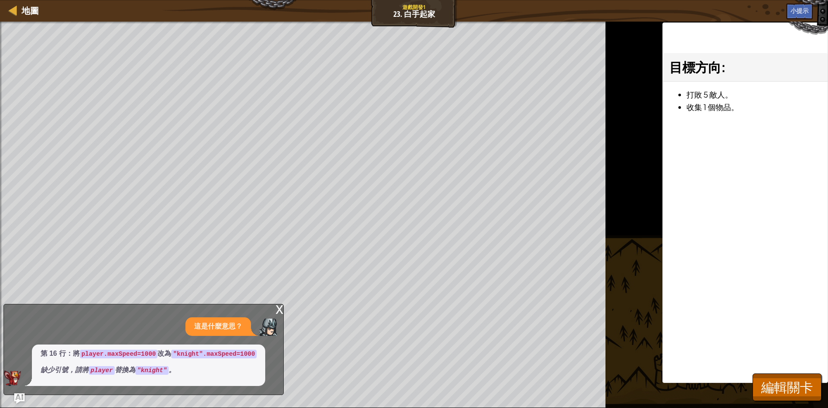
click at [279, 311] on div "x" at bounding box center [280, 308] width 8 height 9
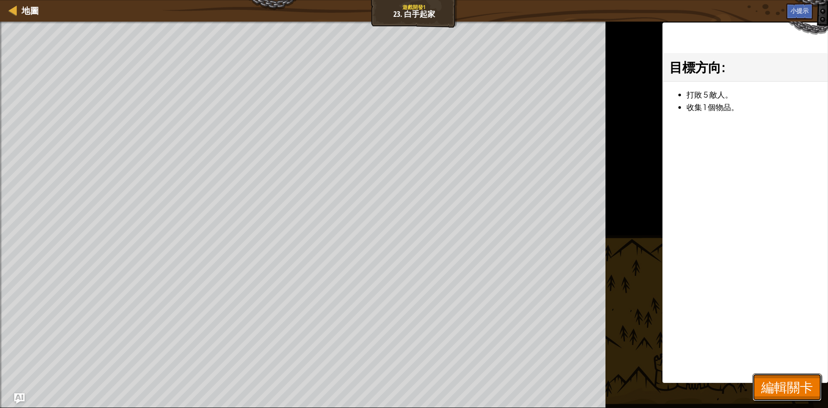
click at [793, 392] on span "編輯關卡" at bounding box center [787, 387] width 52 height 18
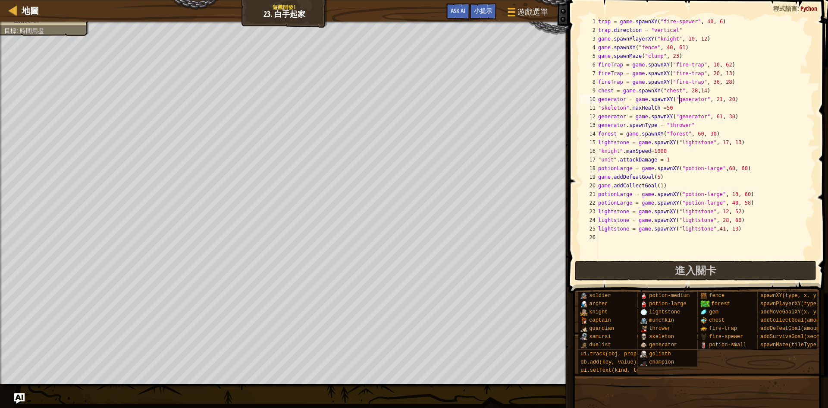
click at [680, 100] on div "trap = game . spawnXY ( "fire-spewer" , 40 , 6 ) trap . direction = "vertical" …" at bounding box center [705, 146] width 219 height 259
click at [787, 155] on div "trap = game . spawnXY ( "fire-spewer" , 40 , 6 ) trap . direction = "vertical" …" at bounding box center [705, 146] width 219 height 259
click at [748, 96] on div "trap = game . spawnXY ( "fire-spewer" , 40 , 6 ) trap . direction = "vertical" …" at bounding box center [705, 146] width 219 height 259
type textarea "generator = game.spawnXY("generator", 21, 20)"
drag, startPoint x: 746, startPoint y: 97, endPoint x: 597, endPoint y: 97, distance: 148.8
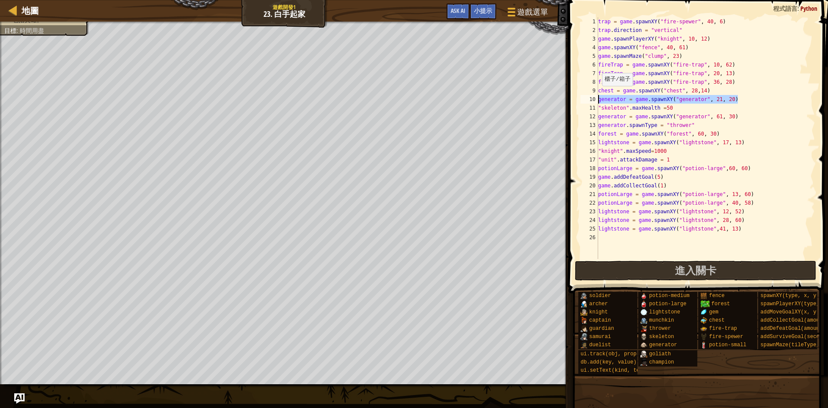
click at [597, 97] on div "generator = game.spawnXY("generator", 21, 20) 1 2 3 4 5 6 7 8 9 10 11 12 13 14 …" at bounding box center [697, 137] width 236 height 241
drag, startPoint x: 599, startPoint y: 107, endPoint x: 679, endPoint y: 107, distance: 80.2
click at [679, 107] on div "trap = game . spawnXY ( "fire-spewer" , 40 , 6 ) trap . direction = "vertical" …" at bounding box center [705, 146] width 219 height 259
type textarea ""skeleton".maxHealth =50"
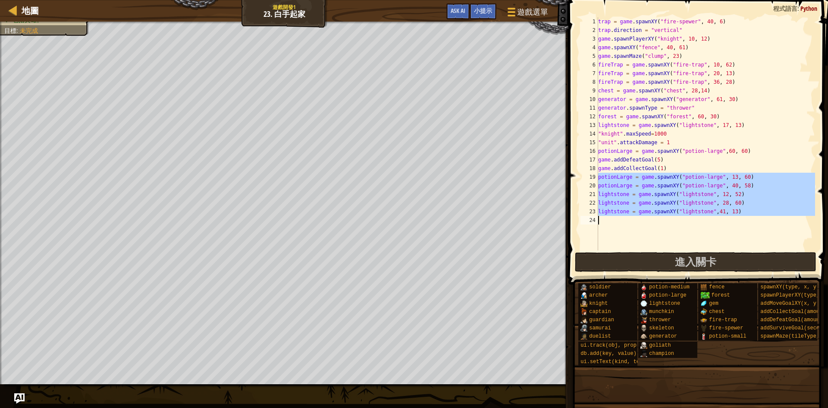
drag, startPoint x: 606, startPoint y: 178, endPoint x: 741, endPoint y: 216, distance: 140.6
click at [741, 216] on div "trap = game . spawnXY ( "fire-spewer" , 40 , 6 ) trap . direction = "vertical" …" at bounding box center [705, 142] width 219 height 250
type textarea "lightstone = game.spawnXY("lightstone",41, 13)"
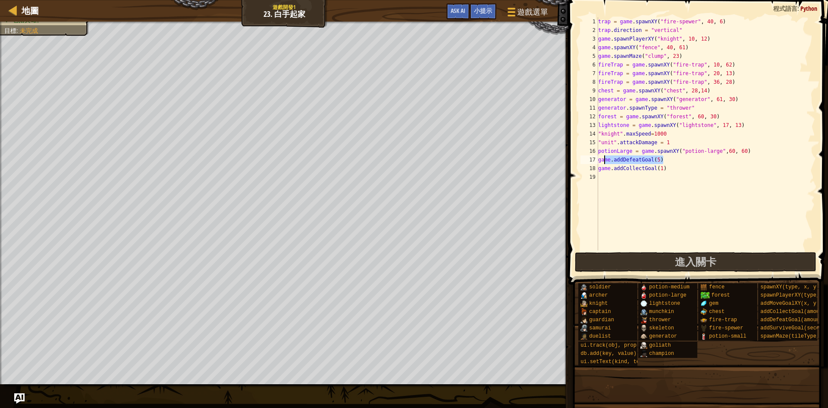
drag, startPoint x: 667, startPoint y: 160, endPoint x: 639, endPoint y: 198, distance: 47.5
click at [635, 194] on div "trap = game . spawnXY ( "fire-spewer" , 40 , 6 ) trap . direction = "vertical" …" at bounding box center [705, 142] width 219 height 250
type textarea "game.addCollectGoal(1)"
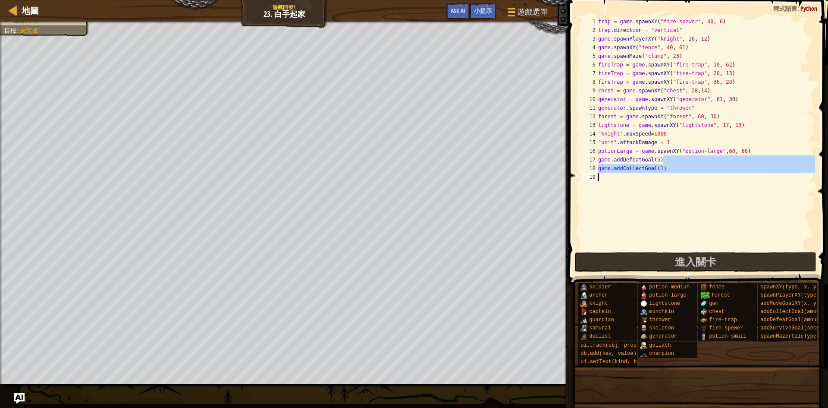
click at [648, 210] on div "trap = game . spawnXY ( "fire-spewer" , 40 , 6 ) trap . direction = "vertical" …" at bounding box center [705, 133] width 219 height 233
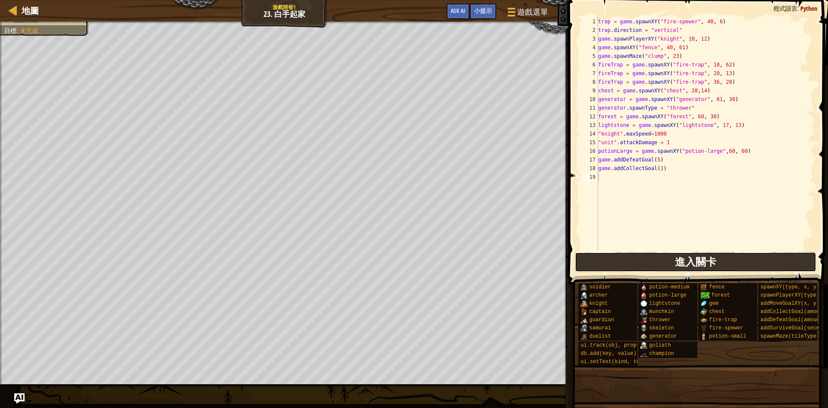
click at [684, 264] on span "進入關卡" at bounding box center [695, 261] width 41 height 14
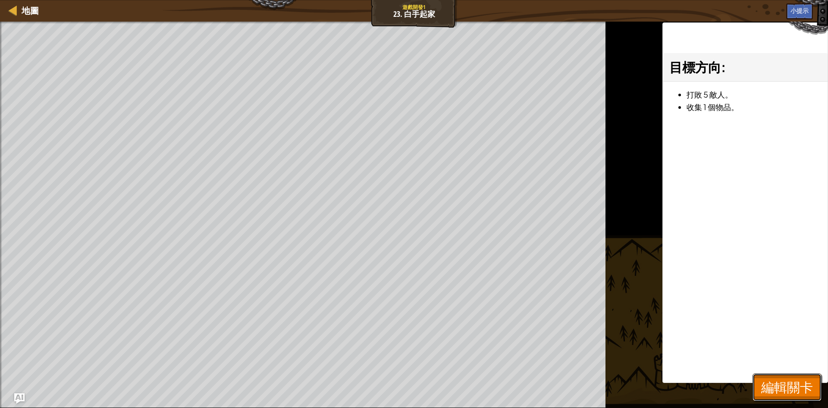
click at [781, 374] on button "編輯關卡" at bounding box center [787, 387] width 69 height 28
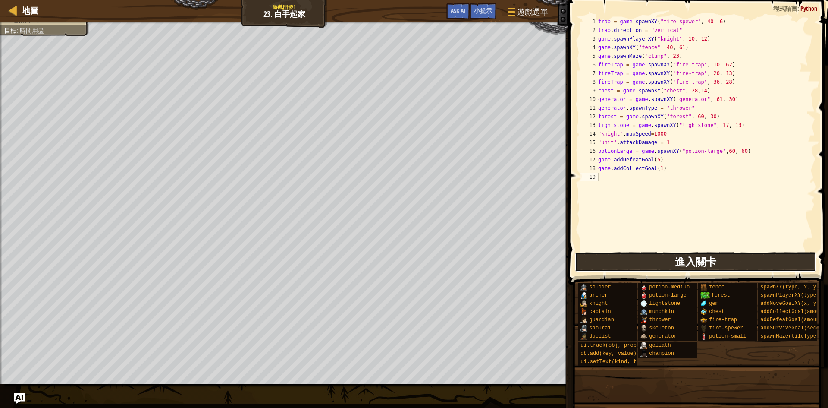
click at [665, 265] on button "進入關卡" at bounding box center [696, 262] width 242 height 20
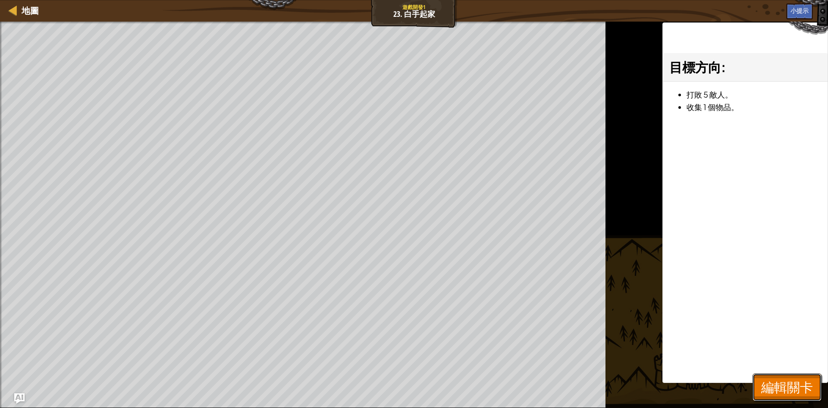
click at [801, 379] on span "編輯關卡" at bounding box center [787, 387] width 52 height 18
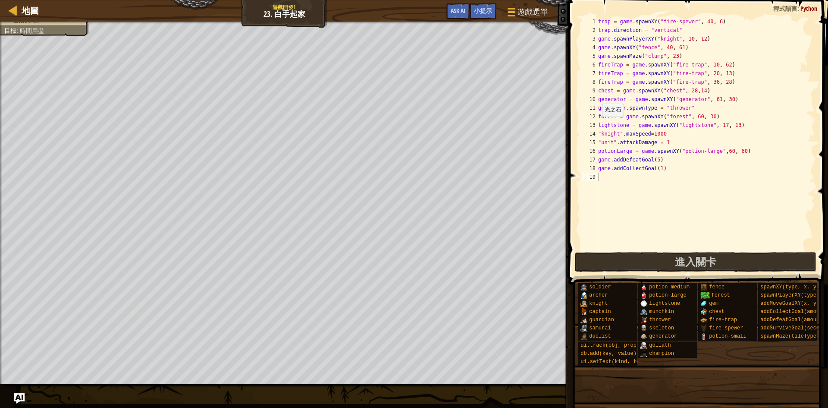
type textarea "lightstone = game.spawnXY("lightstone", 17, 13)"
drag, startPoint x: 598, startPoint y: 125, endPoint x: 744, endPoint y: 125, distance: 146.2
click at [744, 125] on div "trap = game . spawnXY ( "fire-spewer" , 40 , 6 ) trap . direction = "vertical" …" at bounding box center [705, 142] width 219 height 250
drag, startPoint x: 598, startPoint y: 131, endPoint x: 670, endPoint y: 137, distance: 72.3
click at [670, 137] on div "trap = game . spawnXY ( "fire-spewer" , 40 , 6 ) trap . direction = "vertical" …" at bounding box center [705, 142] width 219 height 250
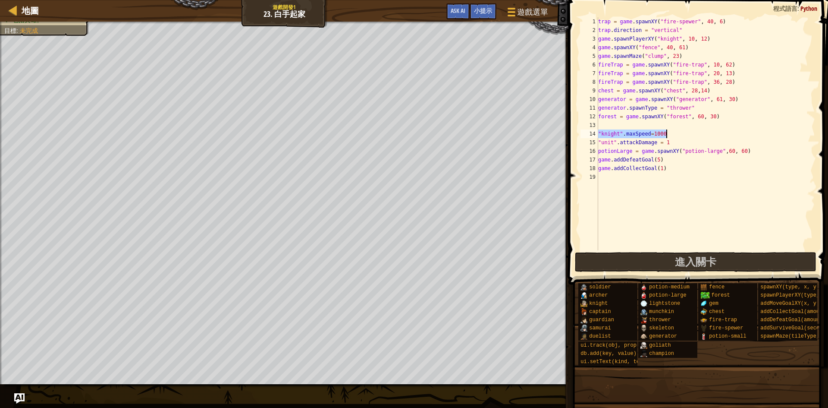
type textarea ""knight".maxSpeed=1000"
drag, startPoint x: 672, startPoint y: 140, endPoint x: 599, endPoint y: 140, distance: 73.3
click at [599, 140] on div "trap = game . spawnXY ( "fire-spewer" , 40 , 6 ) trap . direction = "vertical" …" at bounding box center [705, 142] width 219 height 250
type textarea ""unit".attackDamage = 1"
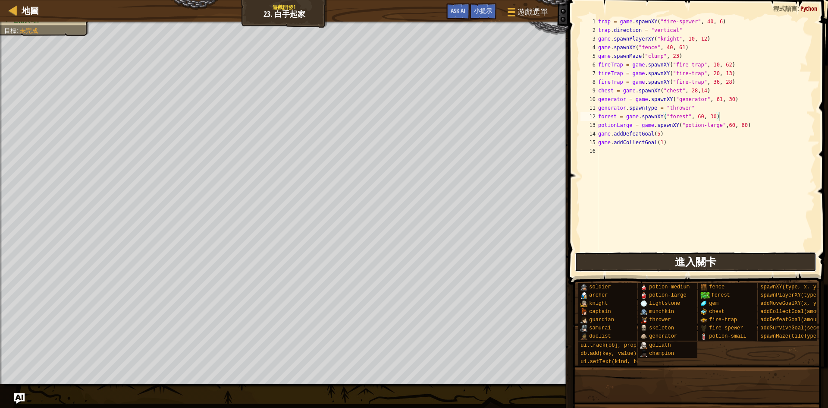
click at [679, 255] on span "進入關卡" at bounding box center [695, 261] width 41 height 14
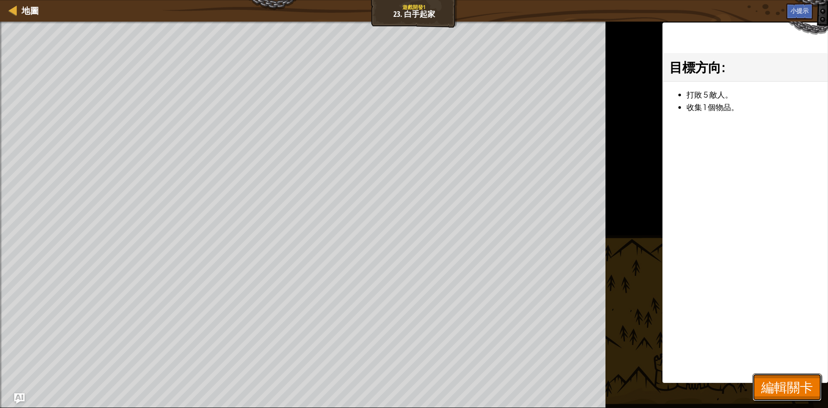
click at [789, 389] on span "編輯關卡" at bounding box center [787, 387] width 52 height 18
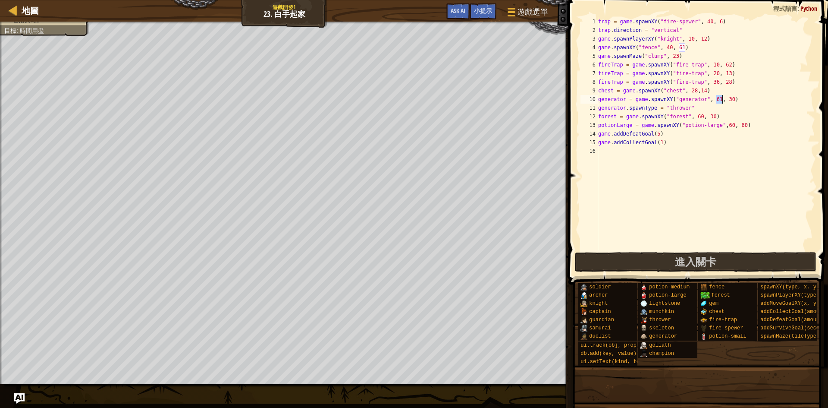
drag, startPoint x: 715, startPoint y: 100, endPoint x: 722, endPoint y: 100, distance: 6.5
click at [722, 100] on div "trap = game . spawnXY ( "fire-spewer" , 40 , 6 ) trap . direction = "vertical" …" at bounding box center [705, 142] width 219 height 250
drag, startPoint x: 729, startPoint y: 98, endPoint x: 734, endPoint y: 98, distance: 5.6
click at [734, 98] on div "trap = game . spawnXY ( "fire-spewer" , 40 , 6 ) trap . direction = "vertical" …" at bounding box center [705, 142] width 219 height 250
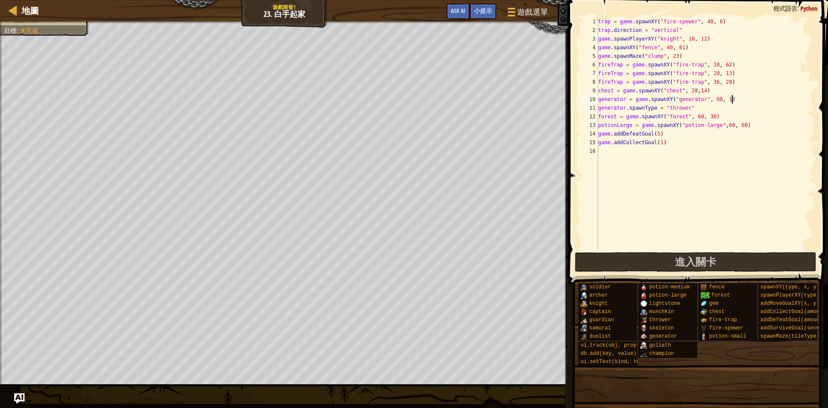
type textarea "generator = game.spawnXY("generator", 60, 15)"
click at [739, 223] on div "trap = game . spawnXY ( "fire-spewer" , 40 , 6 ) trap . direction = "vertical" …" at bounding box center [705, 142] width 219 height 250
click at [684, 260] on span "進入關卡" at bounding box center [695, 261] width 41 height 14
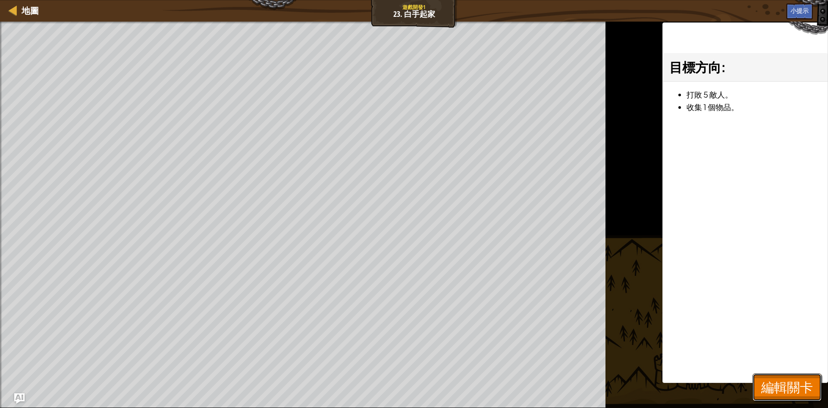
click at [773, 381] on span "編輯關卡" at bounding box center [787, 387] width 52 height 18
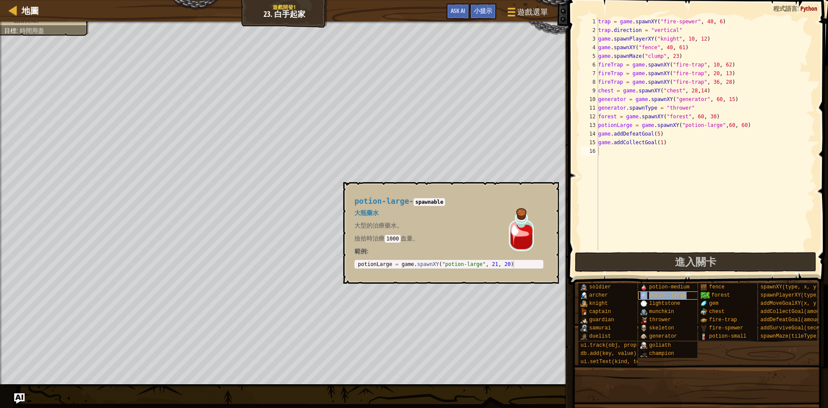
click at [681, 293] on span "potion-large" at bounding box center [667, 295] width 37 height 6
type textarea "potionLarge = game.spawnXY("potion-large", 21, 20)"
drag, startPoint x: 514, startPoint y: 266, endPoint x: 351, endPoint y: 261, distance: 162.6
click at [351, 260] on div "potion-large - spawnable 大瓶藥水 大型的治療藥水。 撿拾時治療 1000 血量。 範例 : potionLarge = game.s…" at bounding box center [448, 233] width 201 height 88
click at [599, 148] on div "trap = game . spawnXY ( "fire-spewer" , 40 , 6 ) trap . direction = "vertical" …" at bounding box center [705, 142] width 219 height 250
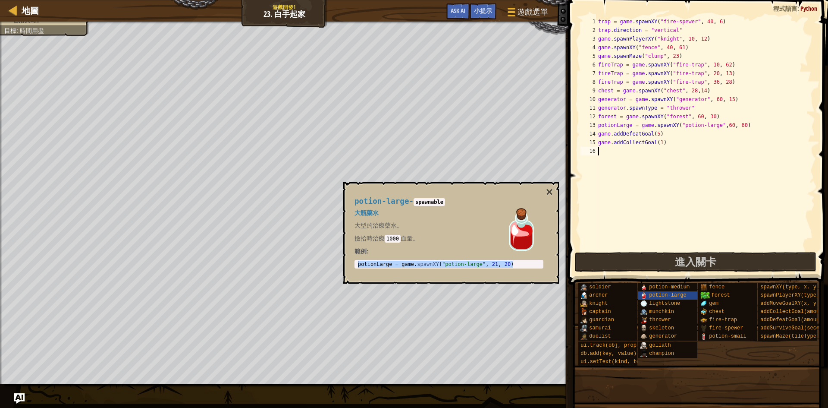
paste textarea "potionLarge = game.spawnXY("potion-large", 21, 20)"
drag, startPoint x: 733, startPoint y: 149, endPoint x: 737, endPoint y: 147, distance: 4.6
click at [737, 147] on div "trap = game . spawnXY ( "fire-spewer" , 40 , 6 ) trap . direction = "vertical" …" at bounding box center [705, 142] width 219 height 250
drag, startPoint x: 744, startPoint y: 149, endPoint x: 750, endPoint y: 149, distance: 6.0
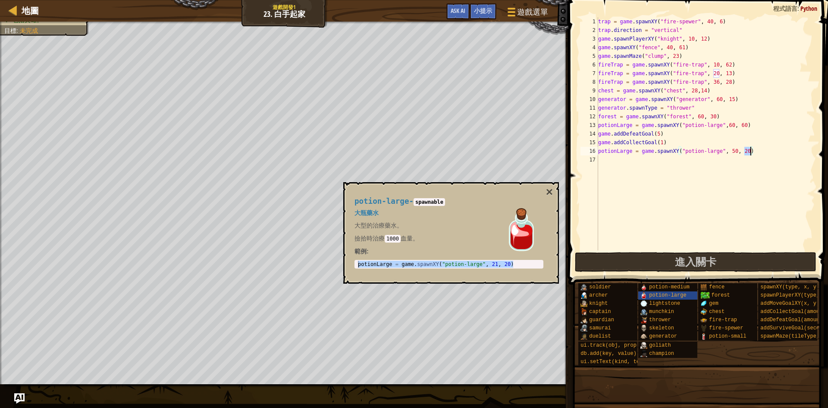
click at [750, 149] on div "trap = game . spawnXY ( "fire-spewer" , 40 , 6 ) trap . direction = "vertical" …" at bounding box center [705, 142] width 219 height 250
type textarea "potionLarge = game.spawnXY("potion-large", 50, 13)"
click at [547, 192] on button "×" at bounding box center [549, 192] width 7 height 12
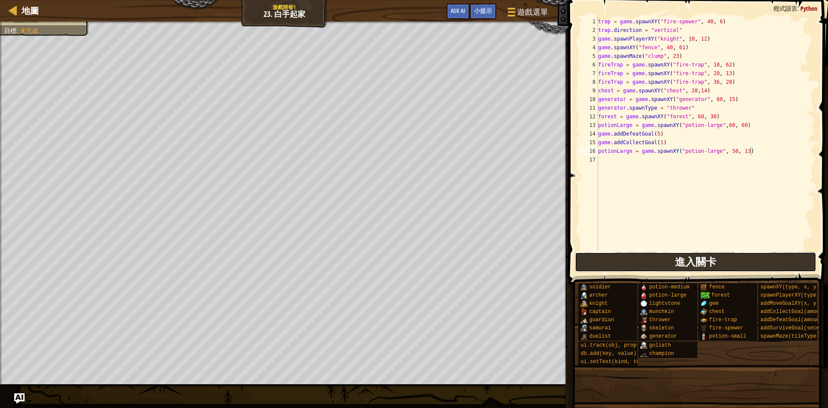
click at [653, 270] on button "進入關卡" at bounding box center [696, 262] width 242 height 20
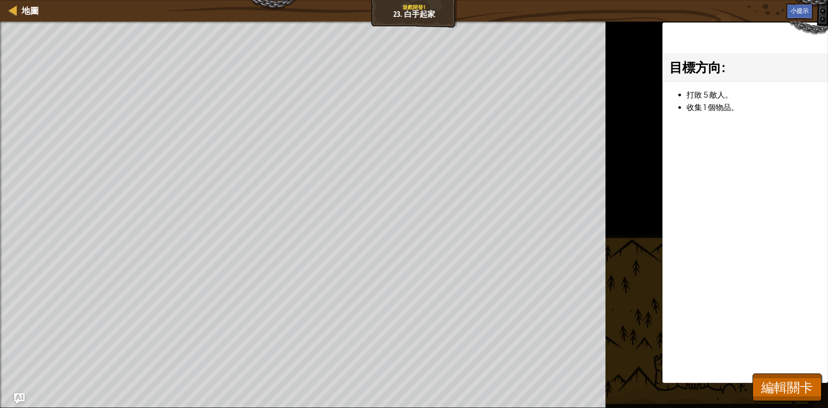
click at [807, 370] on div "目標方向 : 打敗 5 敵人。 收集 1 個物品。" at bounding box center [745, 202] width 166 height 360
click at [803, 383] on span "編輯關卡" at bounding box center [787, 387] width 52 height 18
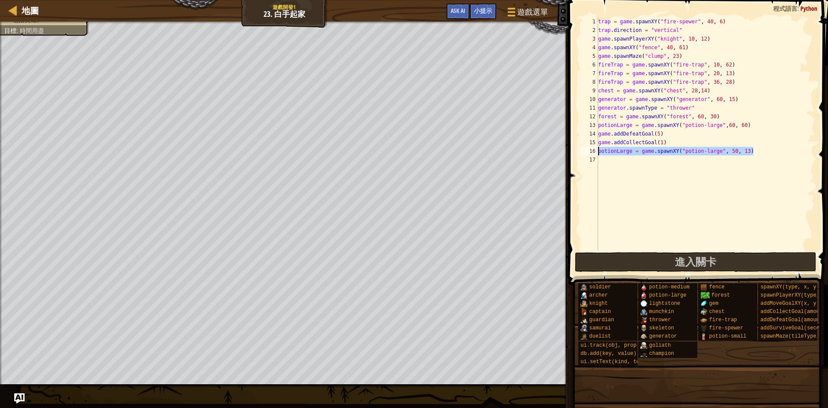
drag, startPoint x: 758, startPoint y: 153, endPoint x: 596, endPoint y: 151, distance: 161.7
click at [596, 151] on div "potionLarge = game.spawnXY("potion-large", 50, 13) 1 2 3 4 5 6 7 8 9 10 11 12 1…" at bounding box center [697, 133] width 236 height 233
paste textarea "potionLarge = game.spawnXY("potion-large", 21, 20)"
drag, startPoint x: 731, startPoint y: 150, endPoint x: 737, endPoint y: 150, distance: 5.6
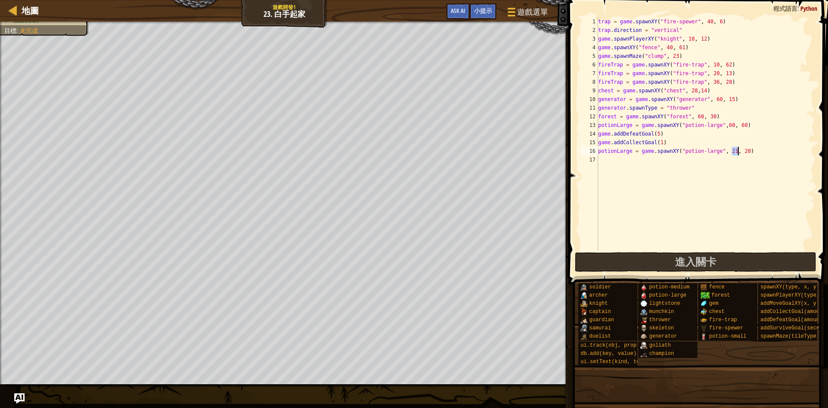
click at [737, 150] on div "trap = game . spawnXY ( "fire-spewer" , 40 , 6 ) trap . direction = "vertical" …" at bounding box center [705, 142] width 219 height 250
type textarea "potionLarge = game.spawnXY("potion-large", 60, 20)"
drag, startPoint x: 744, startPoint y: 149, endPoint x: 750, endPoint y: 150, distance: 5.2
click at [750, 150] on div "trap = game . spawnXY ( "fire-spewer" , 40 , 6 ) trap . direction = "vertical" …" at bounding box center [705, 142] width 219 height 250
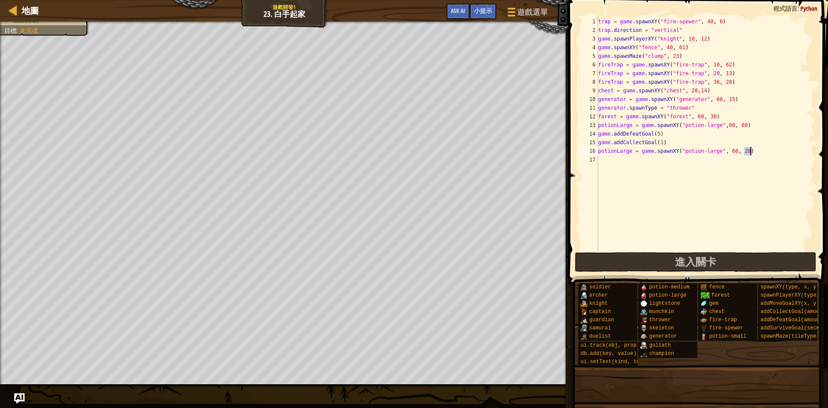
click at [735, 210] on div "trap = game . spawnXY ( "fire-spewer" , 40 , 6 ) trap . direction = "vertical" …" at bounding box center [705, 142] width 219 height 250
click at [706, 269] on button "進入關卡" at bounding box center [696, 262] width 242 height 20
